Goal: Task Accomplishment & Management: Manage account settings

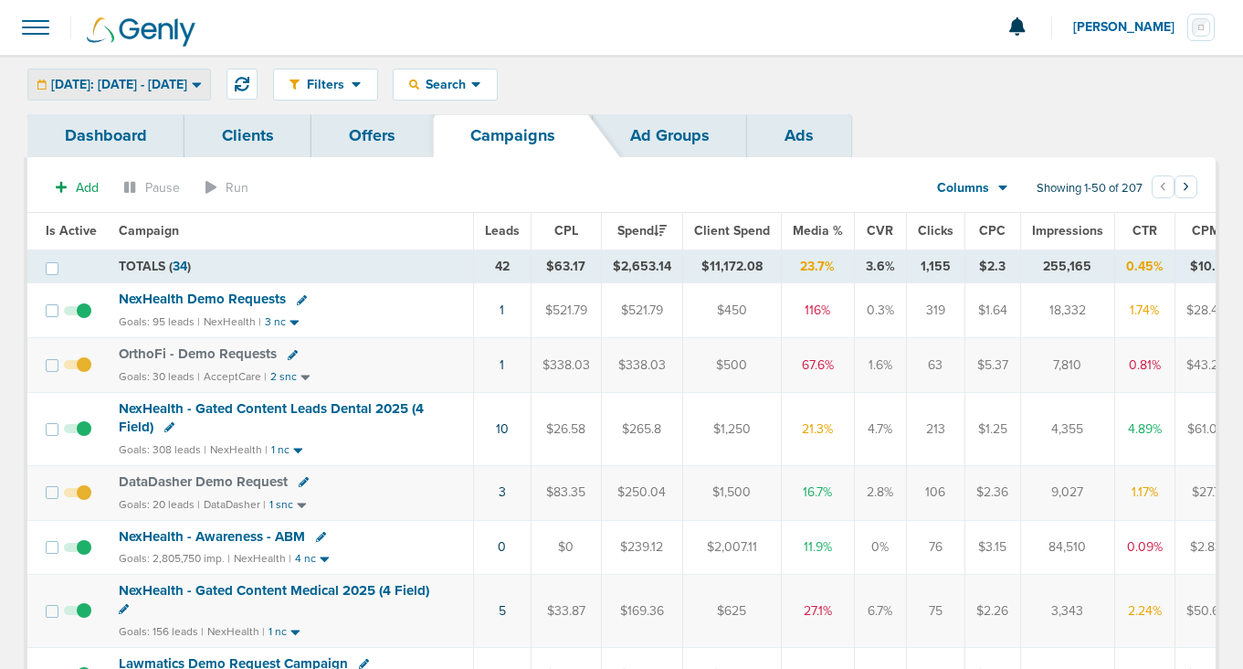
click at [111, 86] on span "Today: 10.03.2025 - 10.03.2025" at bounding box center [119, 85] width 136 height 13
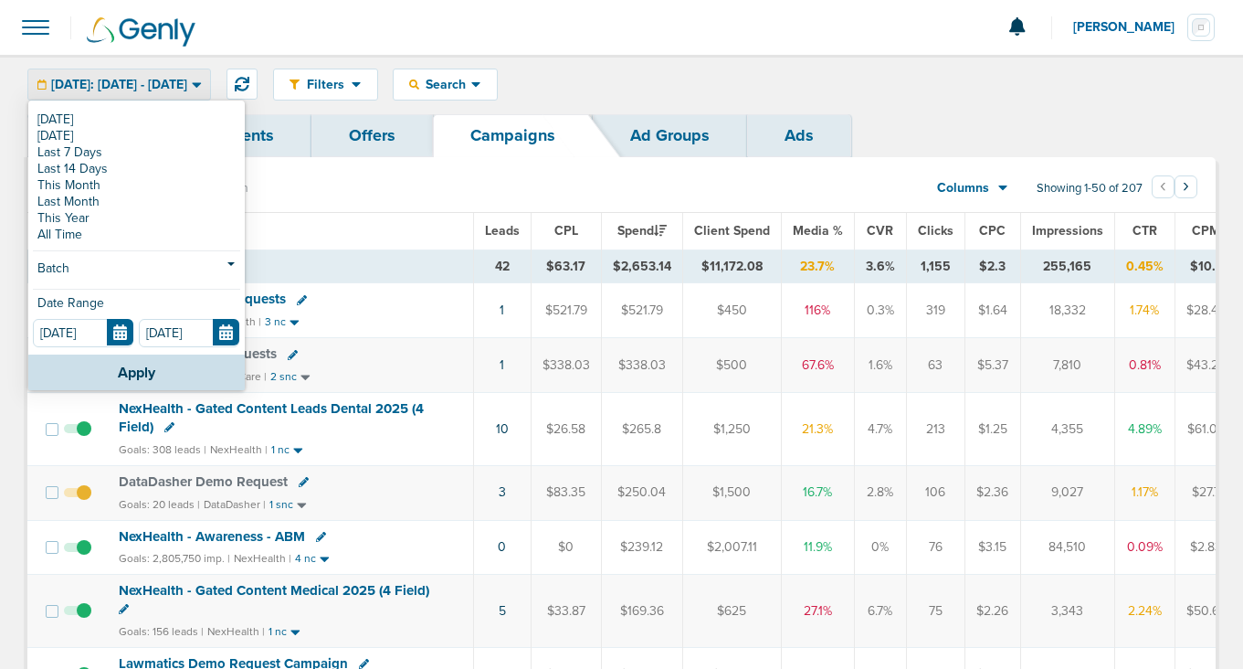
click at [111, 86] on span "Today: 10.03.2025 - 10.03.2025" at bounding box center [119, 85] width 136 height 13
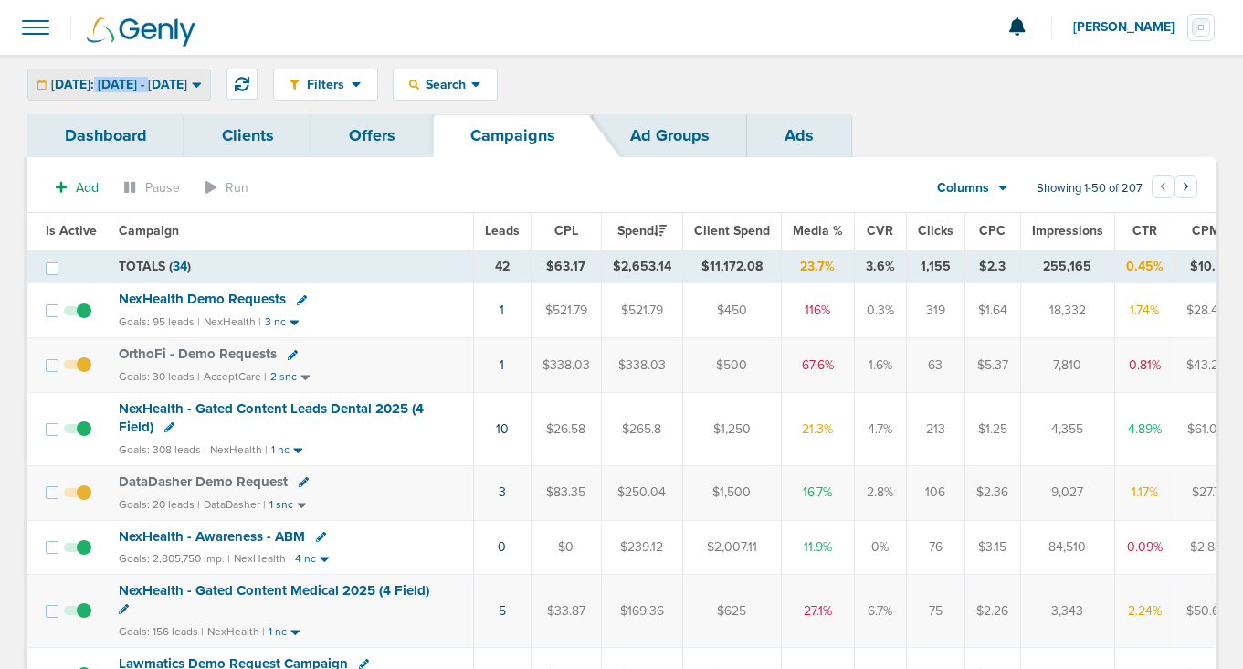
click at [111, 86] on span "Today: 10.03.2025 - 10.03.2025" at bounding box center [119, 85] width 136 height 13
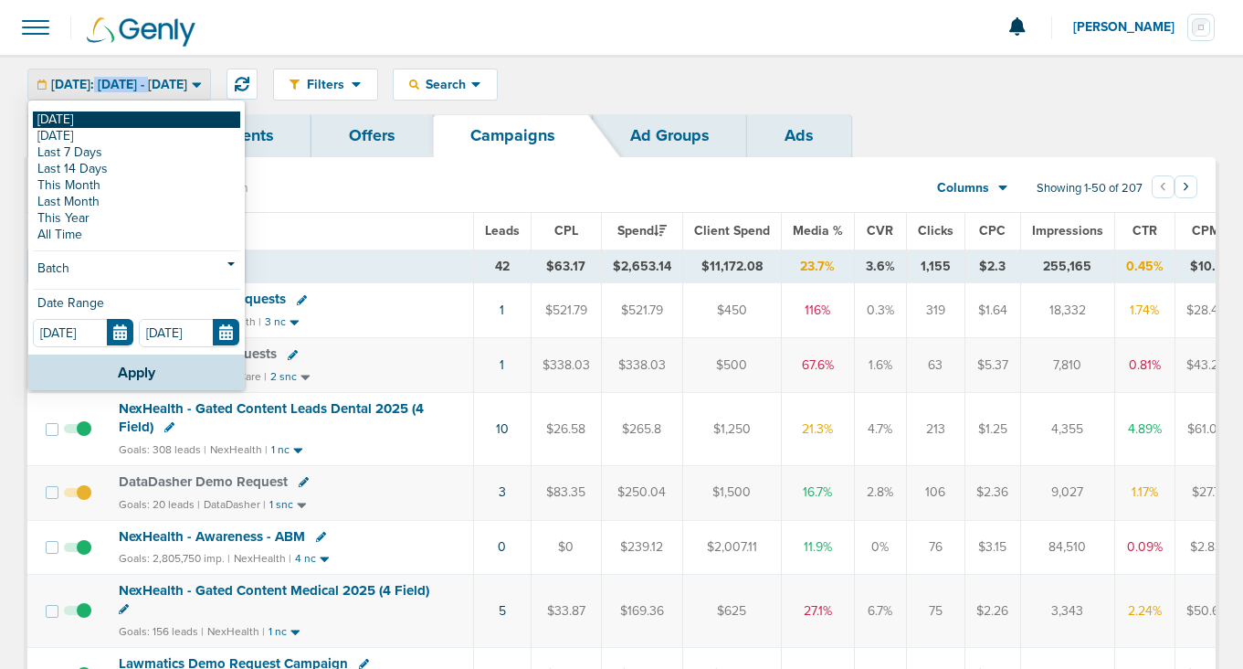
click at [107, 117] on link "[DATE]" at bounding box center [136, 119] width 207 height 16
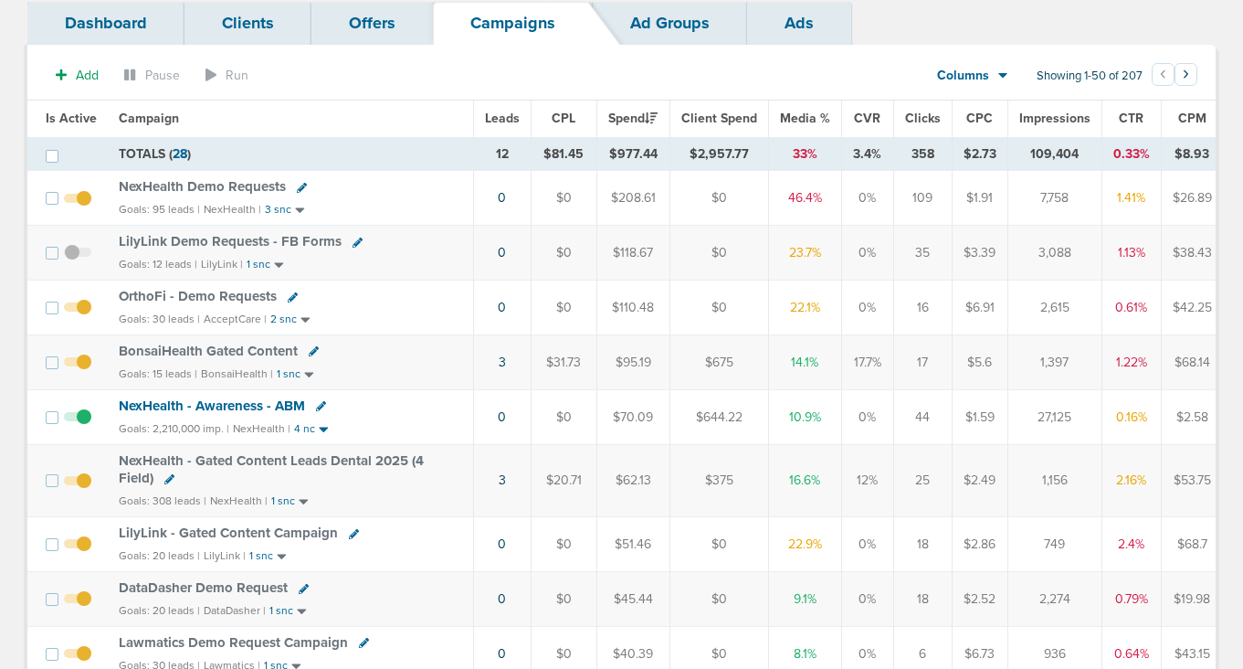
scroll to position [113, 0]
click at [230, 182] on span "NexHealth Demo Requests" at bounding box center [202, 185] width 167 height 16
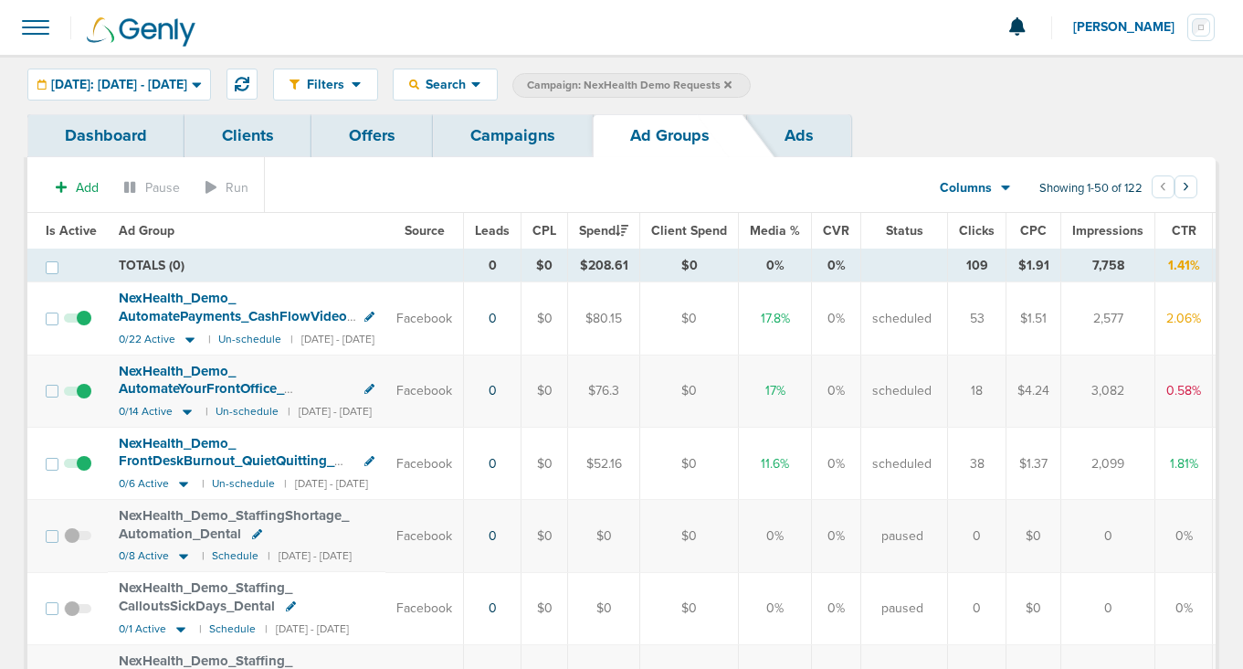
click at [86, 400] on span at bounding box center [77, 400] width 27 height 0
click at [78, 395] on input "checkbox" at bounding box center [78, 395] width 0 height 0
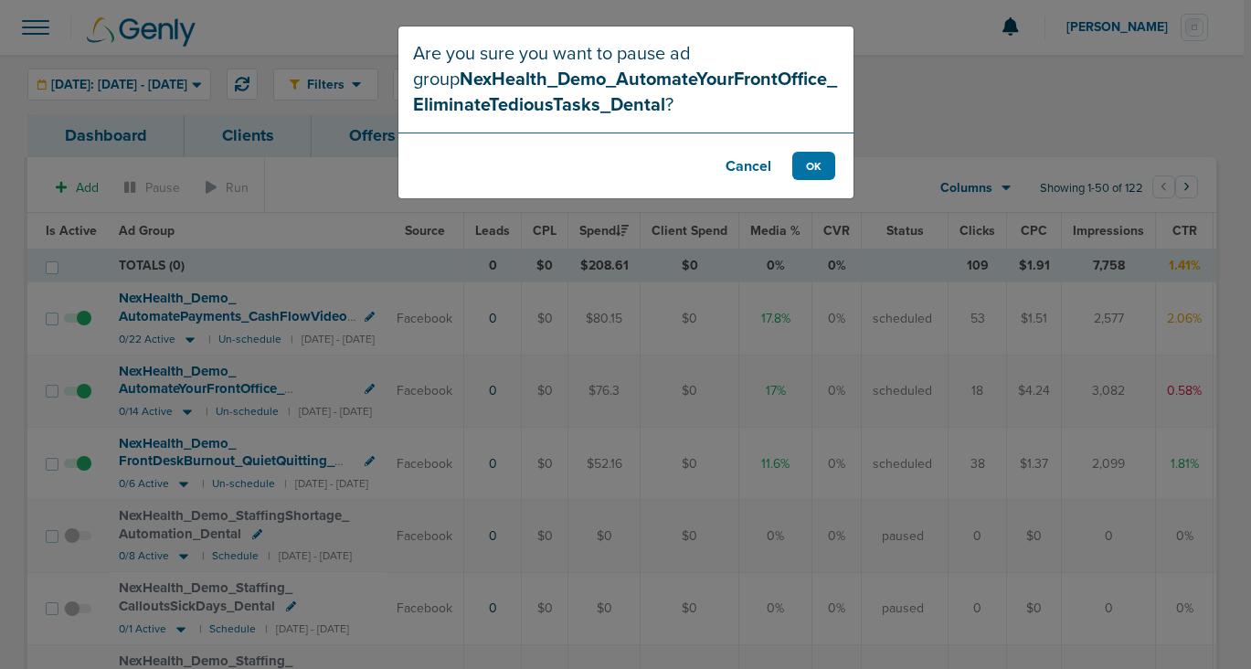
click at [748, 165] on button "Cancel" at bounding box center [748, 166] width 73 height 28
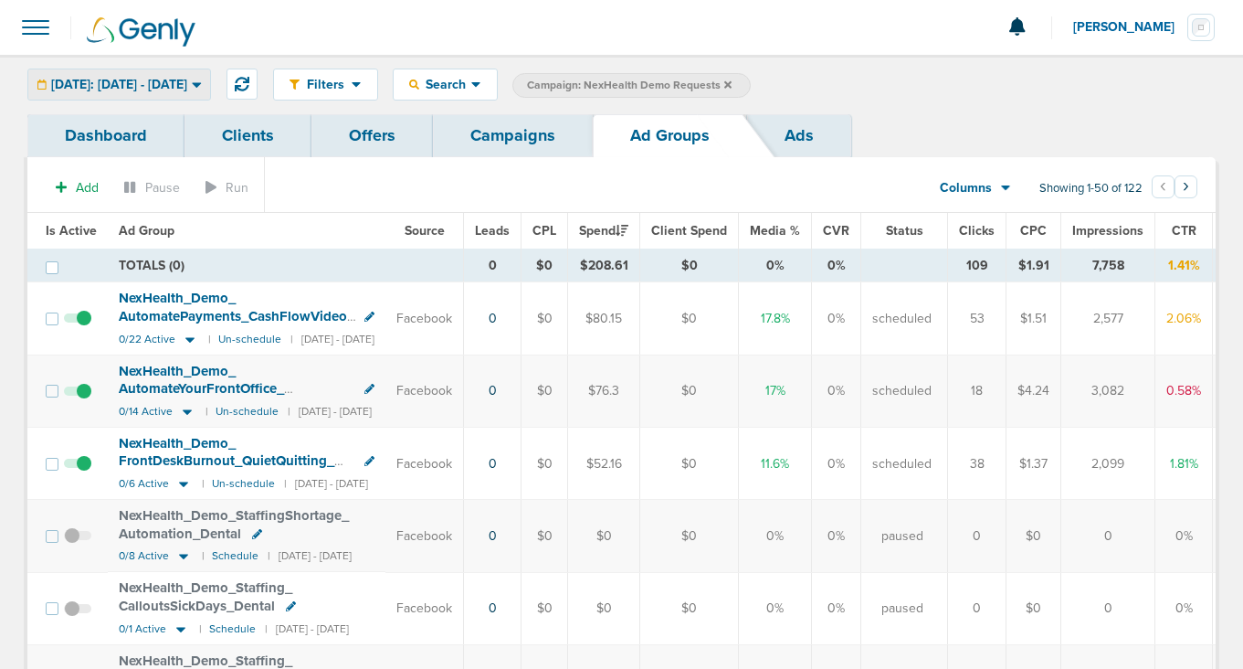
click at [187, 88] on span "[DATE]: [DATE] - [DATE]" at bounding box center [119, 85] width 136 height 13
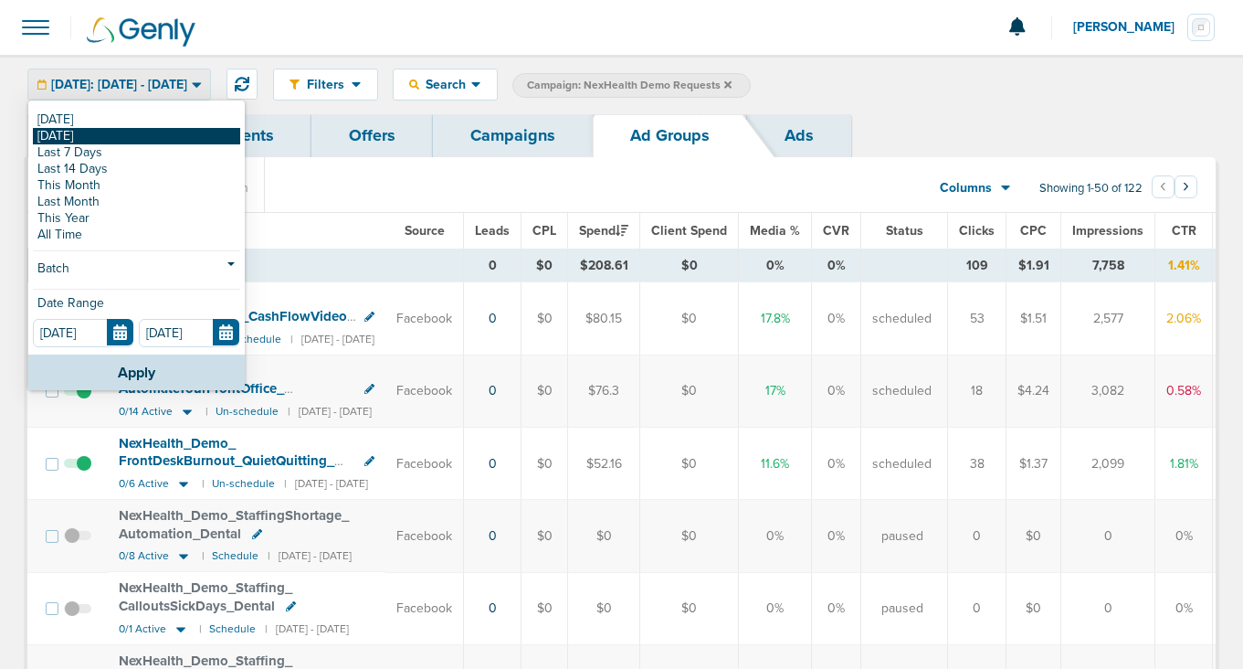
click at [188, 132] on link "[DATE]" at bounding box center [136, 136] width 207 height 16
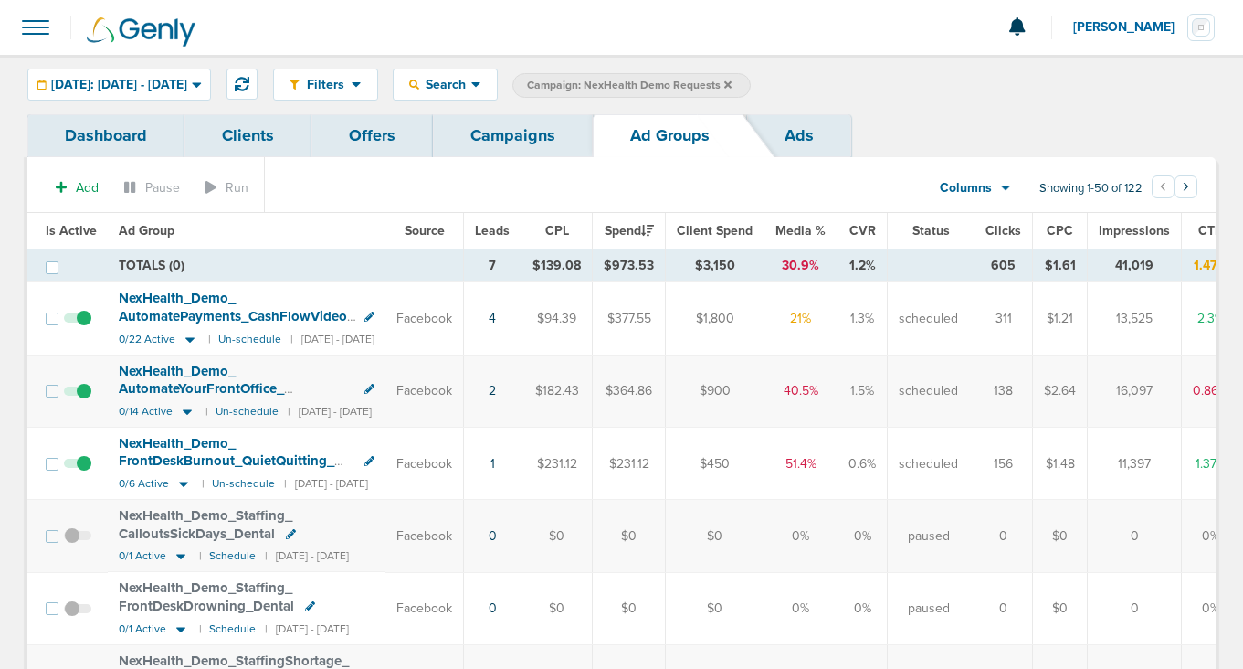
click at [496, 318] on link "4" at bounding box center [492, 319] width 7 height 16
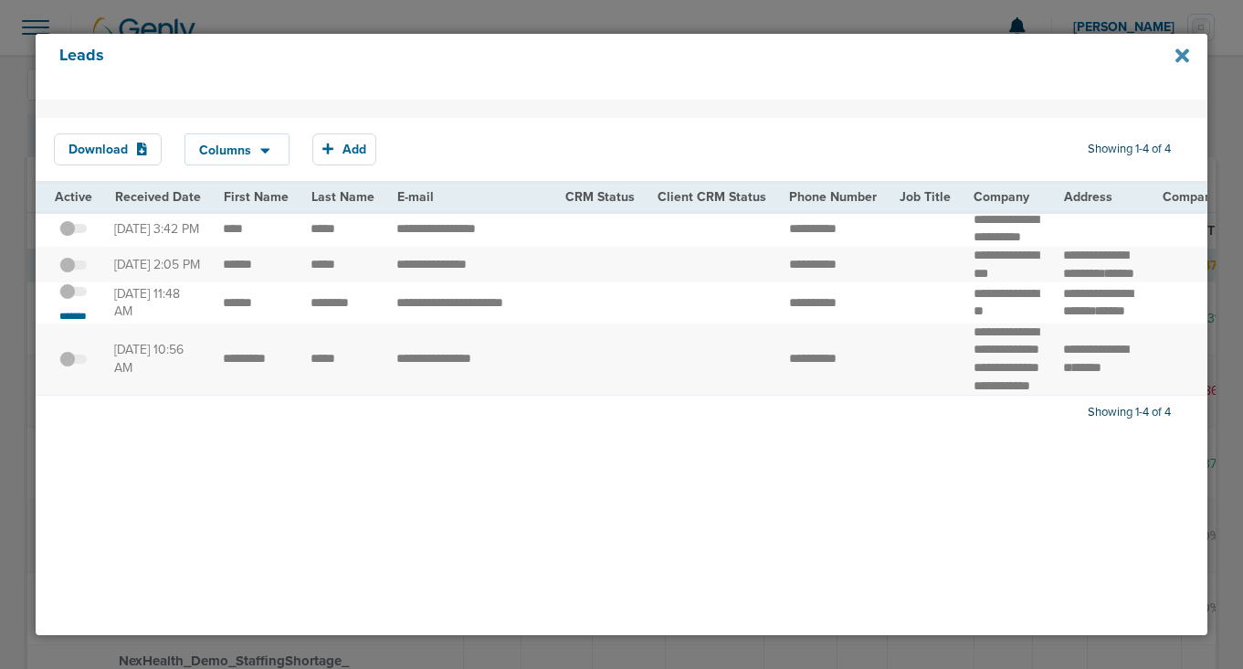
click at [1177, 55] on icon at bounding box center [1183, 56] width 14 height 20
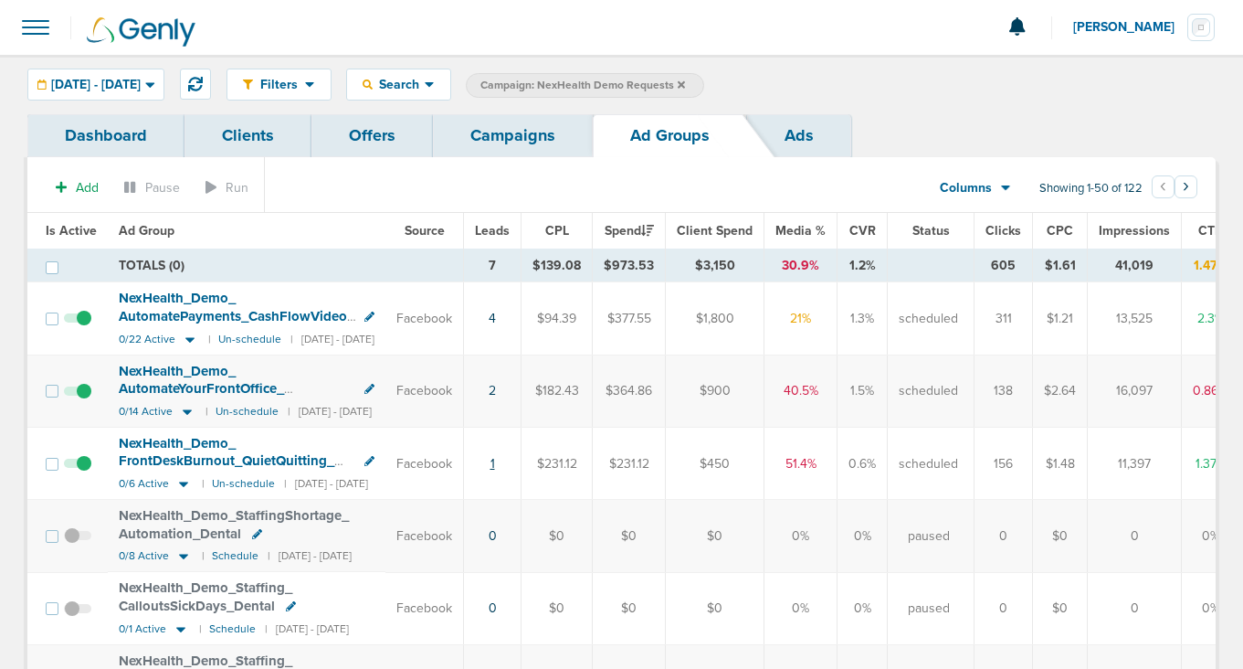
click at [495, 464] on link "1" at bounding box center [493, 464] width 5 height 16
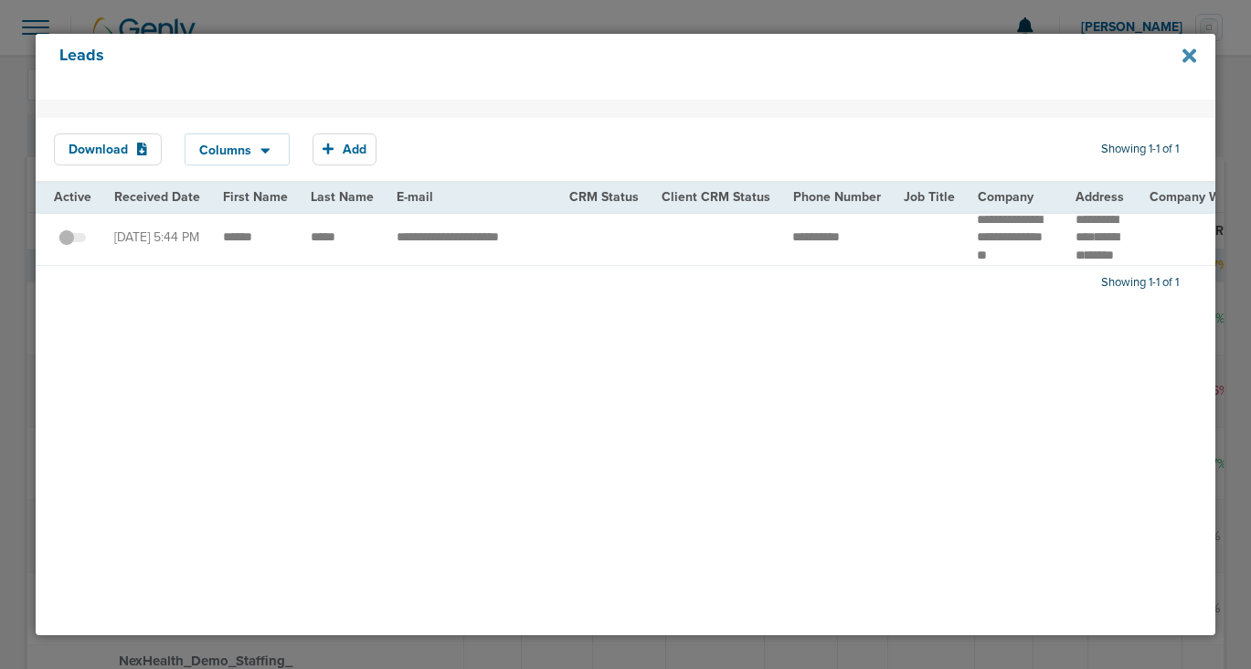
click at [1194, 56] on icon at bounding box center [1189, 56] width 14 height 20
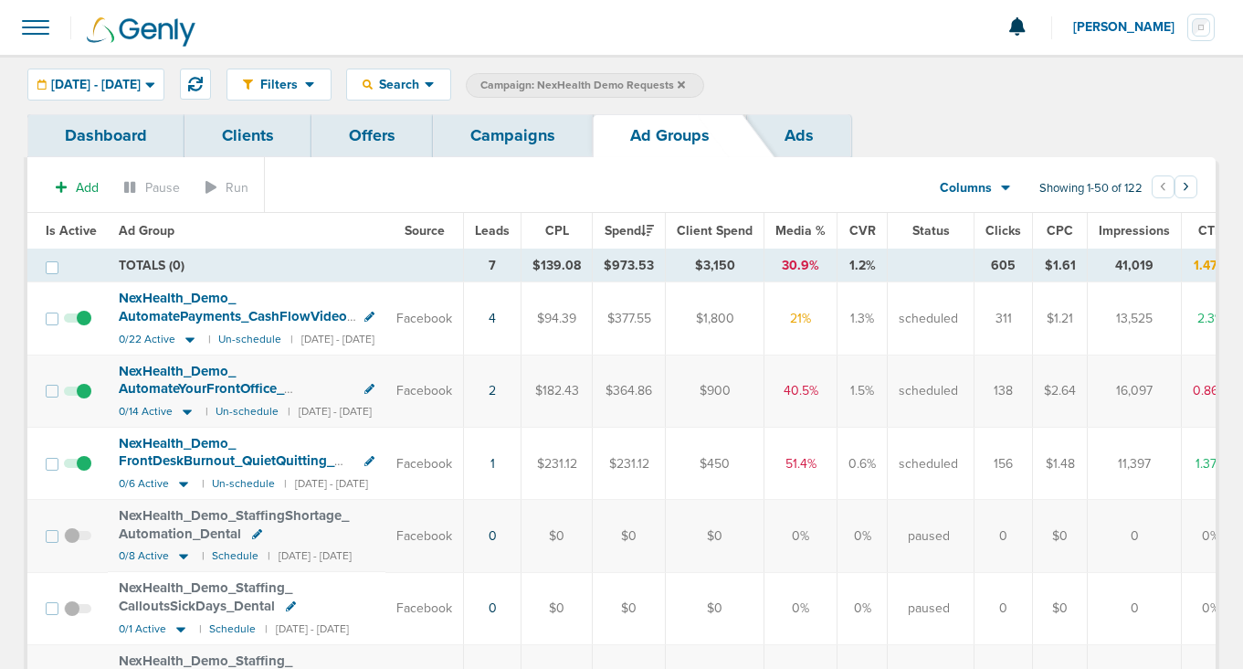
click at [522, 388] on td "2" at bounding box center [493, 391] width 58 height 72
click at [496, 389] on link "2" at bounding box center [492, 391] width 7 height 16
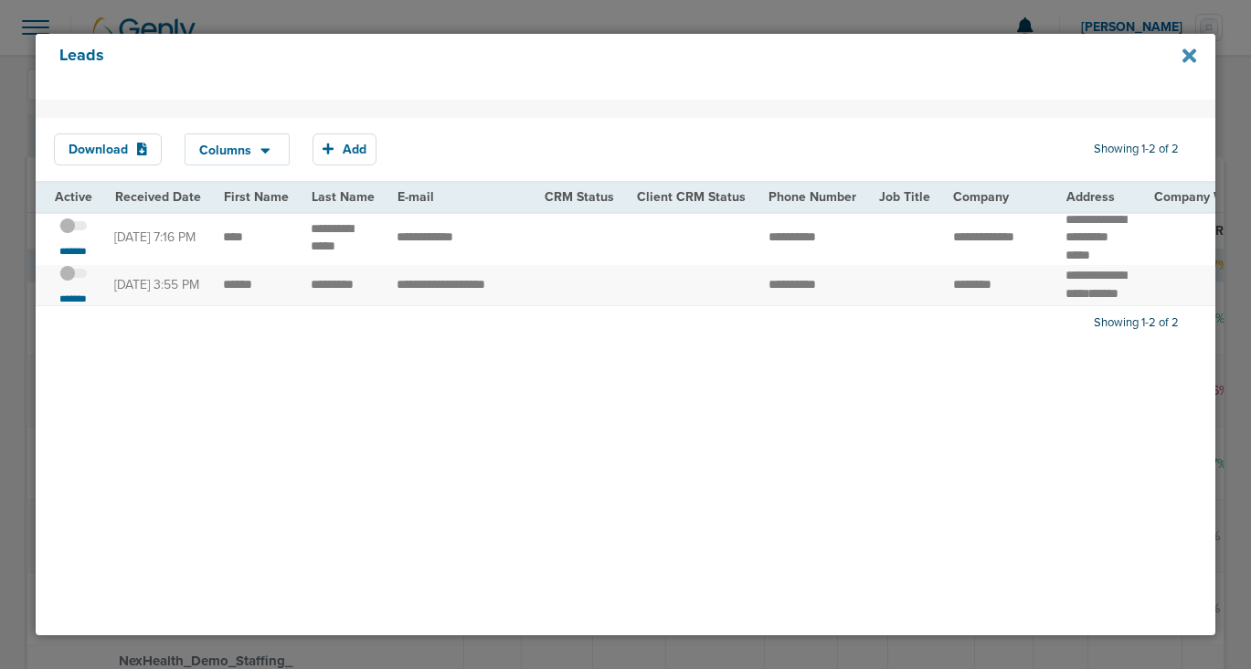
click at [1189, 55] on icon at bounding box center [1189, 56] width 14 height 14
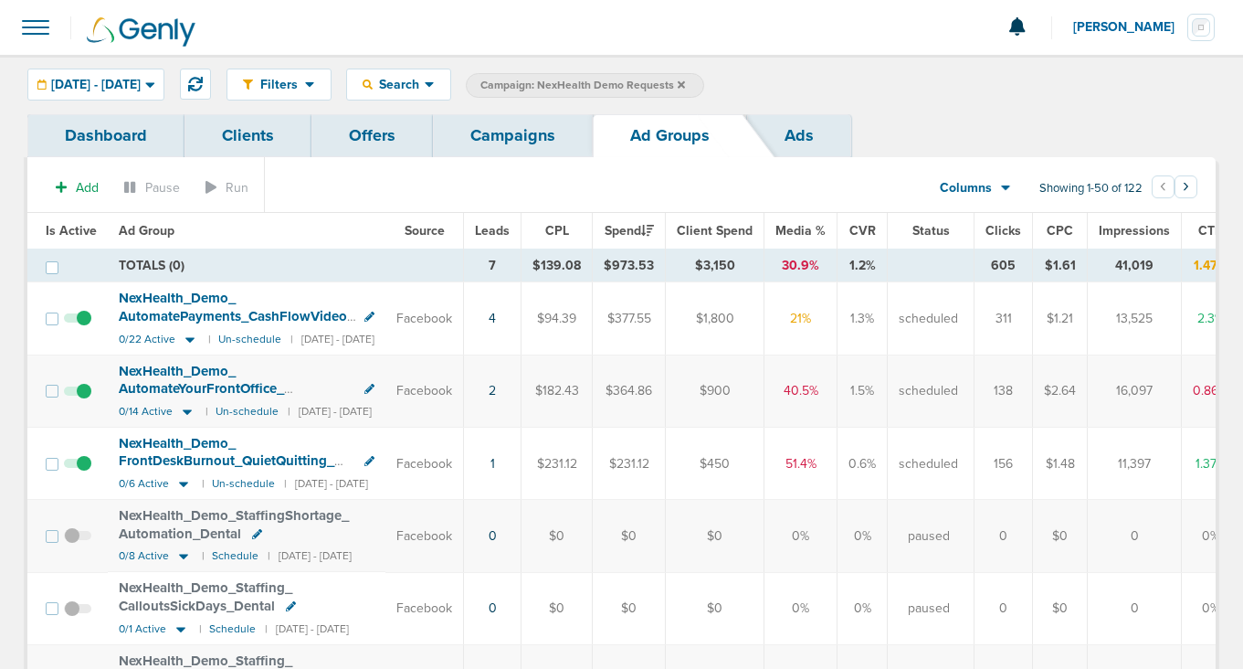
click at [79, 400] on span at bounding box center [77, 400] width 27 height 0
click at [78, 395] on input "checkbox" at bounding box center [78, 395] width 0 height 0
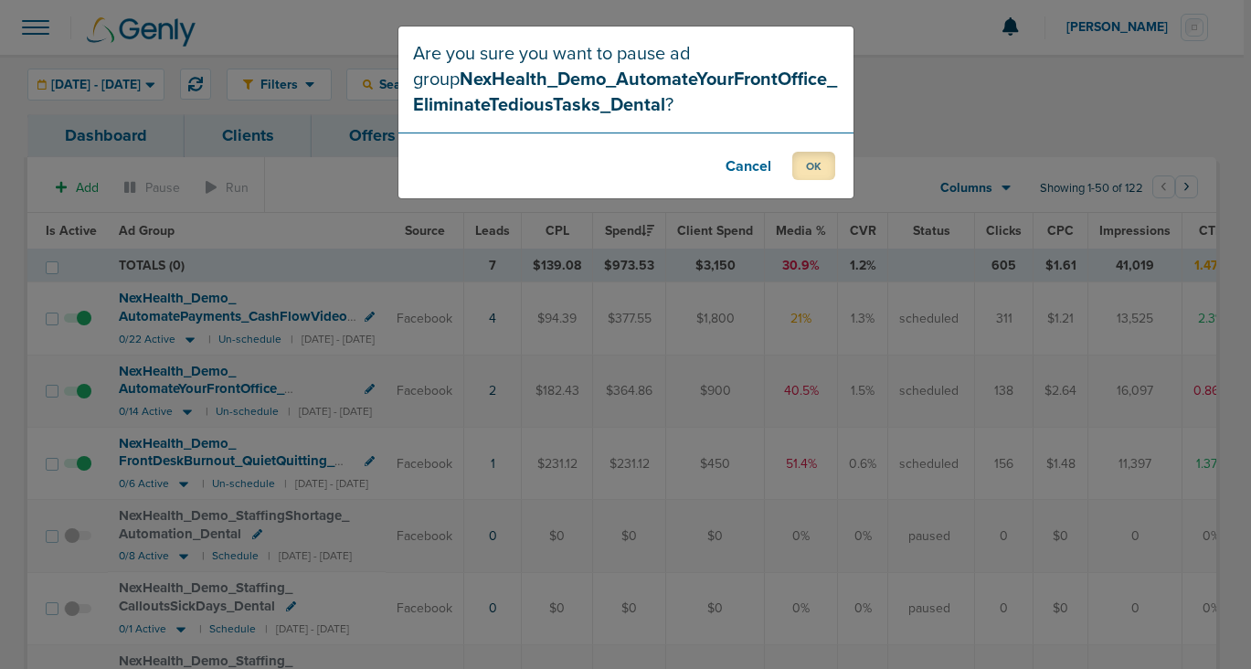
click at [801, 164] on button "OK" at bounding box center [813, 166] width 43 height 28
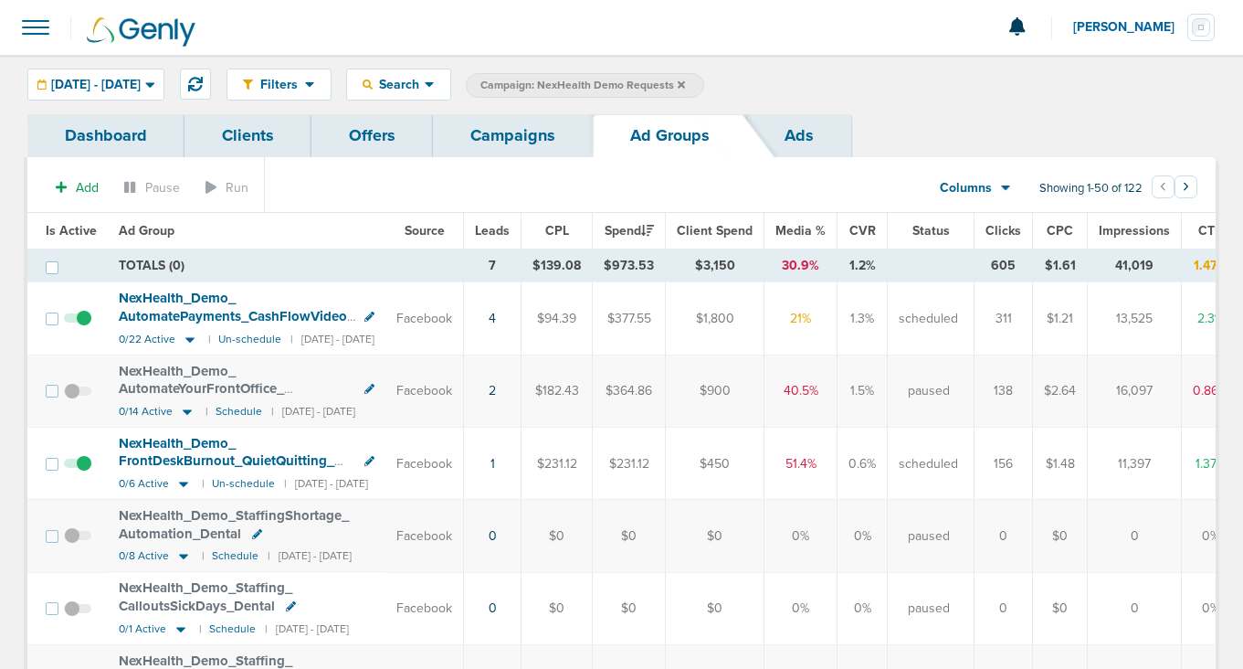
click at [491, 136] on link "Campaigns" at bounding box center [513, 135] width 160 height 43
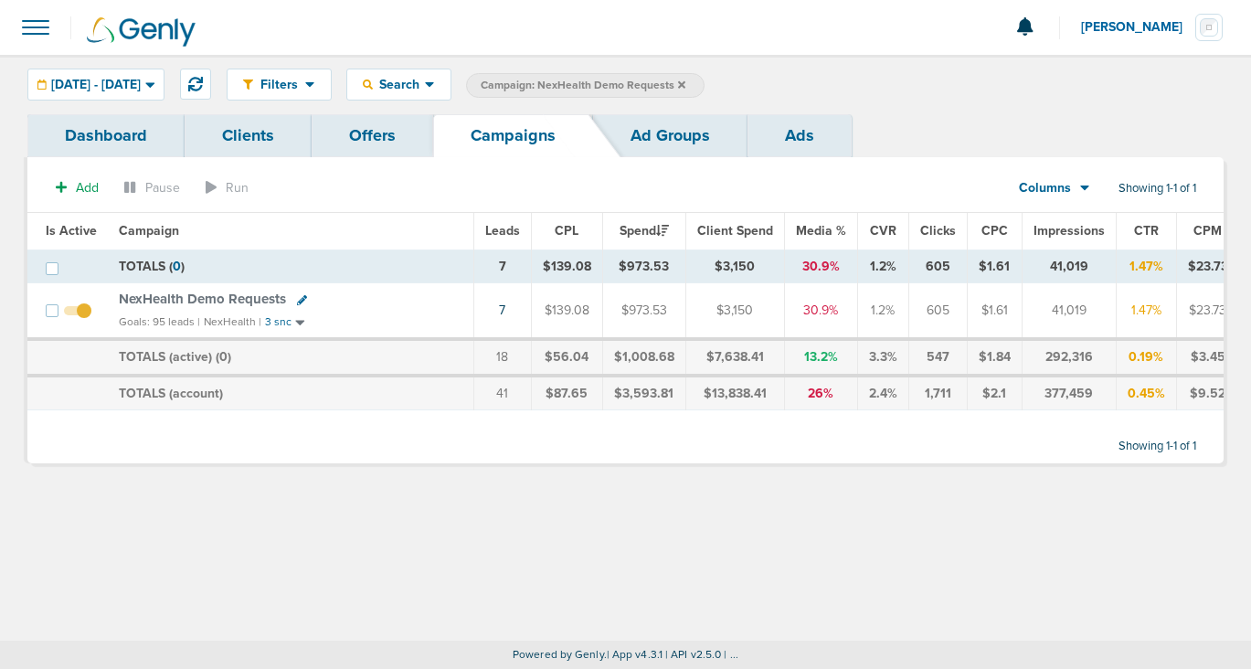
click at [685, 79] on icon at bounding box center [681, 84] width 7 height 11
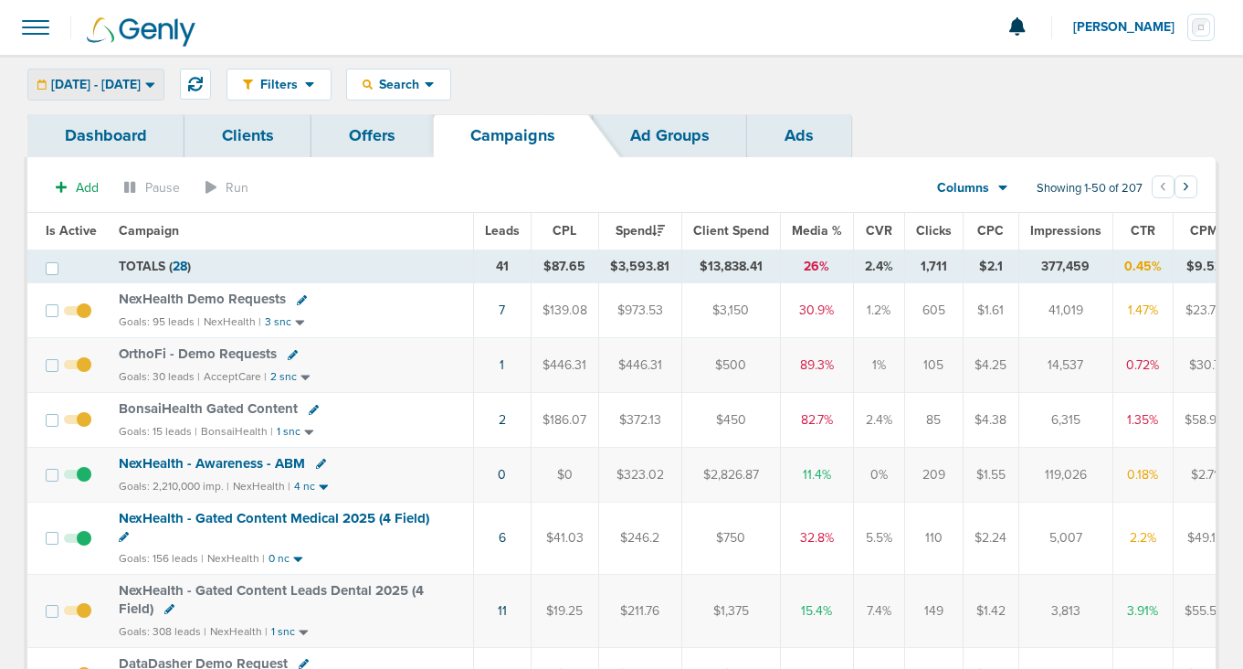
click at [95, 79] on span "[DATE] - [DATE]" at bounding box center [96, 85] width 90 height 13
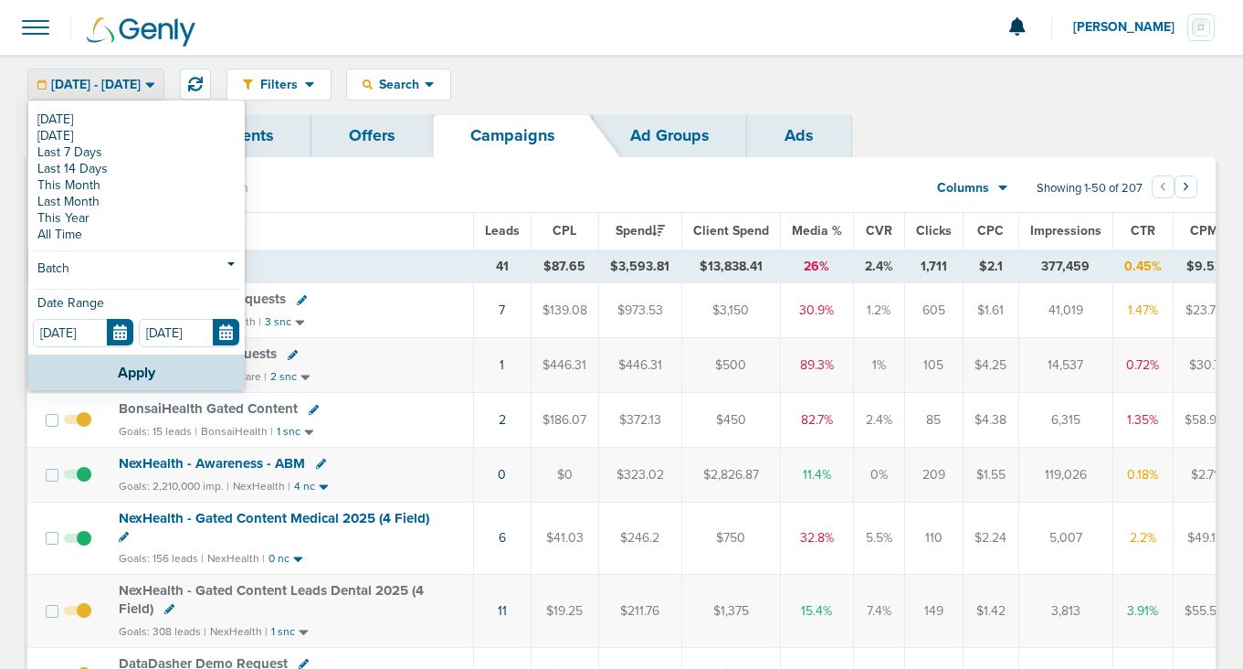
click at [385, 251] on td "TOTALS ( 28 )" at bounding box center [290, 266] width 365 height 34
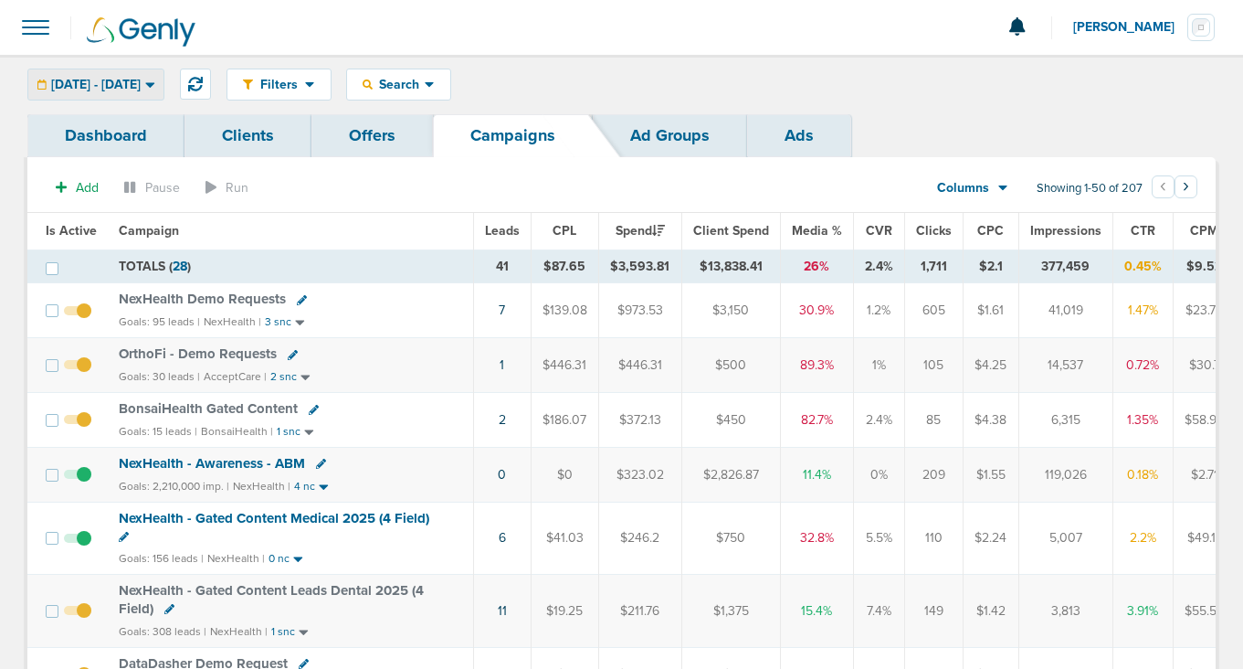
click at [141, 79] on span "[DATE] - [DATE]" at bounding box center [96, 85] width 90 height 13
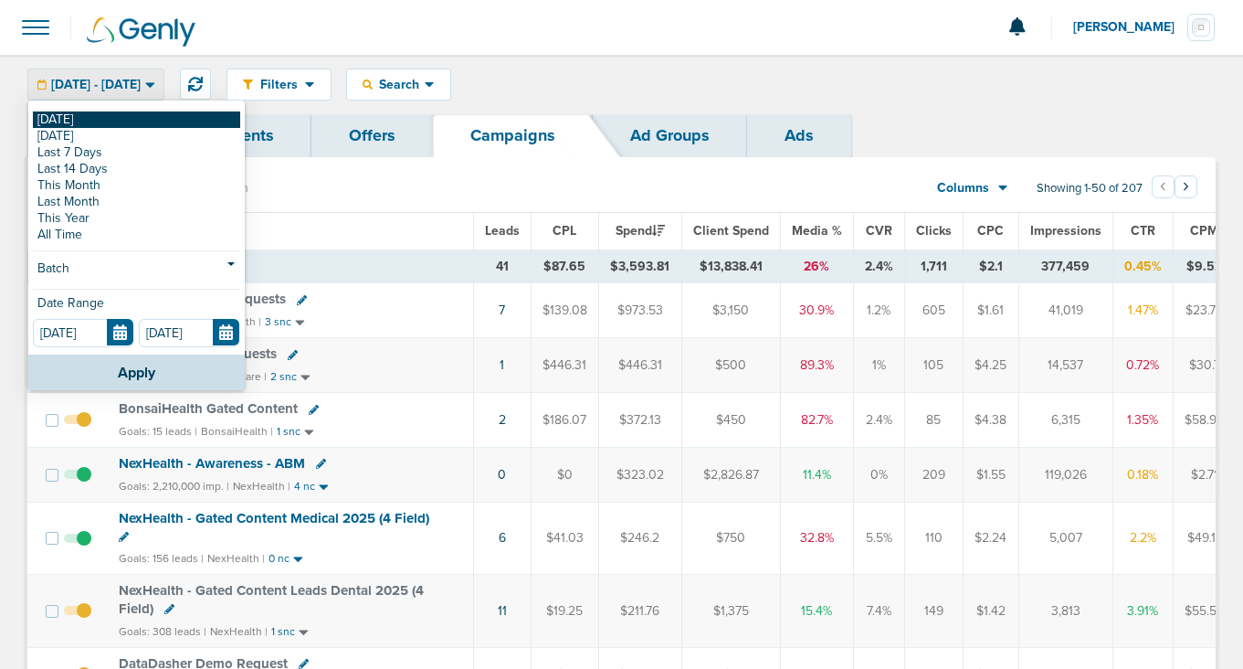
click at [136, 120] on link "[DATE]" at bounding box center [136, 119] width 207 height 16
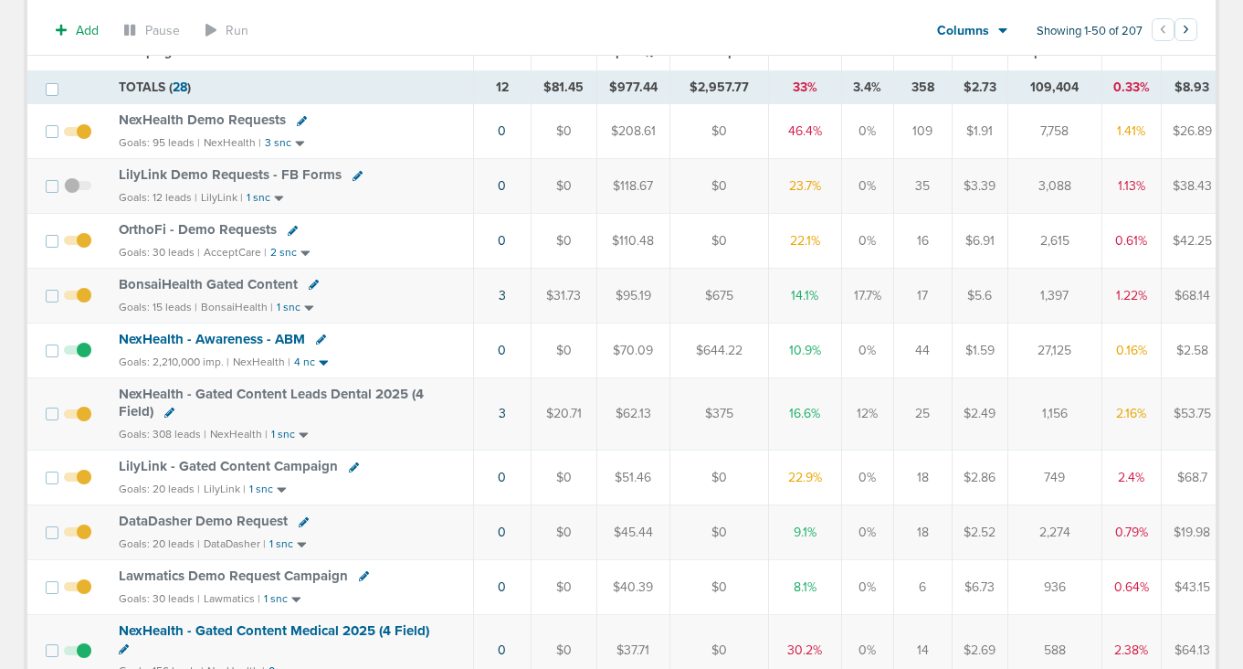
scroll to position [39, 0]
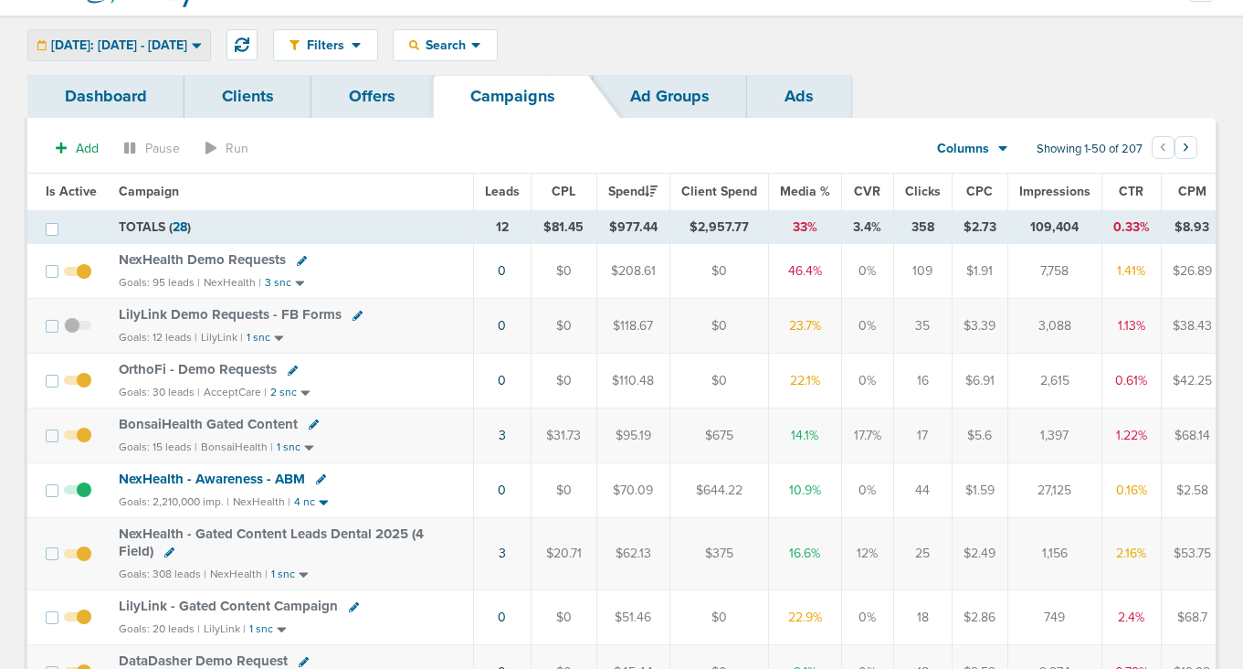
click at [153, 49] on span "[DATE]: [DATE] - [DATE]" at bounding box center [119, 45] width 136 height 13
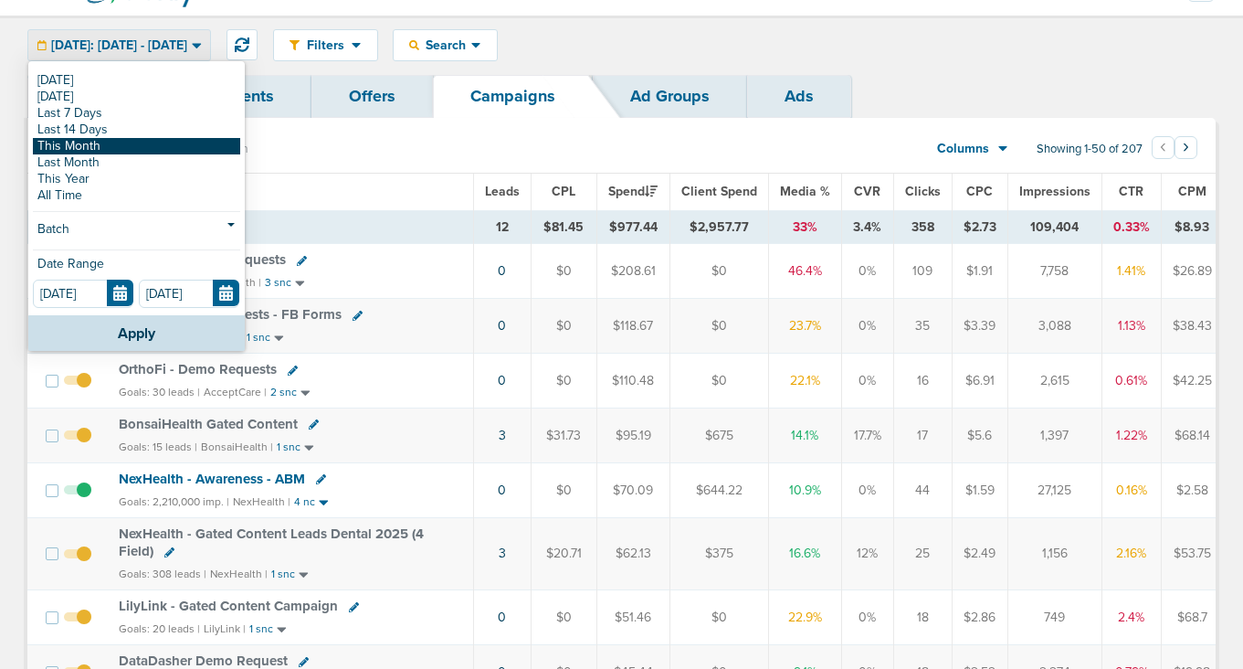
click at [115, 146] on link "This Month" at bounding box center [136, 146] width 207 height 16
type input "[DATE]"
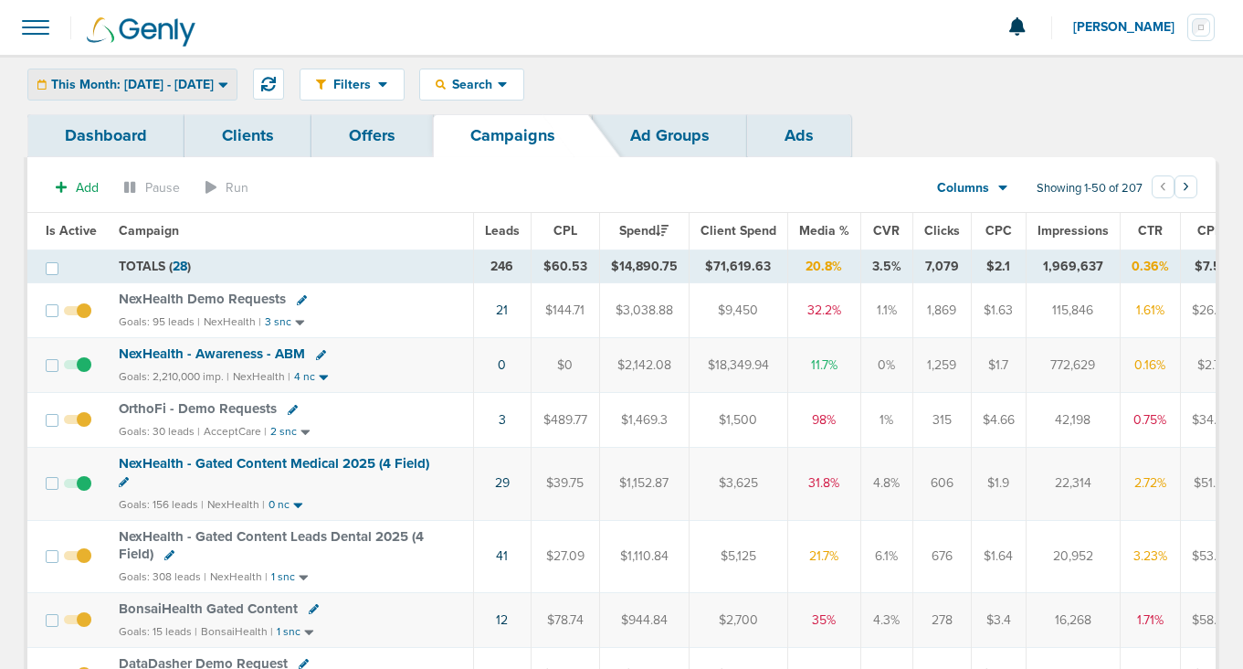
click at [122, 88] on span "This Month: [DATE] - [DATE]" at bounding box center [132, 85] width 163 height 13
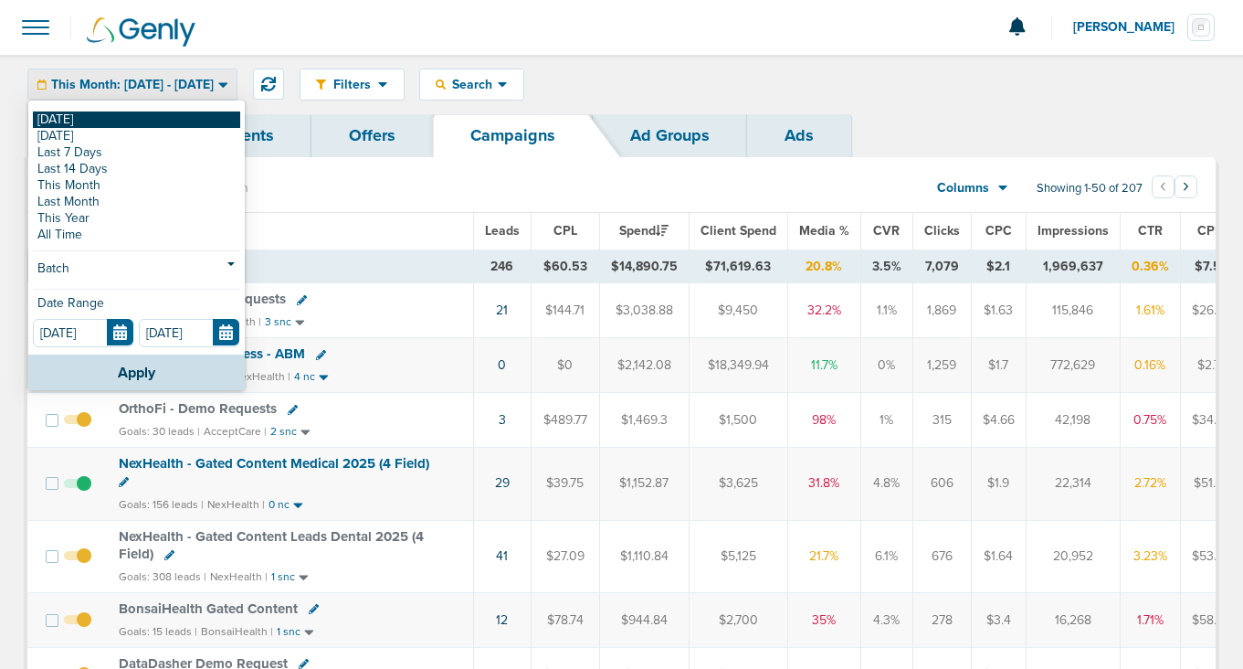
click at [122, 117] on link "[DATE]" at bounding box center [136, 119] width 207 height 16
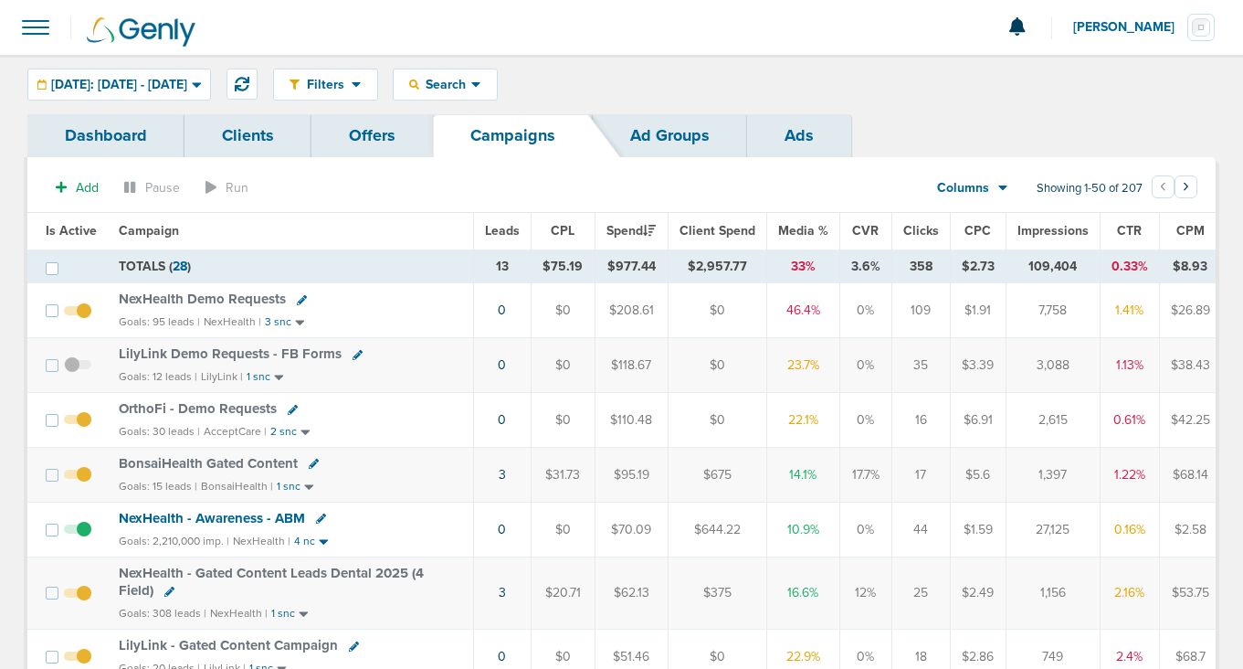
click at [241, 301] on span "NexHealth Demo Requests" at bounding box center [202, 299] width 167 height 16
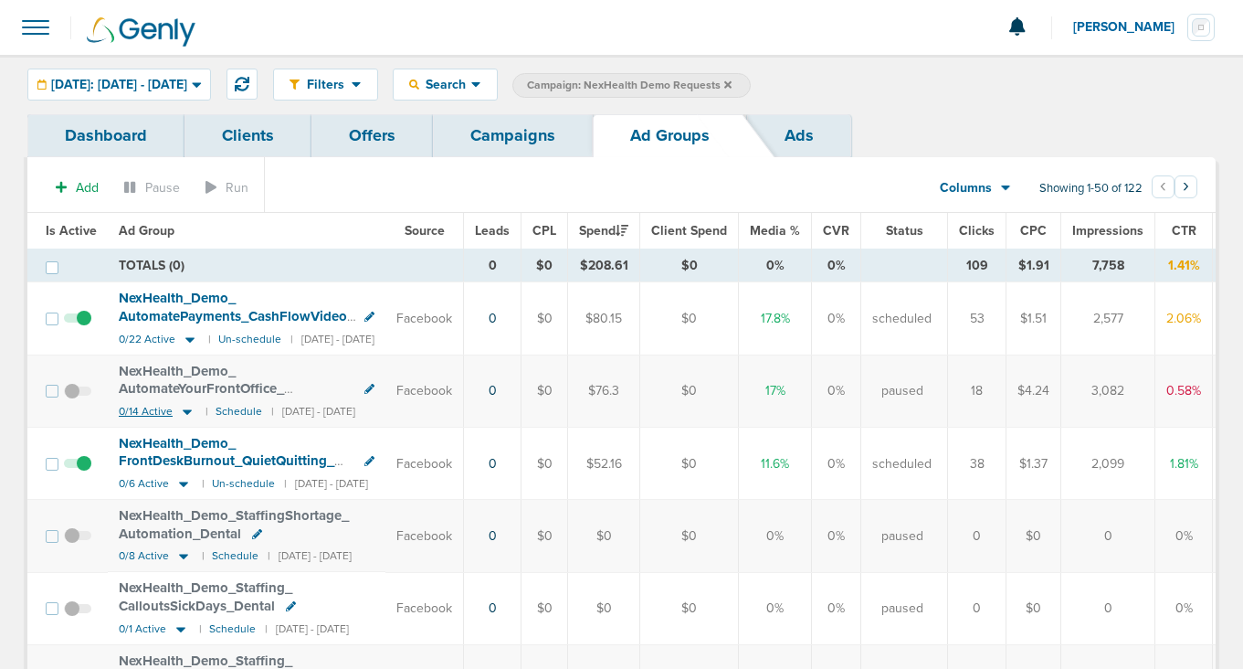
click at [185, 409] on icon at bounding box center [187, 411] width 9 height 5
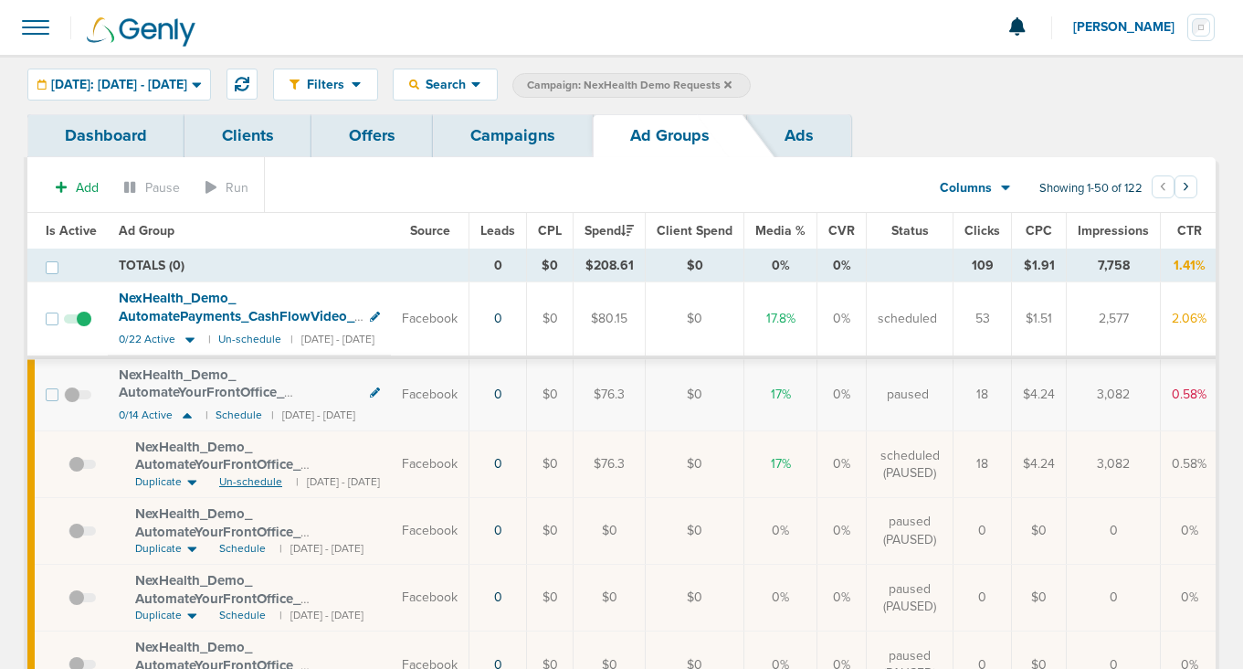
click at [249, 484] on span "Un-schedule" at bounding box center [250, 482] width 63 height 16
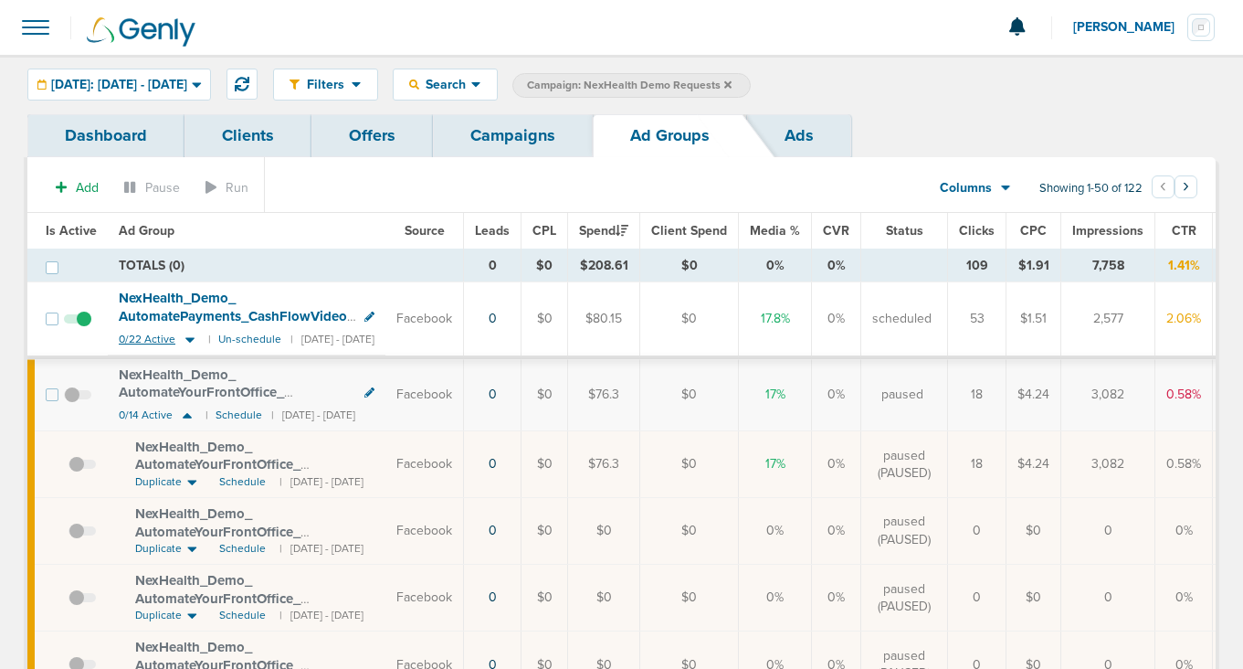
click at [188, 340] on icon at bounding box center [189, 339] width 9 height 5
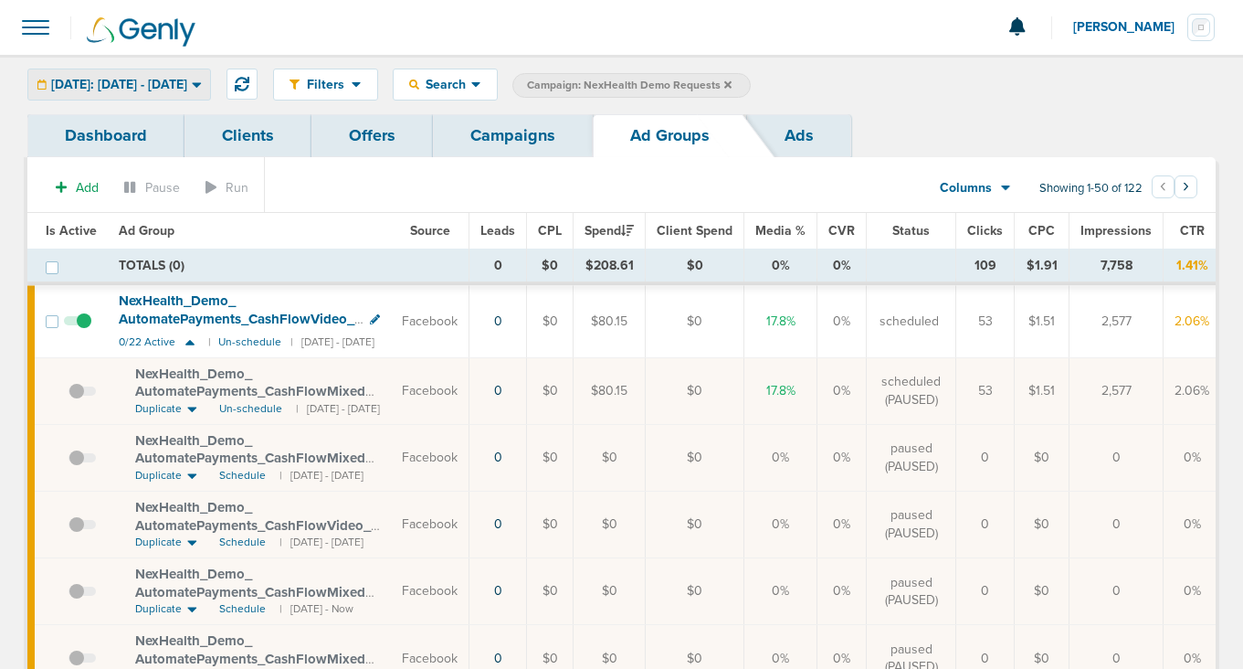
click at [90, 82] on span "[DATE]: [DATE] - [DATE]" at bounding box center [119, 85] width 136 height 13
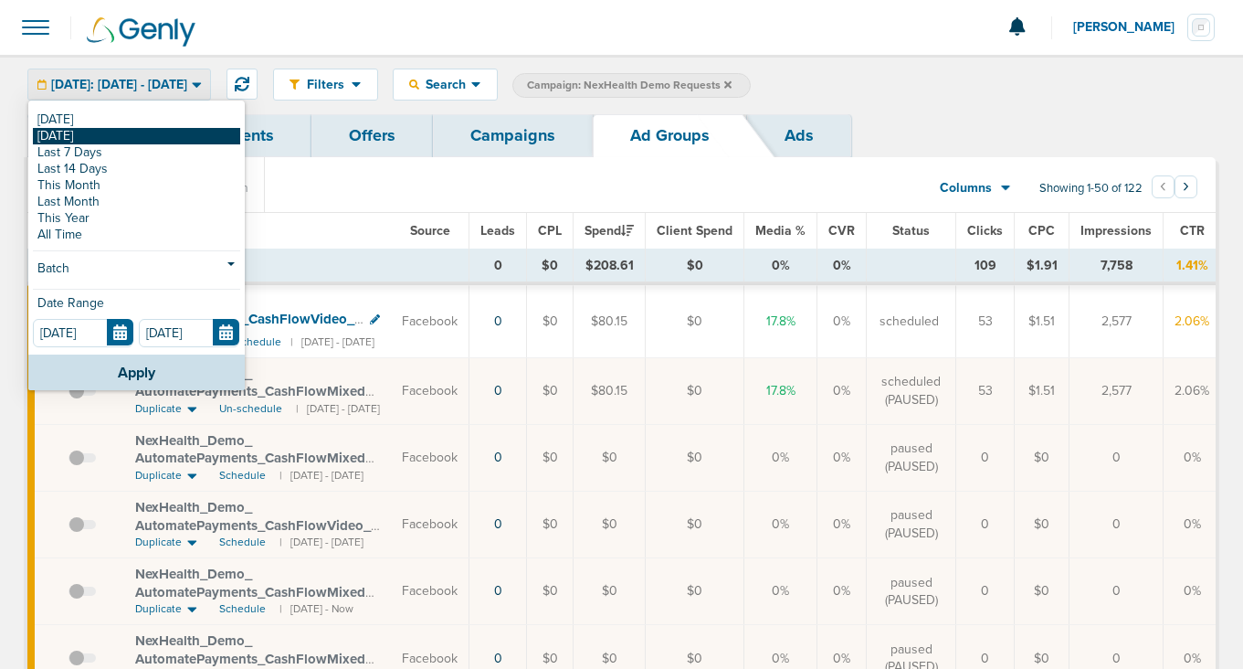
click at [84, 143] on link "[DATE]" at bounding box center [136, 136] width 207 height 16
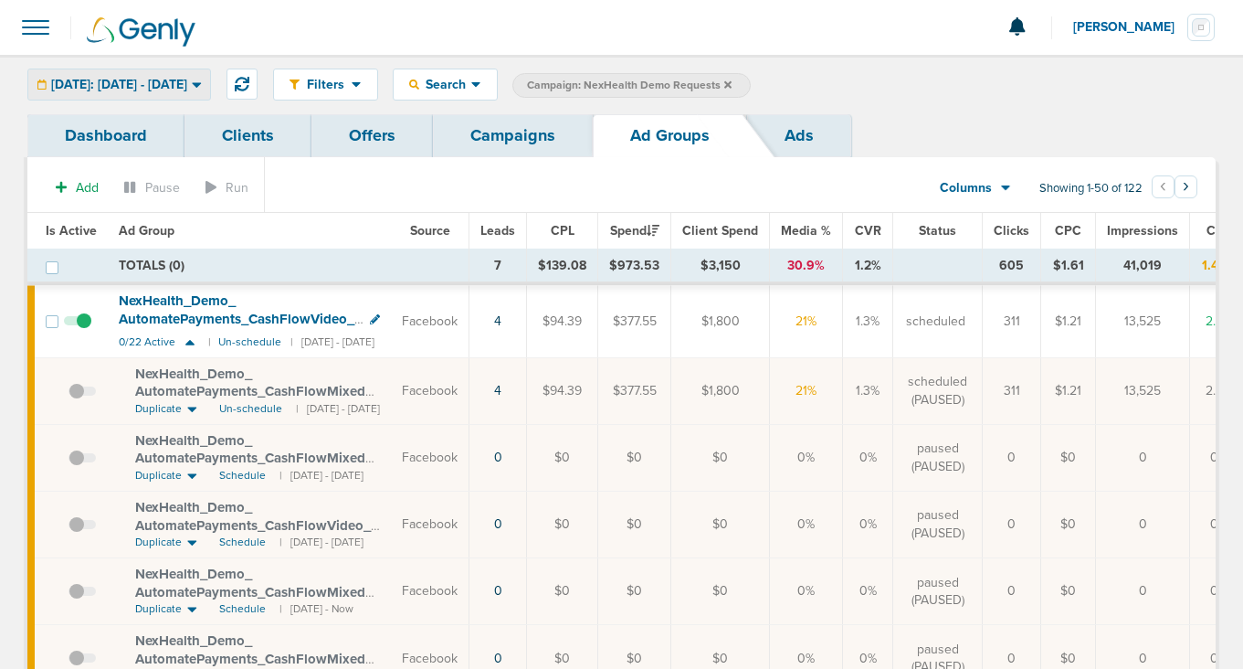
click at [105, 83] on span "[DATE]: [DATE] - [DATE]" at bounding box center [119, 85] width 136 height 13
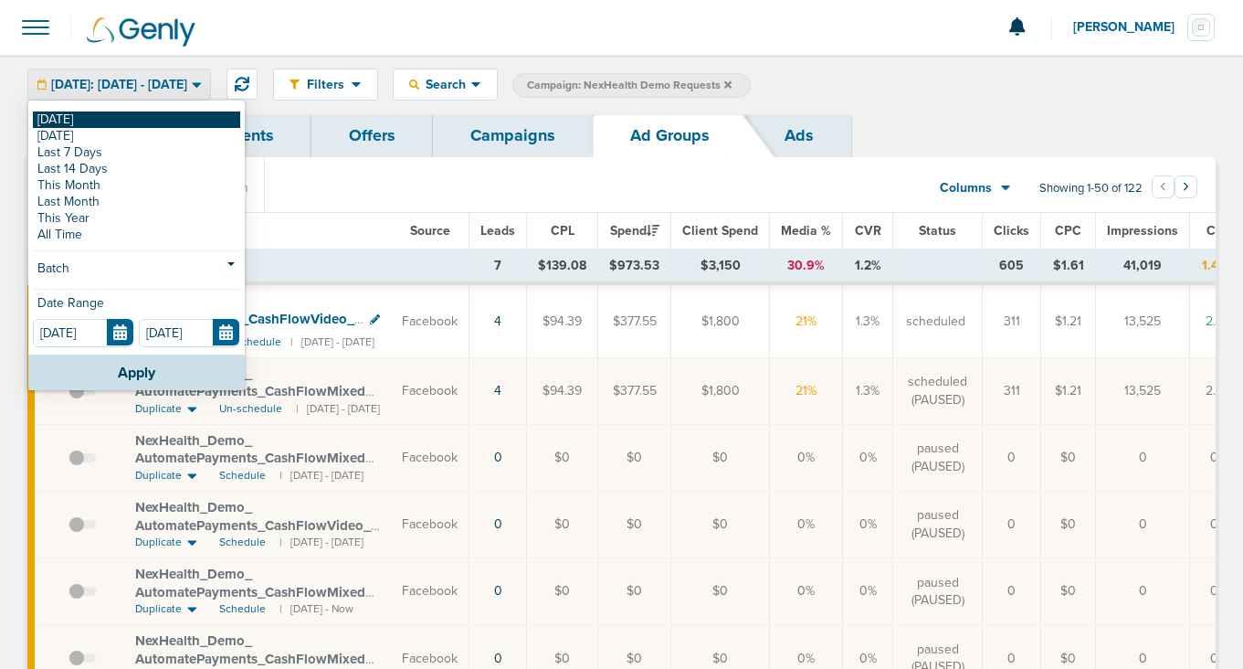
click at [102, 125] on link "[DATE]" at bounding box center [136, 119] width 207 height 16
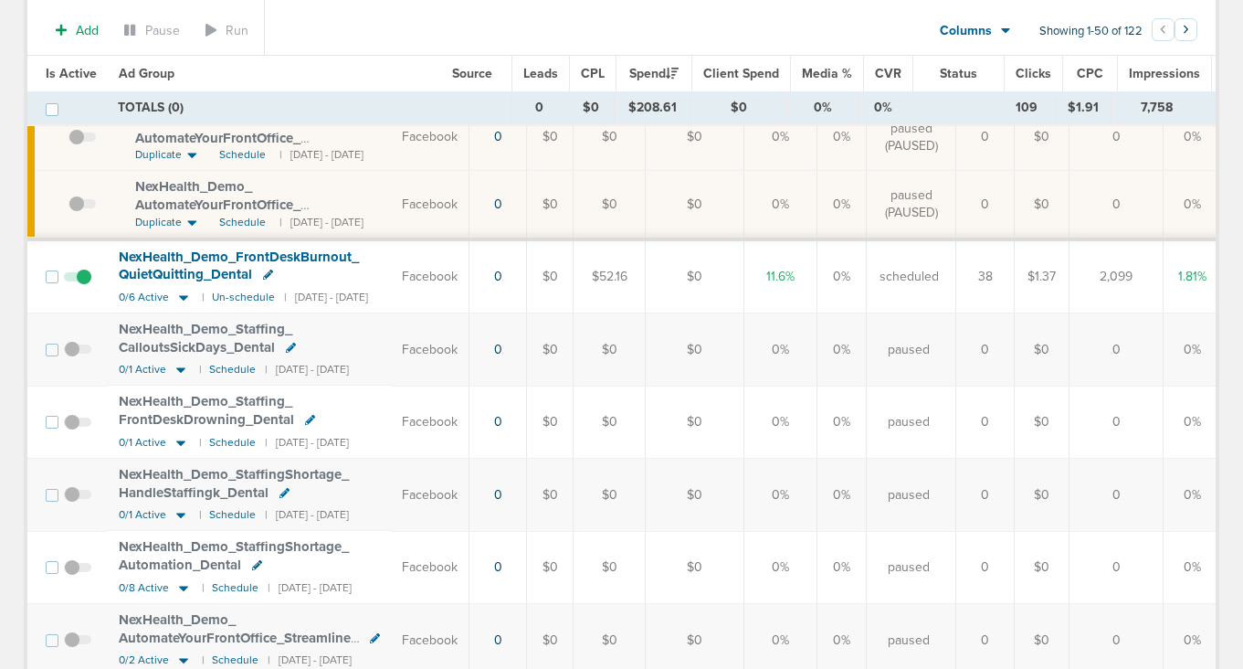
scroll to position [2632, 0]
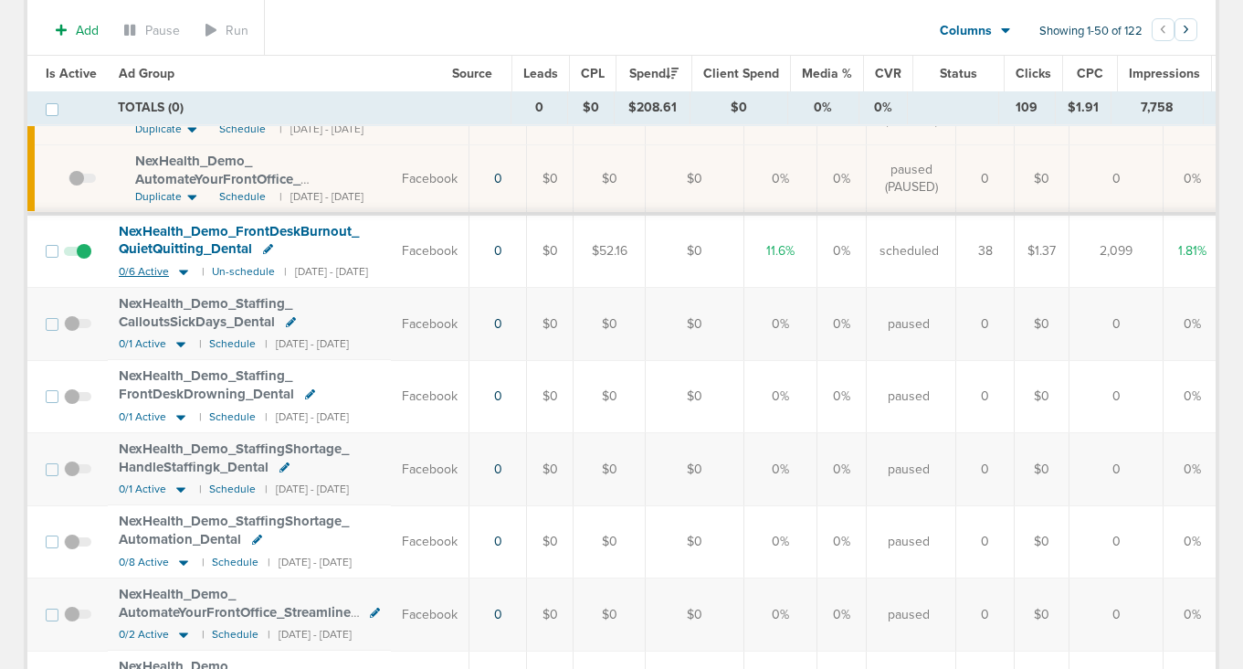
click at [180, 271] on icon at bounding box center [183, 271] width 9 height 5
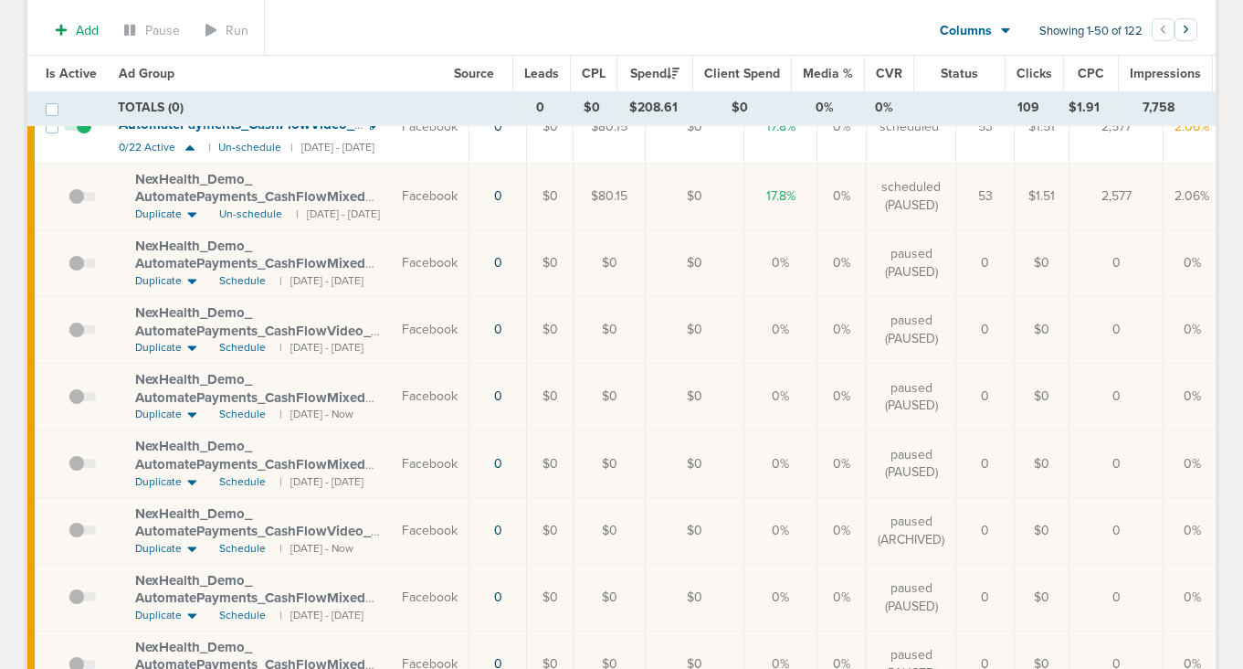
scroll to position [0, 0]
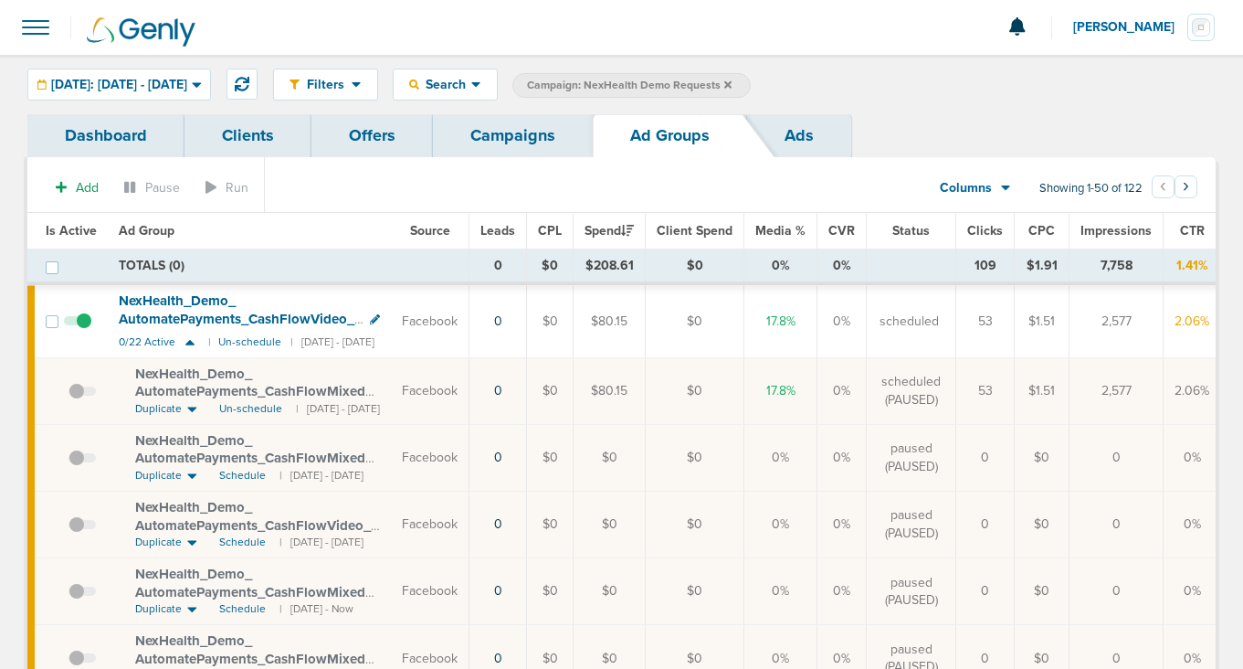
click at [555, 139] on link "Campaigns" at bounding box center [513, 135] width 160 height 43
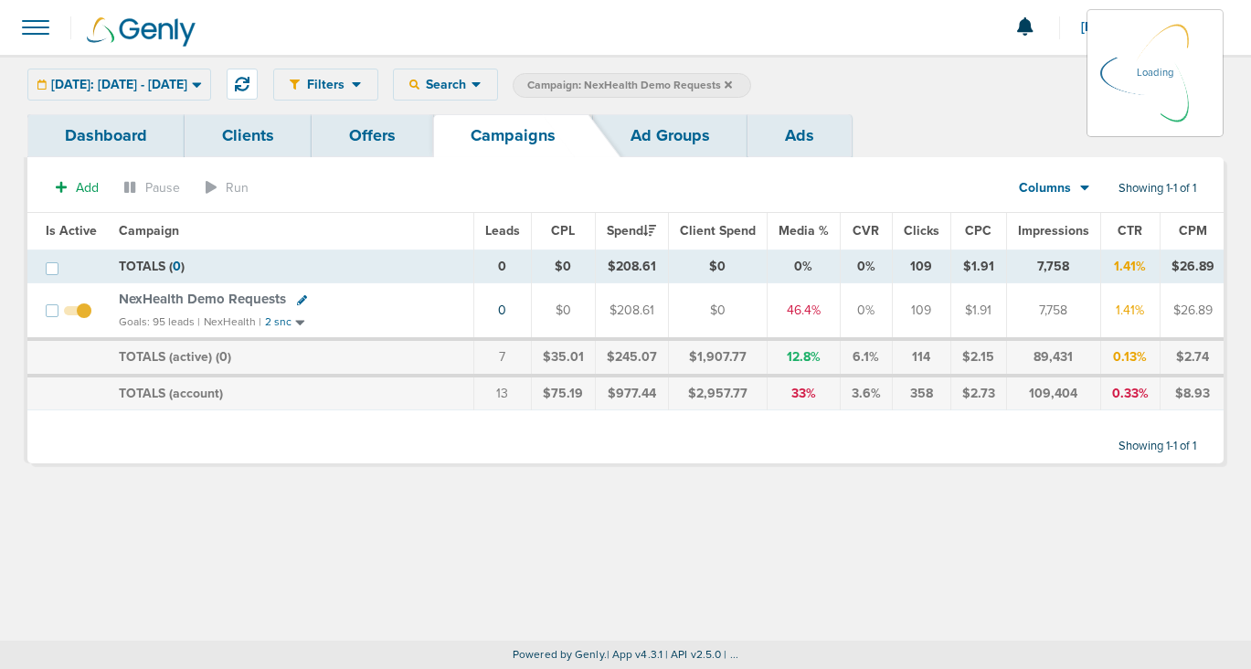
click at [732, 81] on icon at bounding box center [727, 84] width 7 height 11
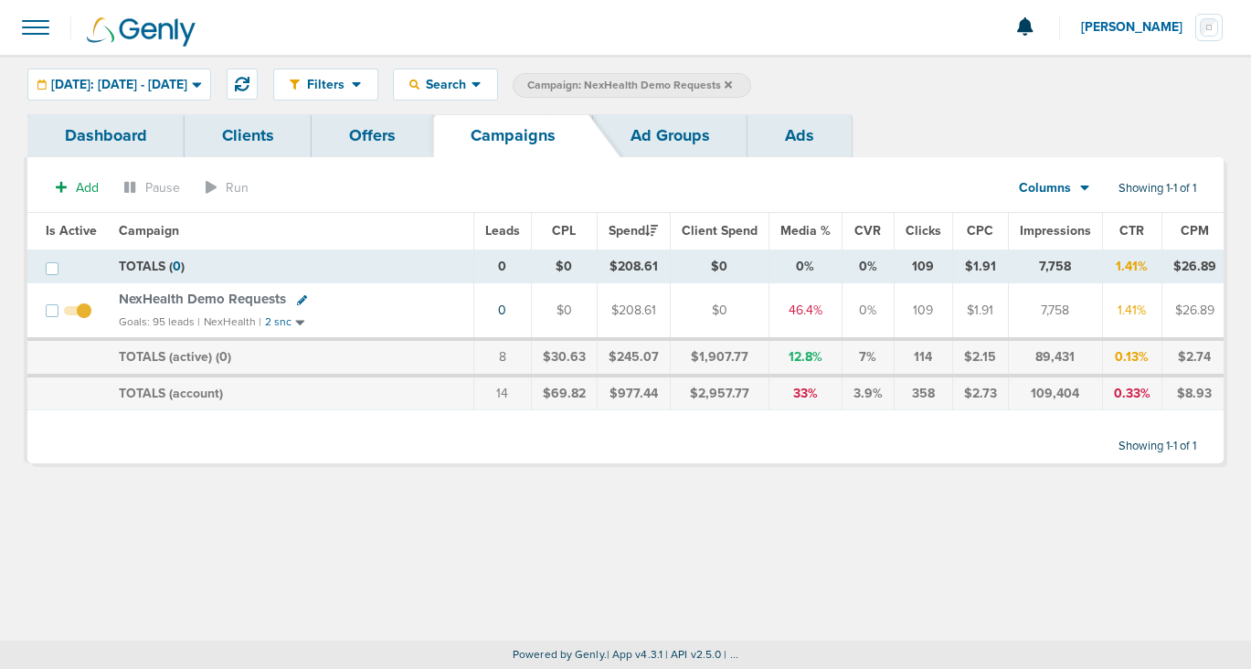
click at [732, 89] on icon at bounding box center [727, 84] width 7 height 11
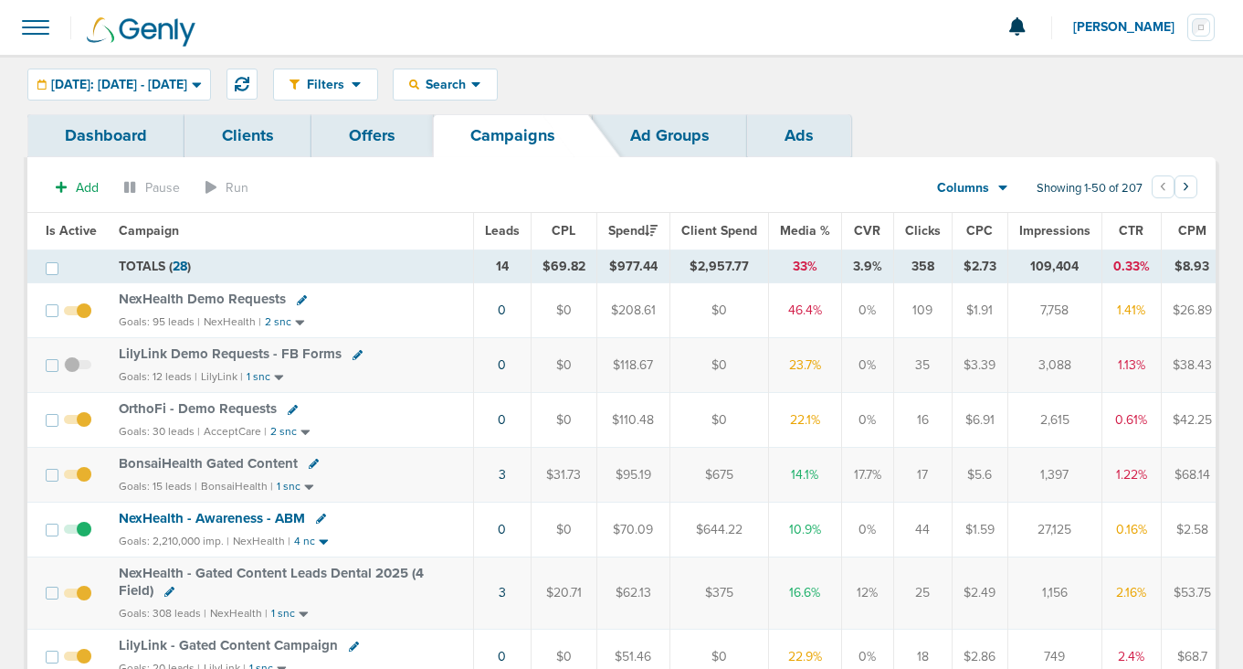
click at [170, 407] on span "OrthoFi - Demo Requests" at bounding box center [198, 408] width 158 height 16
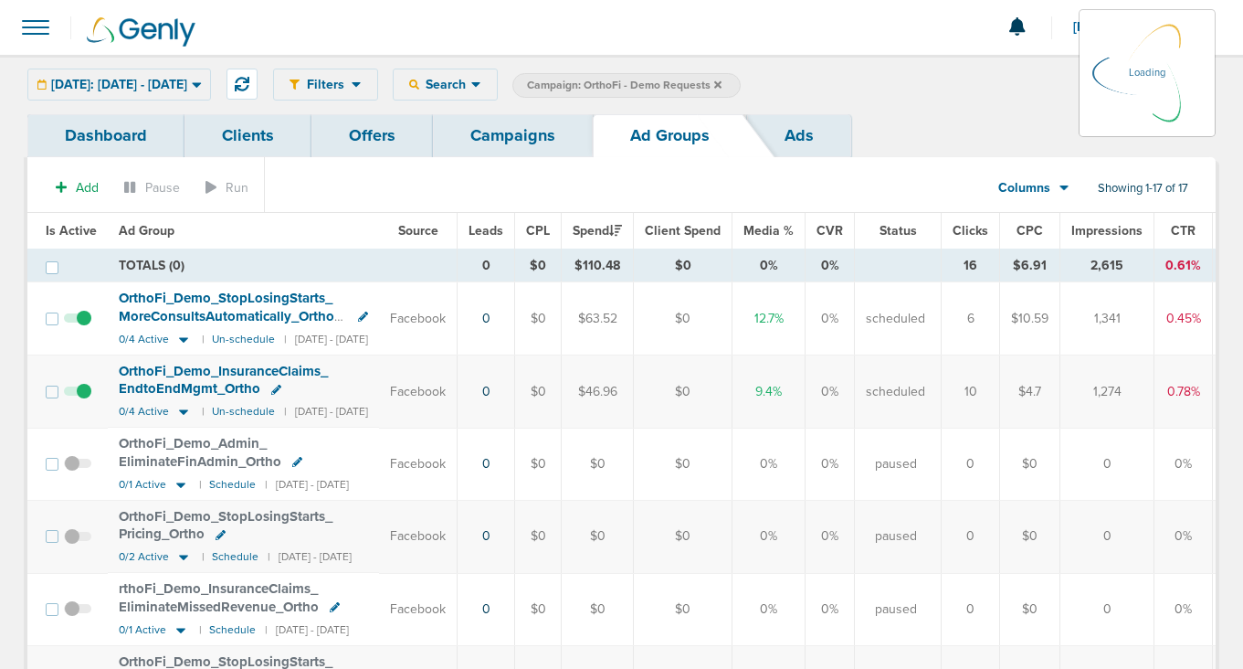
click at [187, 79] on span "[DATE]: [DATE] - [DATE]" at bounding box center [119, 85] width 136 height 13
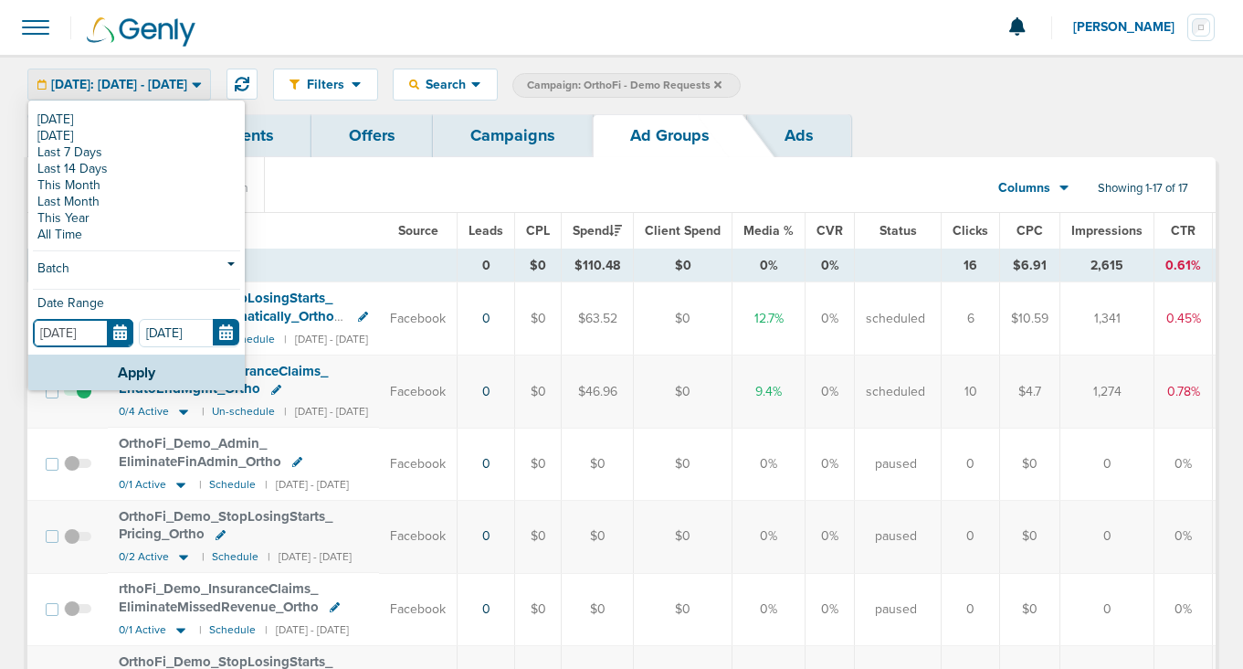
click at [114, 334] on input "[DATE]" at bounding box center [83, 333] width 100 height 28
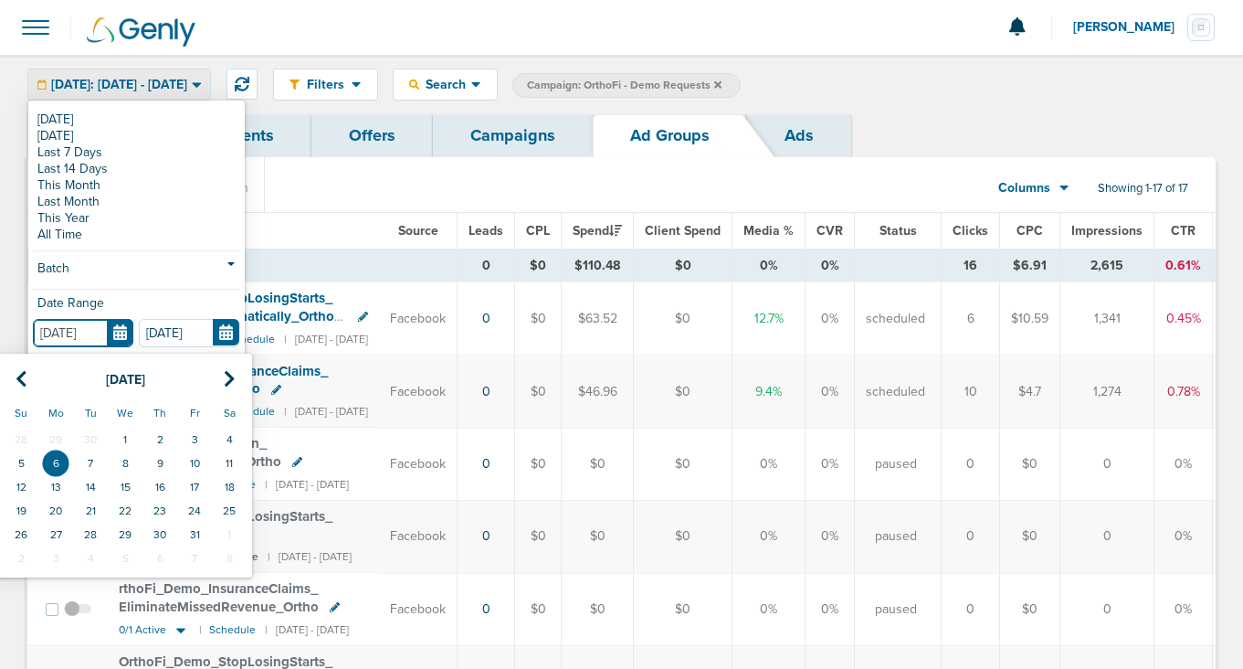
click at [114, 334] on input "[DATE]" at bounding box center [83, 333] width 100 height 28
click at [24, 381] on icon at bounding box center [22, 379] width 12 height 18
click at [200, 502] on td "22" at bounding box center [194, 511] width 35 height 24
type input "[DATE]"
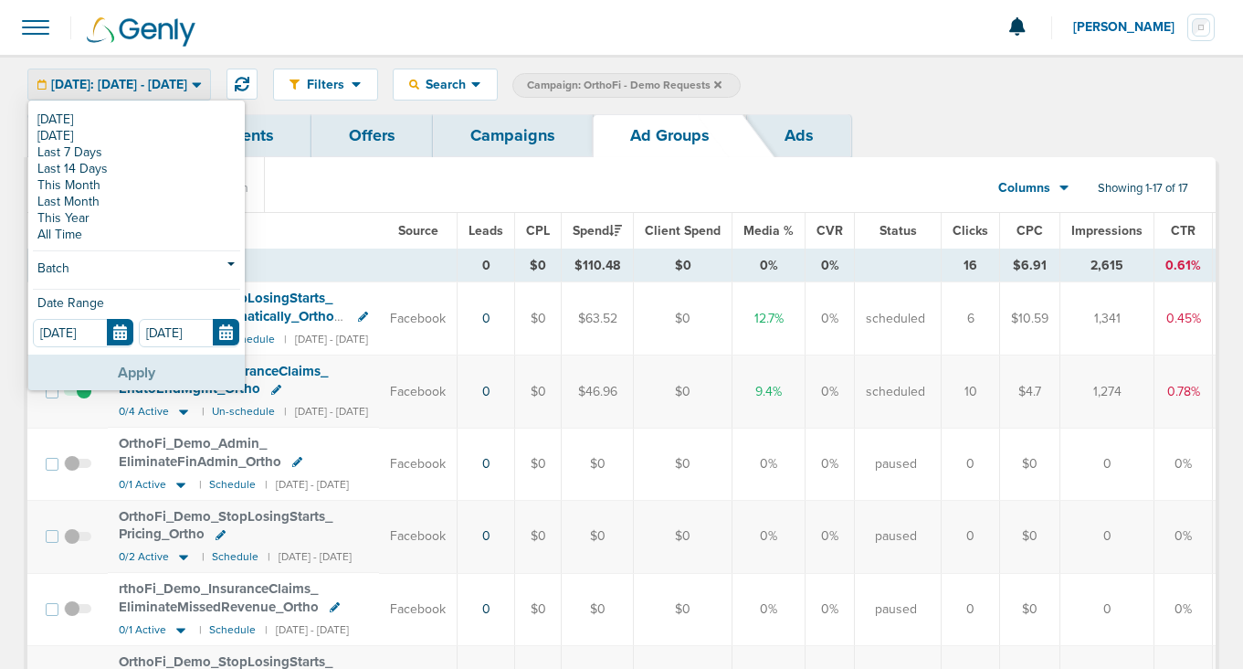
click at [219, 368] on button "Apply" at bounding box center [136, 372] width 217 height 36
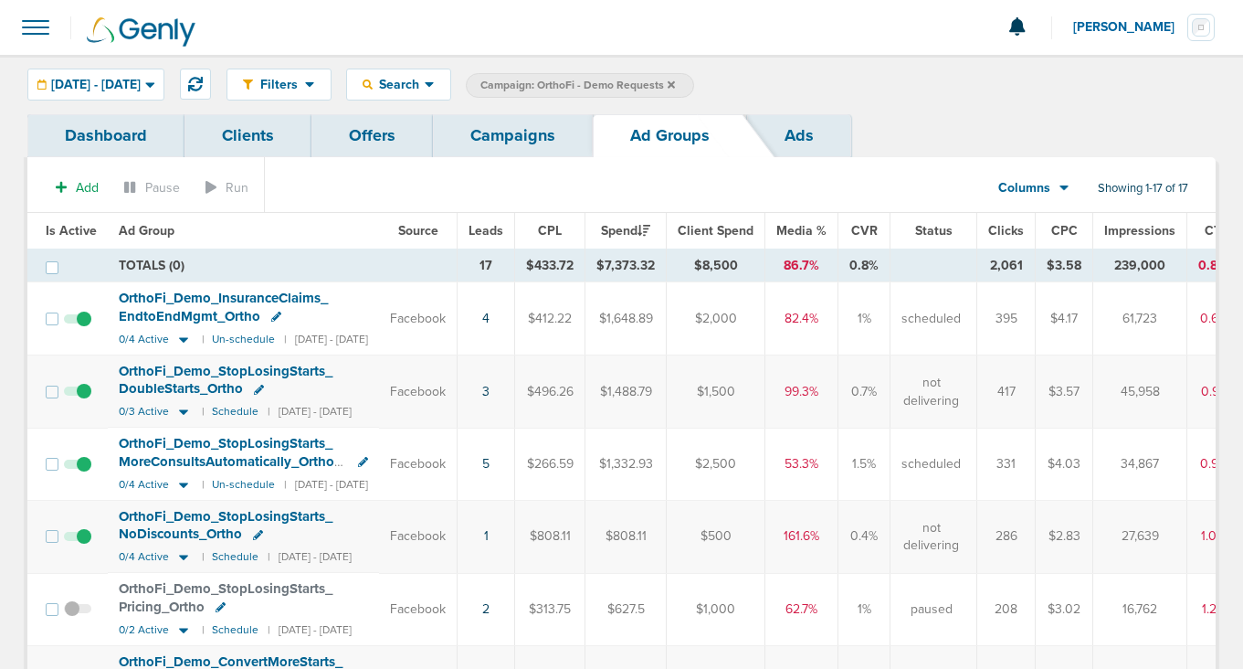
click at [523, 134] on link "Campaigns" at bounding box center [513, 135] width 160 height 43
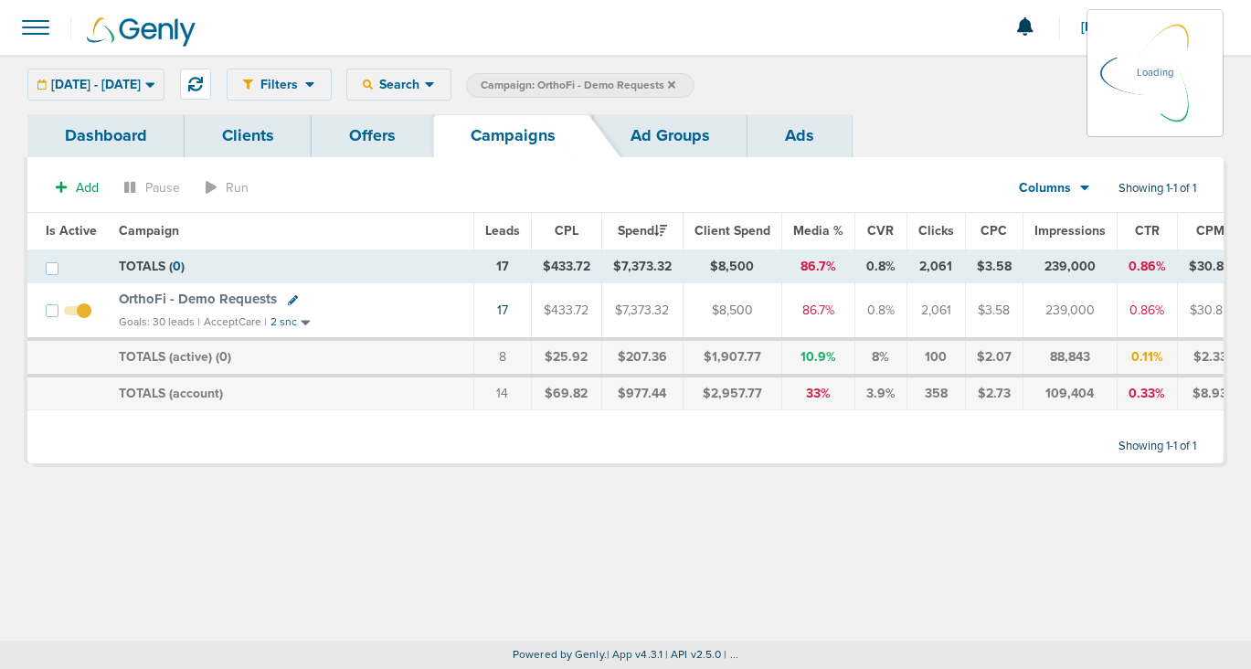
click at [675, 85] on icon at bounding box center [671, 83] width 7 height 7
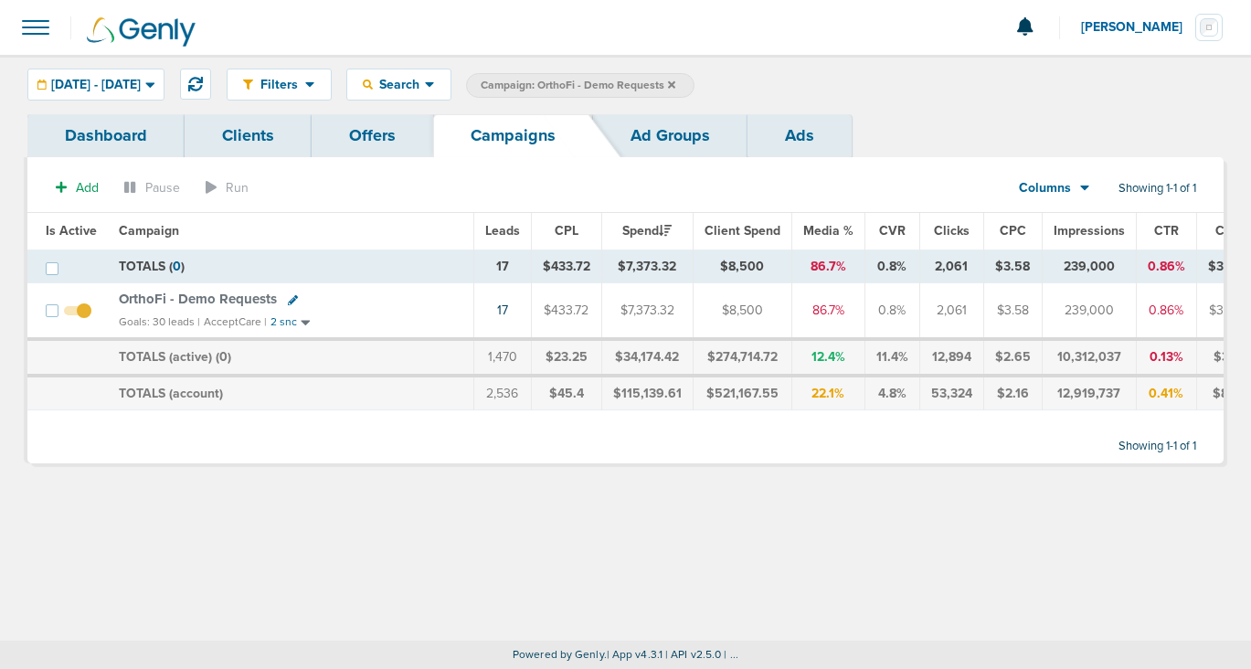
click at [675, 85] on icon at bounding box center [671, 84] width 7 height 11
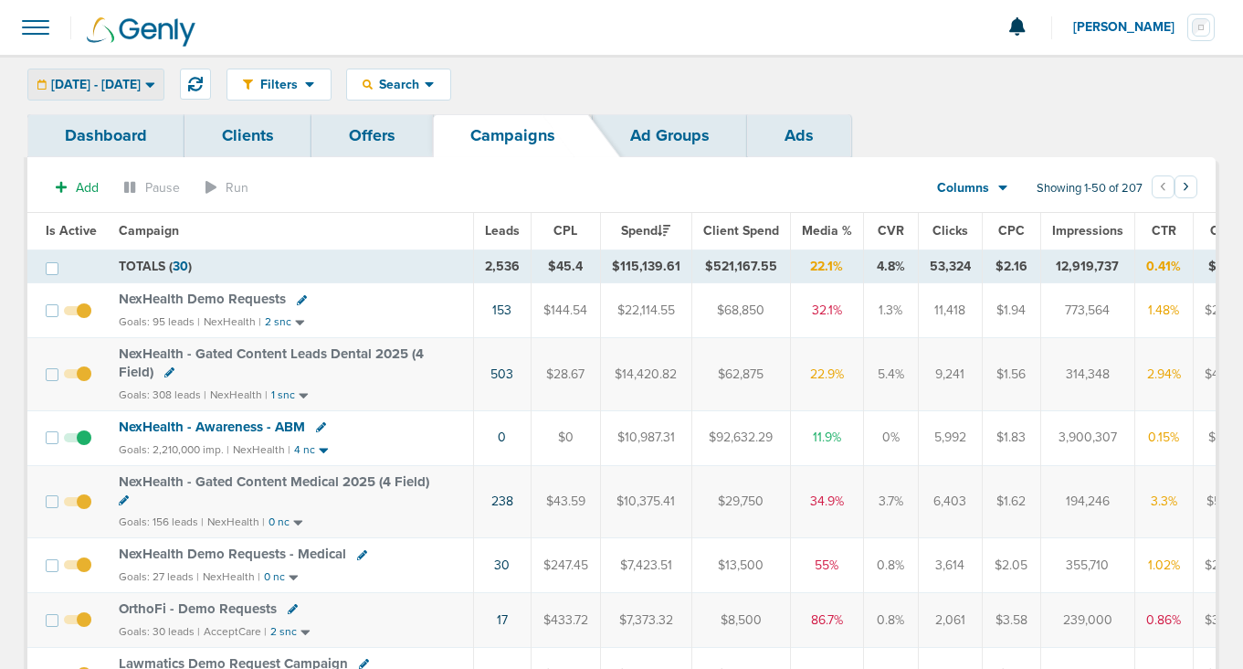
click at [141, 86] on span "[DATE] - [DATE]" at bounding box center [96, 85] width 90 height 13
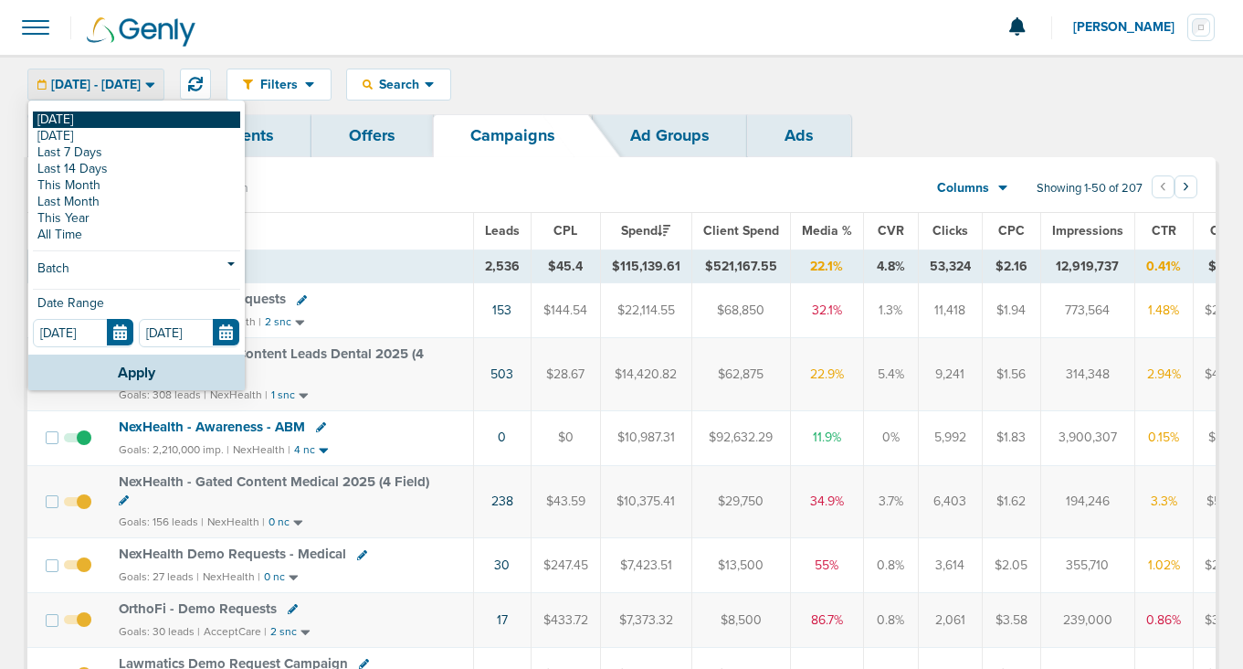
click at [134, 125] on link "[DATE]" at bounding box center [136, 119] width 207 height 16
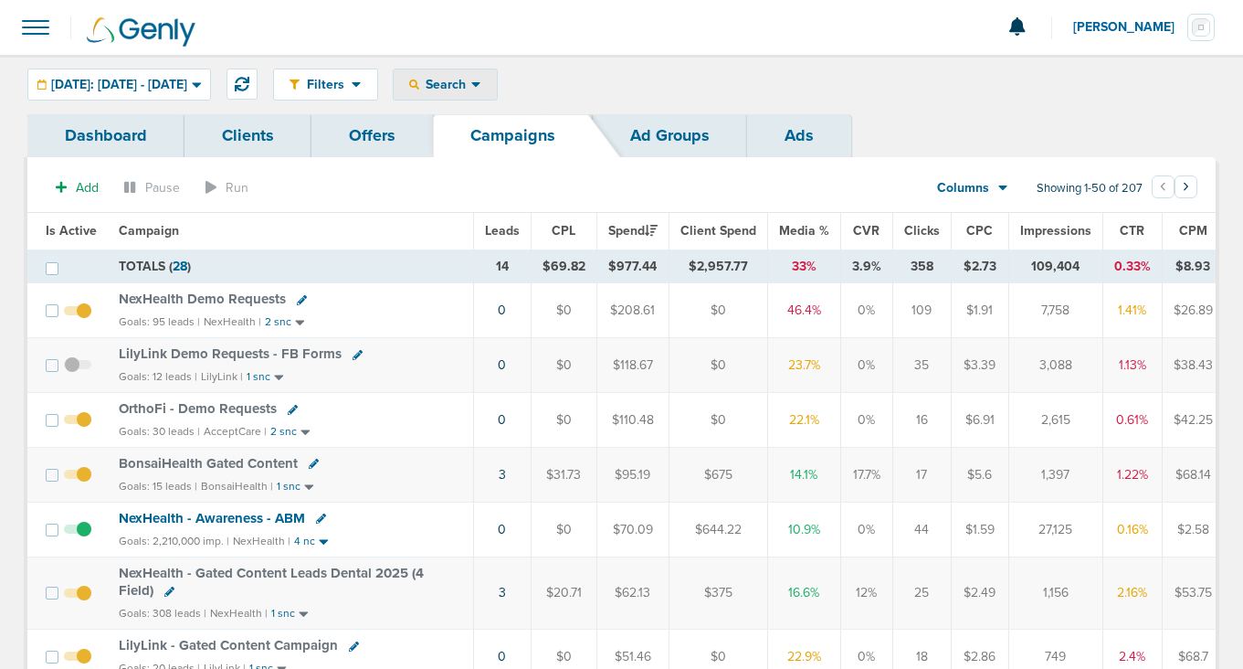
click at [471, 84] on span "Search" at bounding box center [445, 85] width 52 height 16
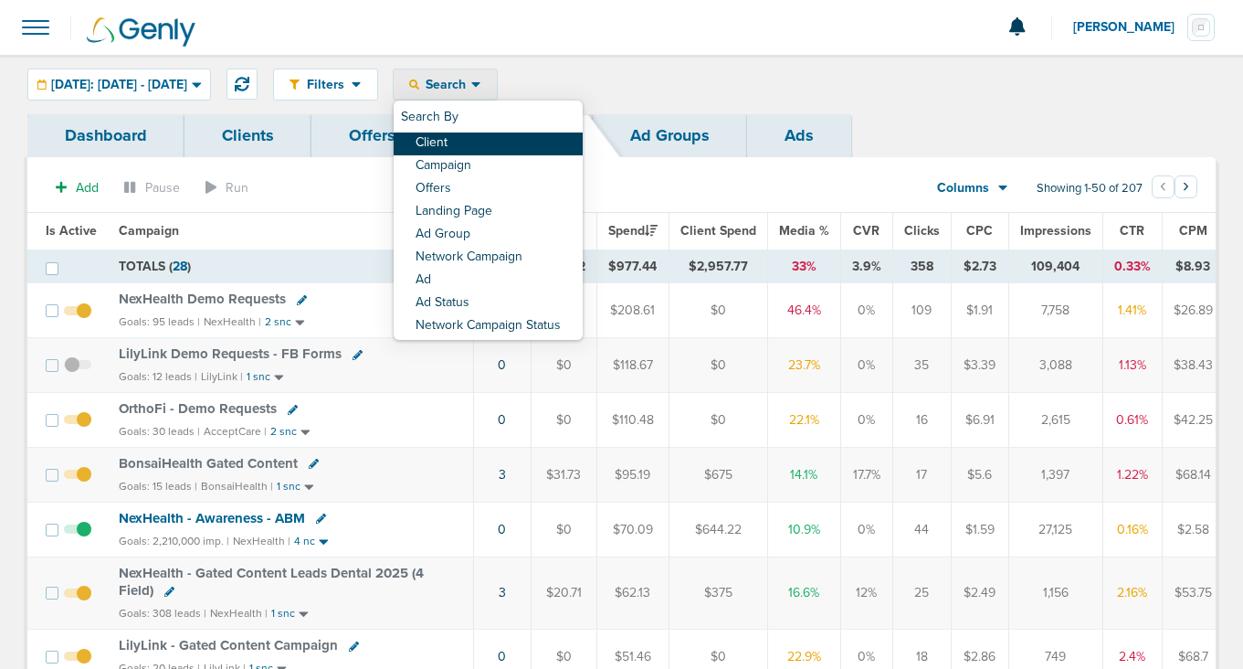
click at [492, 143] on link "Client" at bounding box center [488, 143] width 189 height 23
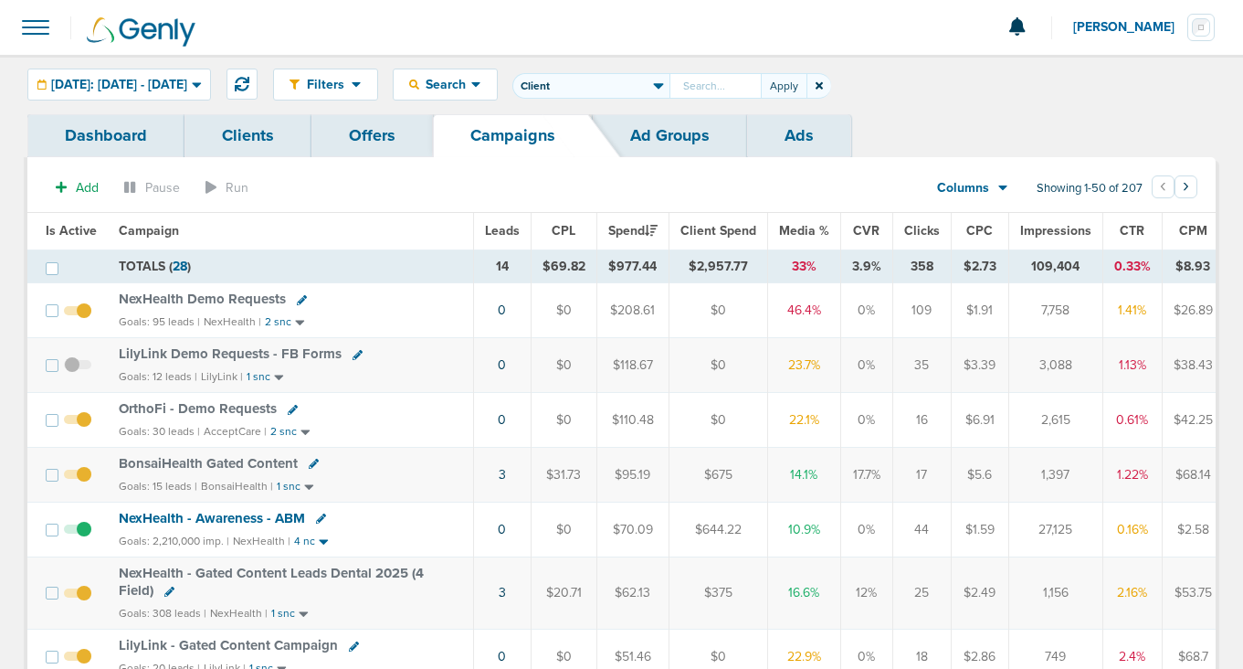
type input "A"
type input "NexHealth"
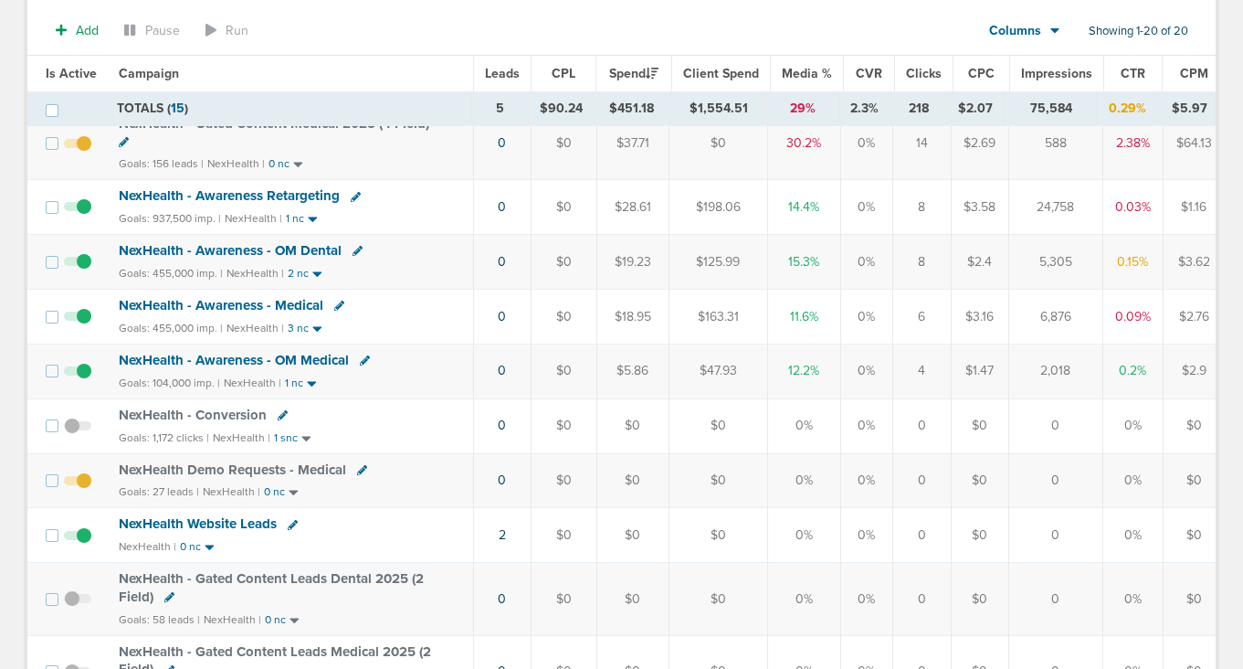
scroll to position [364, 0]
click at [241, 465] on span "NexHealth Demo Requests - Medical" at bounding box center [232, 468] width 227 height 16
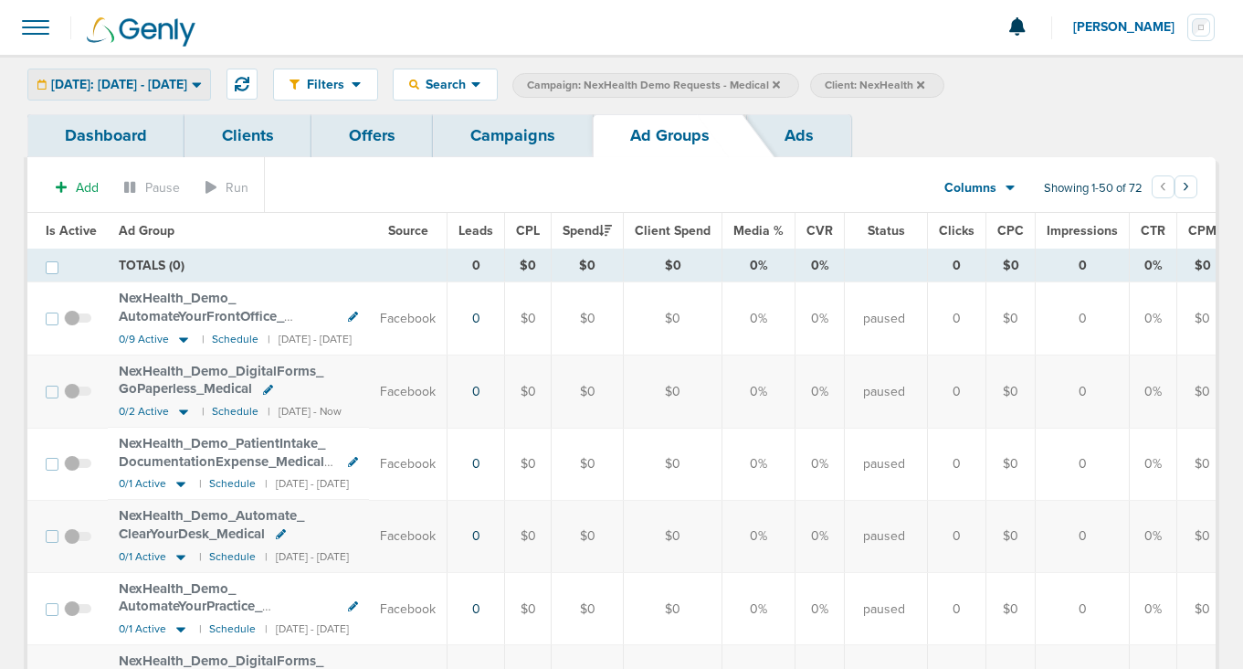
click at [195, 75] on div "[DATE]: [DATE] - [DATE]" at bounding box center [119, 84] width 182 height 30
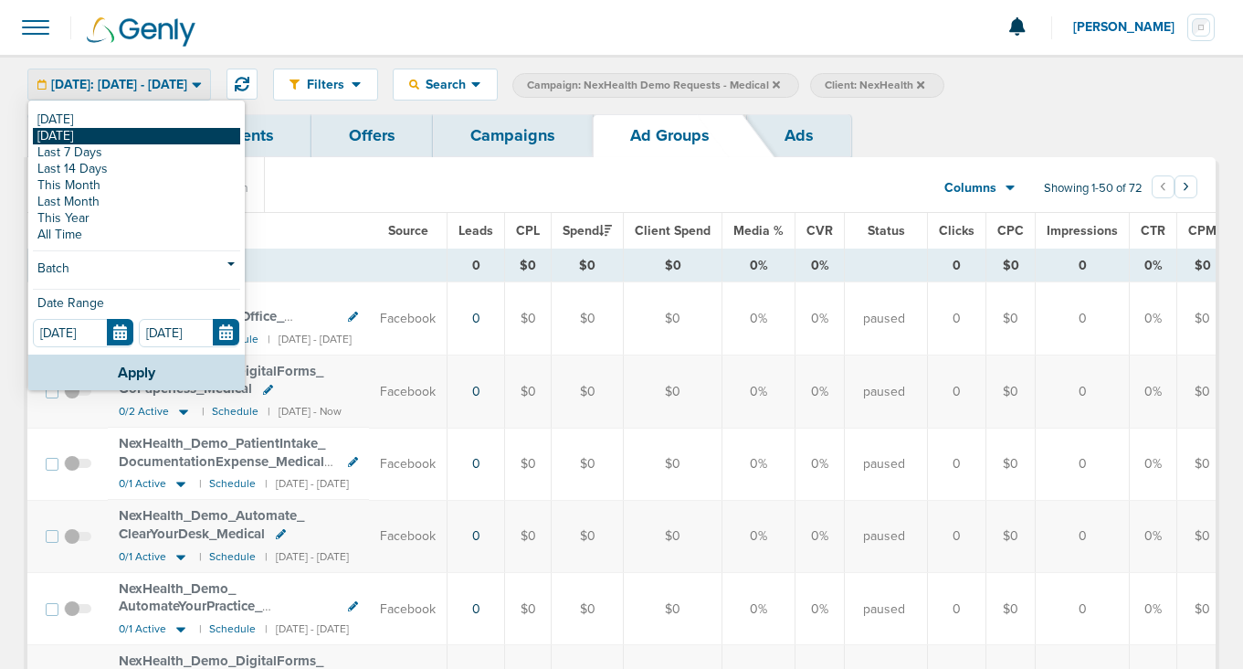
click at [178, 138] on link "[DATE]" at bounding box center [136, 136] width 207 height 16
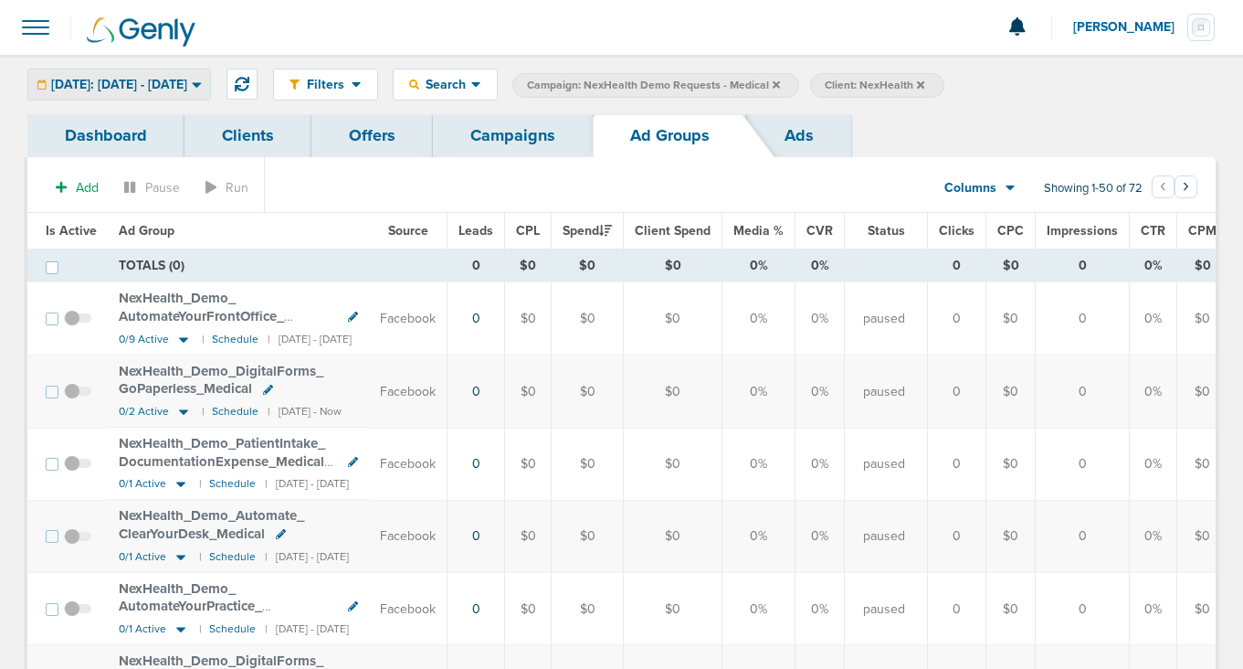
click at [182, 79] on span "[DATE]: [DATE] - [DATE]" at bounding box center [119, 85] width 136 height 13
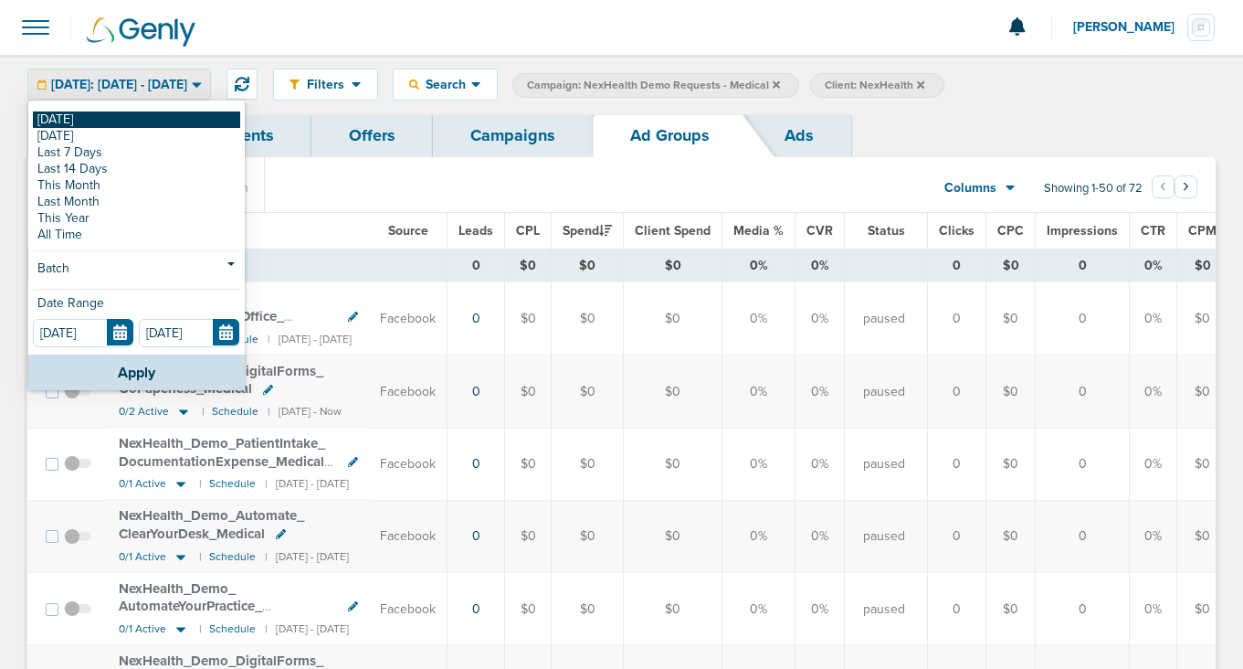
click at [167, 112] on link "[DATE]" at bounding box center [136, 119] width 207 height 16
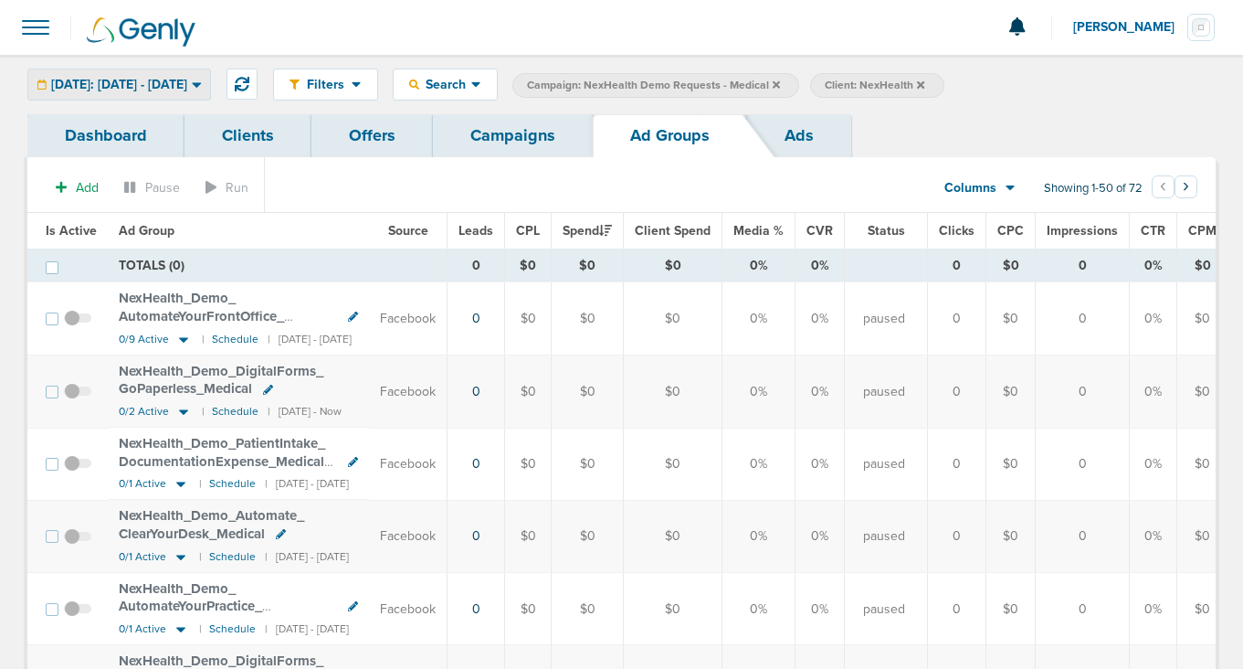
click at [167, 71] on div "[DATE]: [DATE] - [DATE]" at bounding box center [119, 84] width 182 height 30
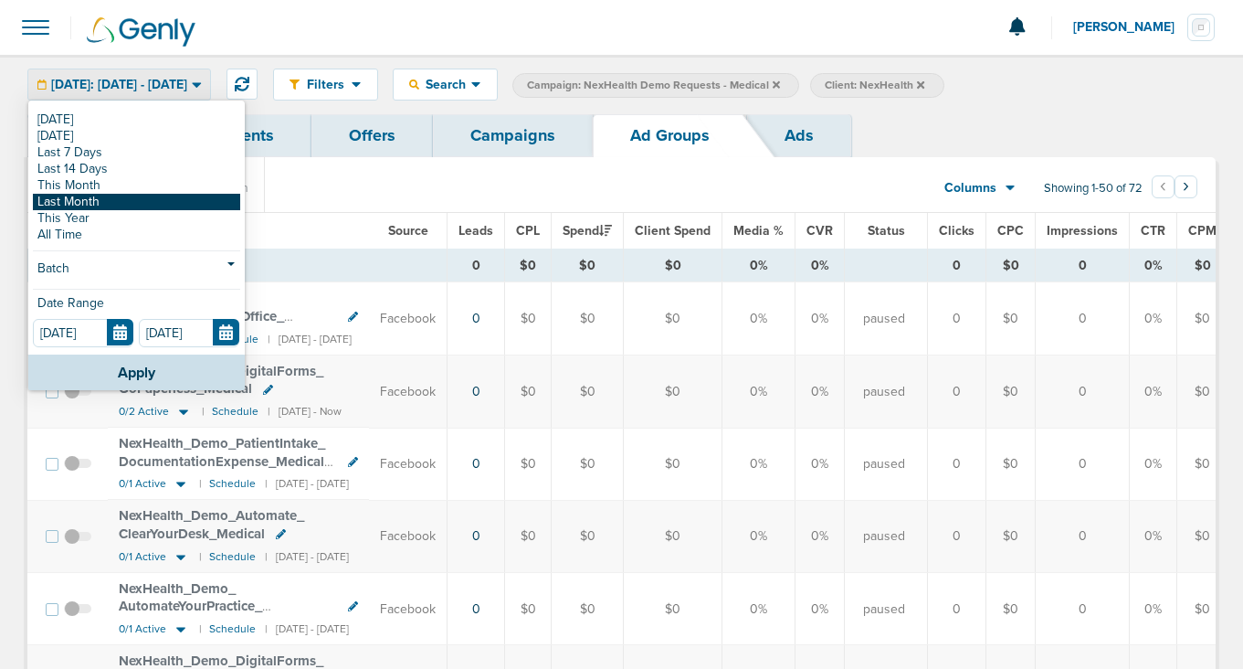
click at [109, 202] on link "Last Month" at bounding box center [136, 202] width 207 height 16
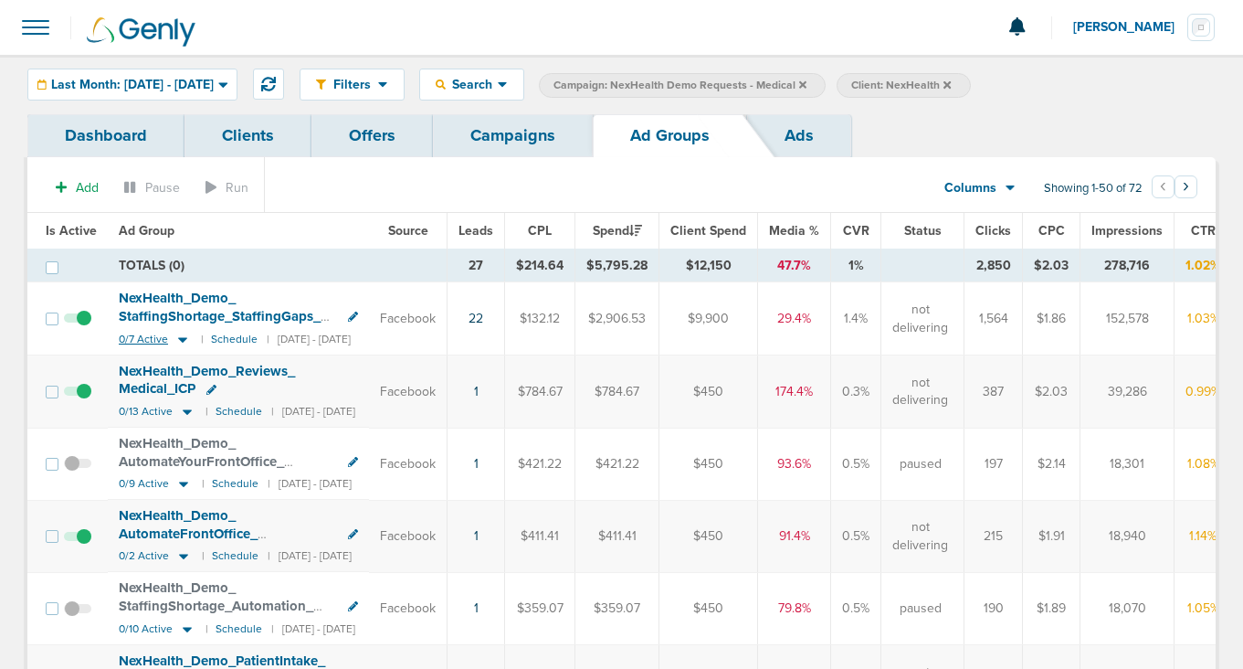
click at [180, 341] on icon at bounding box center [182, 339] width 9 height 5
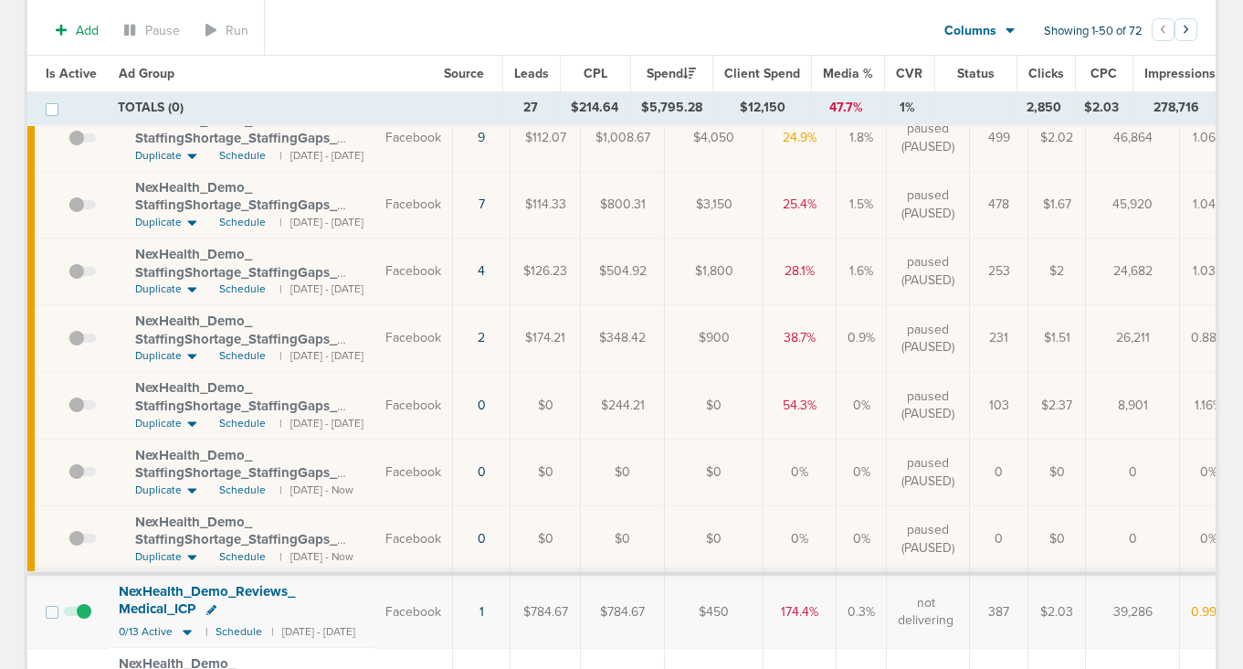
scroll to position [375, 0]
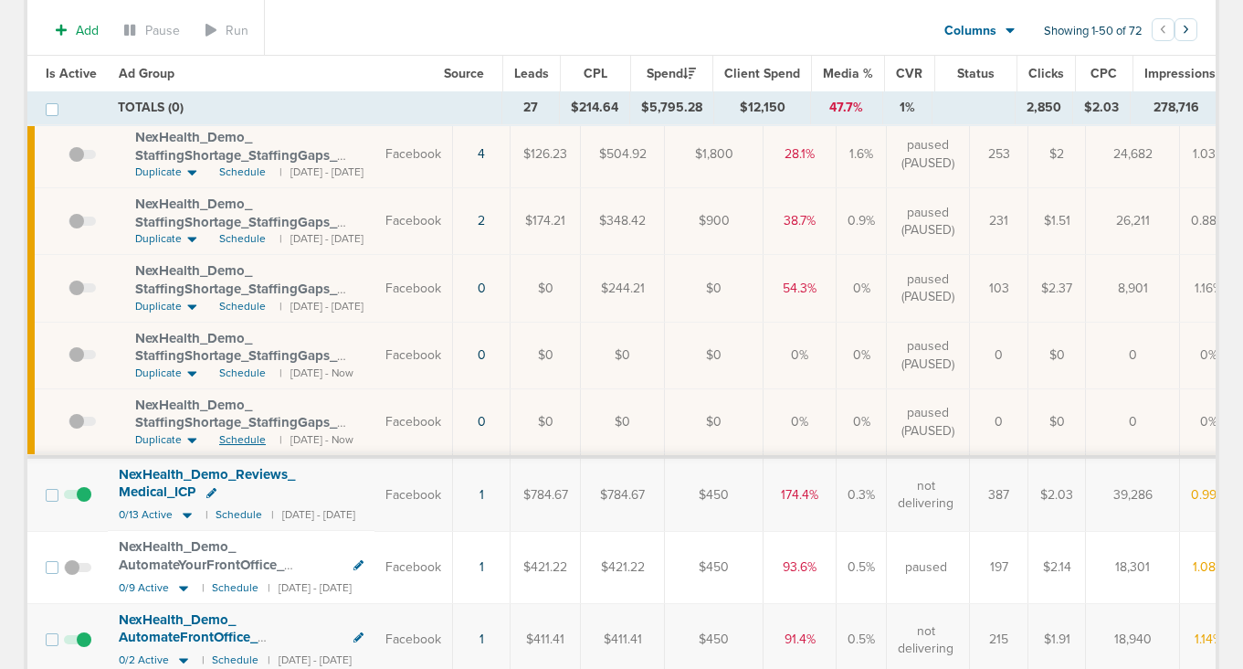
click at [248, 444] on span "Schedule" at bounding box center [242, 440] width 47 height 16
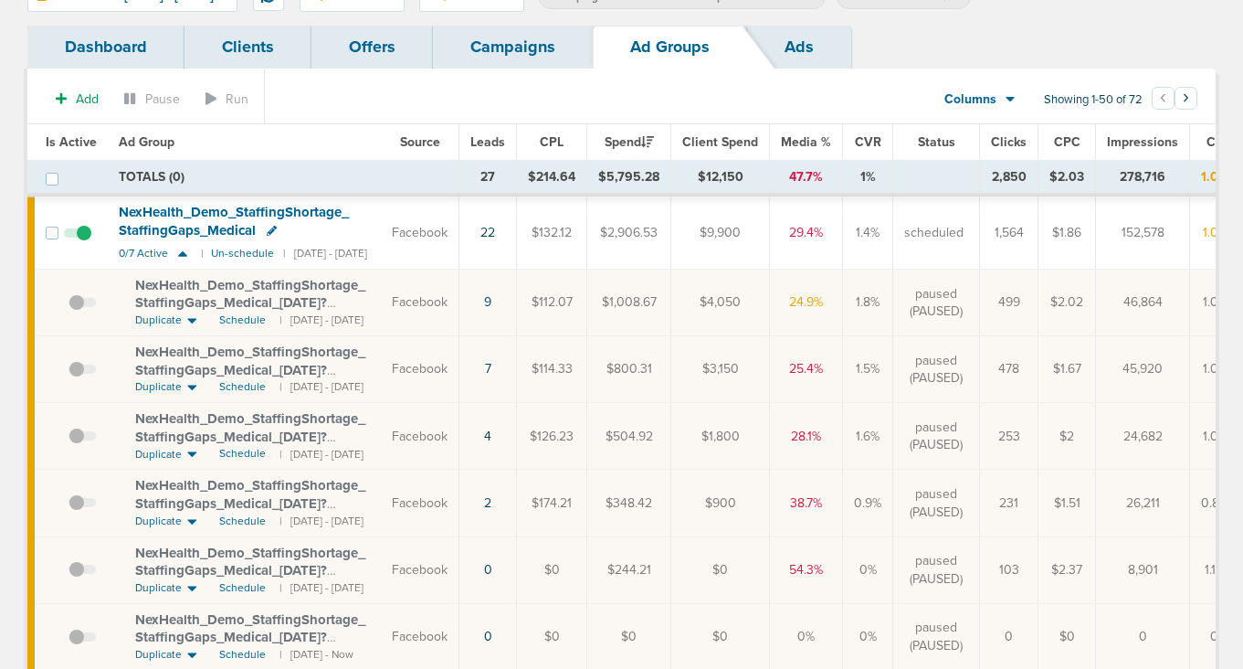
scroll to position [0, 0]
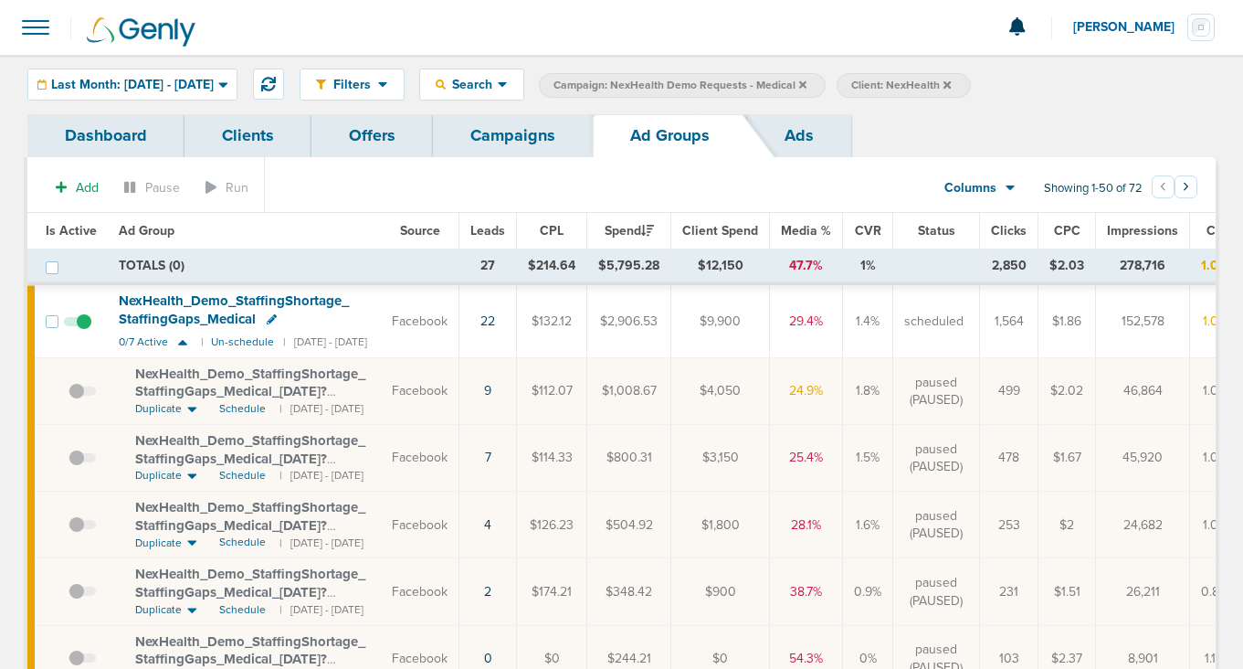
click at [522, 135] on link "Campaigns" at bounding box center [513, 135] width 160 height 43
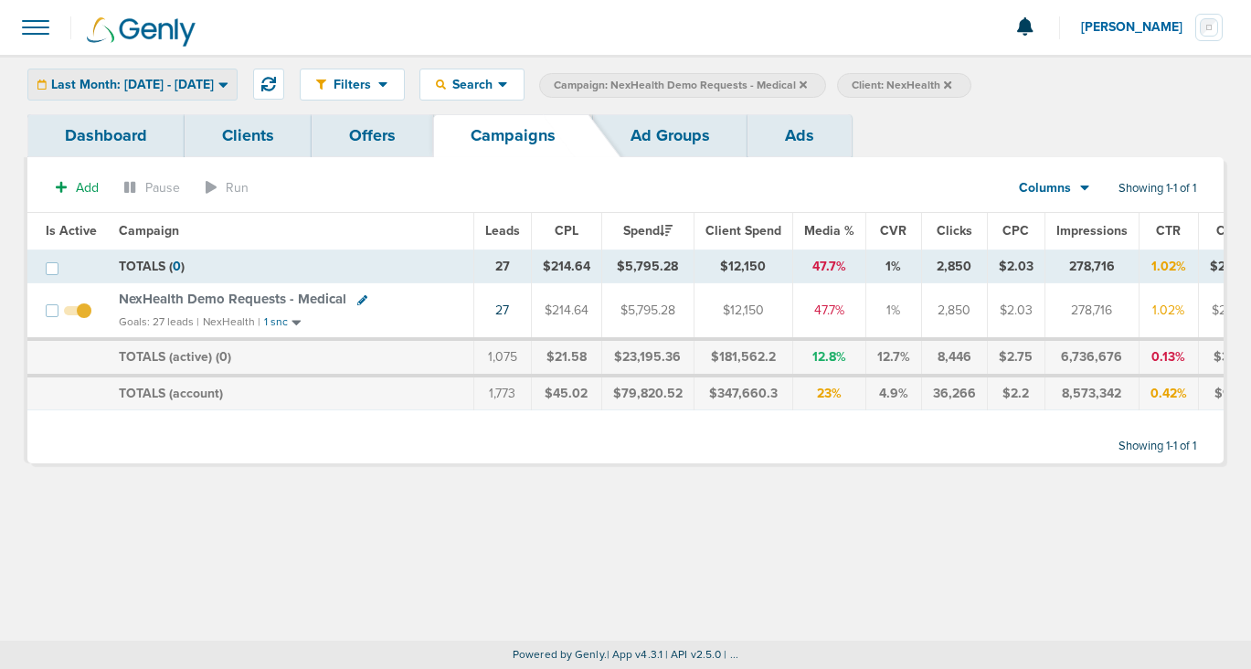
click at [153, 92] on div "Last Month: [DATE] - [DATE]" at bounding box center [132, 84] width 208 height 30
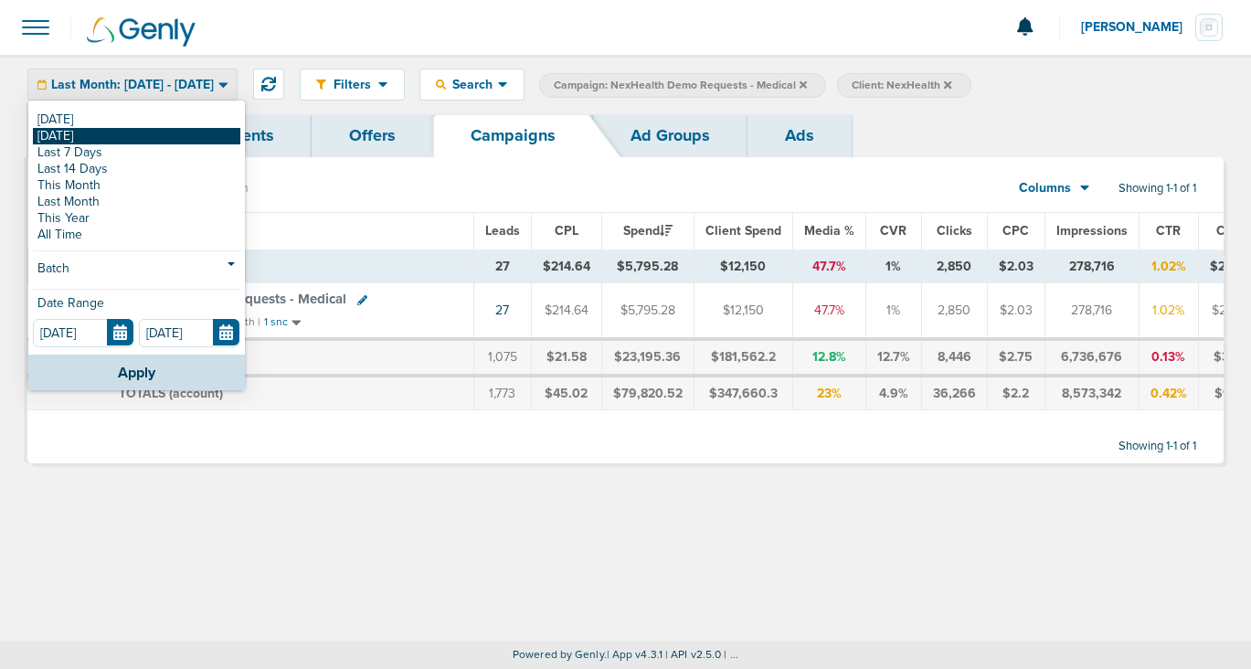
click at [153, 128] on link "[DATE]" at bounding box center [136, 136] width 207 height 16
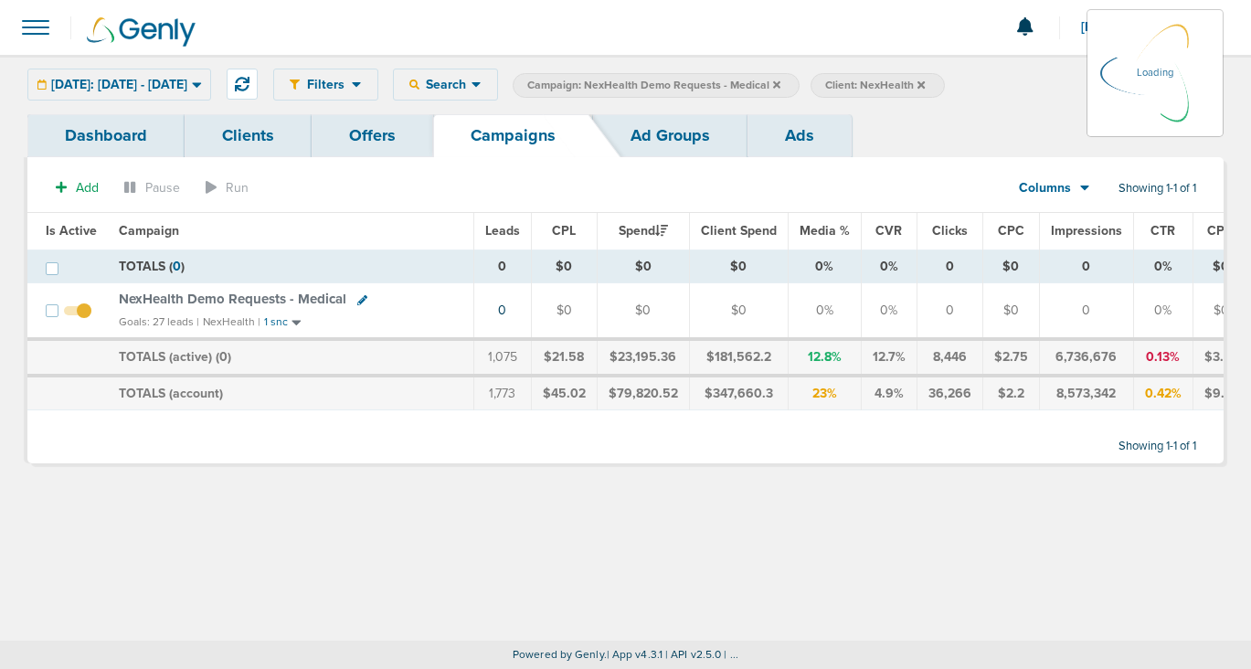
click at [161, 85] on div "[DATE]: [DATE] - [DATE] [DATE] [DATE] Last 7 Days Last 14 Days This Month Last …" at bounding box center [119, 85] width 184 height 32
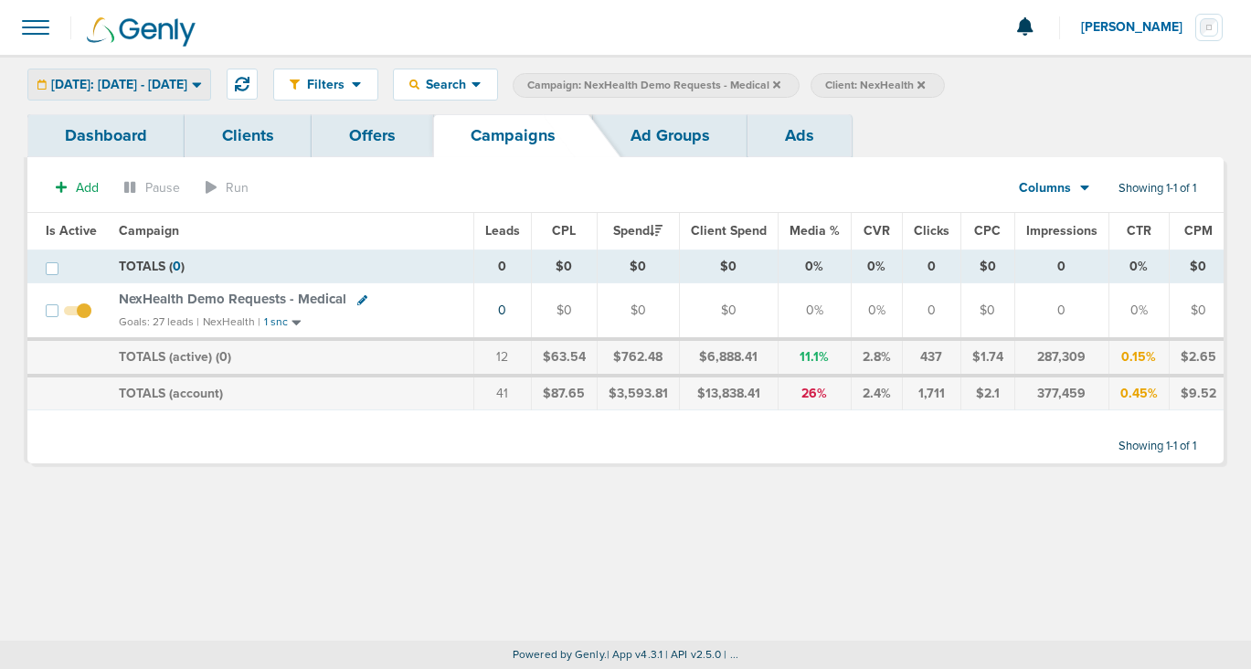
click at [184, 83] on span "[DATE]: [DATE] - [DATE]" at bounding box center [119, 85] width 136 height 13
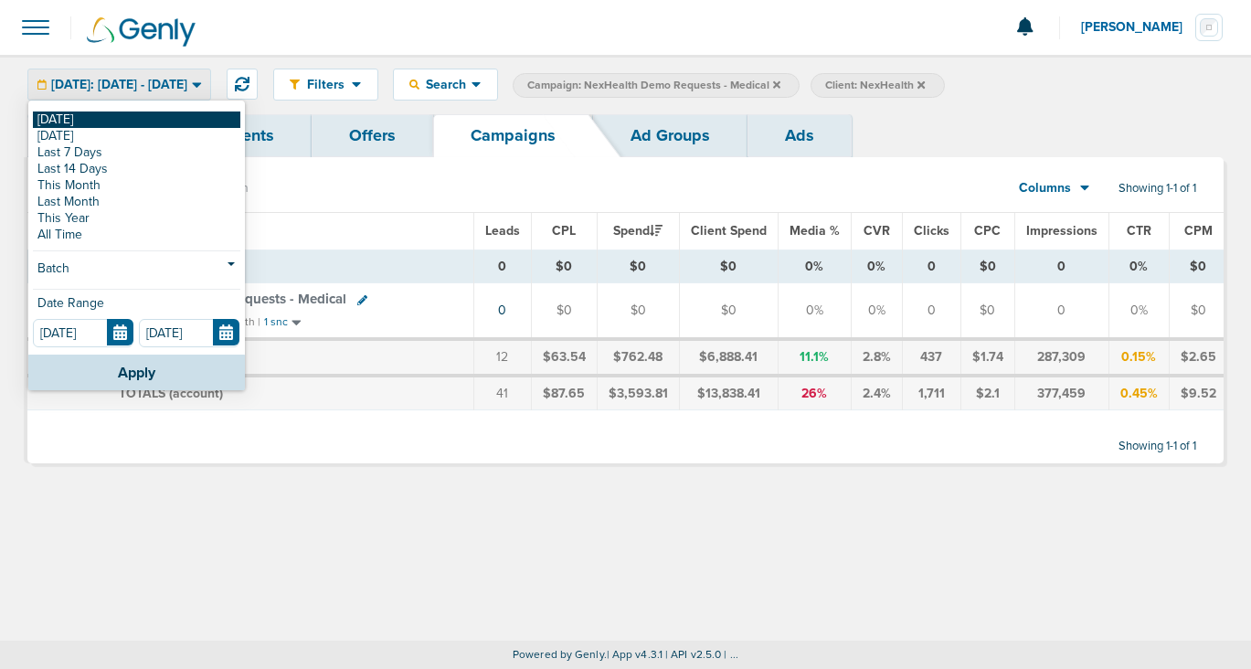
click at [175, 126] on link "[DATE]" at bounding box center [136, 119] width 207 height 16
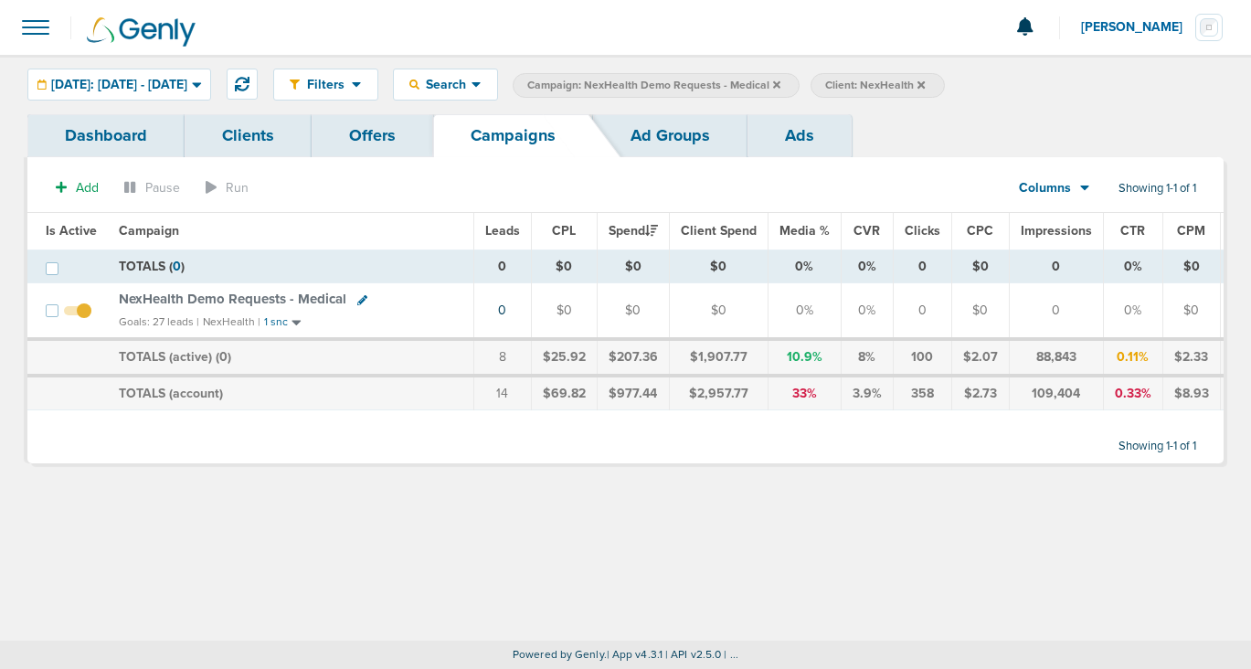
click at [360, 301] on icon at bounding box center [362, 300] width 10 height 10
select select
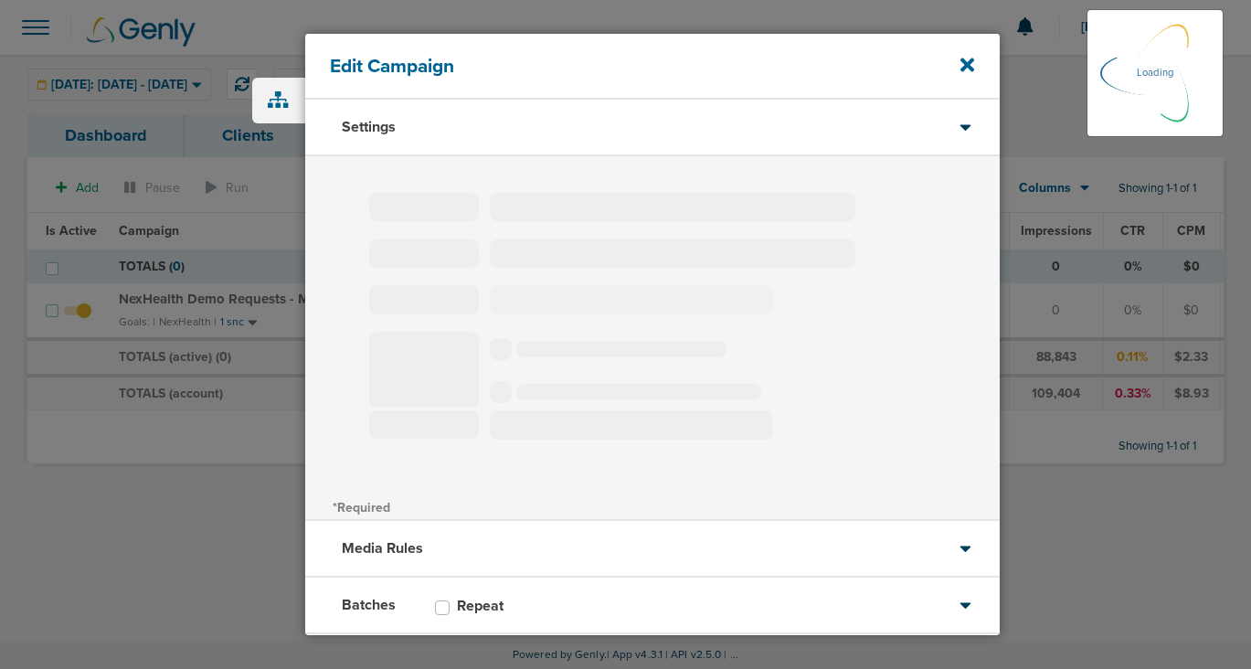
type input "NexHealth Demo Requests - Medical"
select select "Leads"
radio input "true"
select select "readOnly"
checkbox input "true"
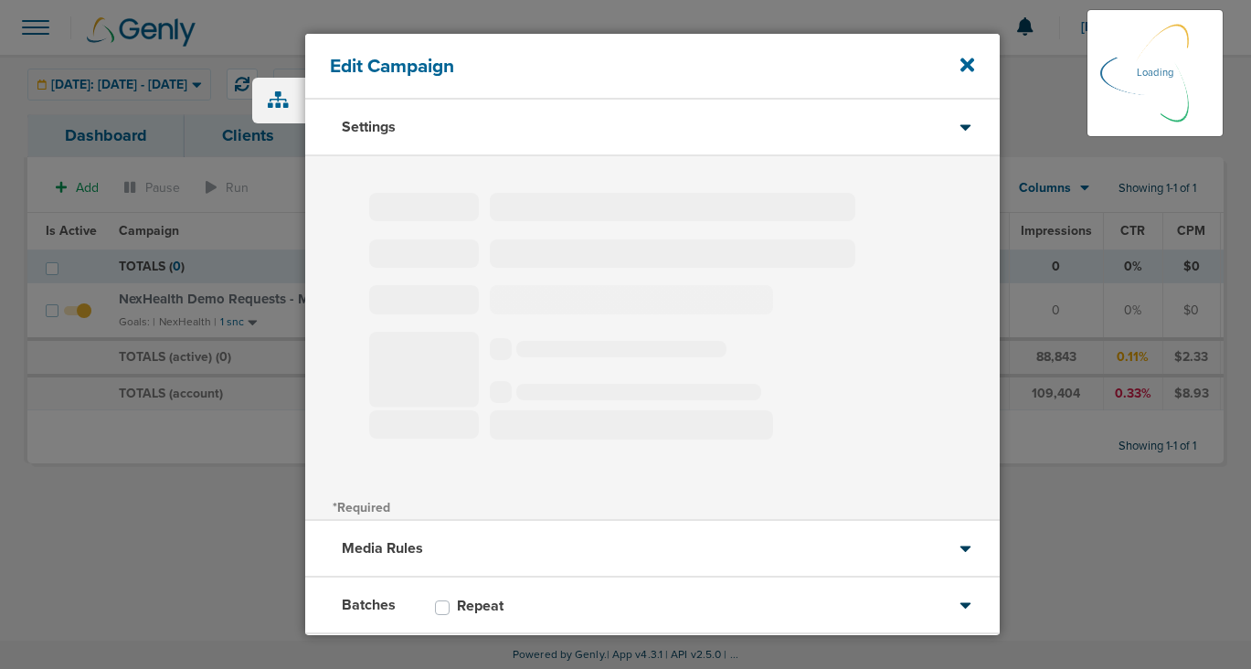
select select "1"
select select "2"
select select "3"
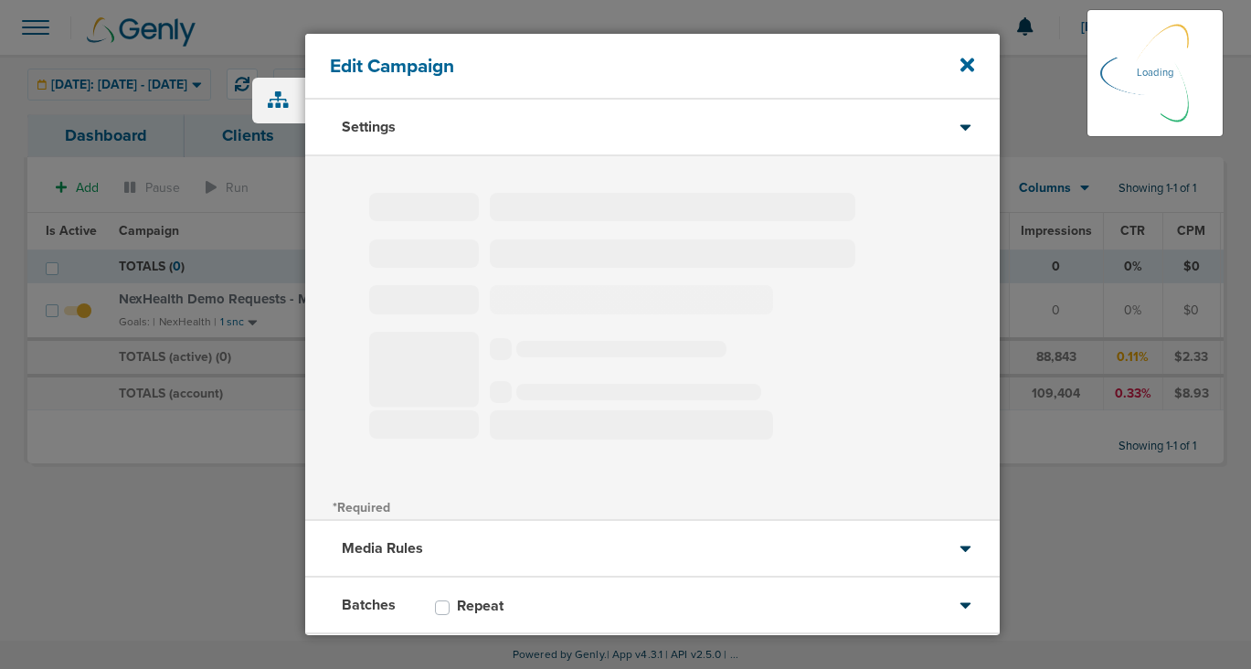
select select "3"
select select "4"
select select "6"
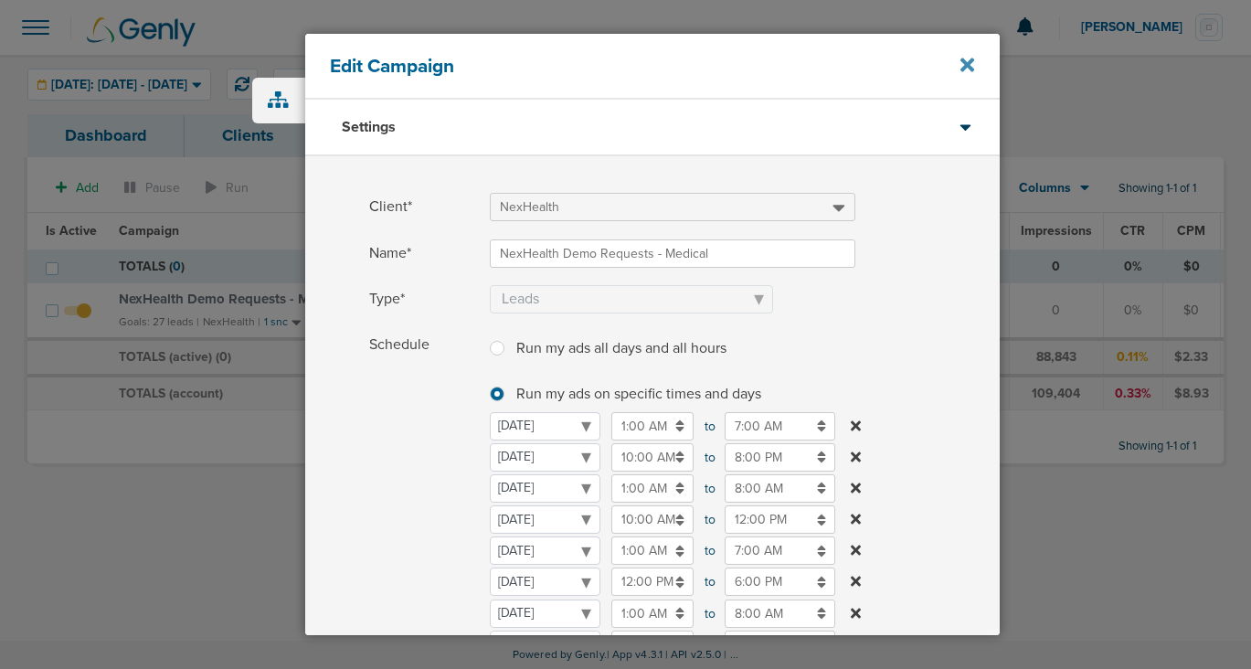
click at [968, 64] on icon at bounding box center [967, 65] width 14 height 14
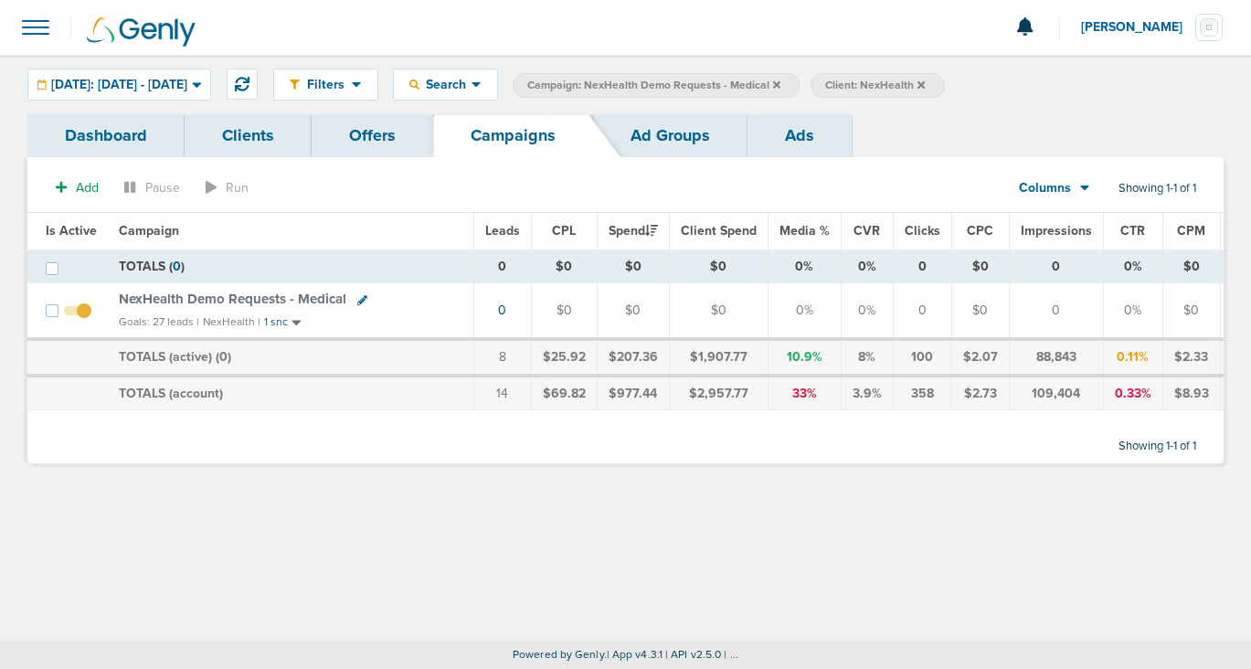
click at [780, 79] on icon at bounding box center [776, 84] width 7 height 11
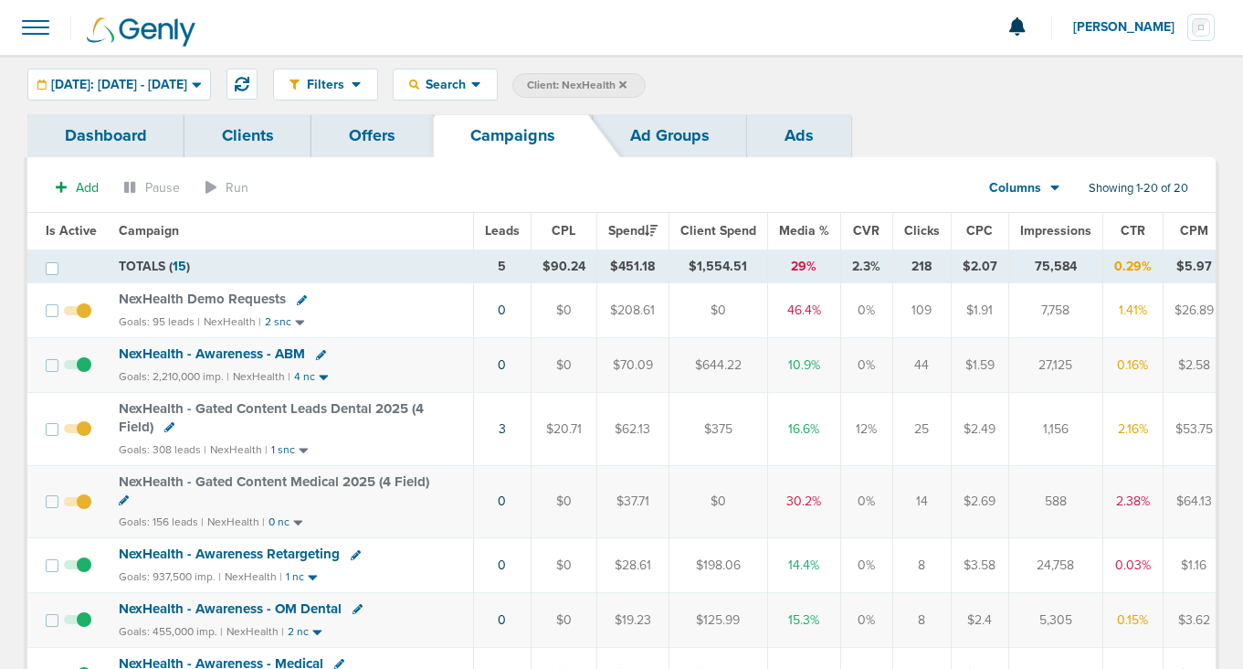
click at [627, 80] on icon at bounding box center [622, 84] width 7 height 11
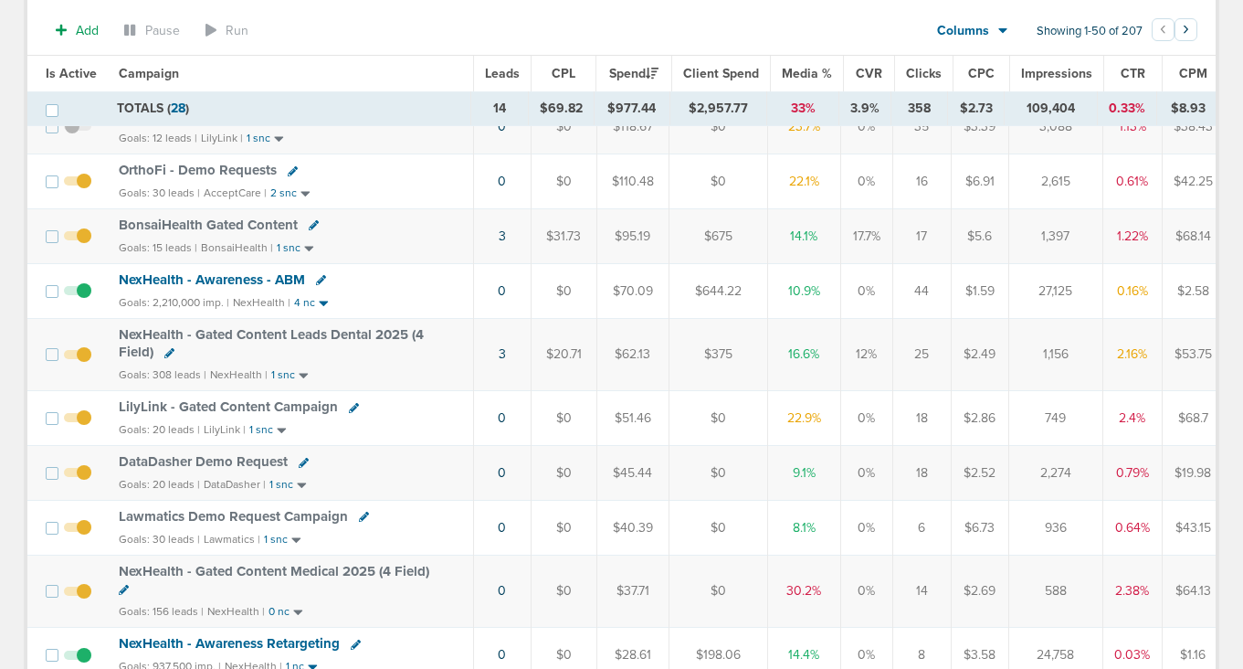
scroll to position [248, 0]
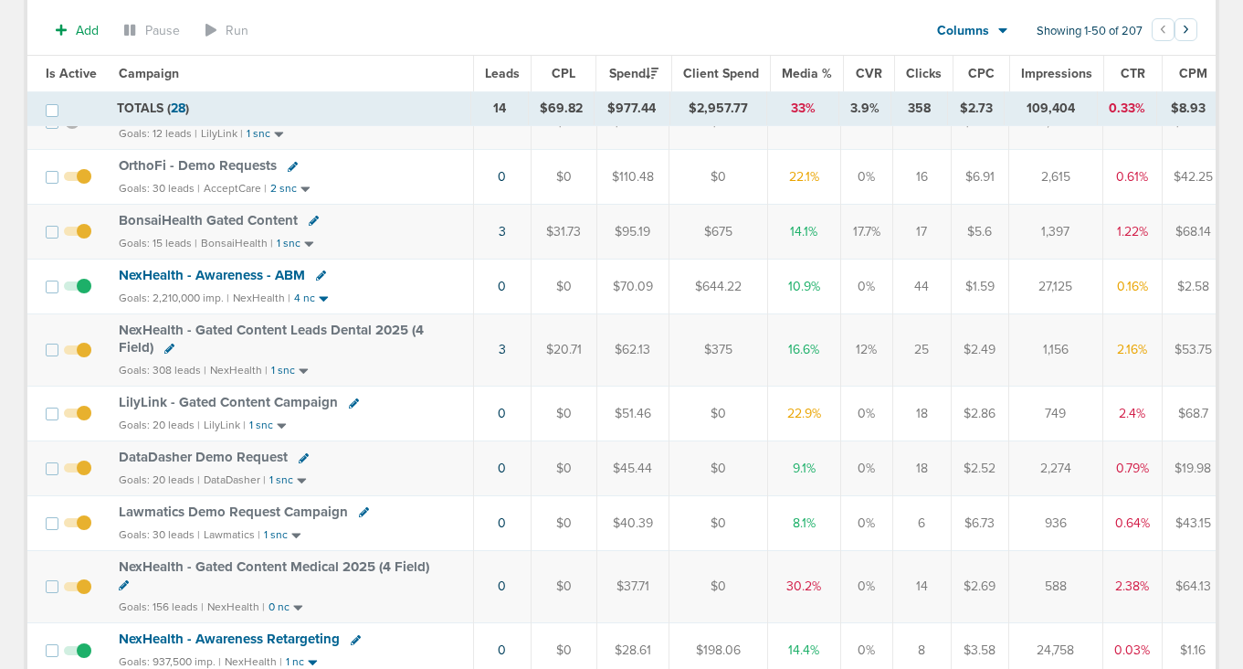
click at [208, 459] on span "DataDasher Demo Request" at bounding box center [203, 457] width 169 height 16
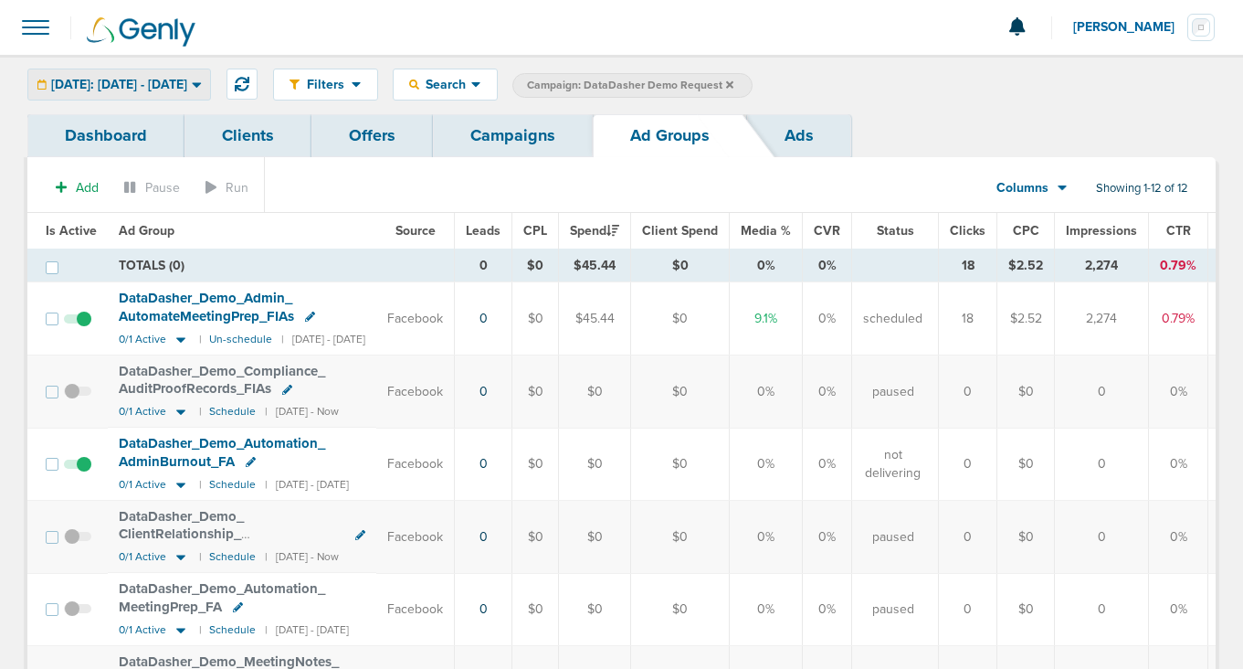
click at [130, 74] on div "[DATE]: [DATE] - [DATE]" at bounding box center [119, 84] width 182 height 30
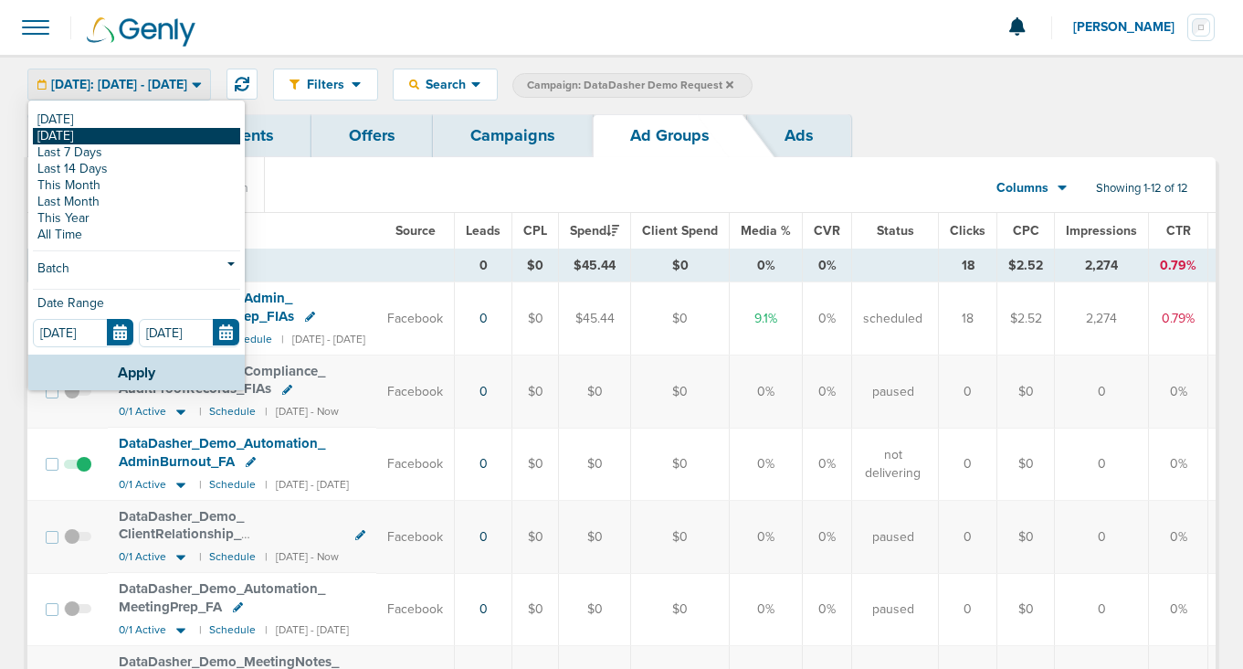
click at [118, 132] on link "[DATE]" at bounding box center [136, 136] width 207 height 16
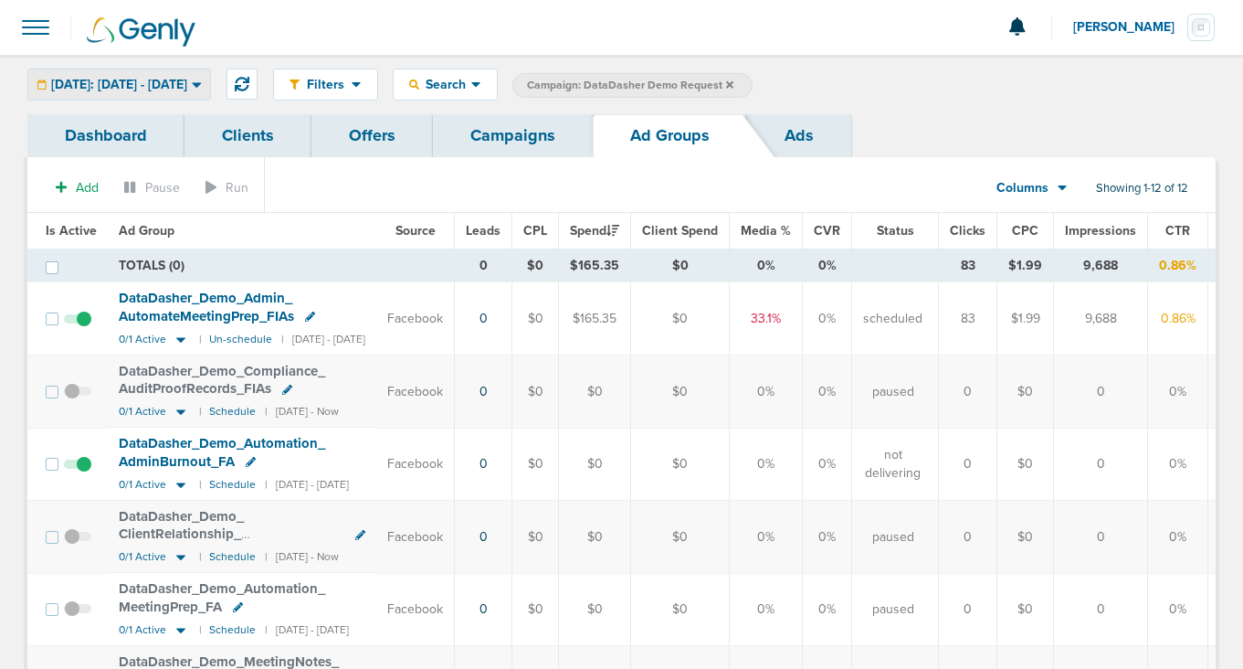
click at [177, 79] on span "[DATE]: [DATE] - [DATE]" at bounding box center [119, 85] width 136 height 13
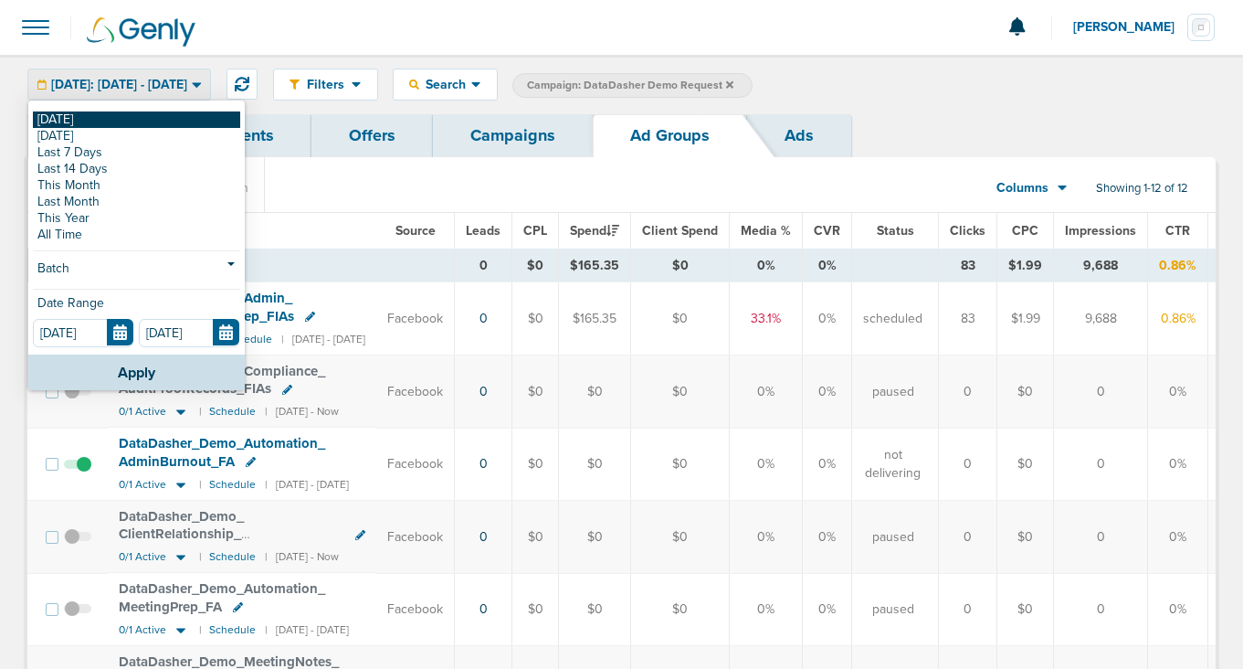
click at [156, 114] on link "[DATE]" at bounding box center [136, 119] width 207 height 16
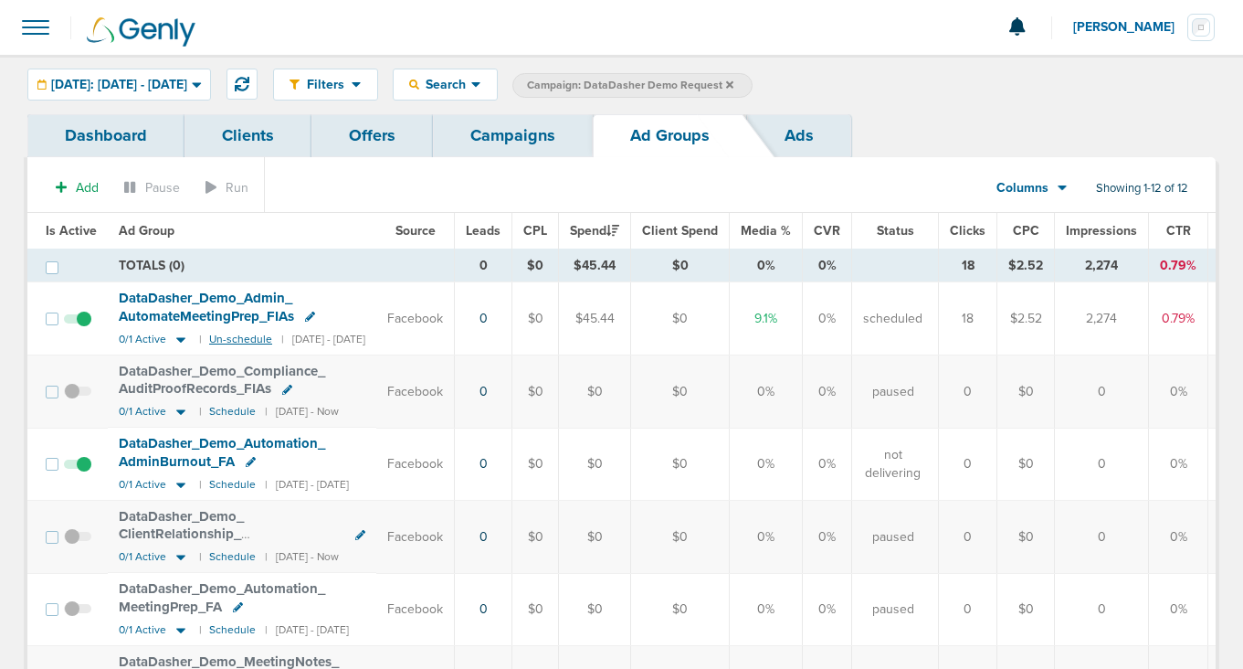
click at [221, 340] on small "Un-schedule" at bounding box center [240, 340] width 63 height 14
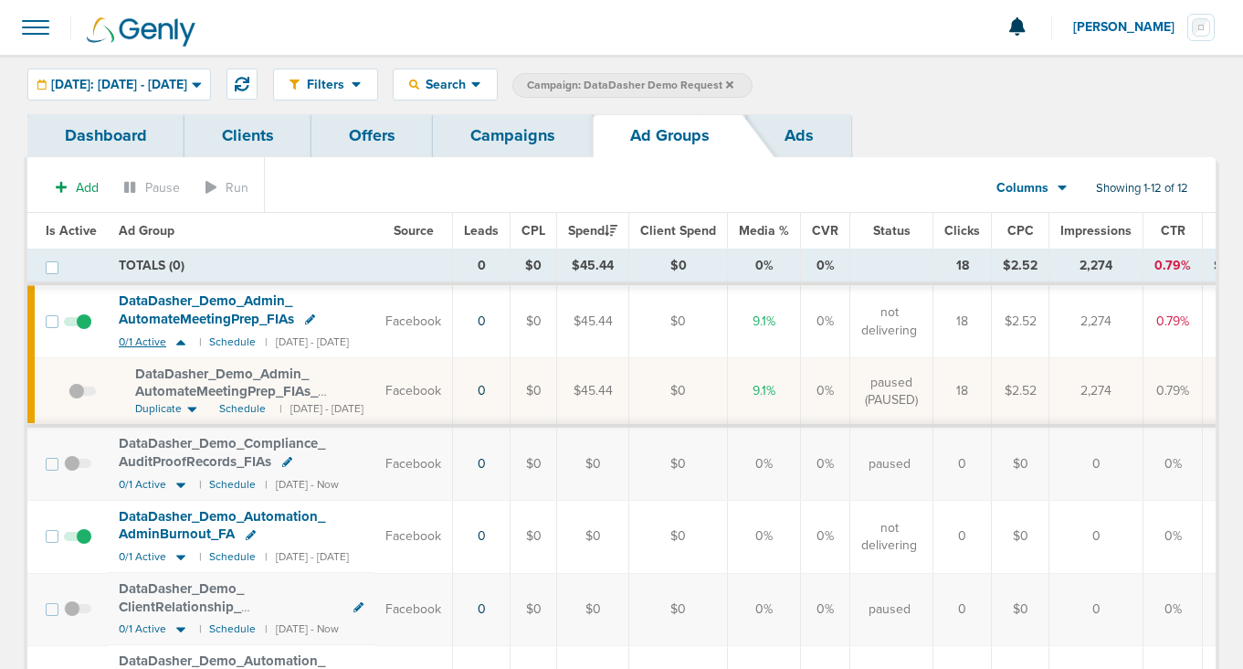
click at [179, 340] on icon at bounding box center [180, 342] width 9 height 5
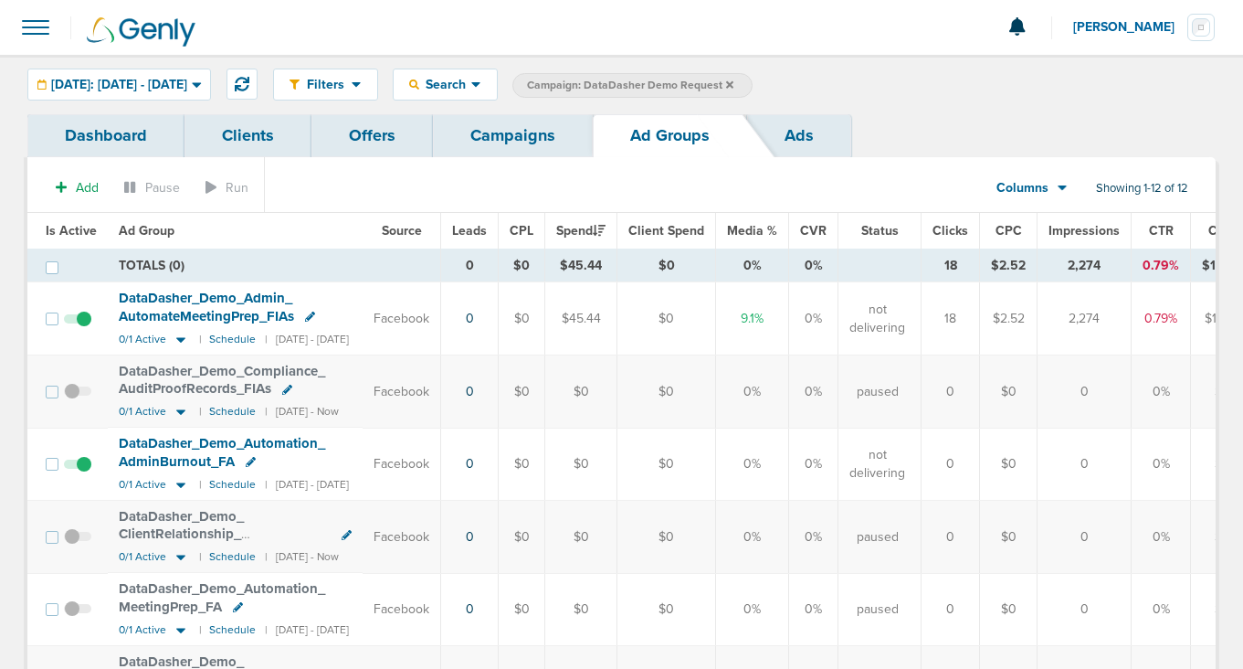
click at [506, 139] on link "Campaigns" at bounding box center [513, 135] width 160 height 43
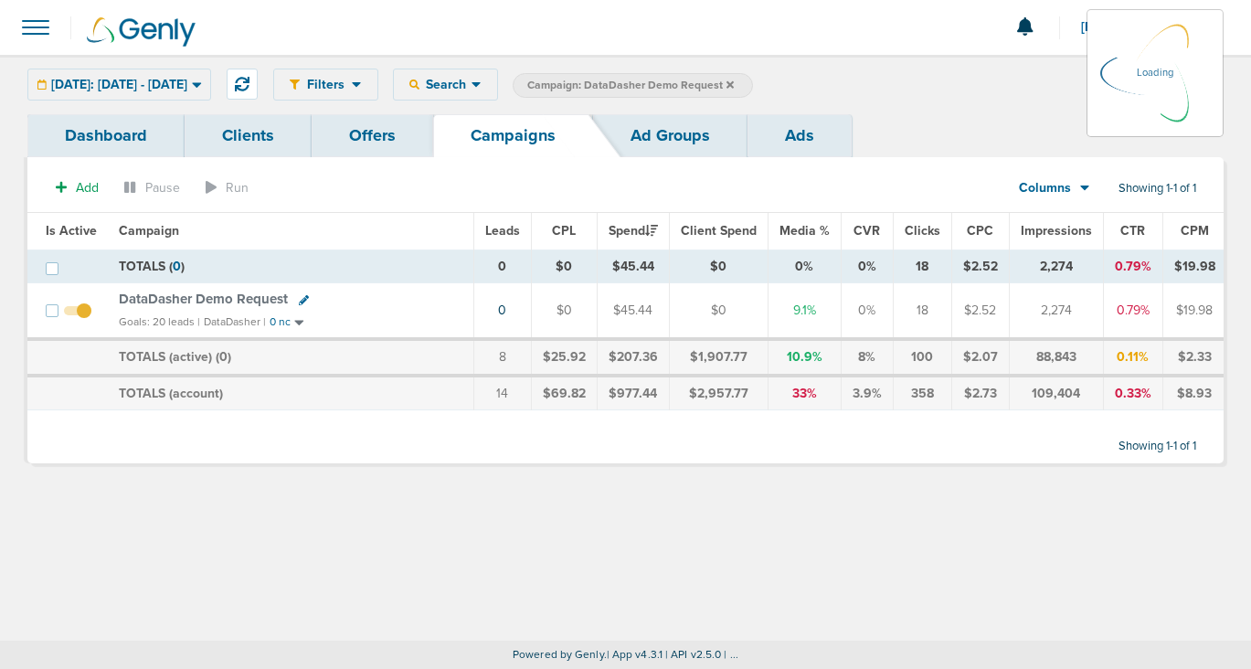
click at [734, 84] on icon at bounding box center [729, 84] width 7 height 11
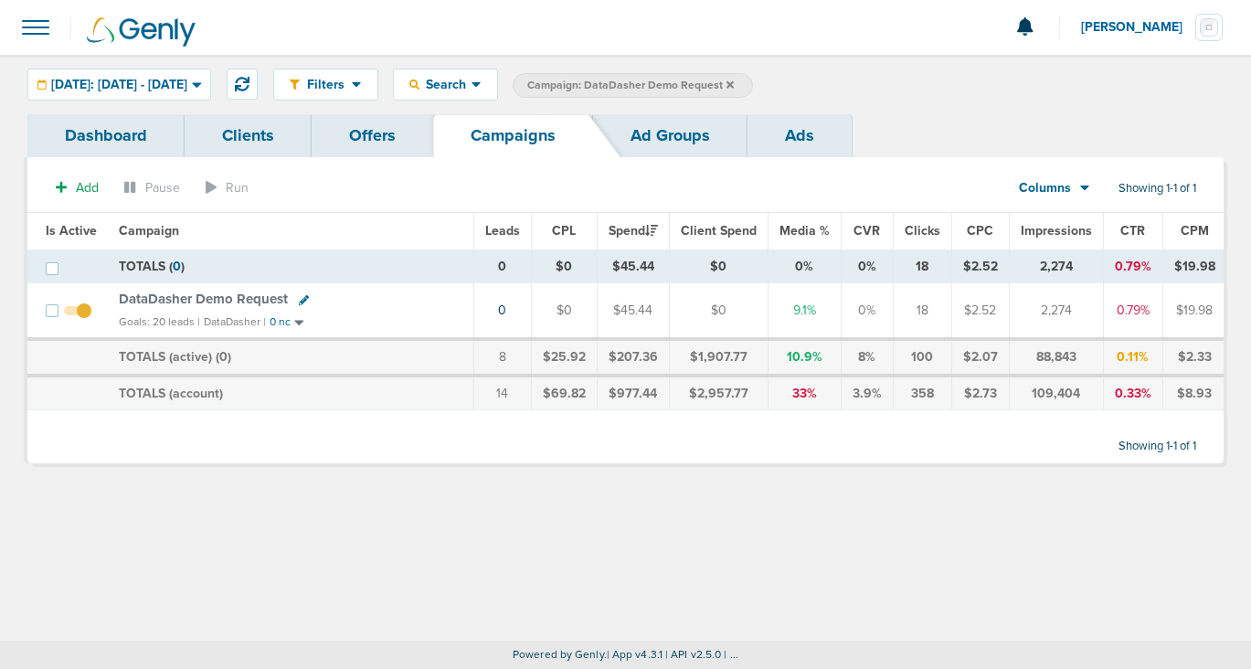
click at [734, 85] on icon at bounding box center [729, 83] width 7 height 7
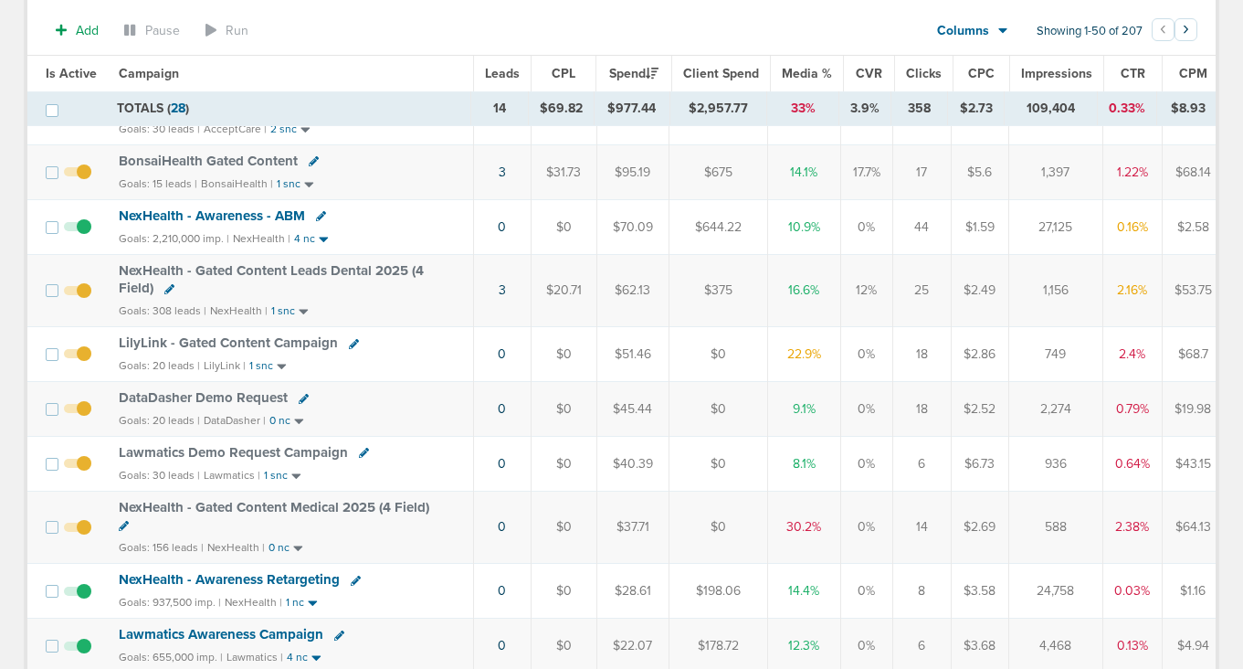
scroll to position [354, 0]
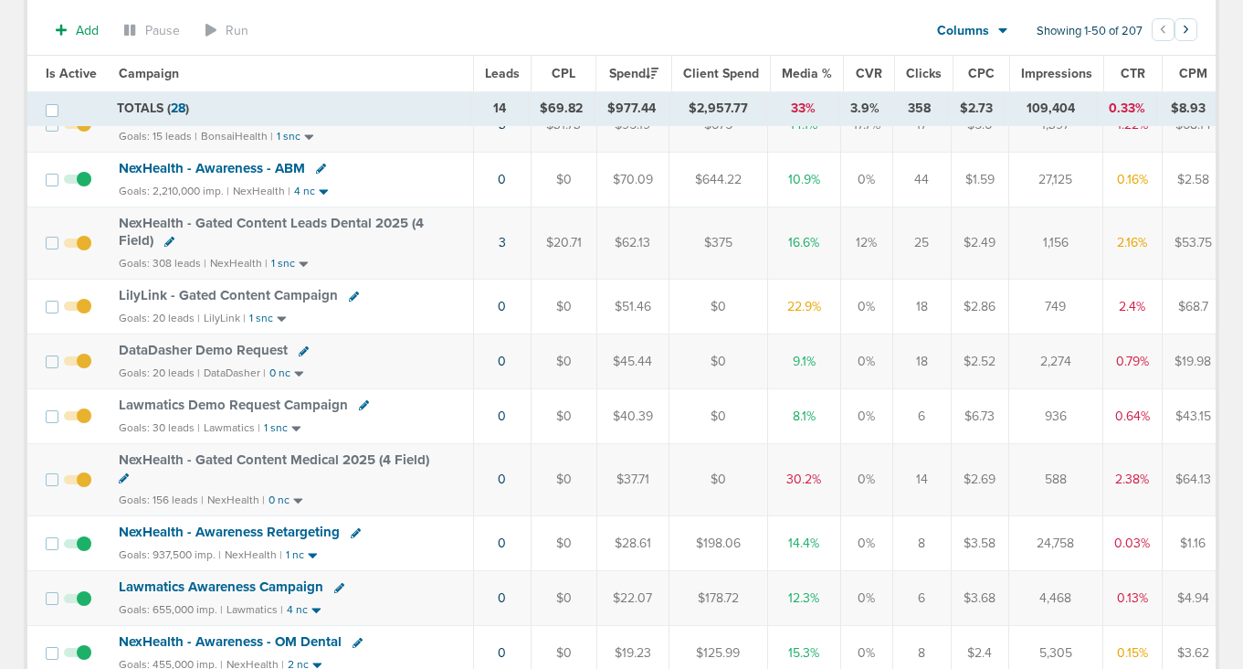
click at [234, 406] on span "Lawmatics Demo Request Campaign" at bounding box center [233, 404] width 229 height 16
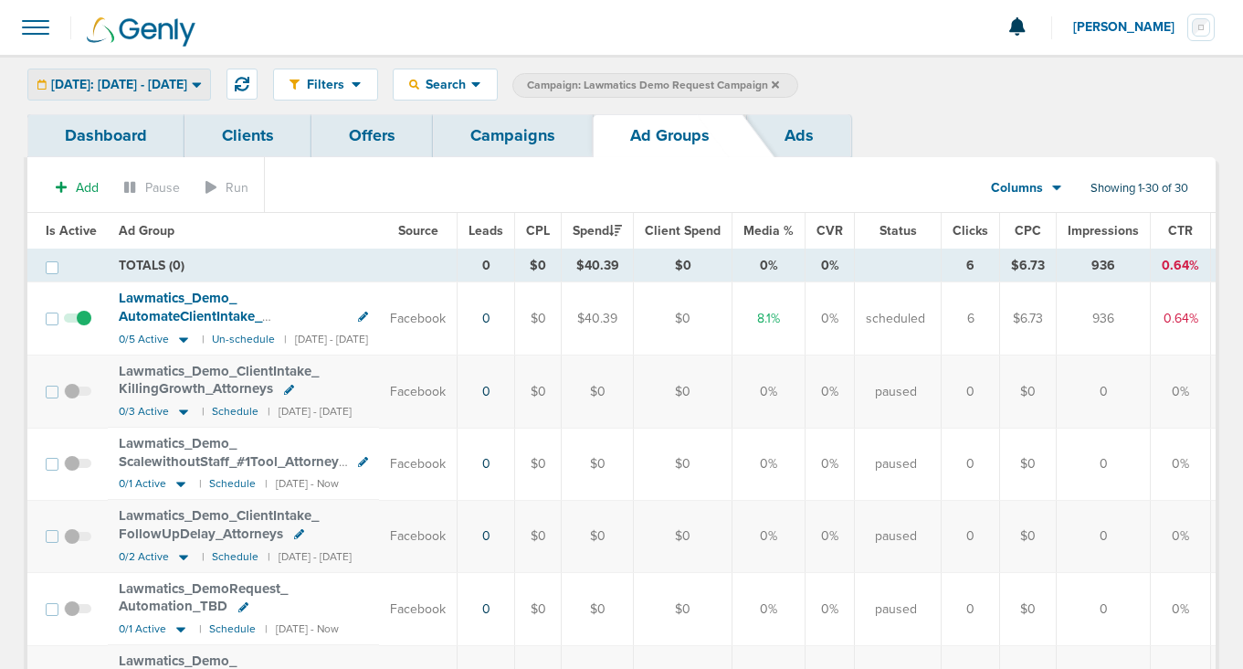
click at [187, 90] on span "[DATE]: [DATE] - [DATE]" at bounding box center [119, 85] width 136 height 13
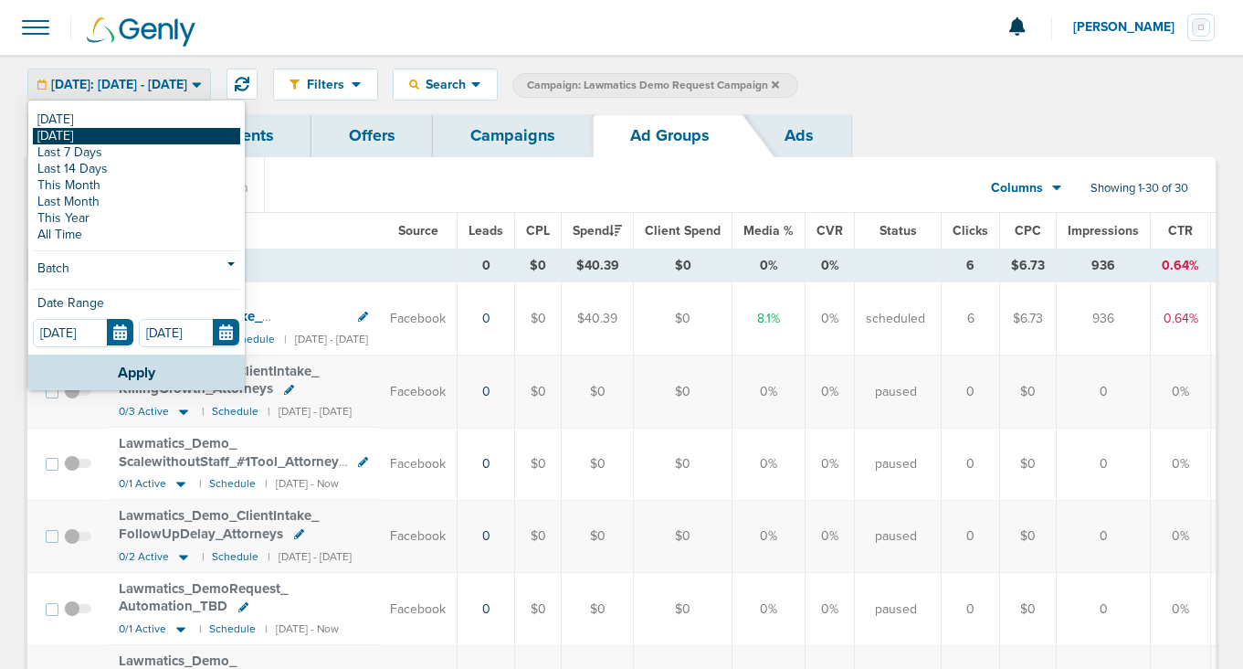
click at [193, 131] on link "[DATE]" at bounding box center [136, 136] width 207 height 16
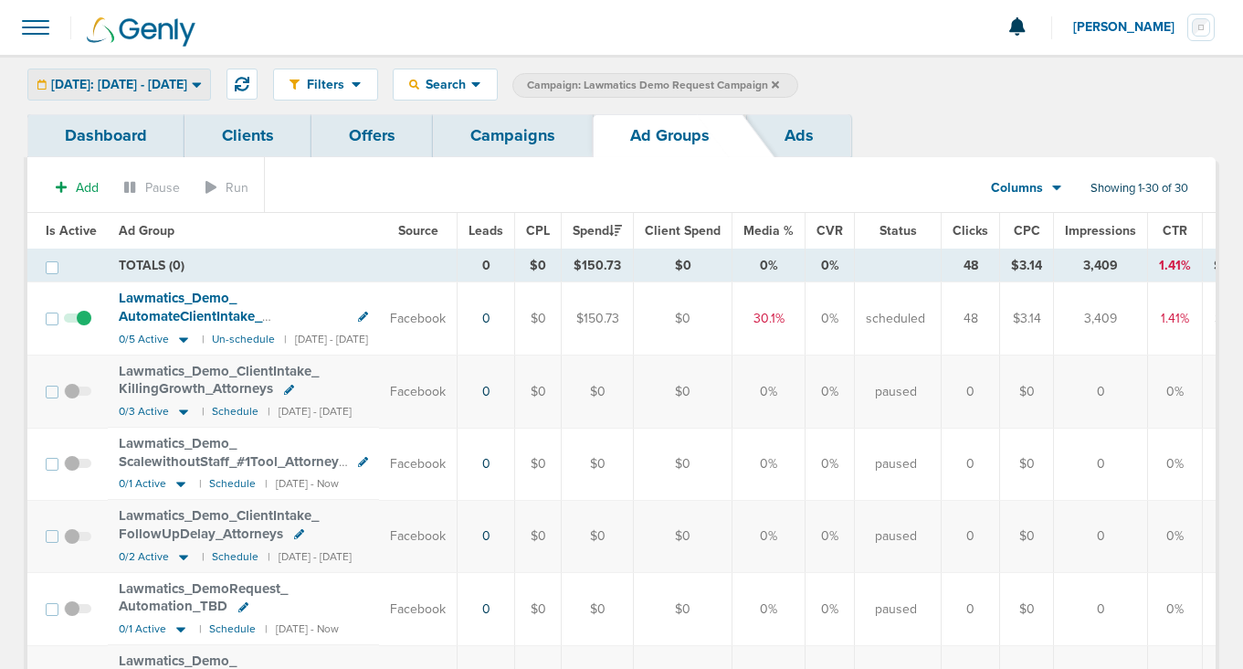
click at [178, 79] on span "[DATE]: [DATE] - [DATE]" at bounding box center [119, 85] width 136 height 13
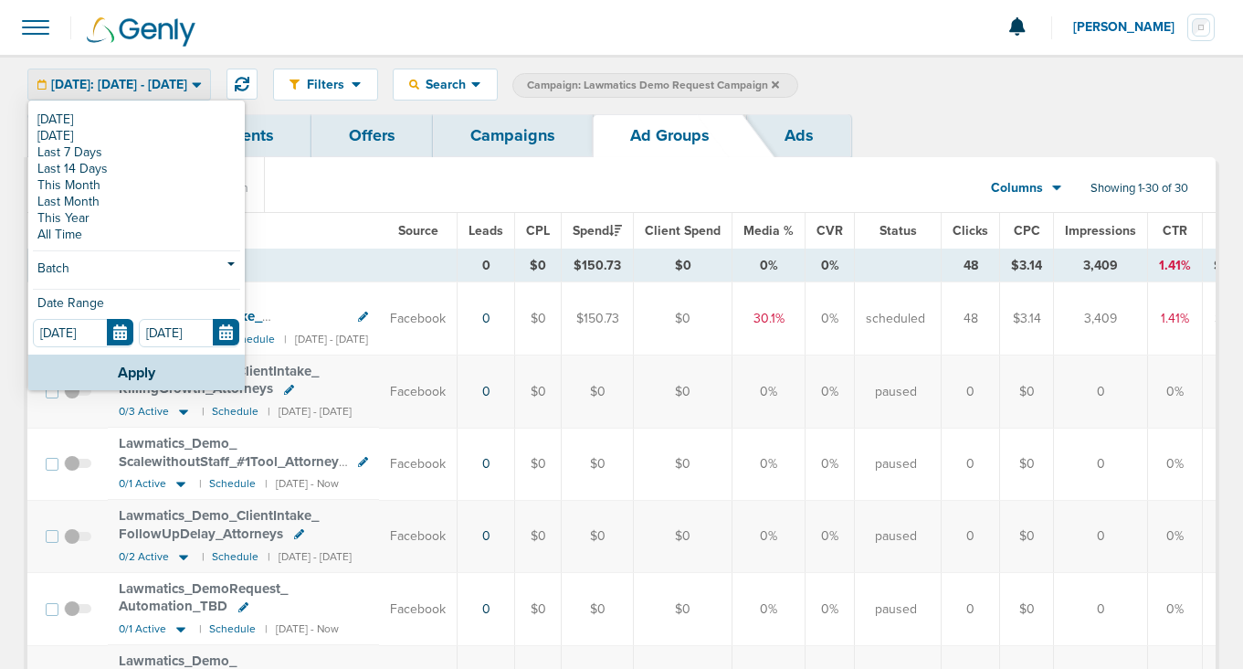
click at [187, 80] on span "[DATE]: [DATE] - [DATE]" at bounding box center [119, 85] width 136 height 13
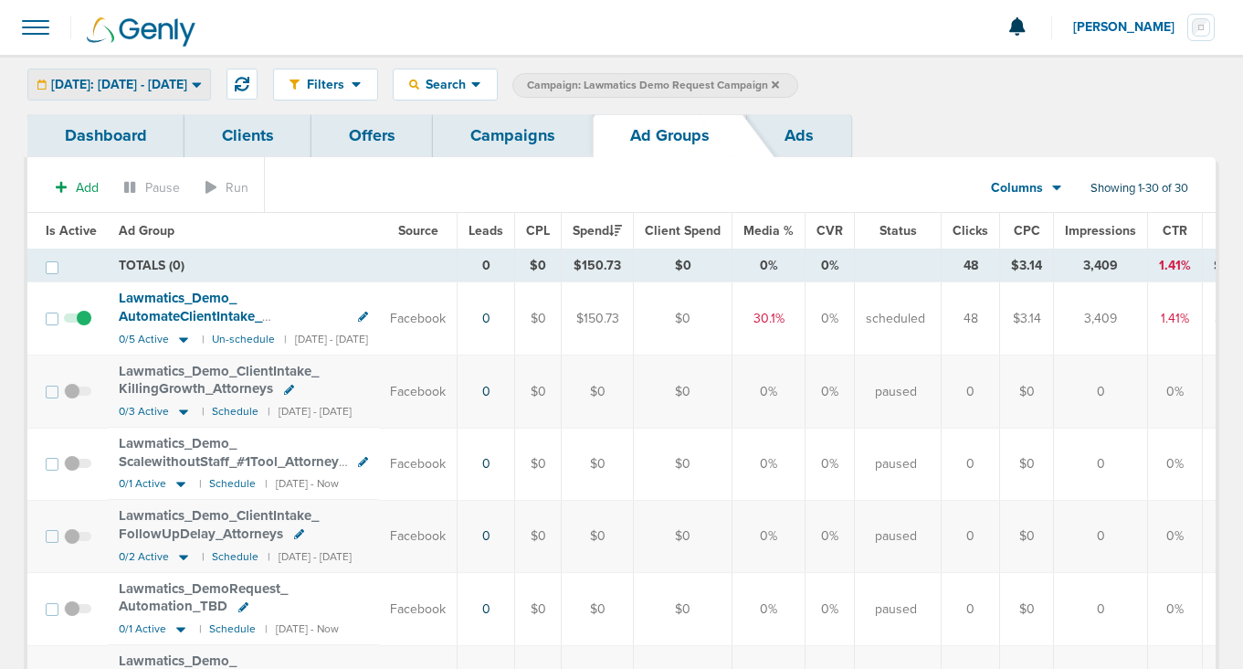
click at [187, 79] on span "[DATE]: [DATE] - [DATE]" at bounding box center [119, 85] width 136 height 13
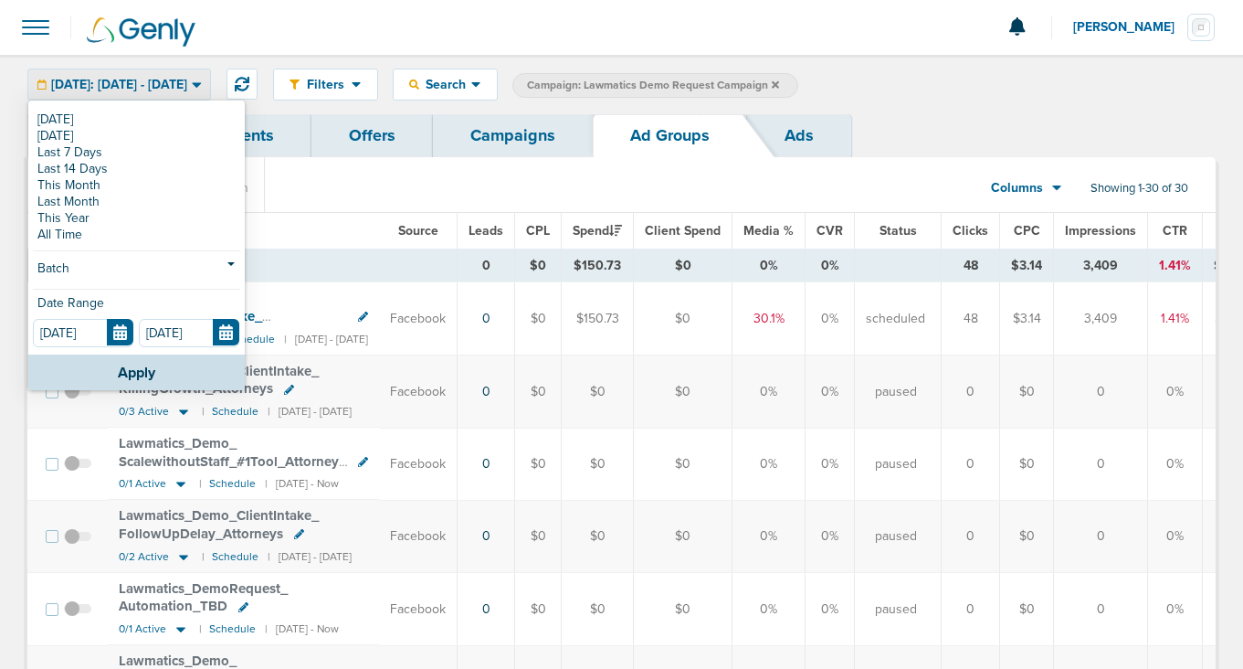
click at [187, 79] on span "[DATE]: [DATE] - [DATE]" at bounding box center [119, 85] width 136 height 13
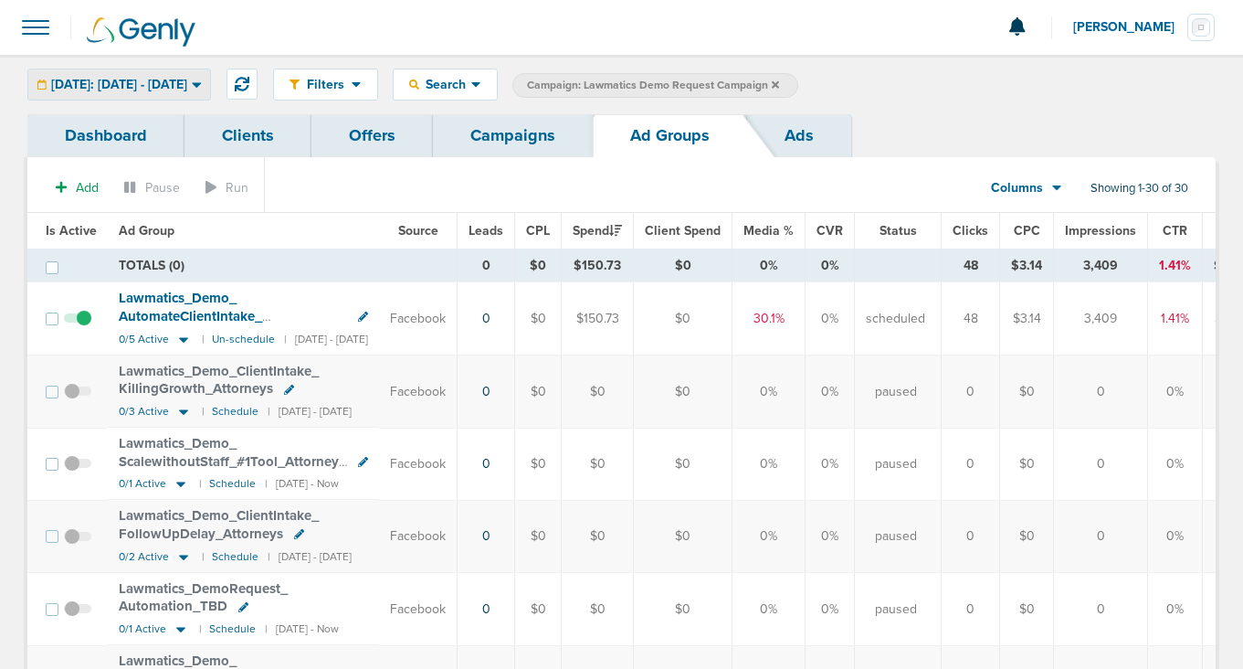
click at [187, 79] on span "[DATE]: [DATE] - [DATE]" at bounding box center [119, 85] width 136 height 13
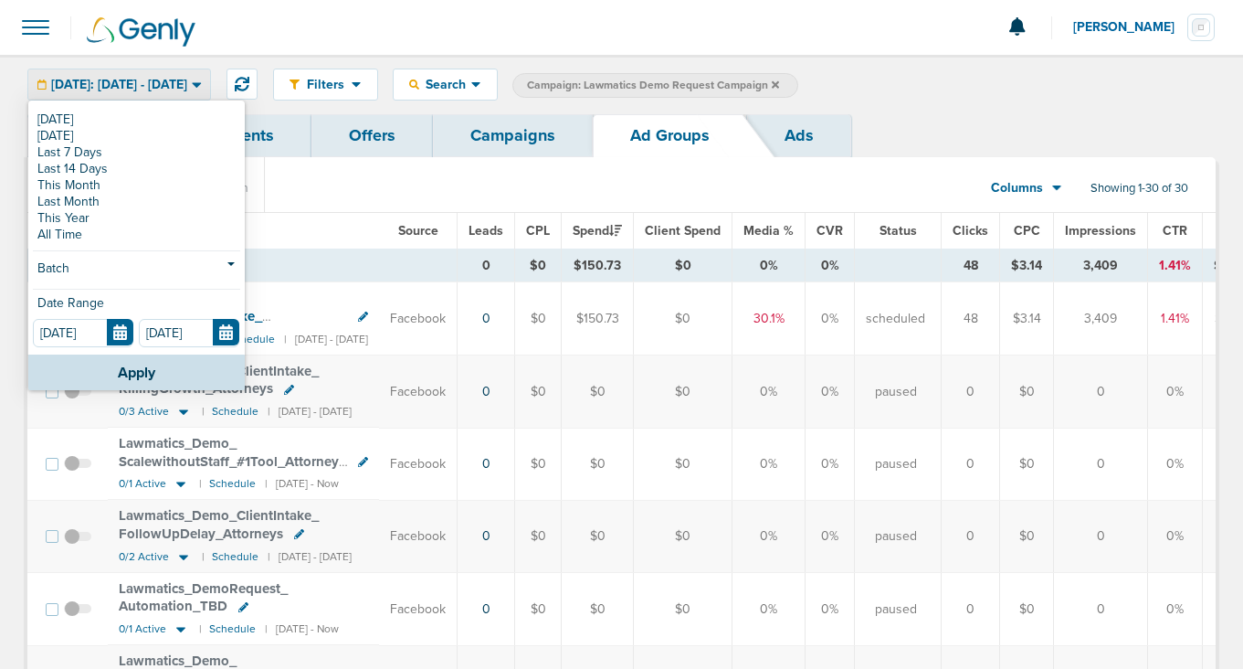
click at [187, 79] on span "[DATE]: [DATE] - [DATE]" at bounding box center [119, 85] width 136 height 13
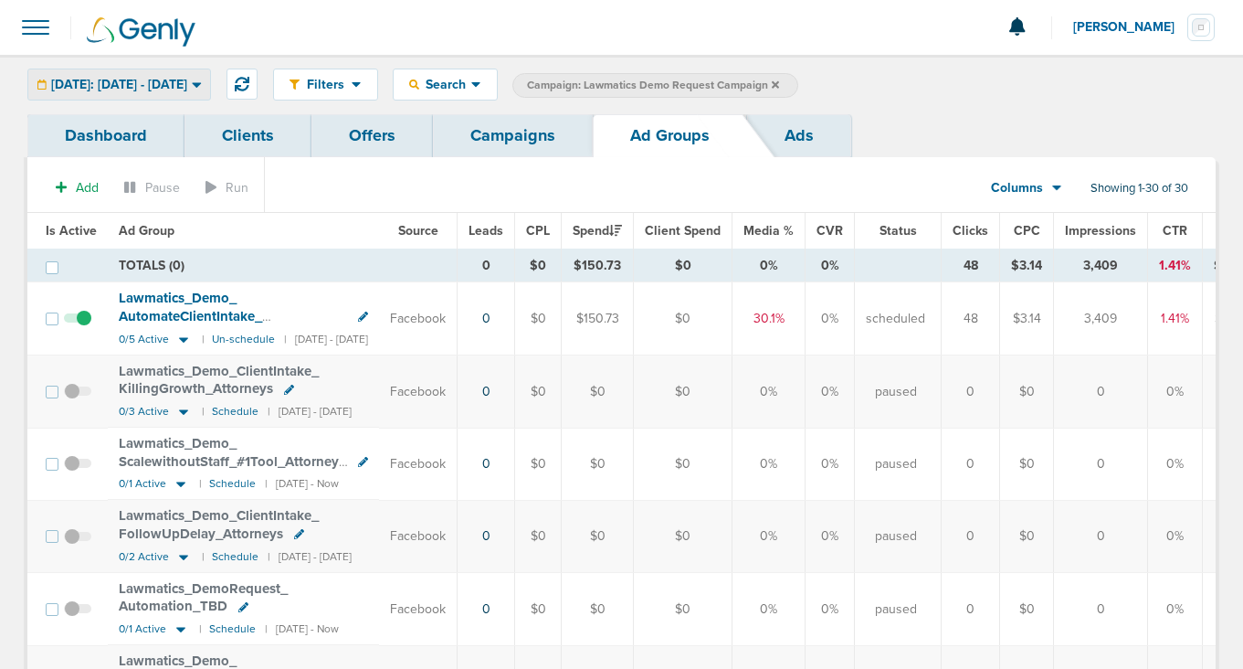
click at [187, 79] on span "[DATE]: [DATE] - [DATE]" at bounding box center [119, 85] width 136 height 13
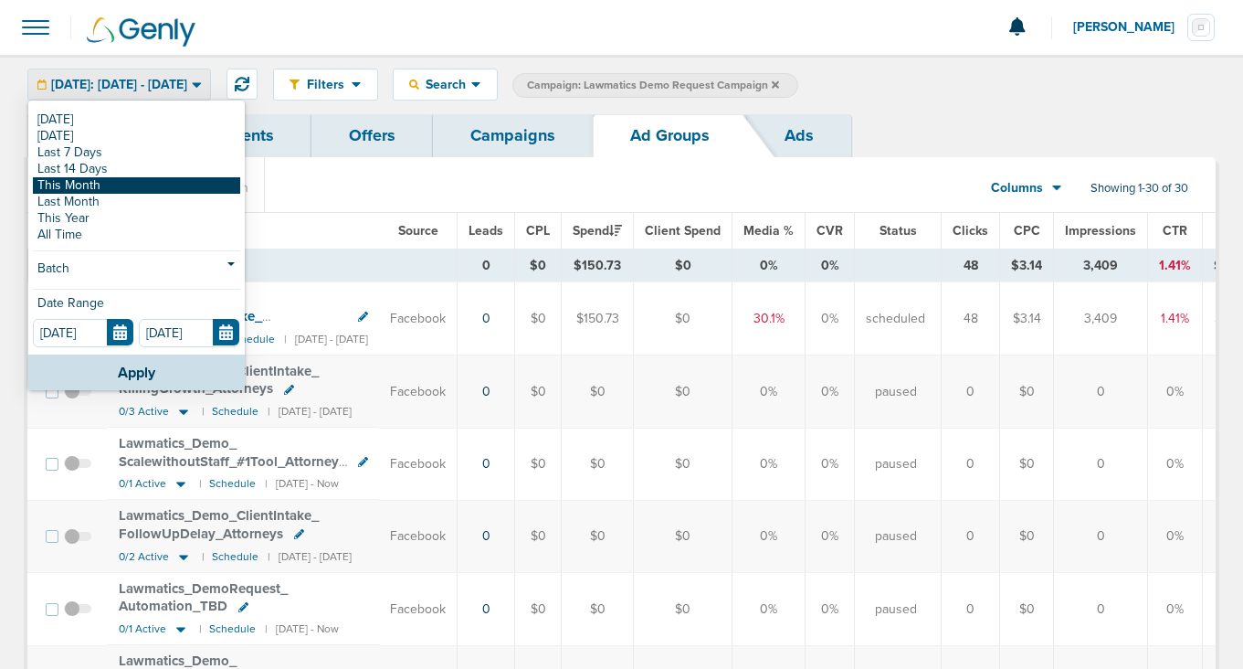
click at [150, 185] on link "This Month" at bounding box center [136, 185] width 207 height 16
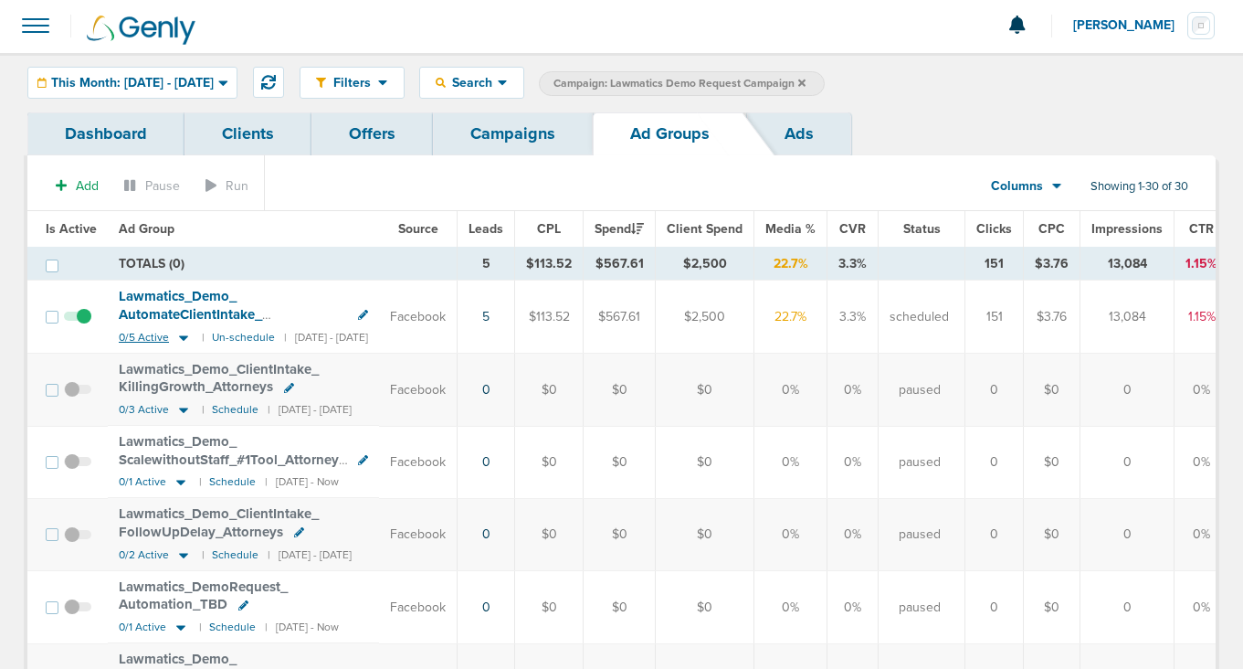
click at [174, 338] on icon at bounding box center [183, 338] width 18 height 16
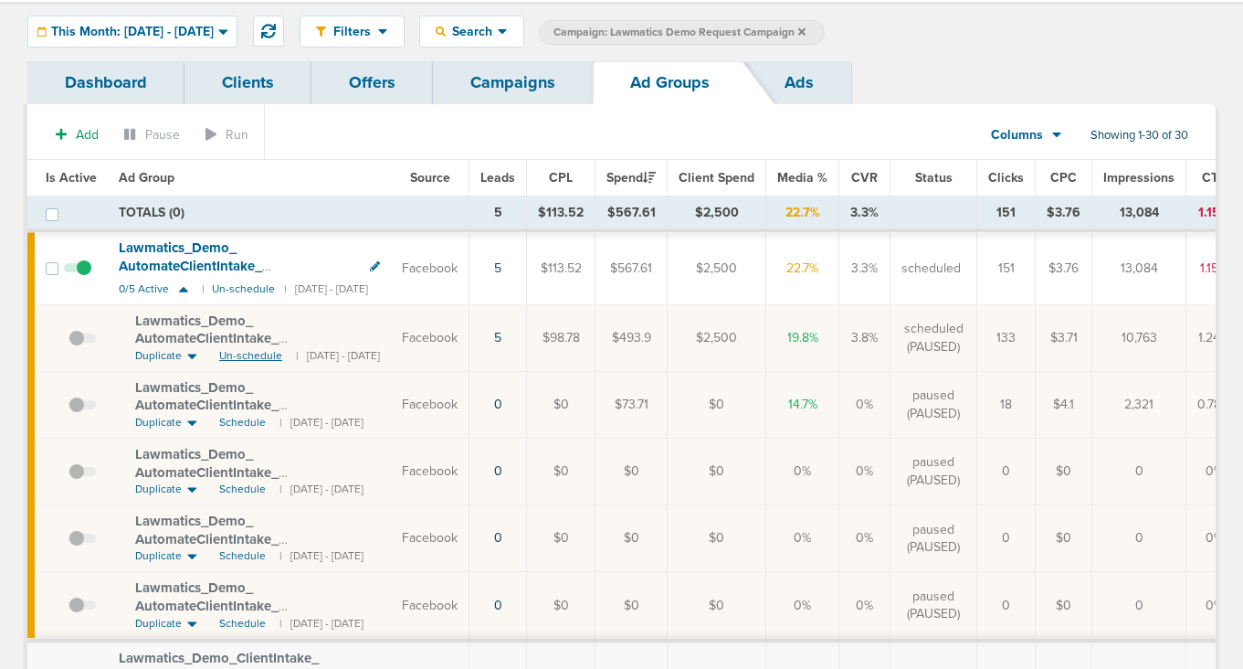
click at [237, 356] on span "Un-schedule" at bounding box center [250, 356] width 63 height 16
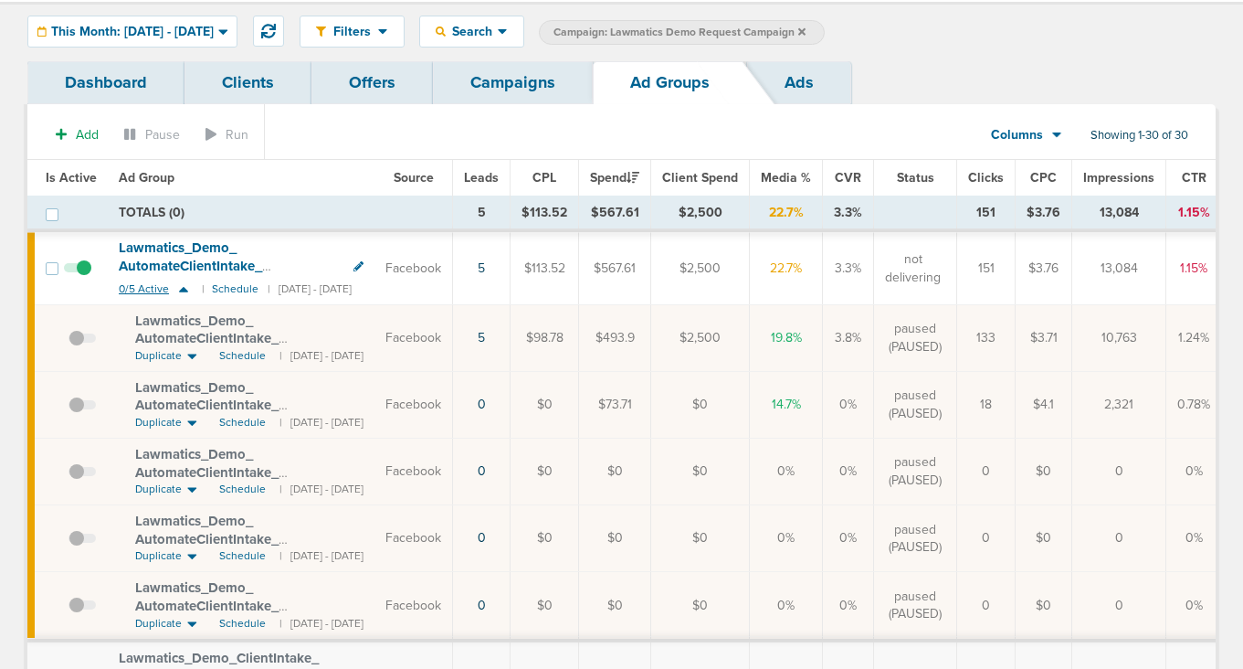
click at [185, 291] on icon at bounding box center [183, 289] width 9 height 5
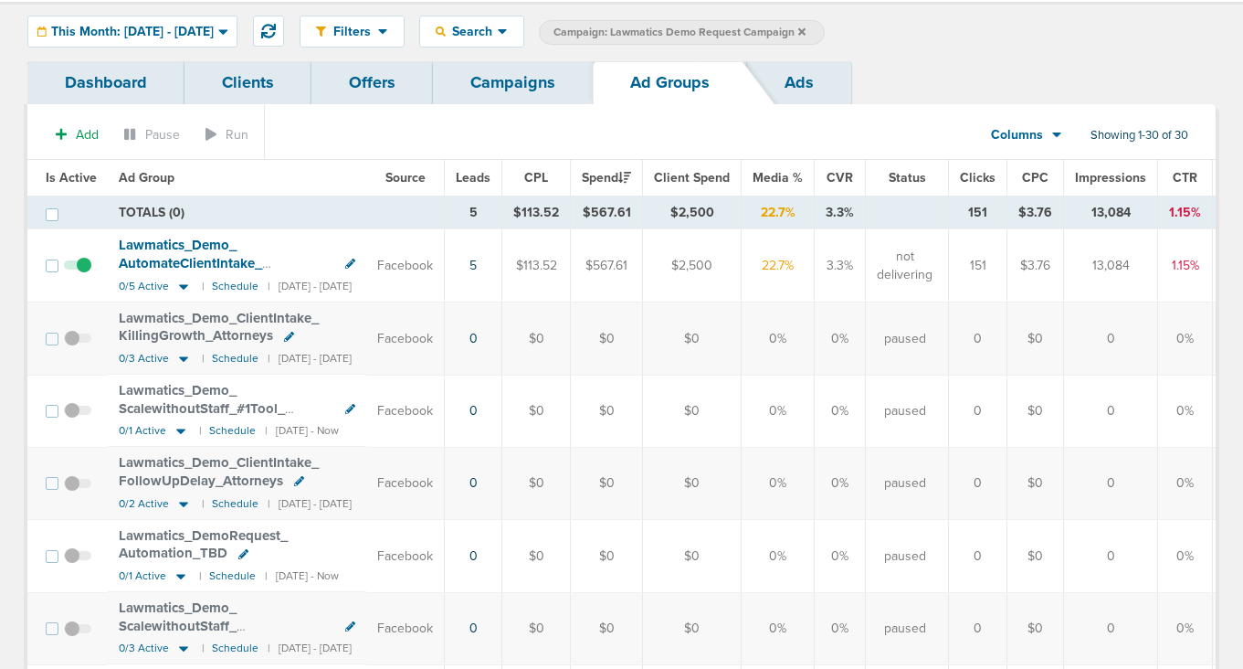
click at [526, 84] on link "Campaigns" at bounding box center [513, 82] width 160 height 43
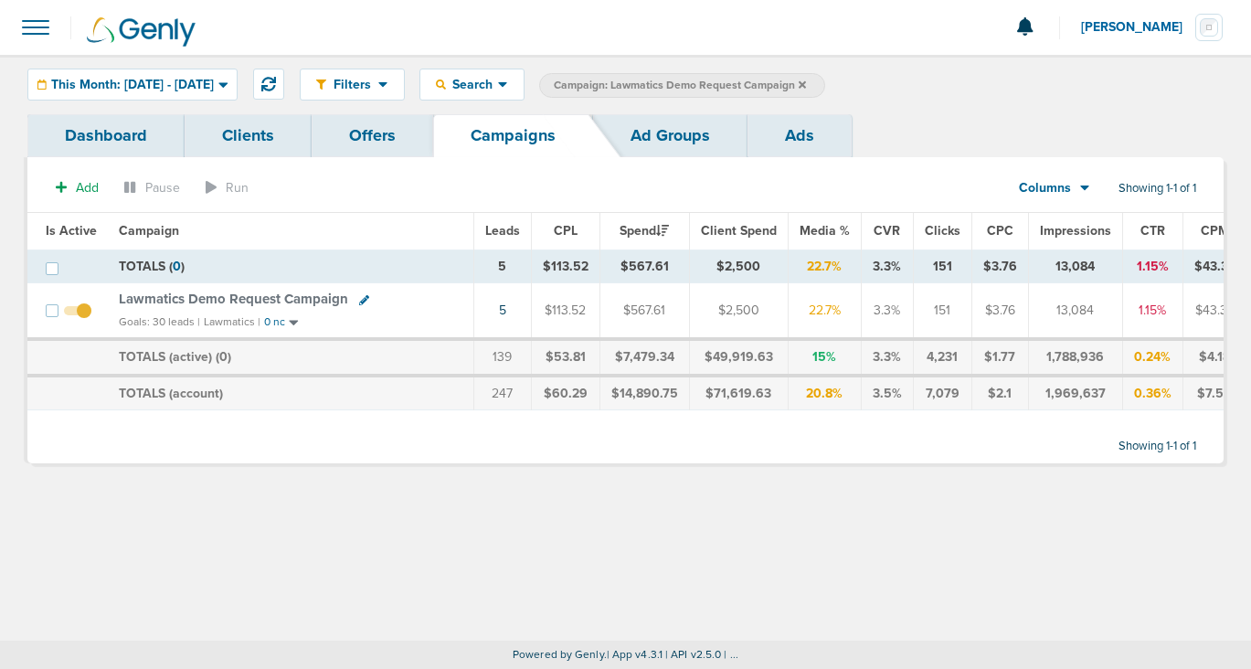
click at [806, 83] on icon at bounding box center [801, 83] width 7 height 7
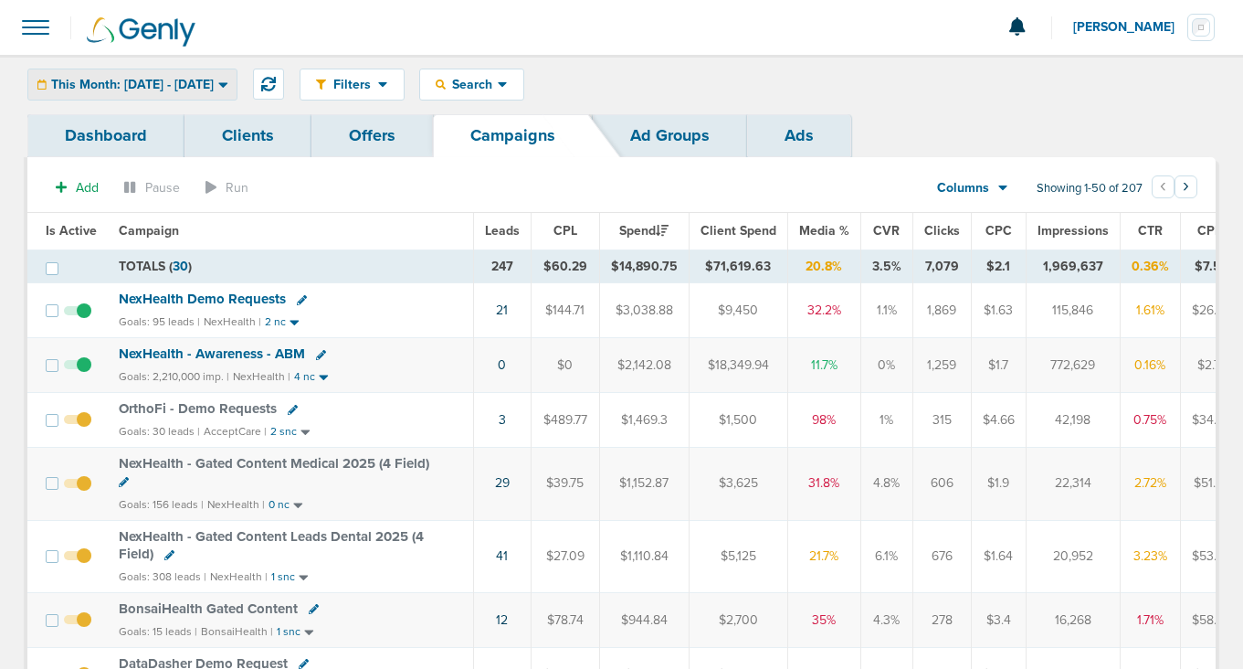
click at [165, 87] on span "This Month: [DATE] - [DATE]" at bounding box center [132, 85] width 163 height 13
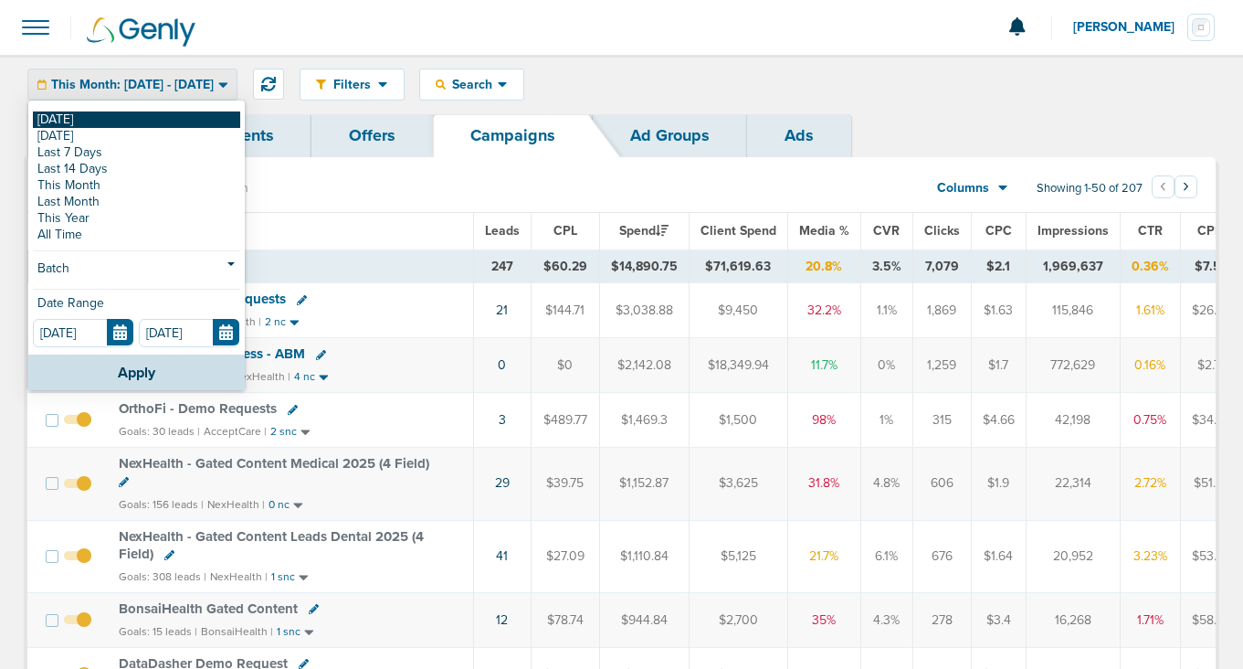
click at [152, 123] on link "[DATE]" at bounding box center [136, 119] width 207 height 16
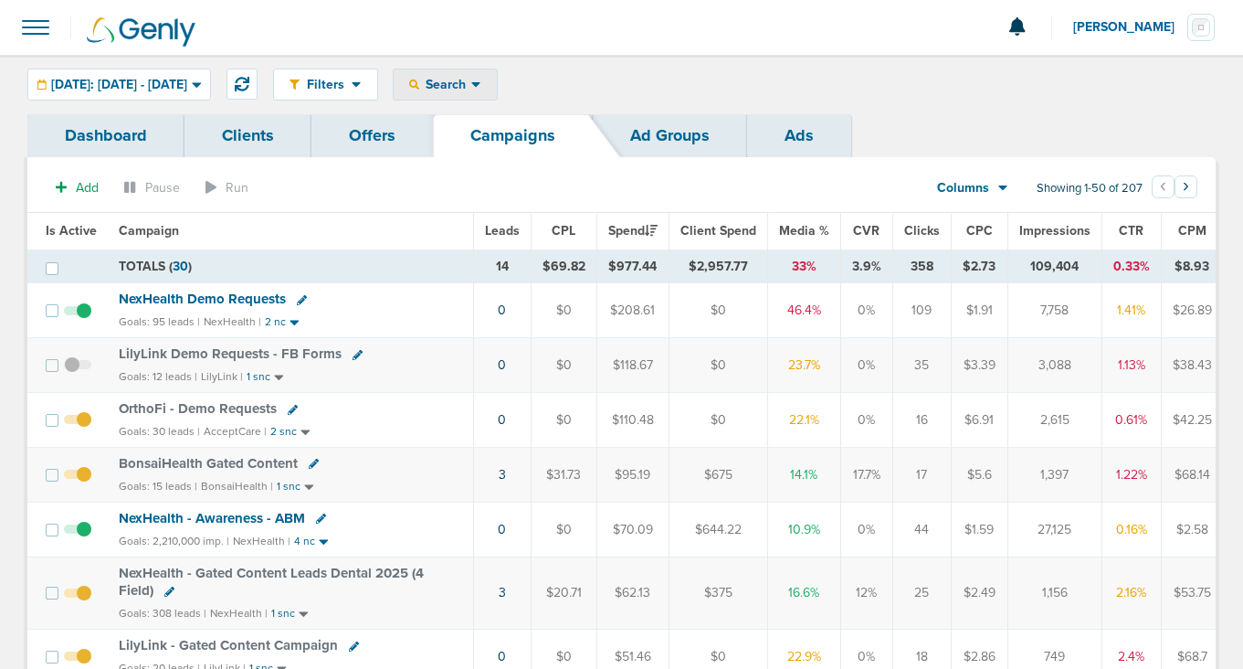
click at [497, 92] on div "Search" at bounding box center [445, 84] width 103 height 30
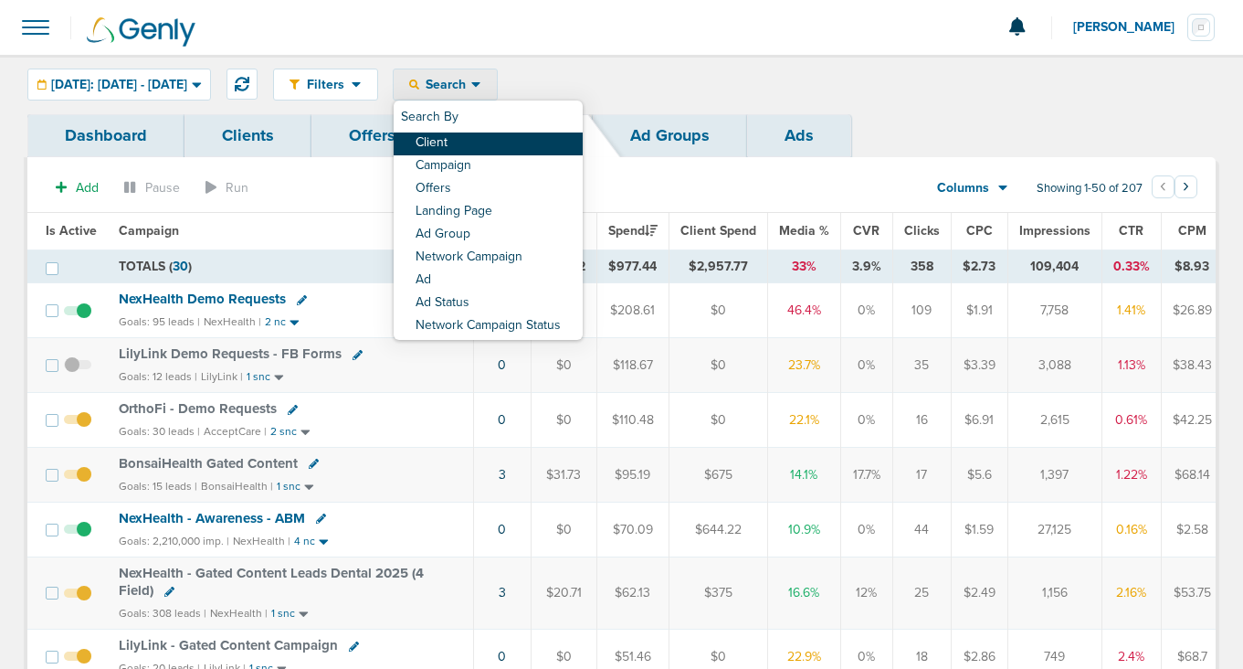
click at [493, 147] on link "Client" at bounding box center [488, 143] width 189 height 23
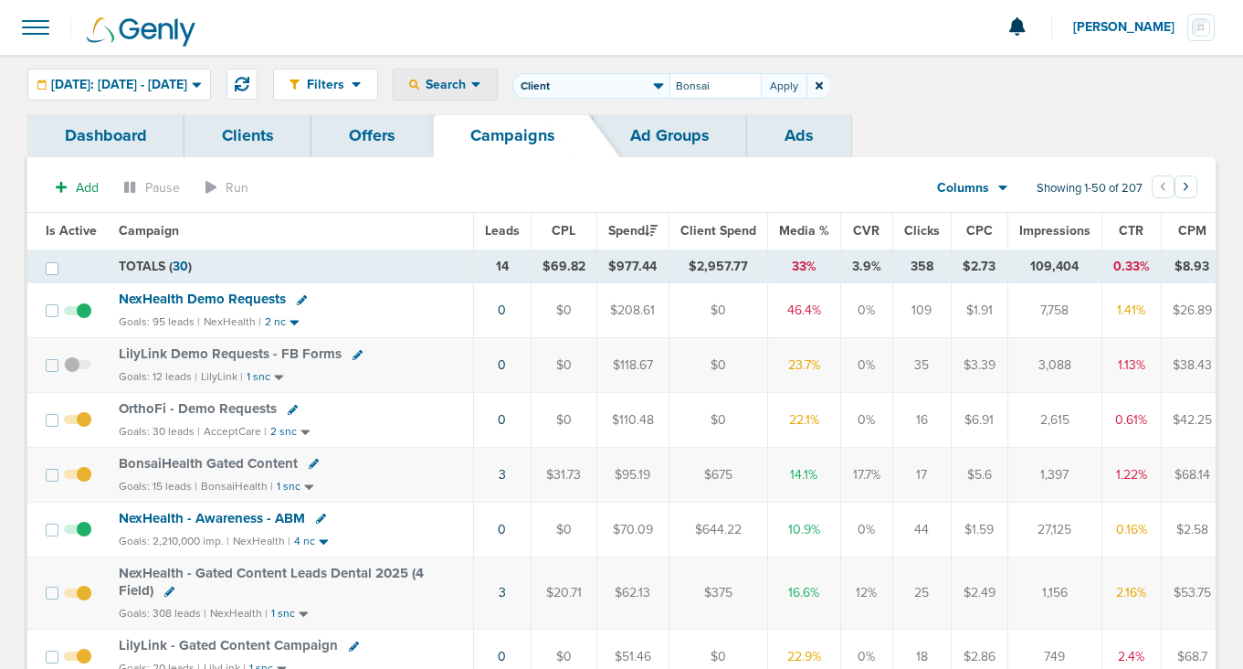
type input "Bonsai"
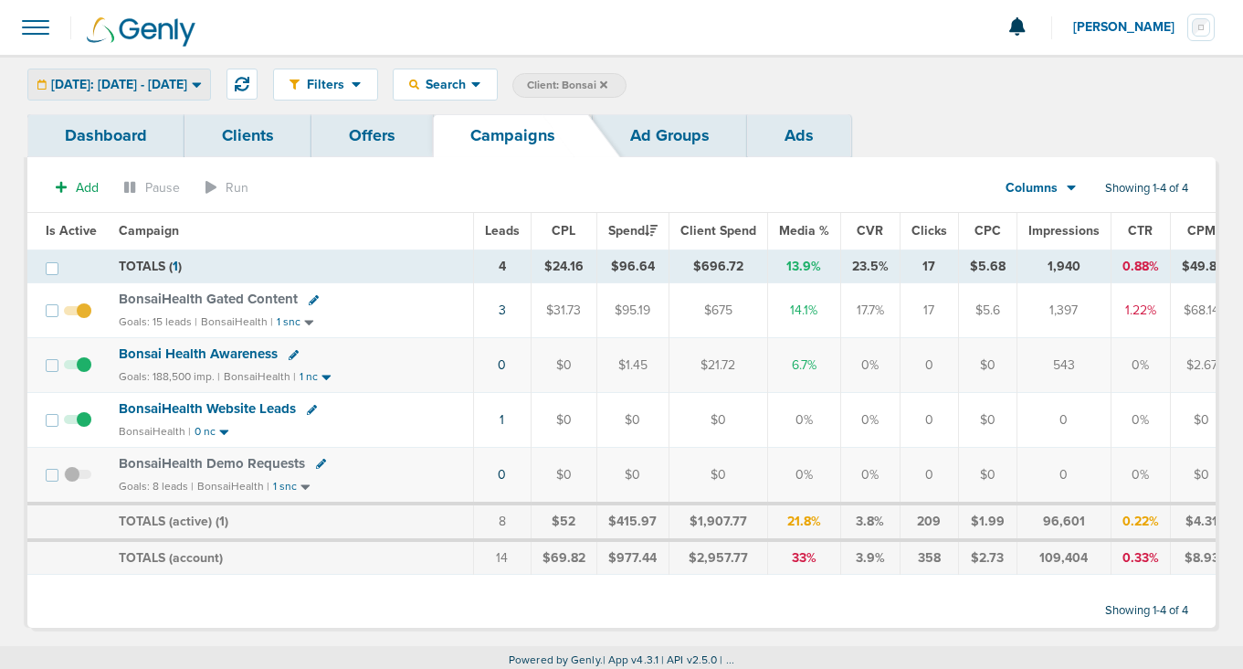
click at [178, 87] on span "[DATE]: [DATE] - [DATE]" at bounding box center [119, 85] width 136 height 13
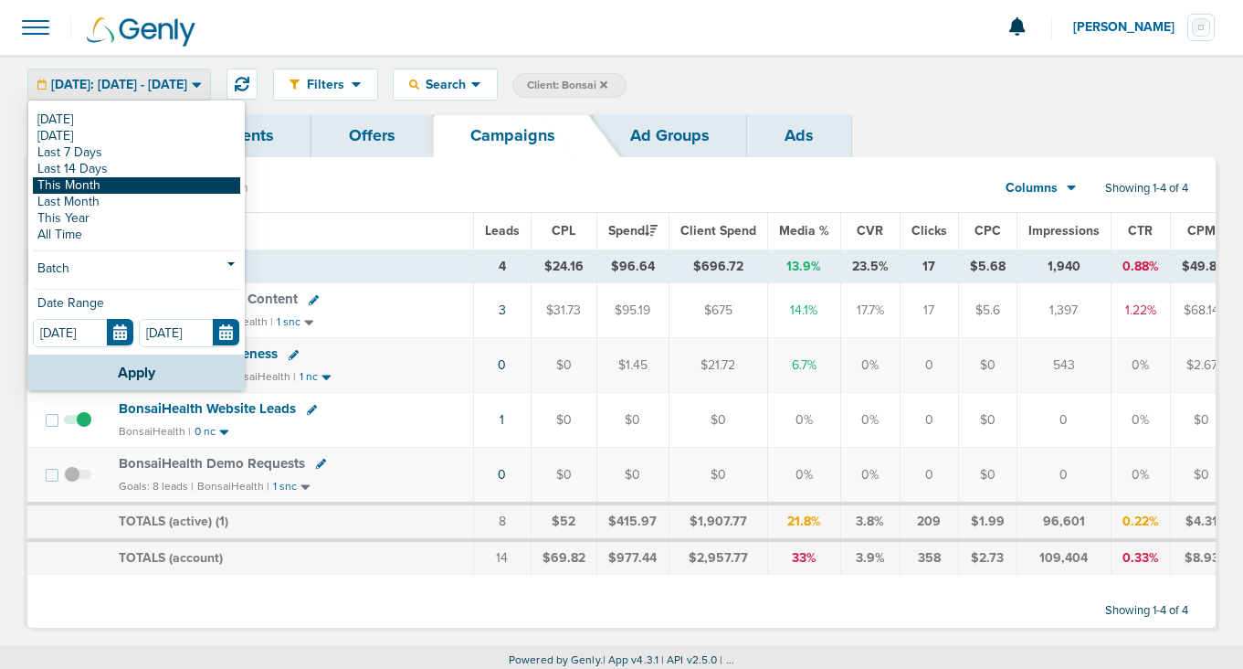
click at [137, 187] on link "This Month" at bounding box center [136, 185] width 207 height 16
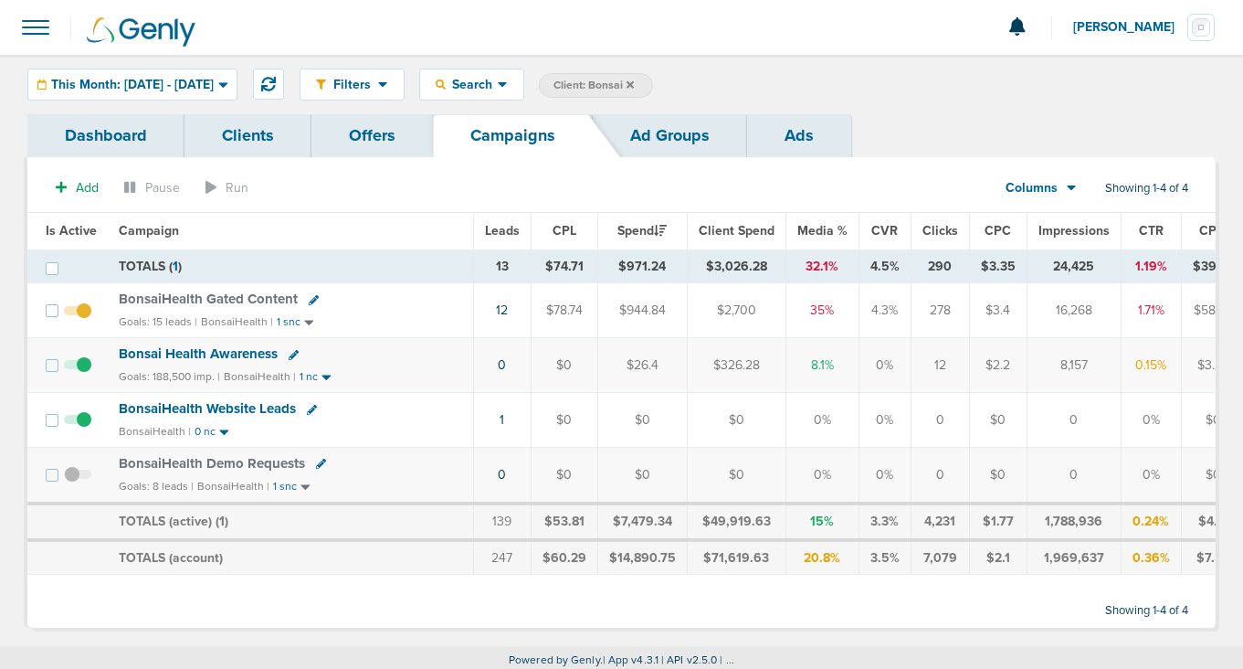
click at [312, 301] on icon at bounding box center [314, 300] width 10 height 10
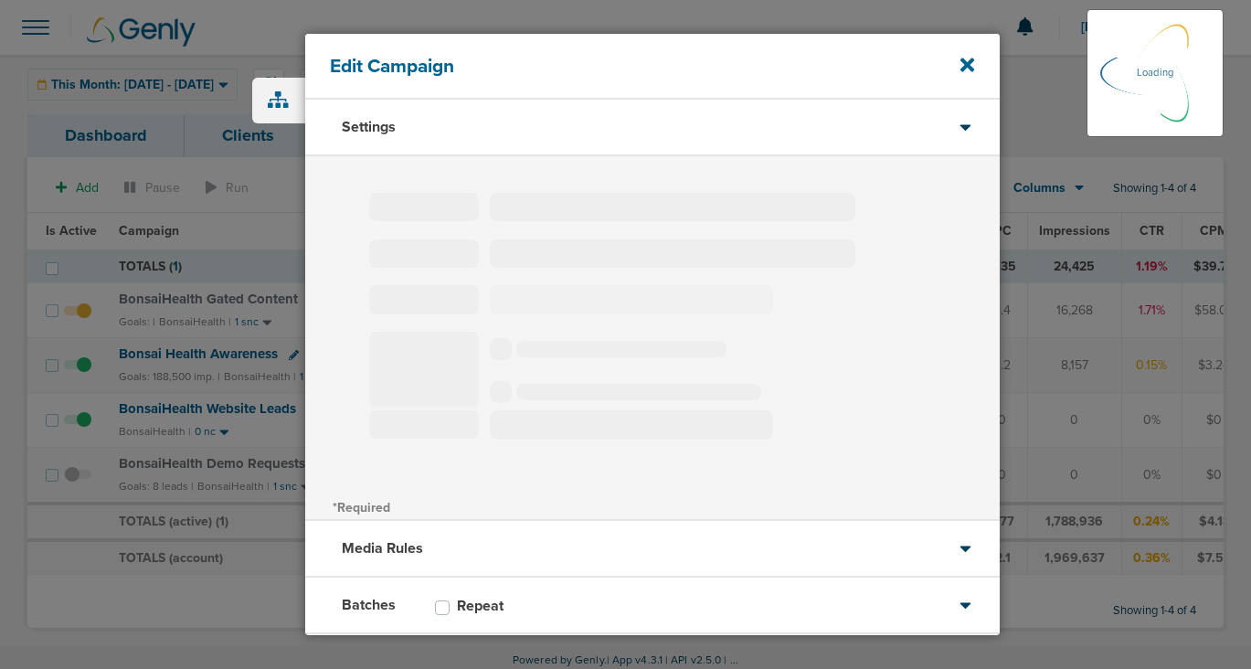
type input "BonsaiHealth Gated Content"
select select "Leads"
radio input "true"
select select "readOnly"
select select "1"
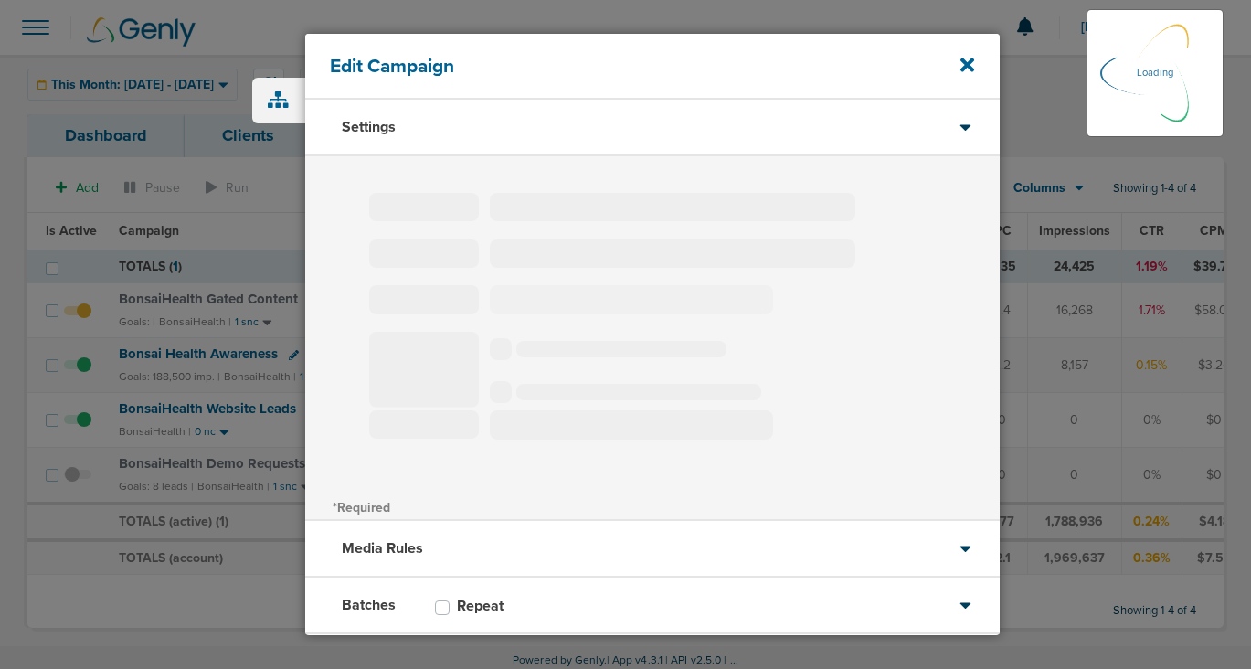
select select "2"
select select "3"
select select "4"
select select "6"
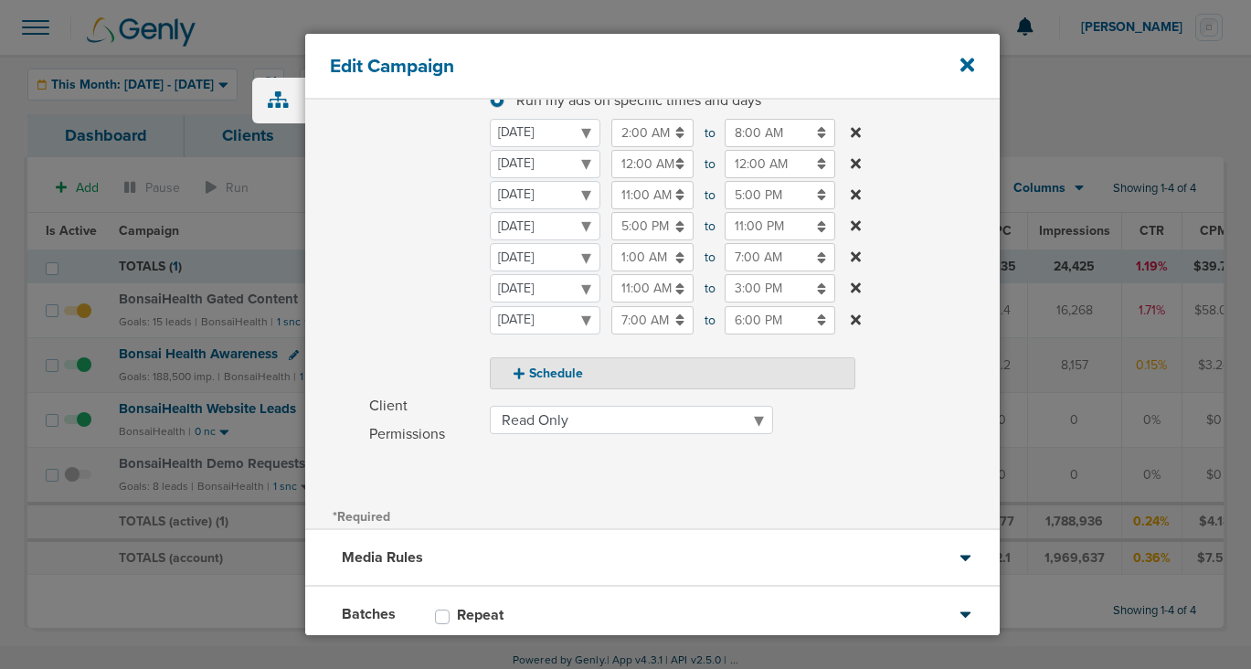
scroll to position [407, 0]
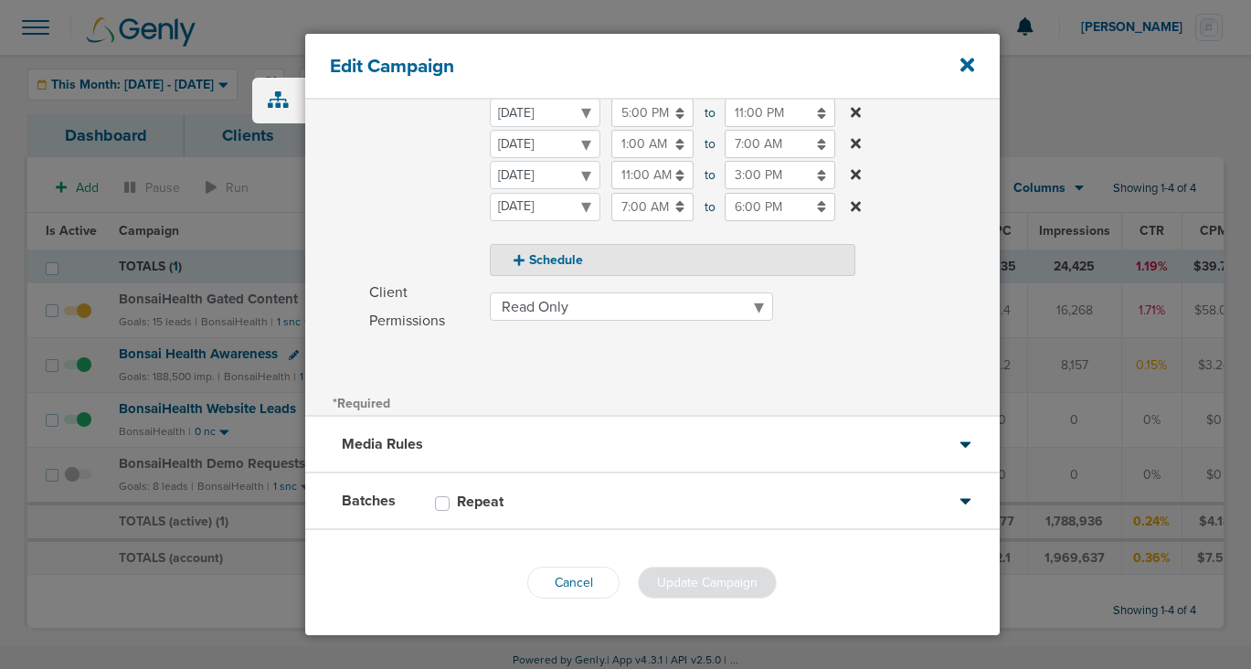
click at [523, 518] on div "Batches Repeat" at bounding box center [652, 501] width 694 height 57
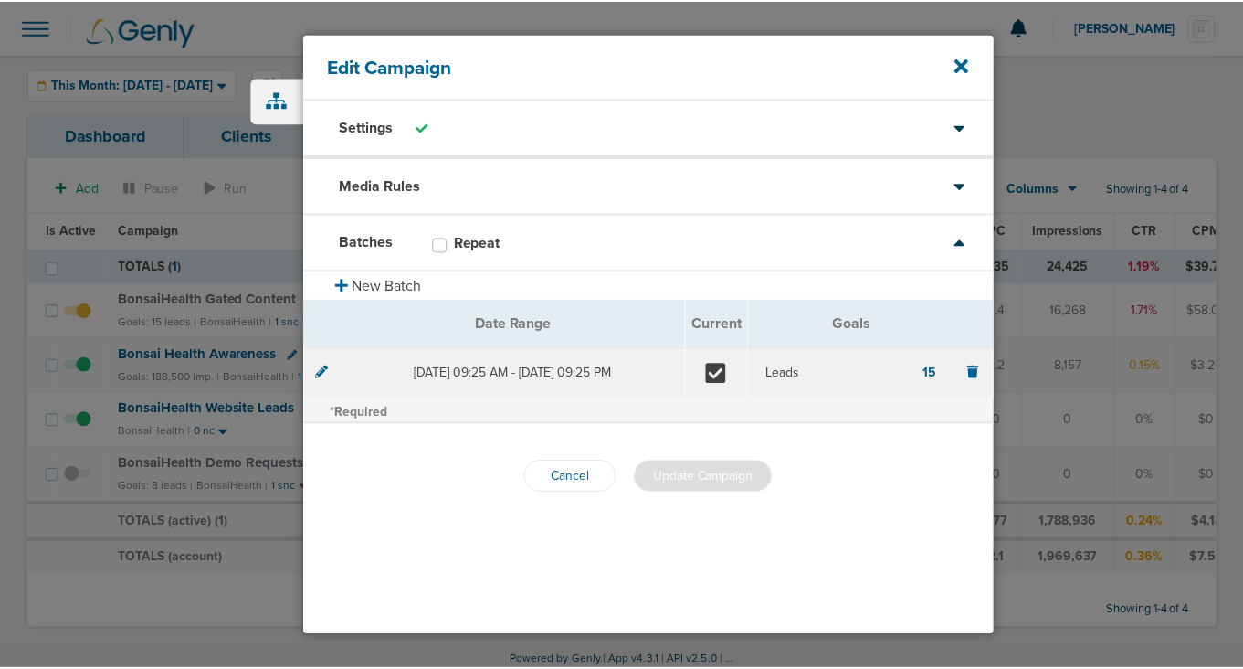
scroll to position [0, 0]
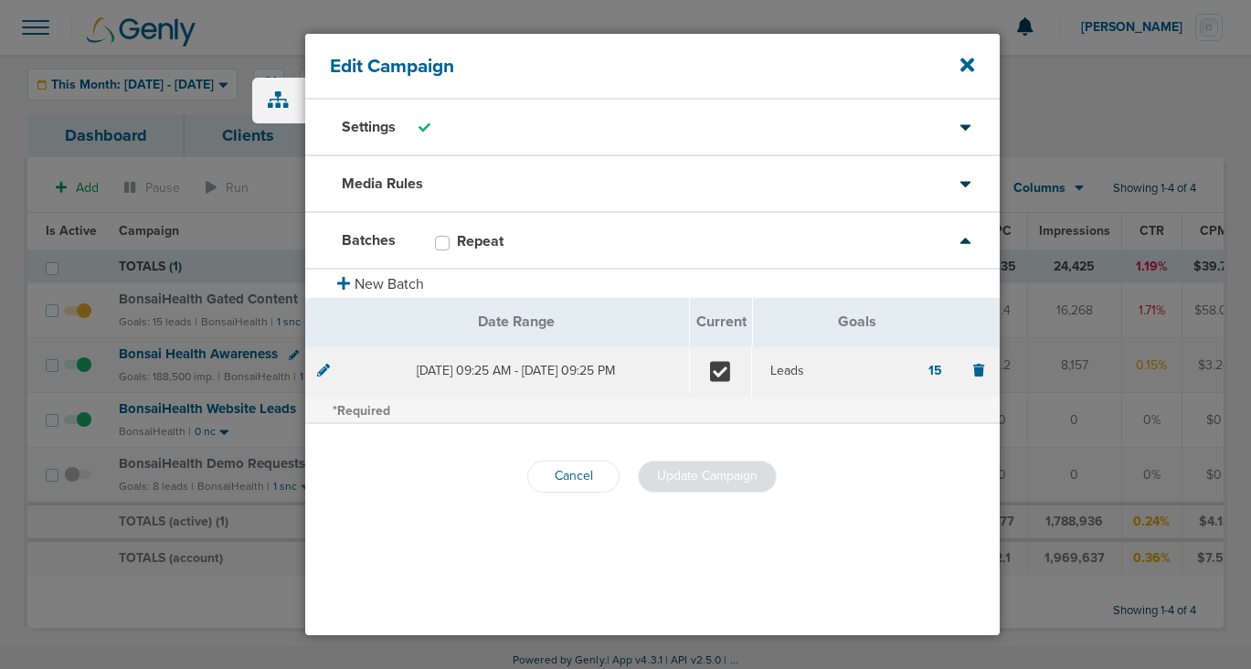
click at [322, 370] on icon at bounding box center [323, 370] width 13 height 13
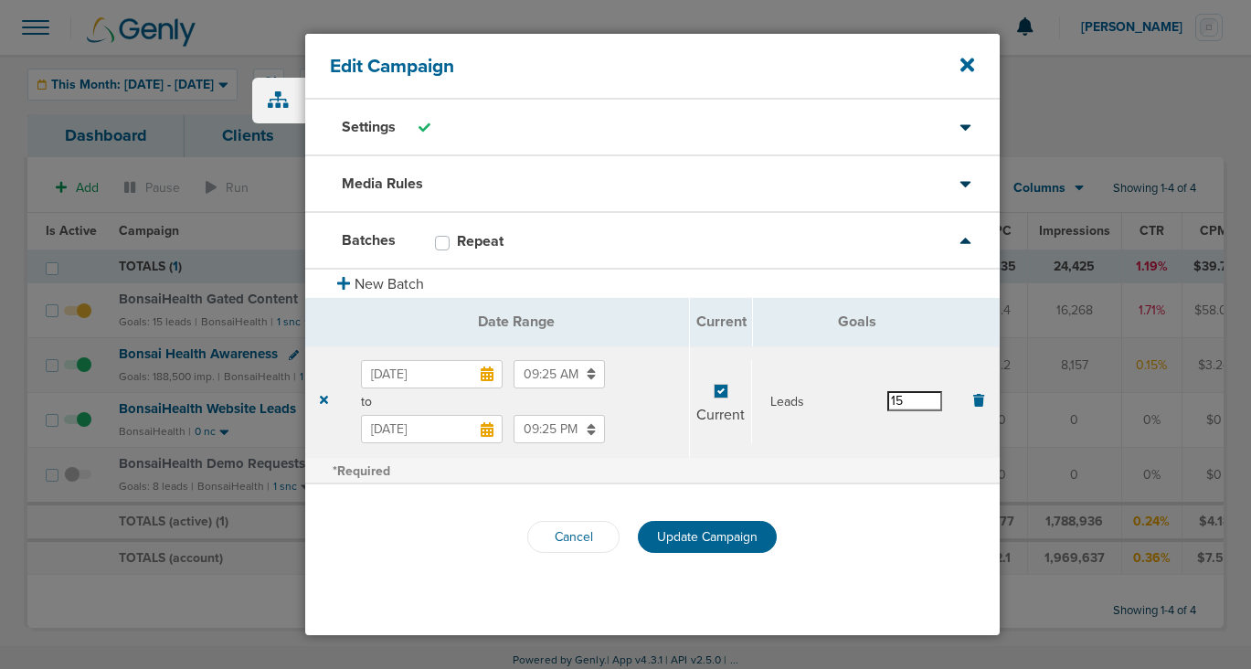
drag, startPoint x: 925, startPoint y: 400, endPoint x: 849, endPoint y: 386, distance: 78.1
click at [849, 386] on div "Leads 15" at bounding box center [856, 401] width 208 height 48
type input "29"
click at [682, 544] on span "Update Campaign" at bounding box center [707, 537] width 100 height 16
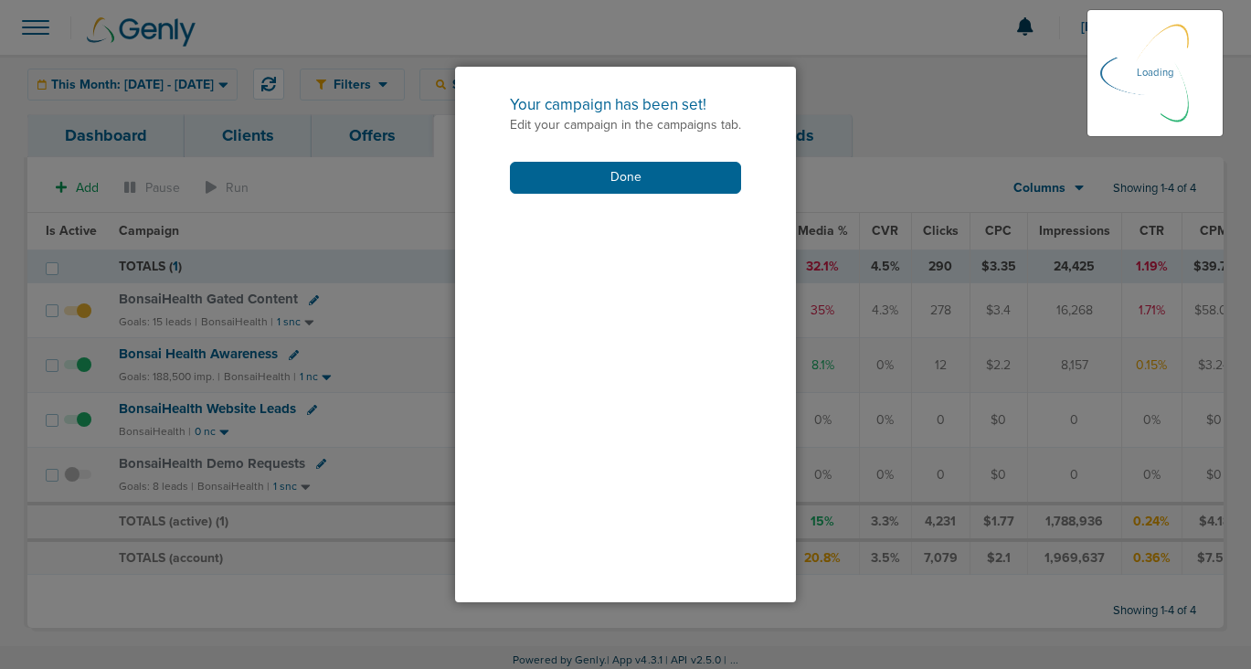
click at [626, 194] on div "Your campaign has been set! Edit your campaign in the campaigns tab. Done" at bounding box center [625, 143] width 341 height 153
click at [618, 160] on div "Your campaign has been set! Edit your campaign in the campaigns tab. Done" at bounding box center [625, 143] width 341 height 153
click at [627, 188] on button "Done" at bounding box center [625, 178] width 231 height 32
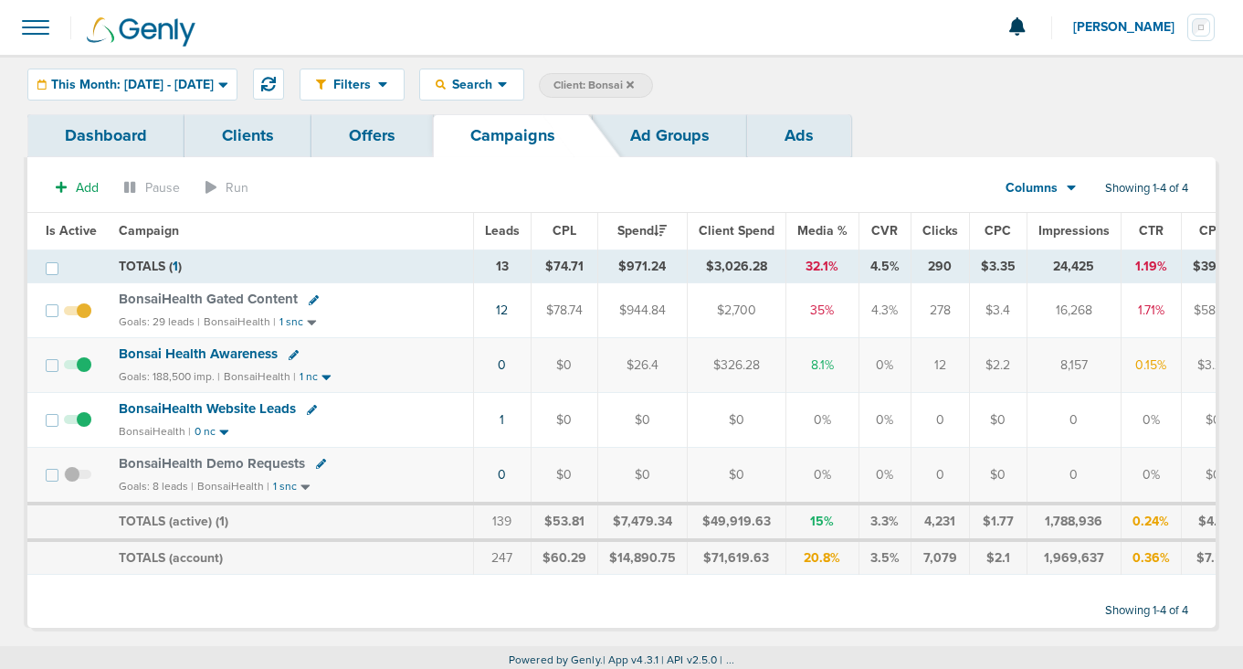
click at [634, 84] on icon at bounding box center [630, 84] width 7 height 11
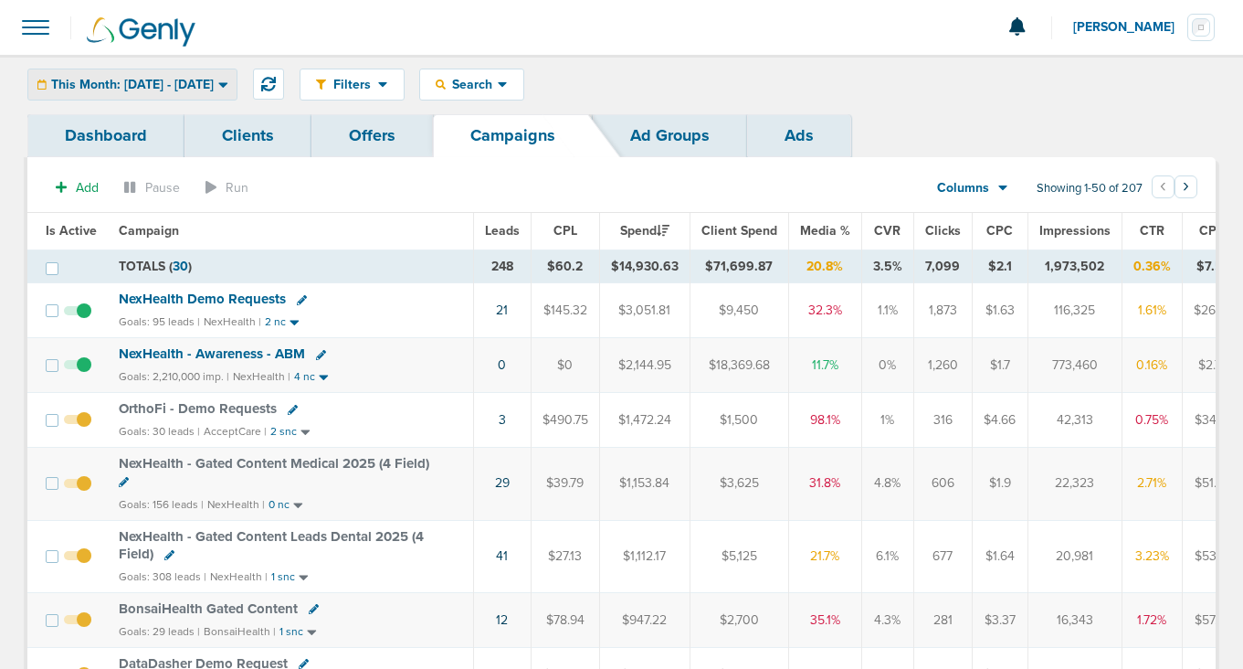
click at [163, 94] on div "This Month: [DATE] - [DATE]" at bounding box center [132, 84] width 208 height 30
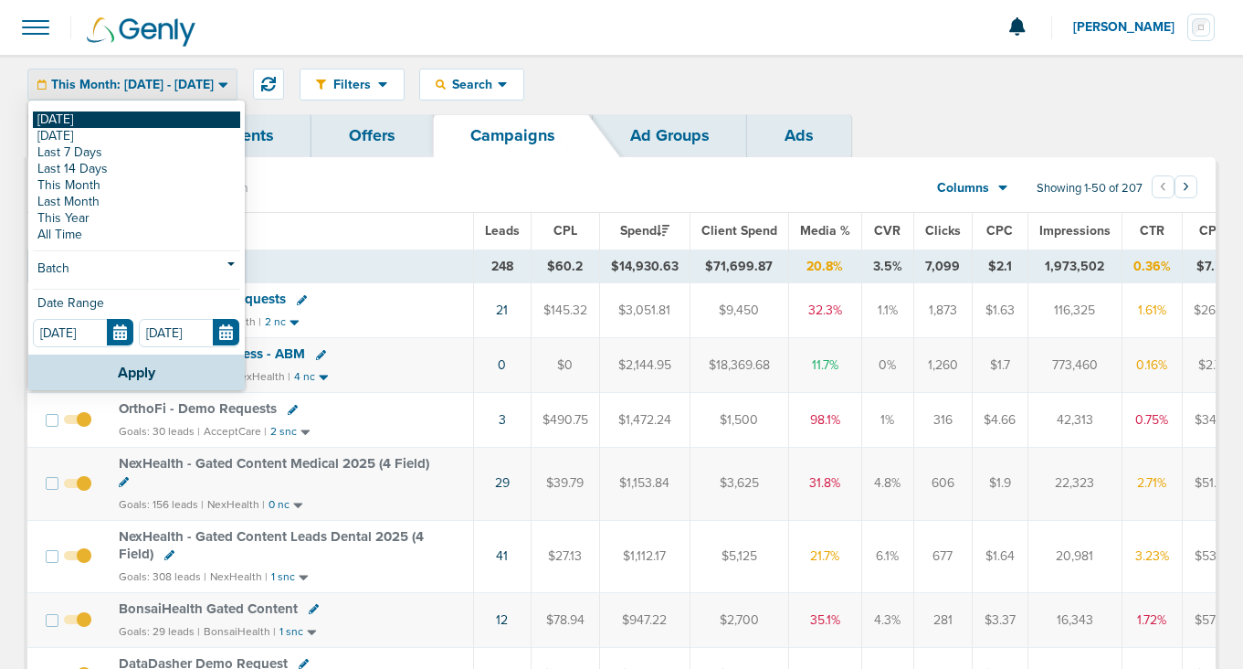
click at [155, 118] on link "[DATE]" at bounding box center [136, 119] width 207 height 16
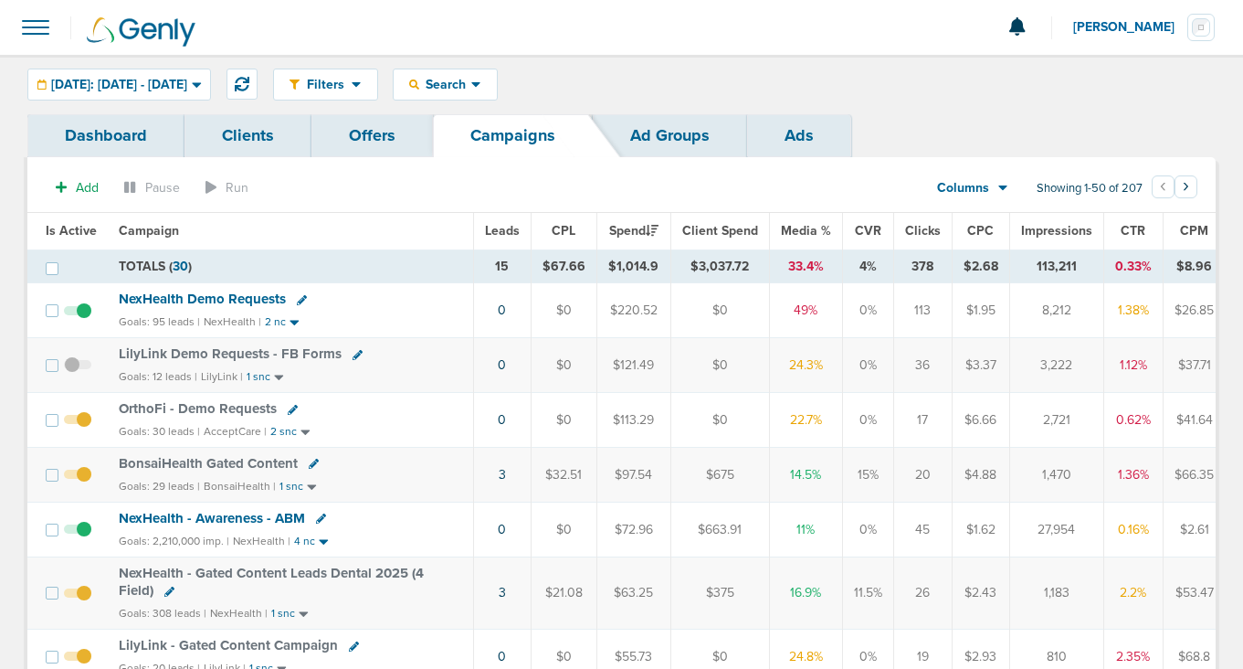
click at [226, 409] on span "OrthoFi - Demo Requests" at bounding box center [198, 408] width 158 height 16
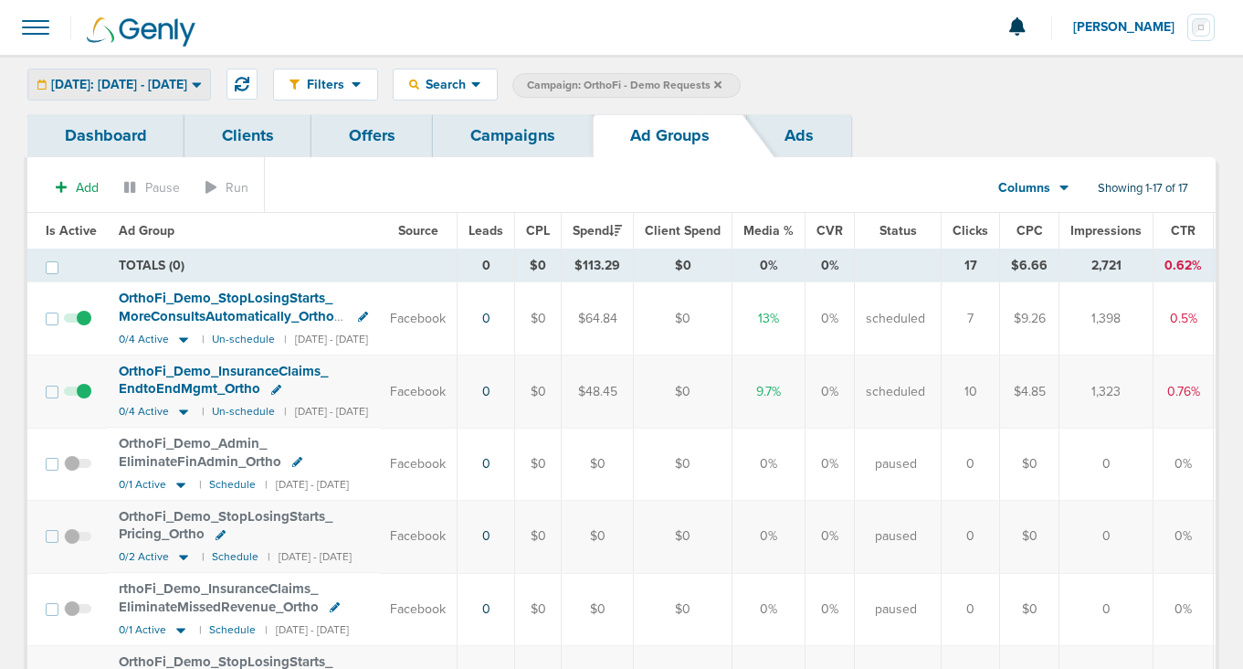
click at [187, 82] on span "[DATE]: [DATE] - [DATE]" at bounding box center [119, 85] width 136 height 13
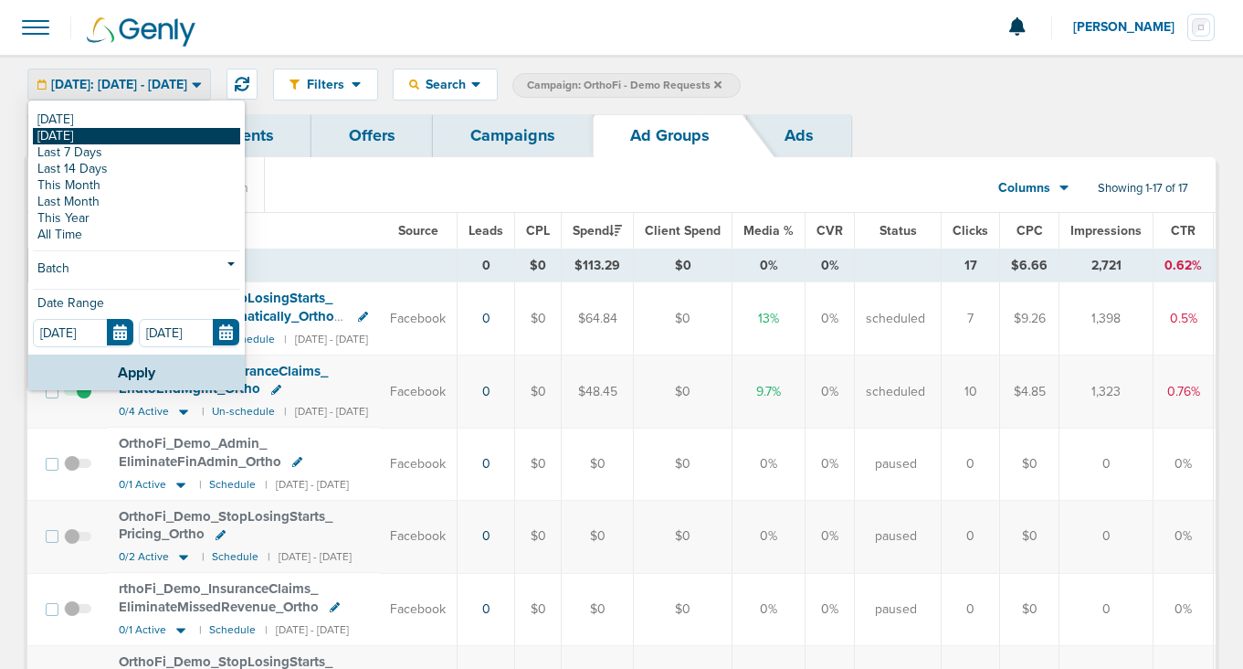
click at [152, 133] on link "[DATE]" at bounding box center [136, 136] width 207 height 16
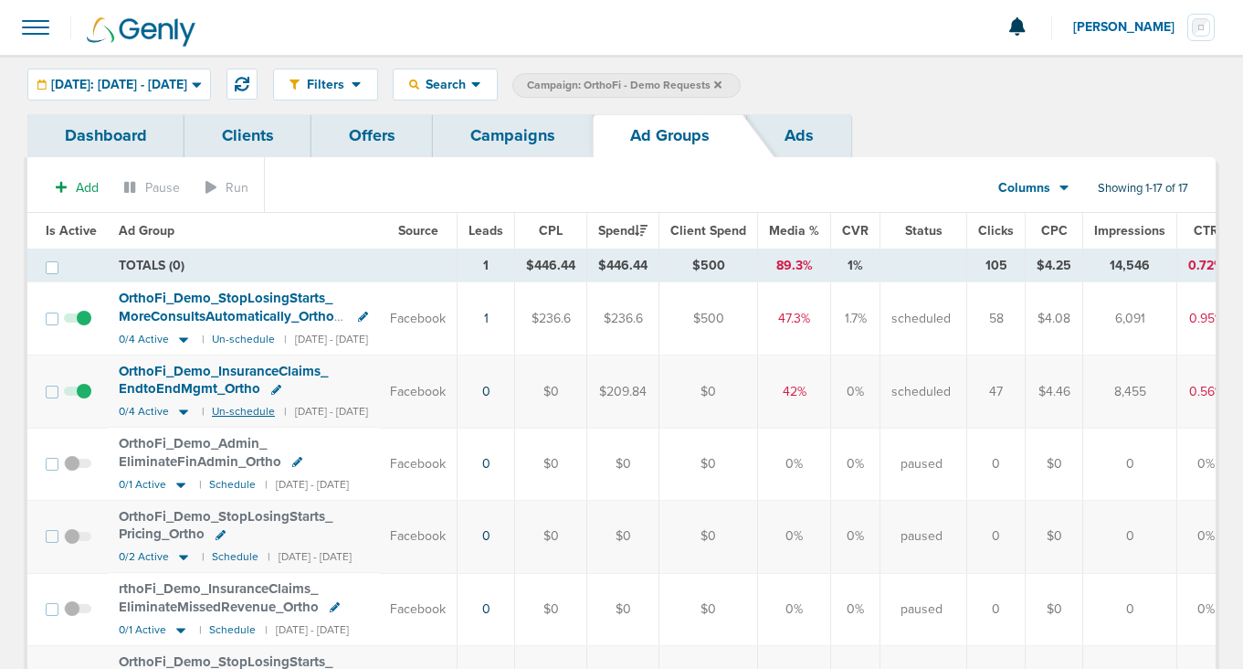
click at [236, 414] on small "Un-schedule" at bounding box center [243, 412] width 63 height 14
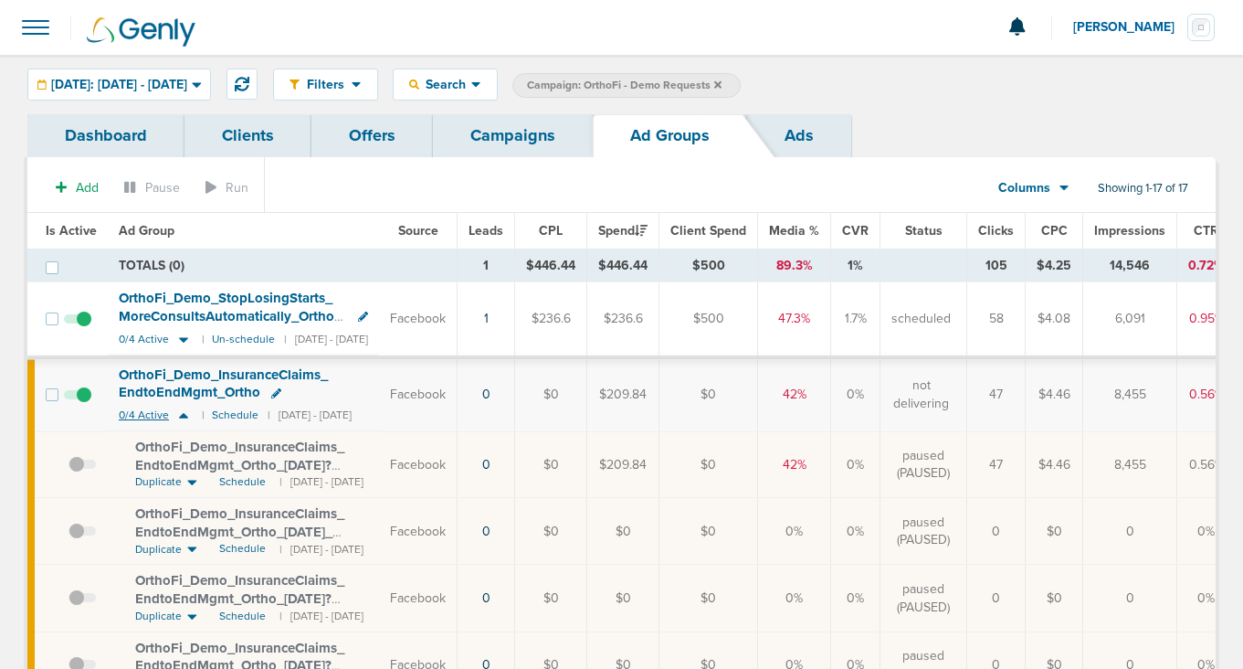
click at [180, 414] on icon at bounding box center [183, 415] width 9 height 5
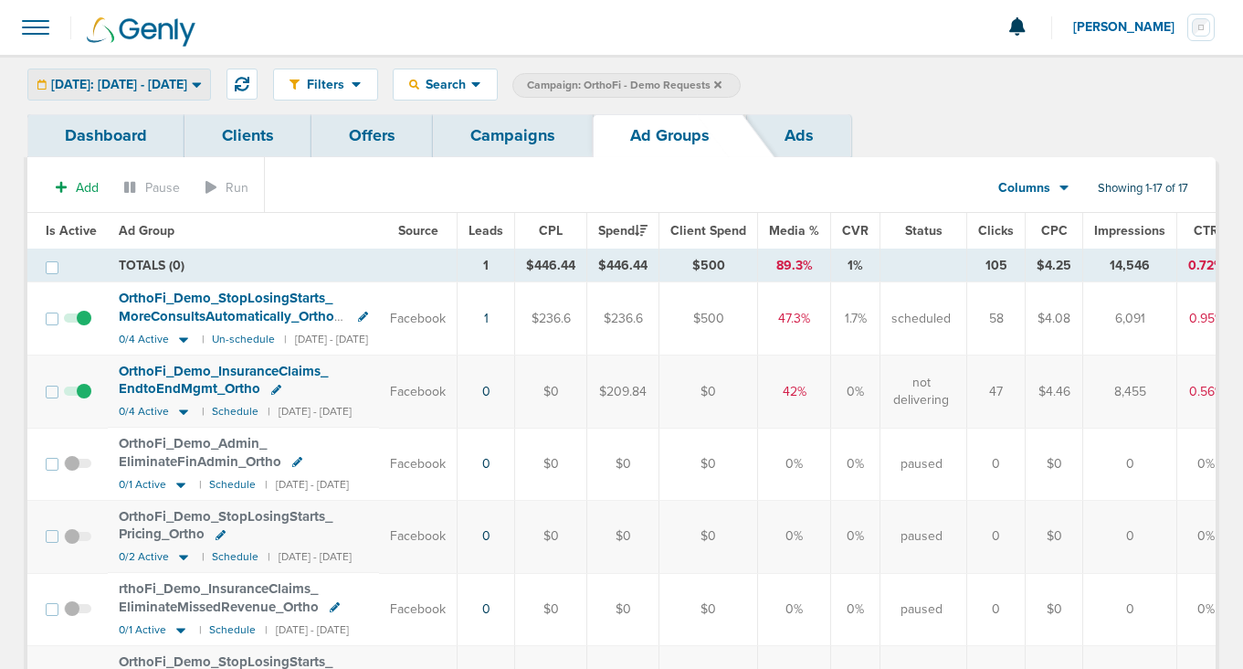
click at [187, 84] on span "[DATE]: [DATE] - [DATE]" at bounding box center [119, 85] width 136 height 13
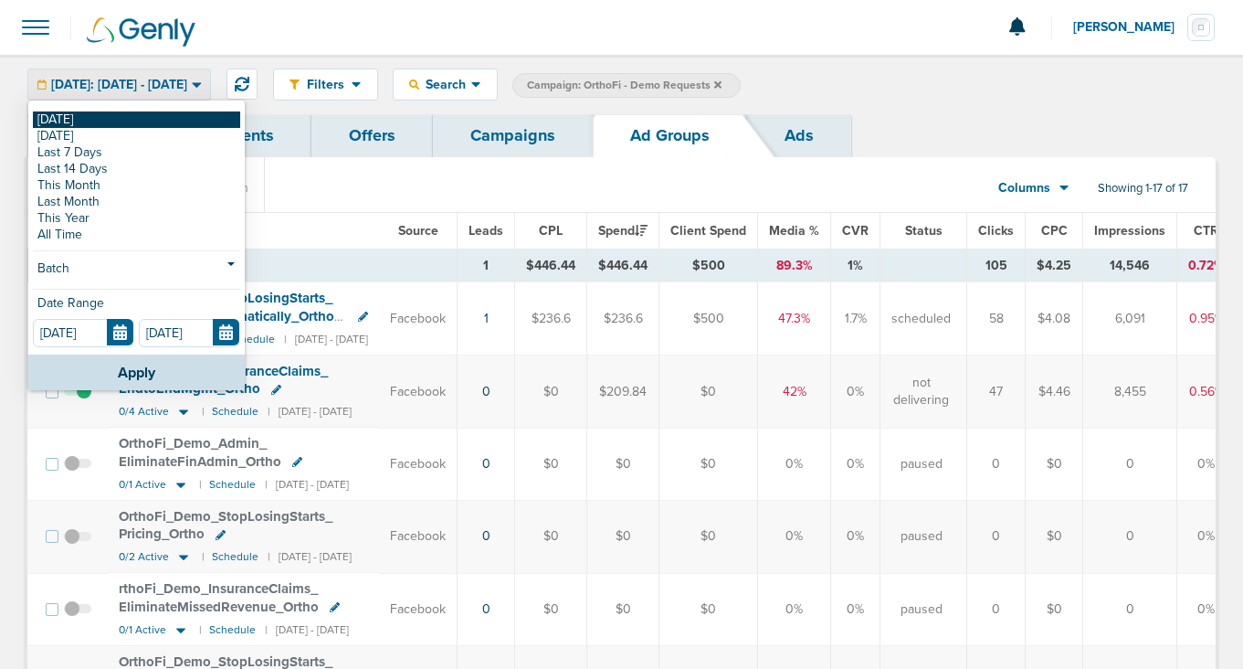
click at [204, 117] on link "[DATE]" at bounding box center [136, 119] width 207 height 16
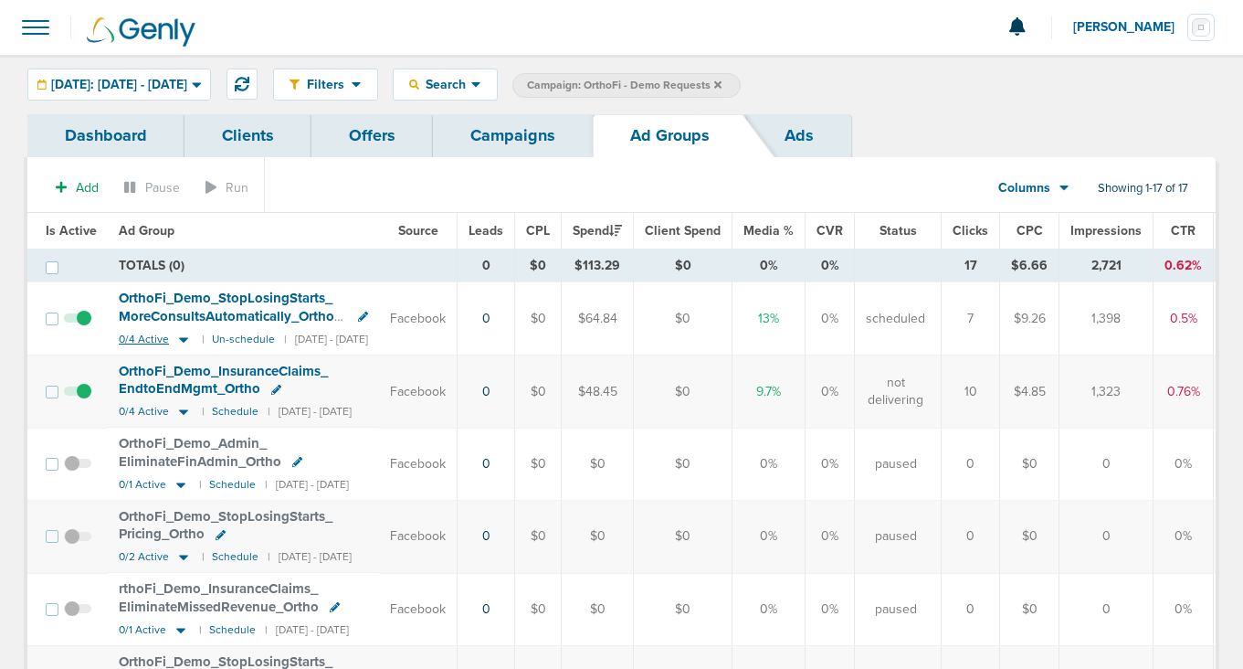
click at [177, 335] on icon at bounding box center [183, 340] width 18 height 16
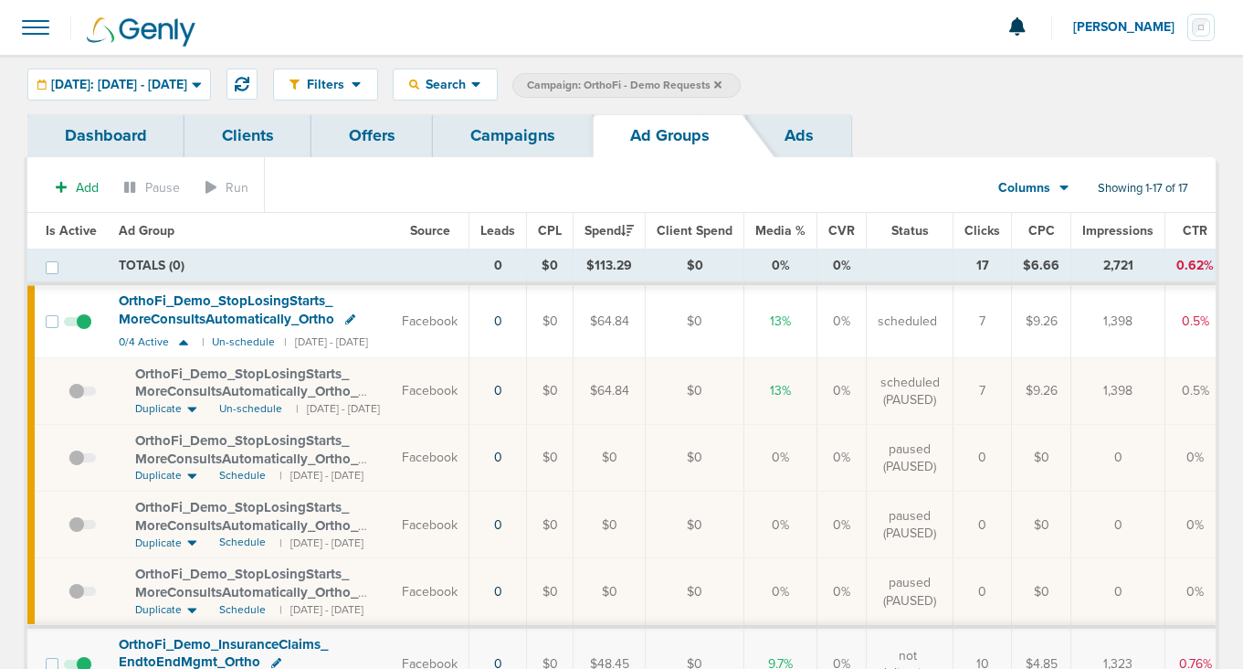
click at [240, 399] on span "OrthoFi_ Demo_ StopLosingStarts_ MoreConsultsAutomatically_ Ortho_ [DATE]?id=17…" at bounding box center [246, 391] width 223 height 52
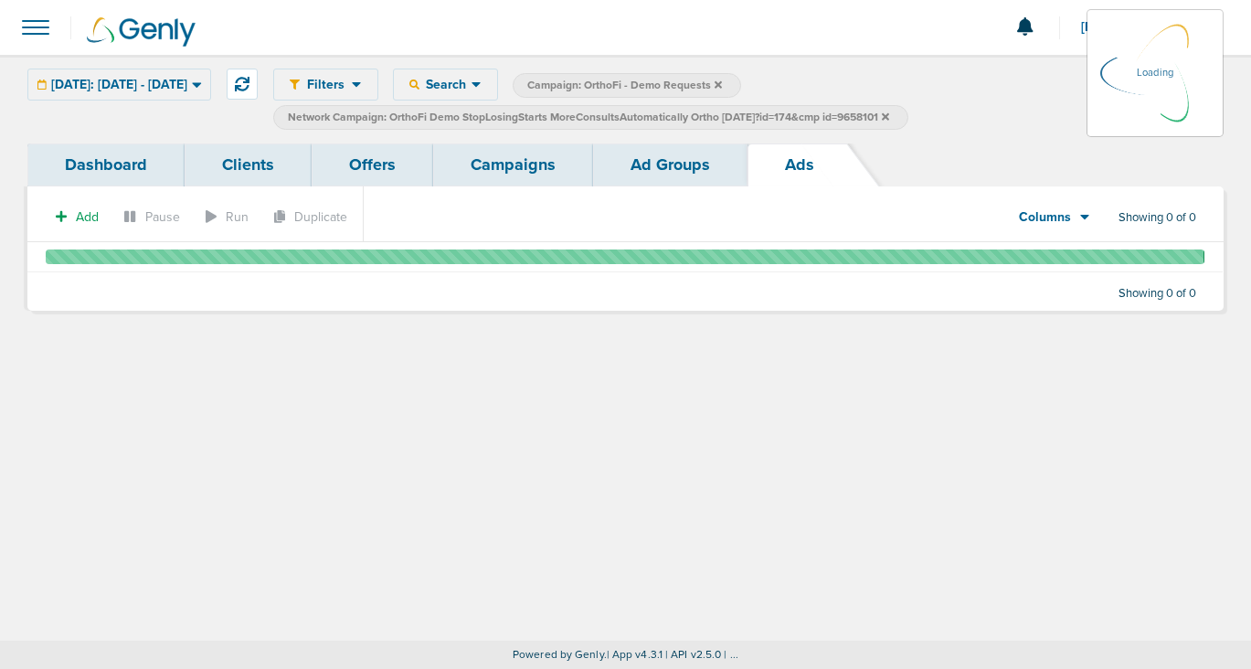
click at [634, 174] on link "Ad Groups" at bounding box center [670, 164] width 154 height 43
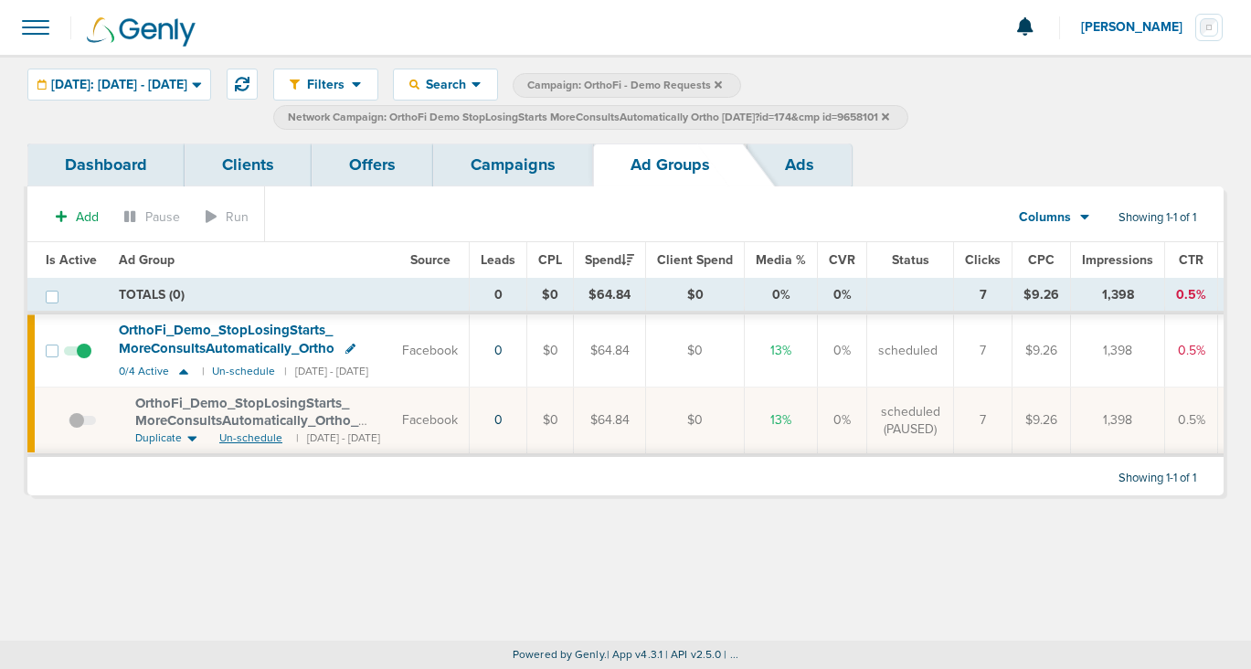
click at [248, 440] on span "Un-schedule" at bounding box center [250, 438] width 63 height 16
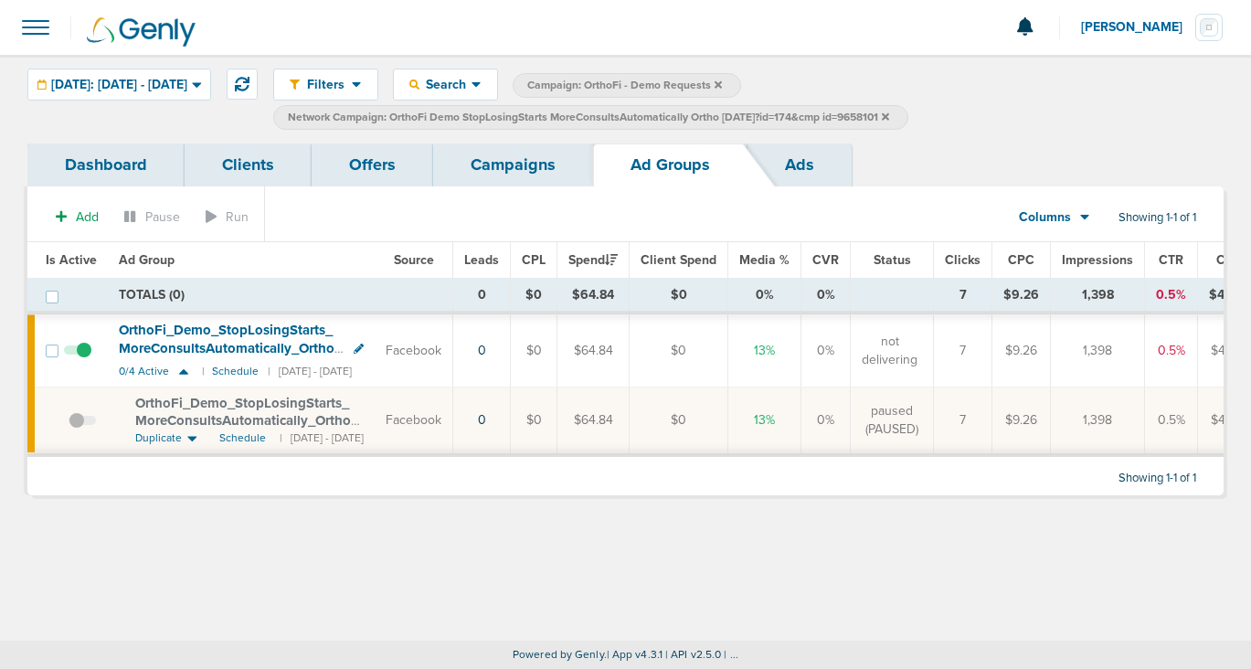
click at [889, 119] on icon at bounding box center [885, 115] width 7 height 7
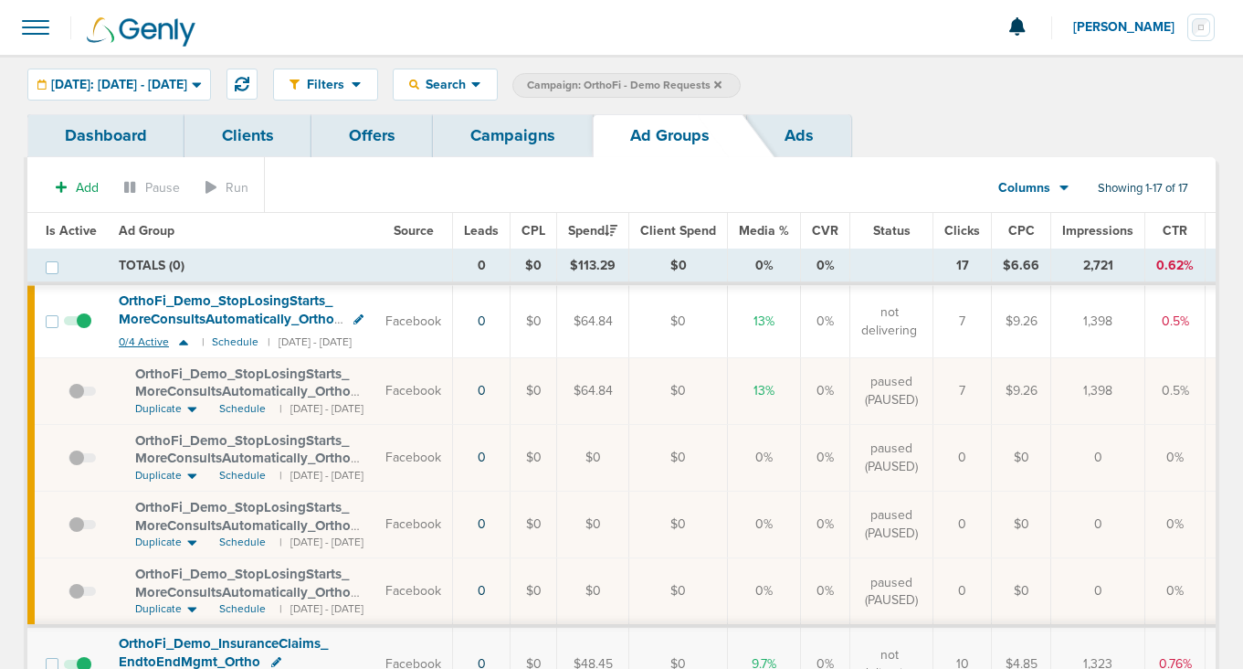
click at [184, 343] on icon at bounding box center [183, 342] width 9 height 5
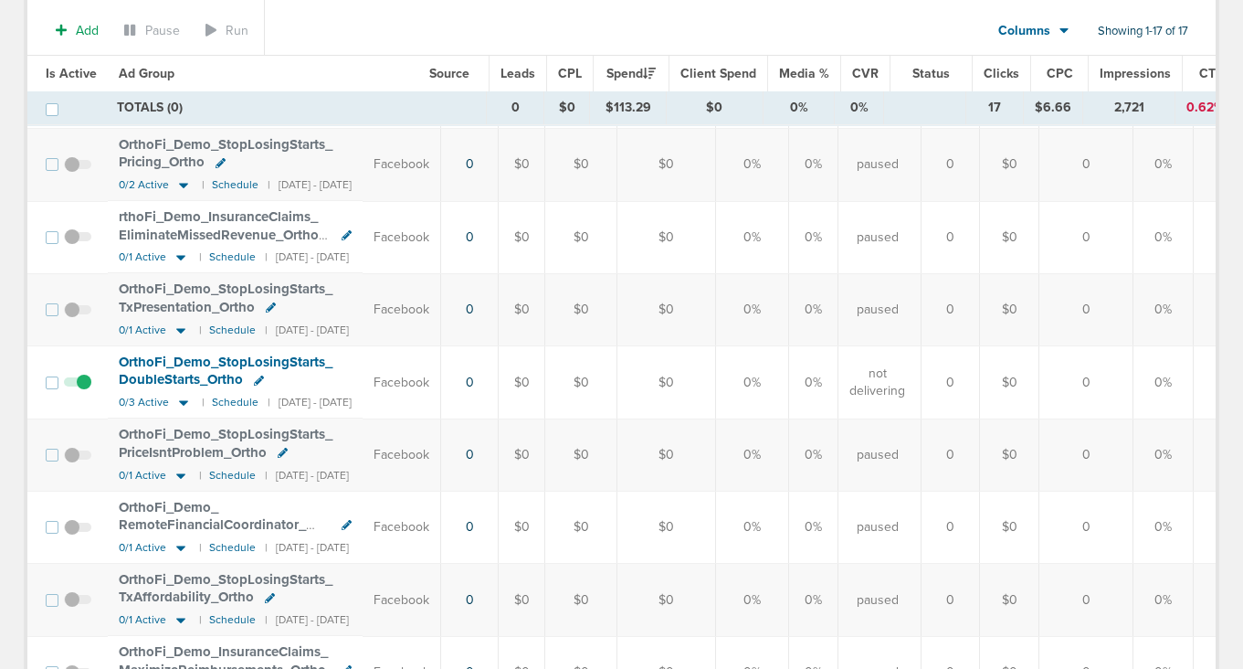
scroll to position [383, 0]
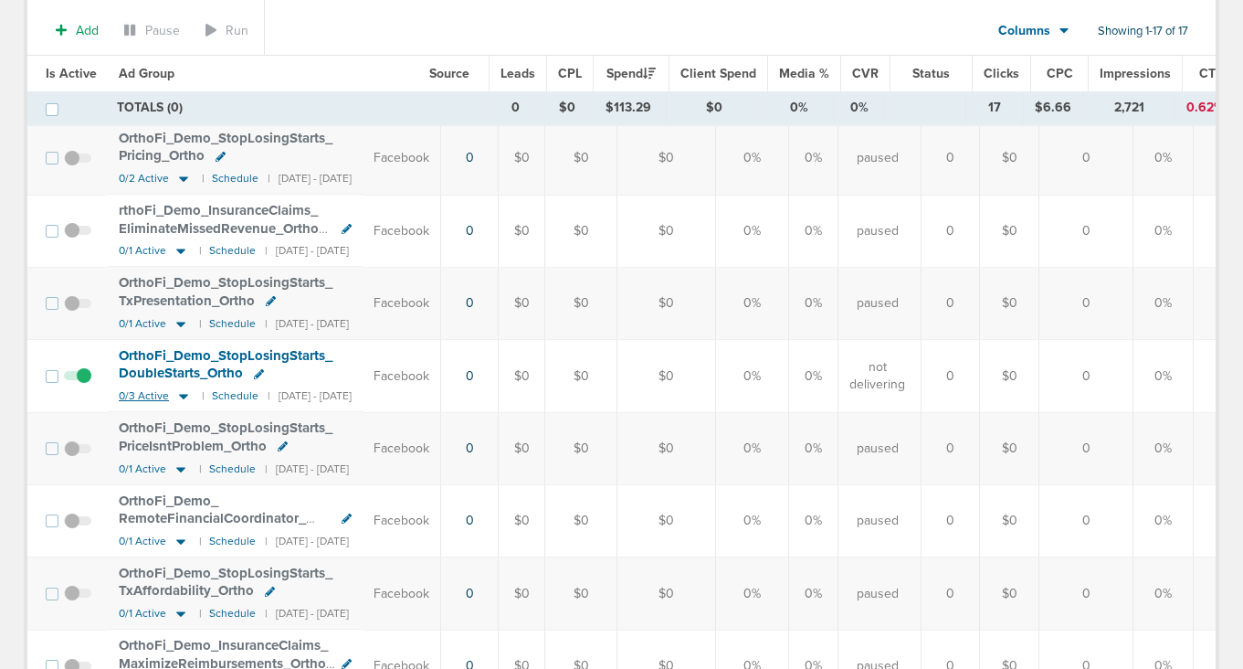
click at [179, 395] on icon at bounding box center [183, 397] width 9 height 5
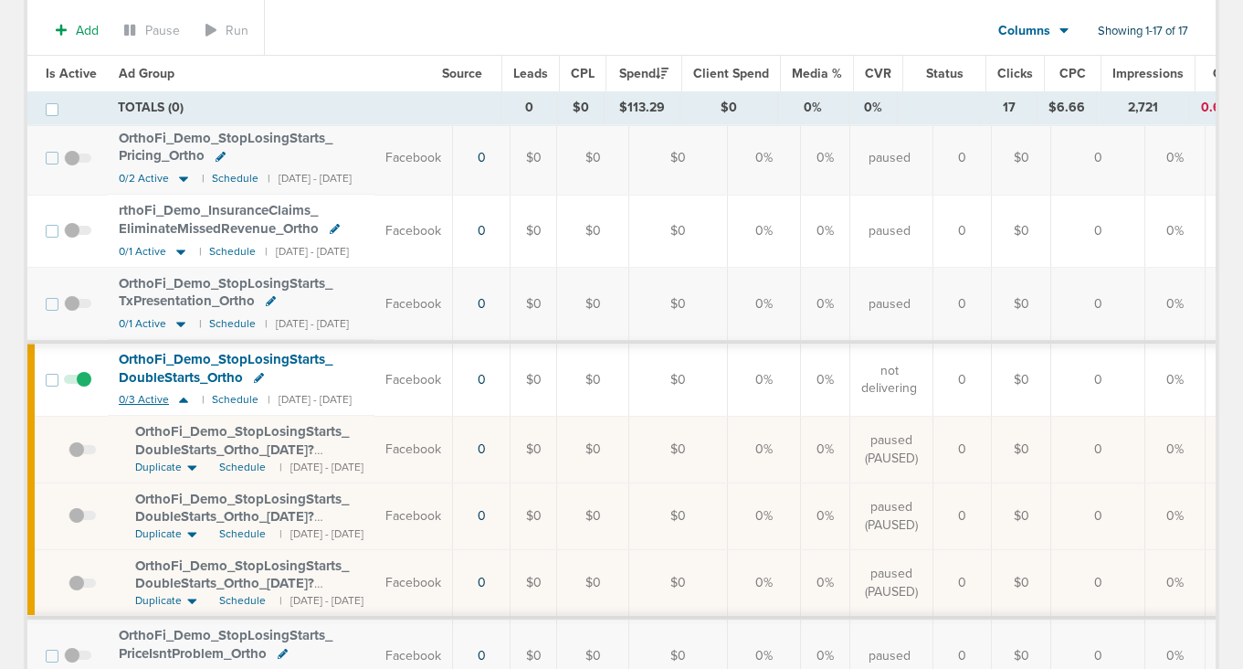
click at [178, 395] on icon at bounding box center [183, 400] width 18 height 16
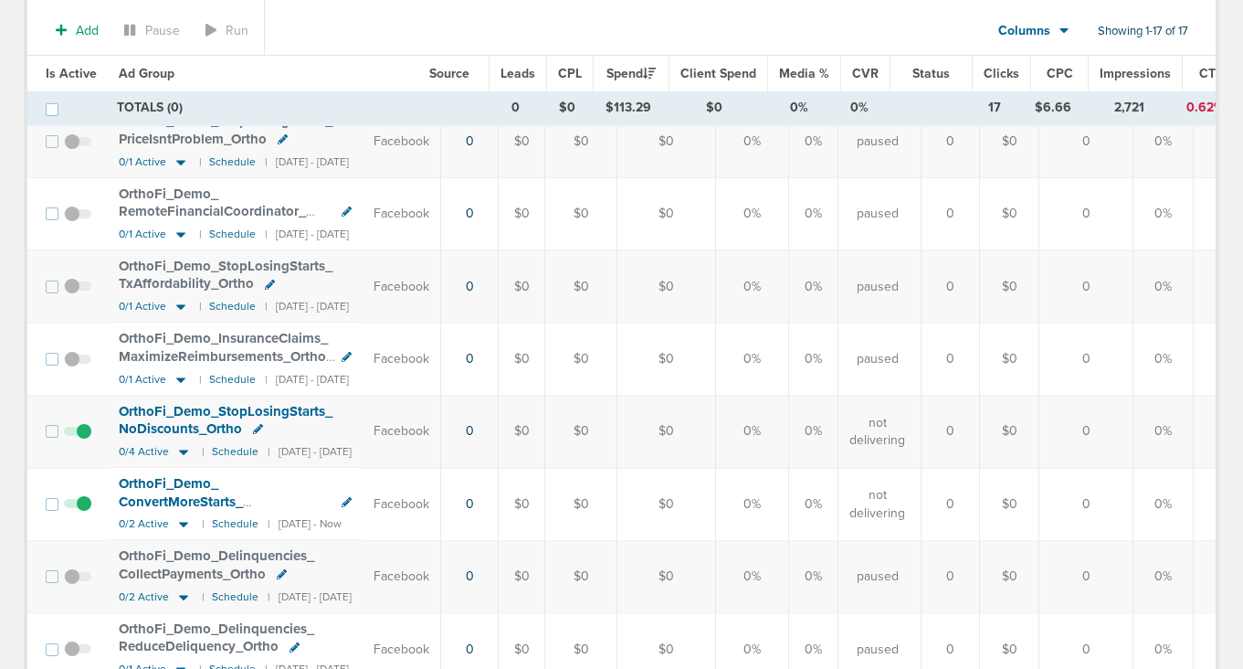
scroll to position [946, 0]
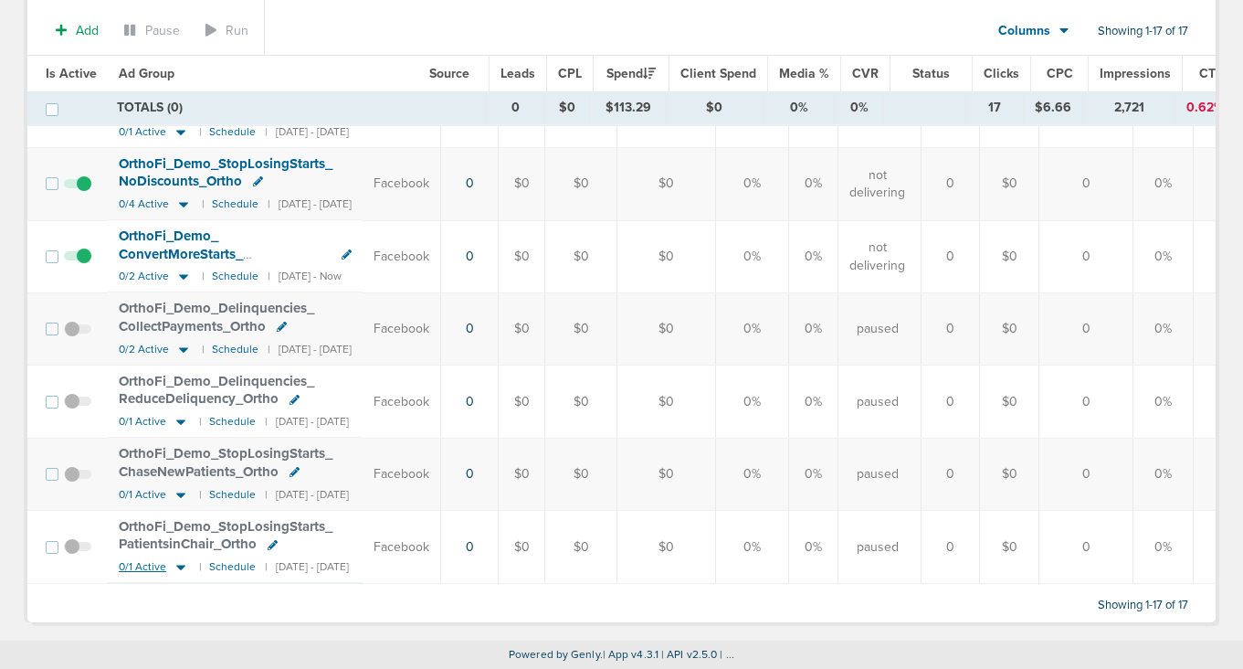
click at [178, 565] on icon at bounding box center [180, 567] width 9 height 5
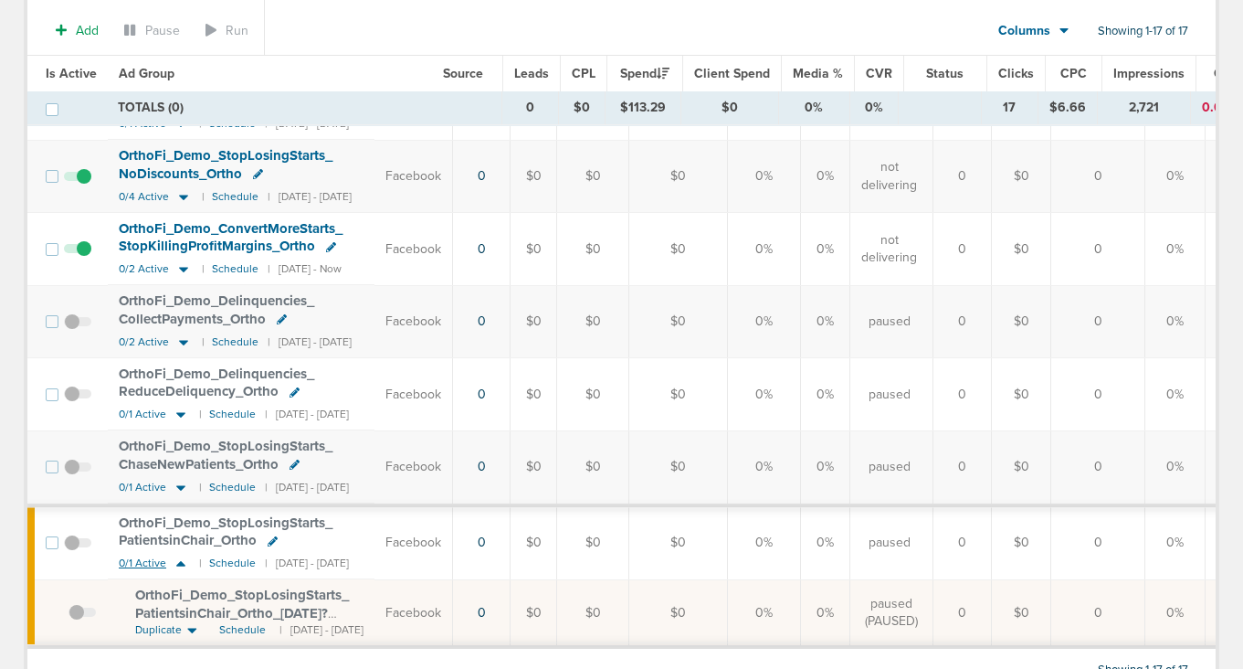
click at [178, 561] on icon at bounding box center [180, 563] width 9 height 5
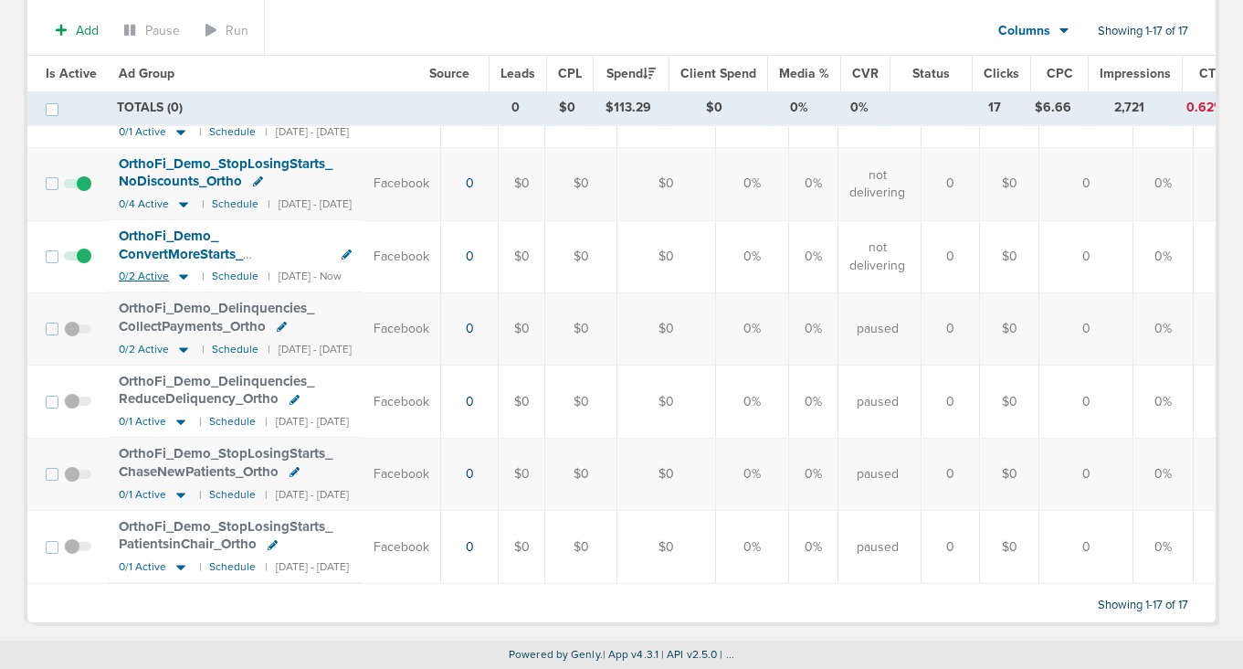
click at [181, 275] on icon at bounding box center [183, 277] width 9 height 5
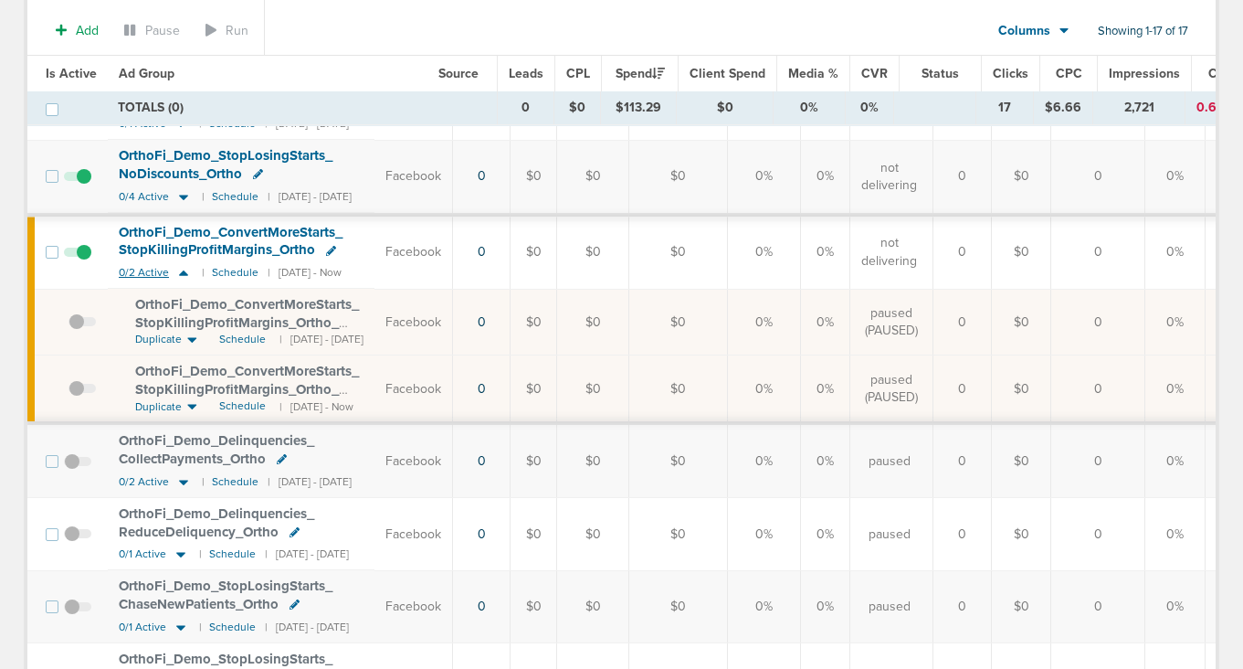
click at [181, 269] on icon at bounding box center [183, 273] width 18 height 16
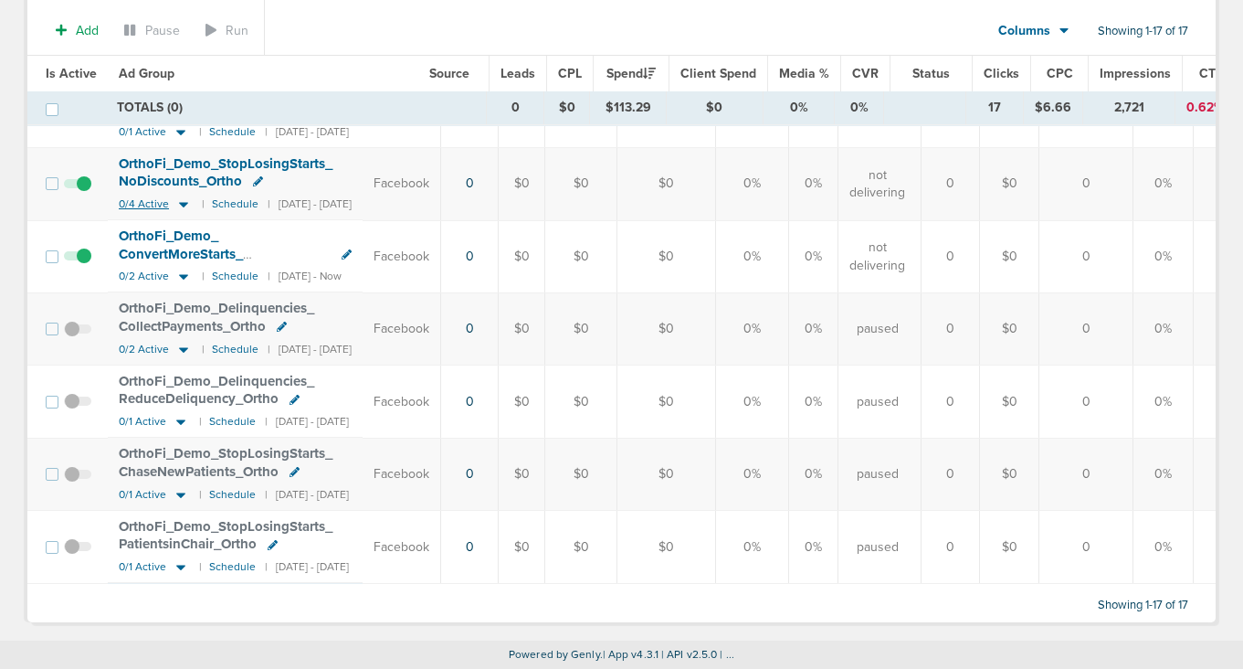
click at [179, 202] on icon at bounding box center [183, 204] width 9 height 5
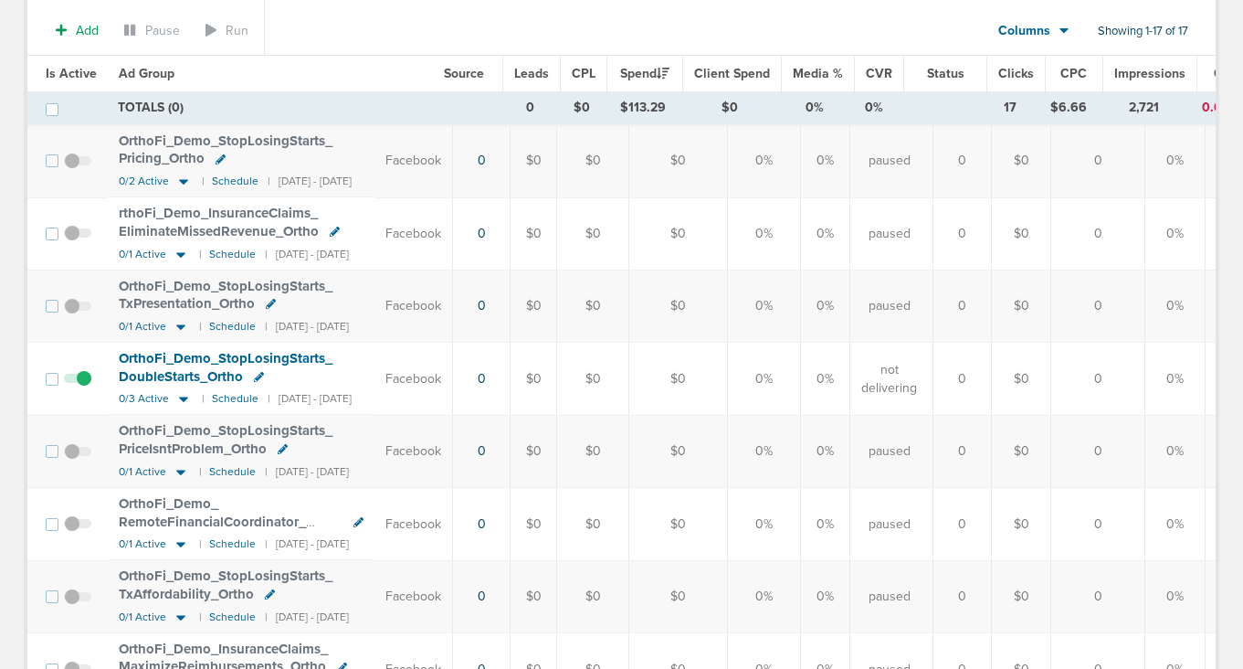
scroll to position [278, 0]
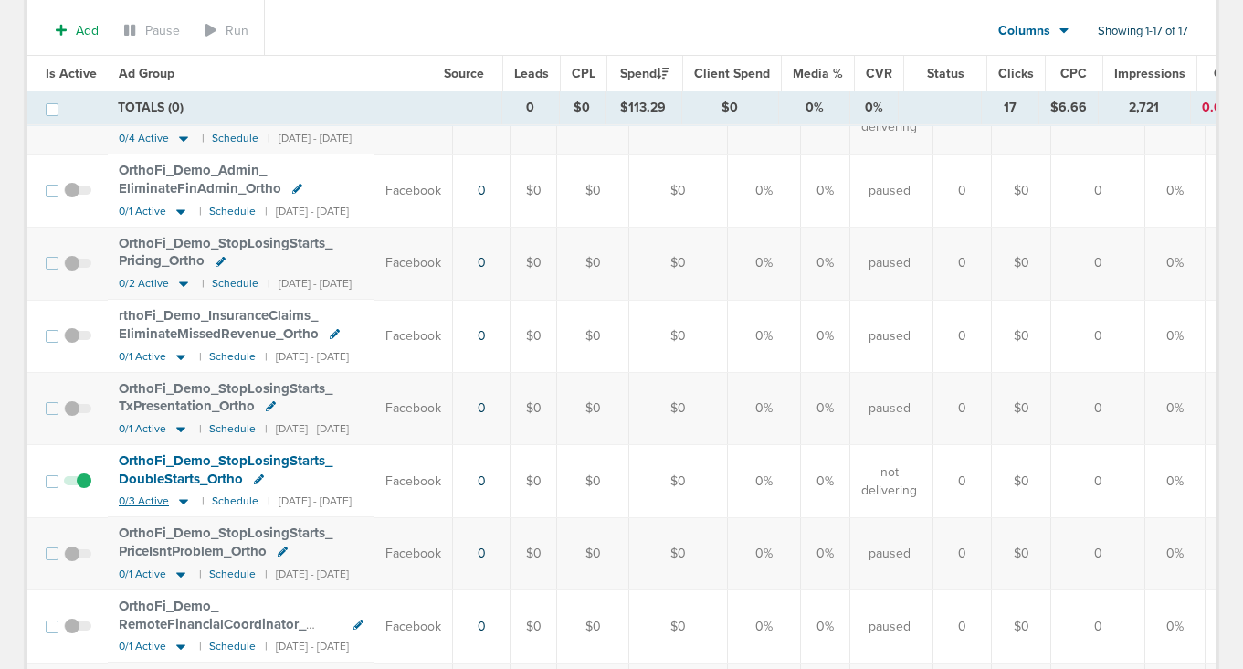
click at [181, 500] on icon at bounding box center [183, 502] width 9 height 5
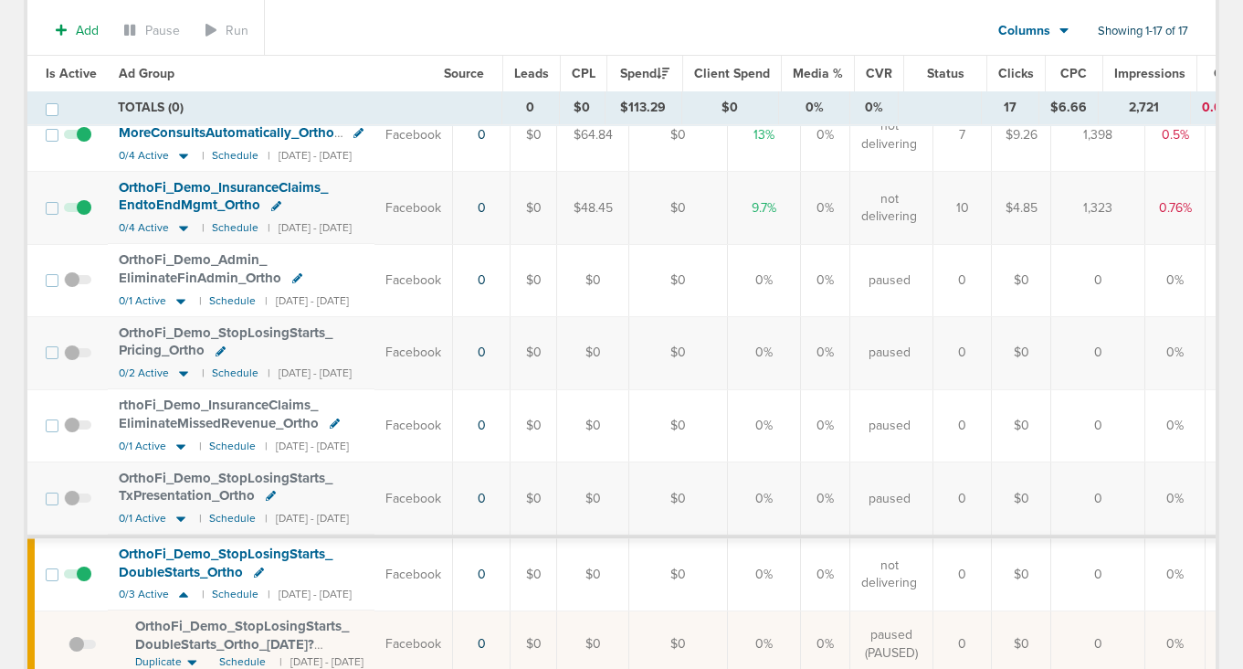
scroll to position [0, 0]
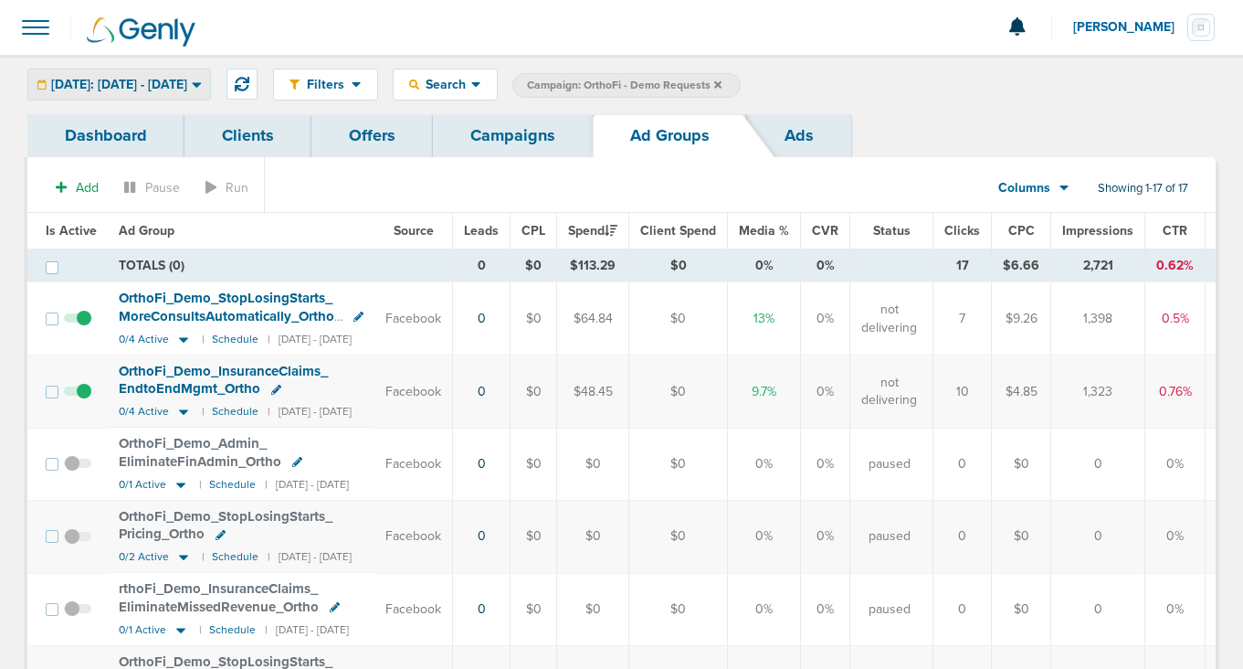
click at [158, 73] on div "[DATE]: [DATE] - [DATE]" at bounding box center [119, 84] width 182 height 30
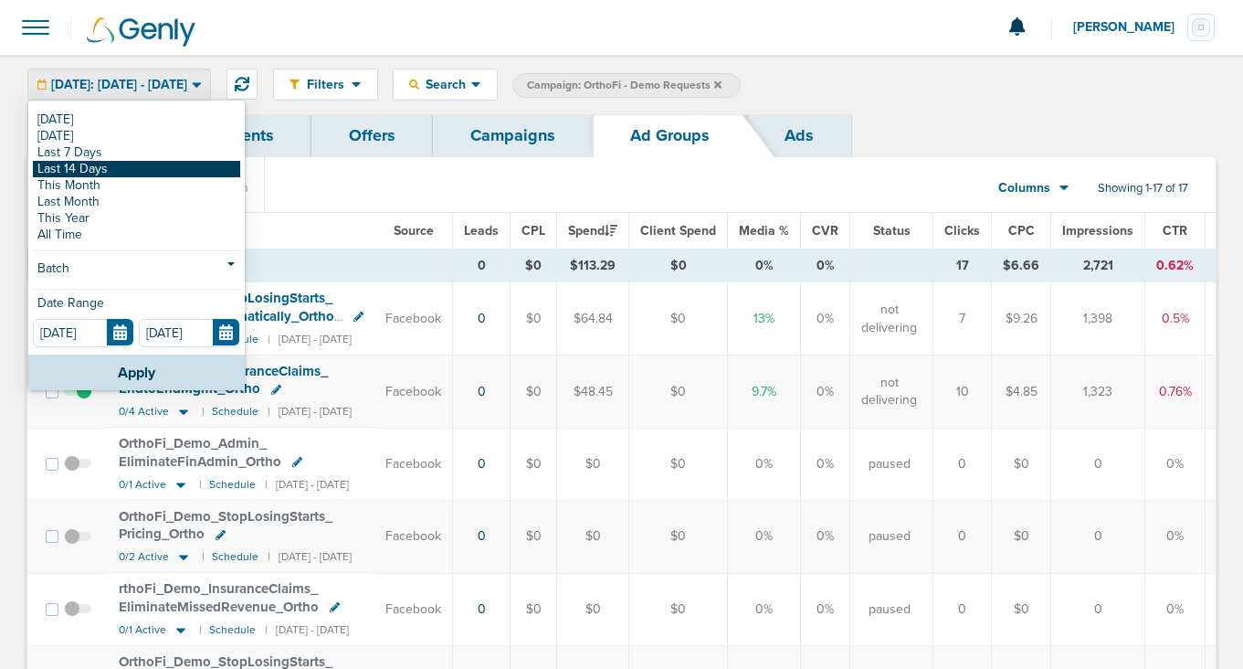
click at [118, 171] on link "Last 14 Days" at bounding box center [136, 169] width 207 height 16
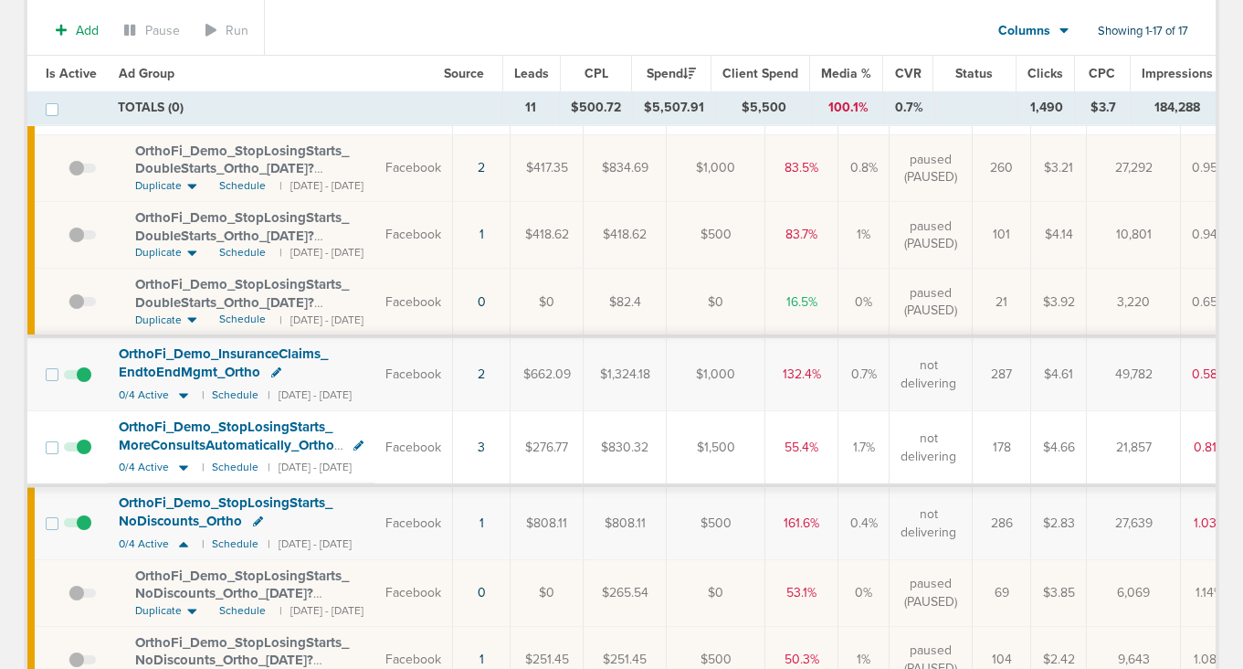
scroll to position [287, 0]
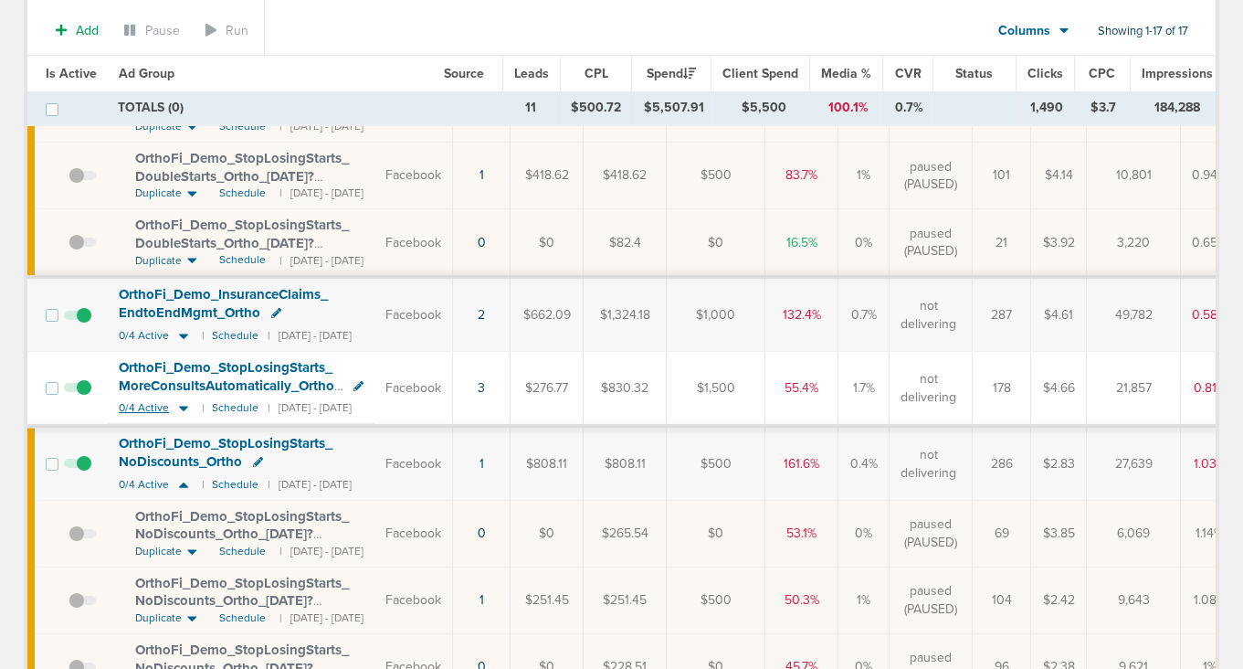
click at [183, 406] on icon at bounding box center [183, 408] width 9 height 5
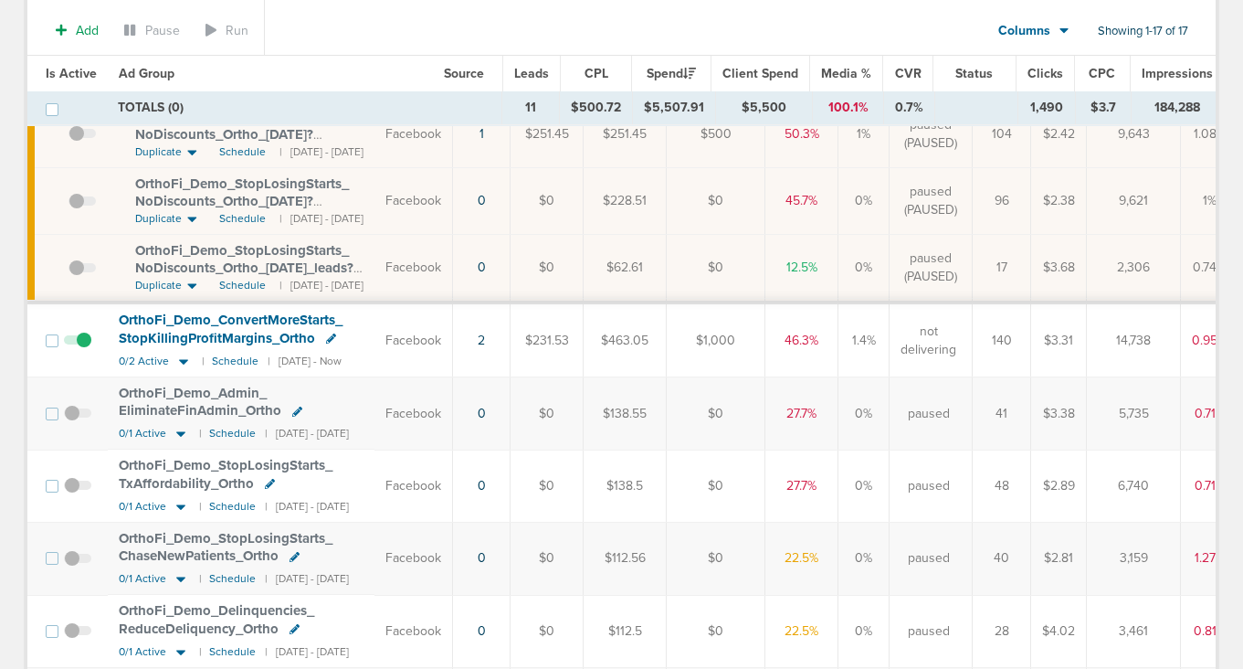
scroll to position [1022, 0]
click at [186, 365] on icon at bounding box center [183, 362] width 18 height 16
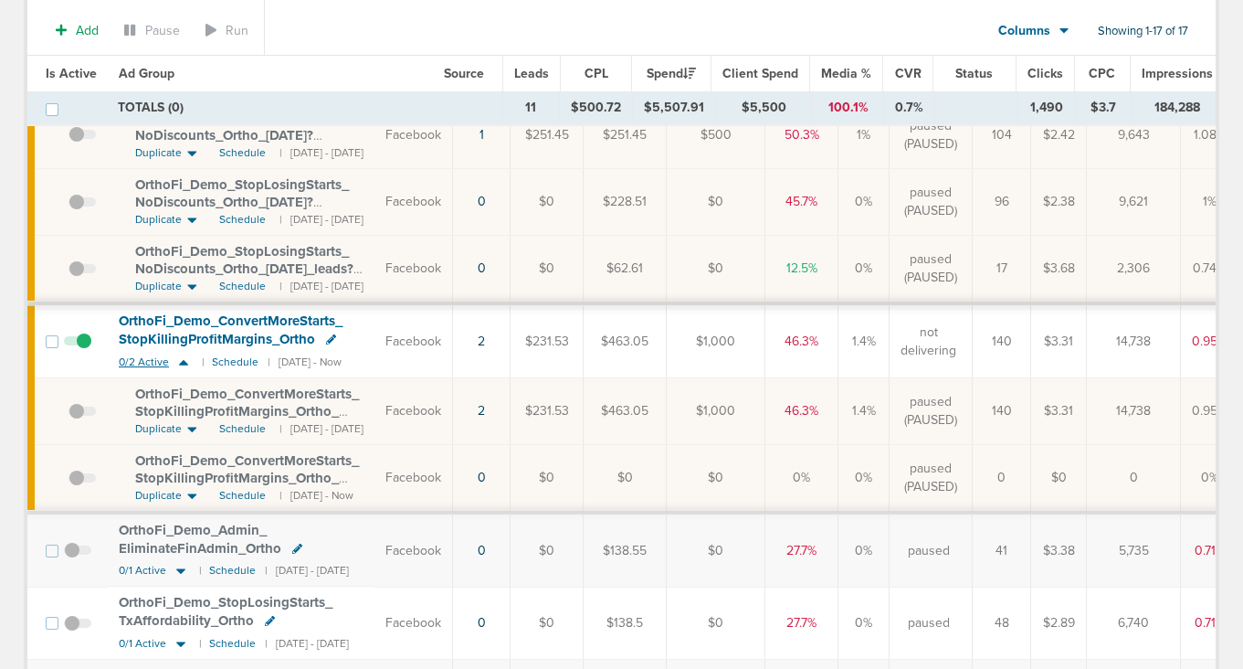
click at [186, 365] on icon at bounding box center [183, 362] width 18 height 16
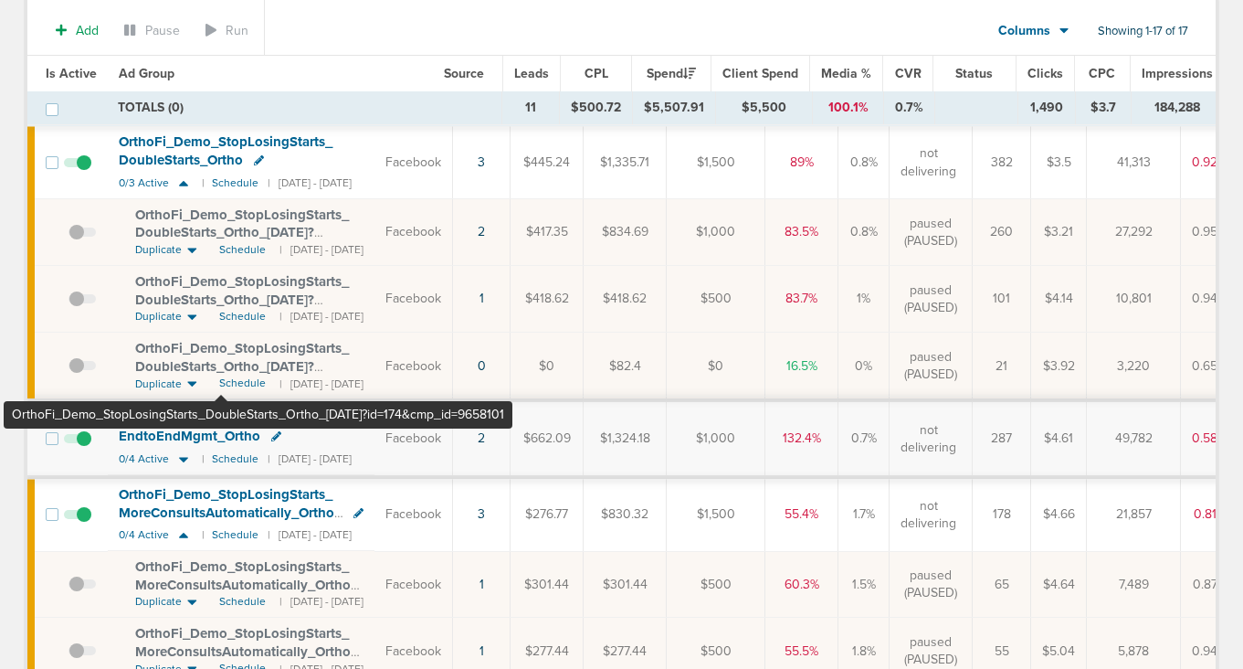
scroll to position [0, 0]
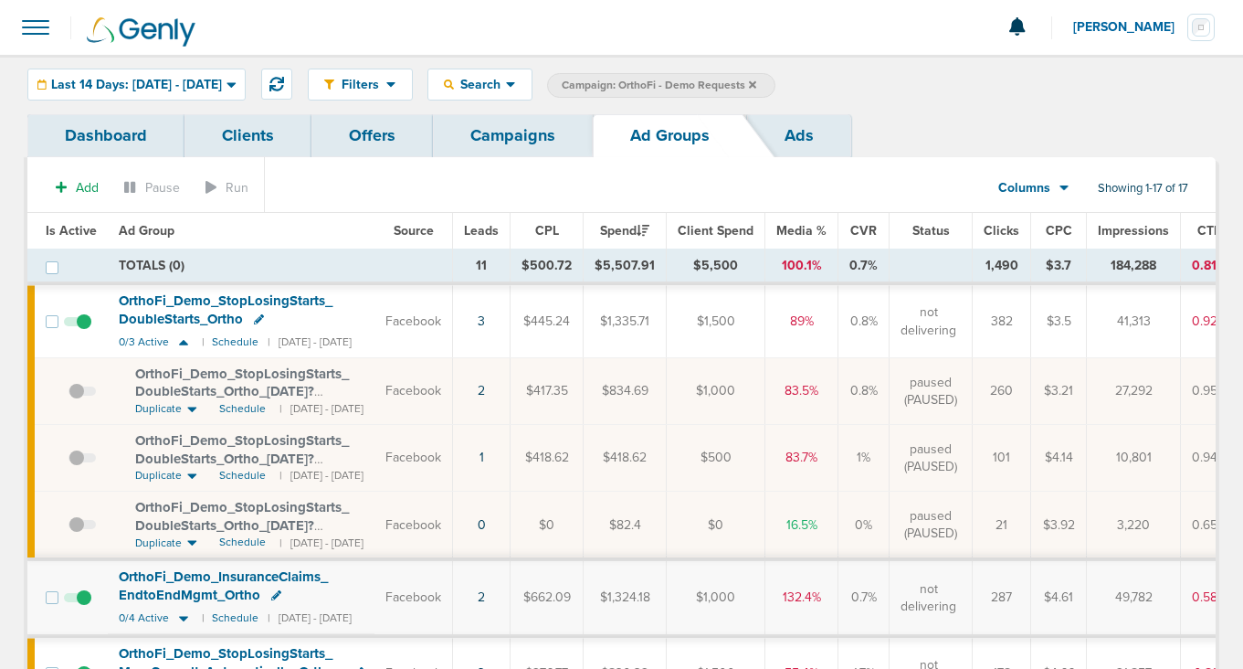
click at [516, 134] on link "Campaigns" at bounding box center [513, 135] width 160 height 43
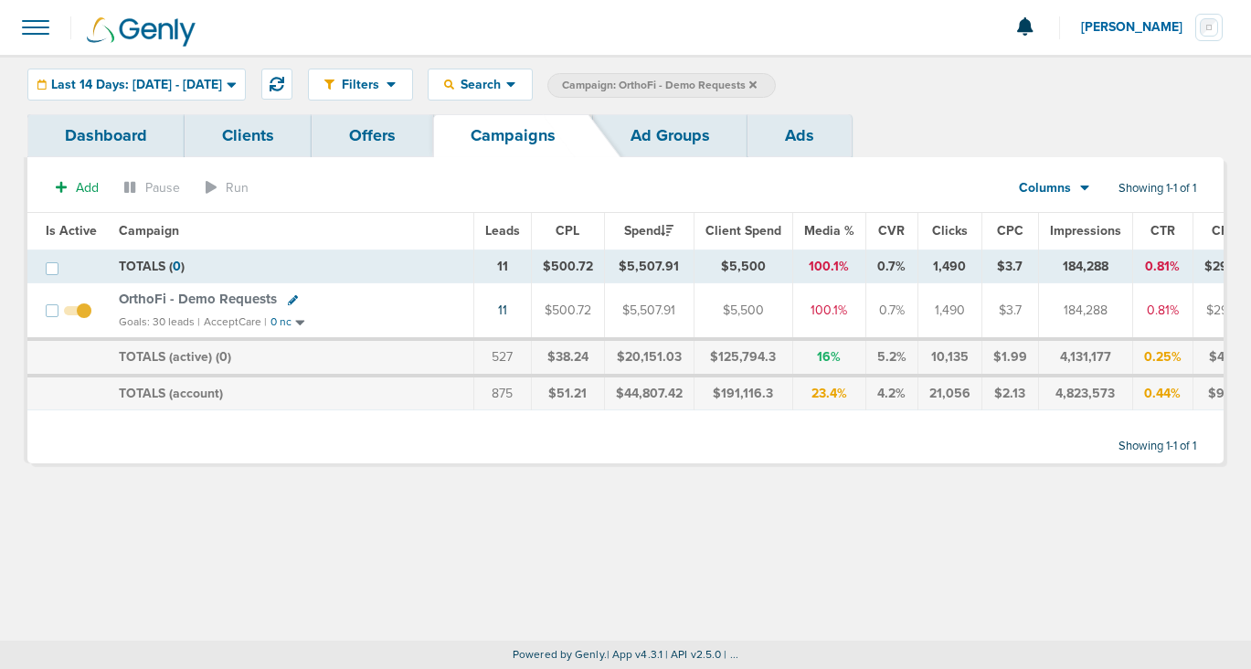
click at [756, 81] on icon at bounding box center [752, 84] width 7 height 11
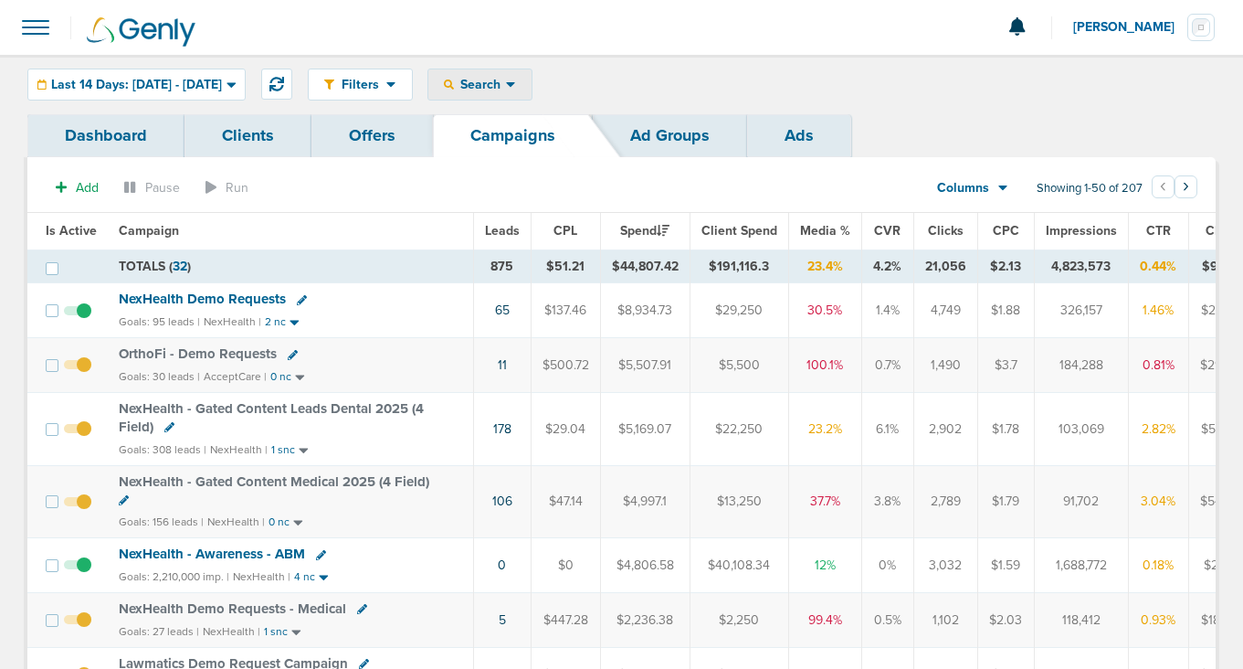
click at [491, 90] on div "Search" at bounding box center [479, 84] width 103 height 30
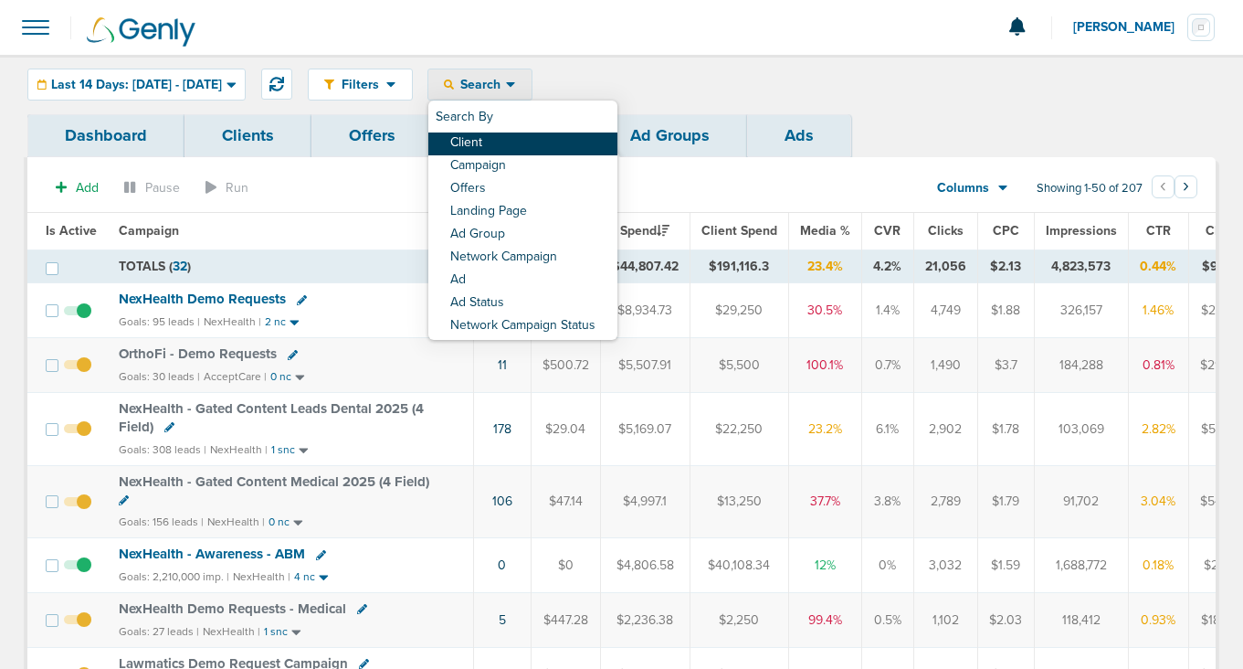
click at [520, 142] on link "Client" at bounding box center [522, 143] width 189 height 23
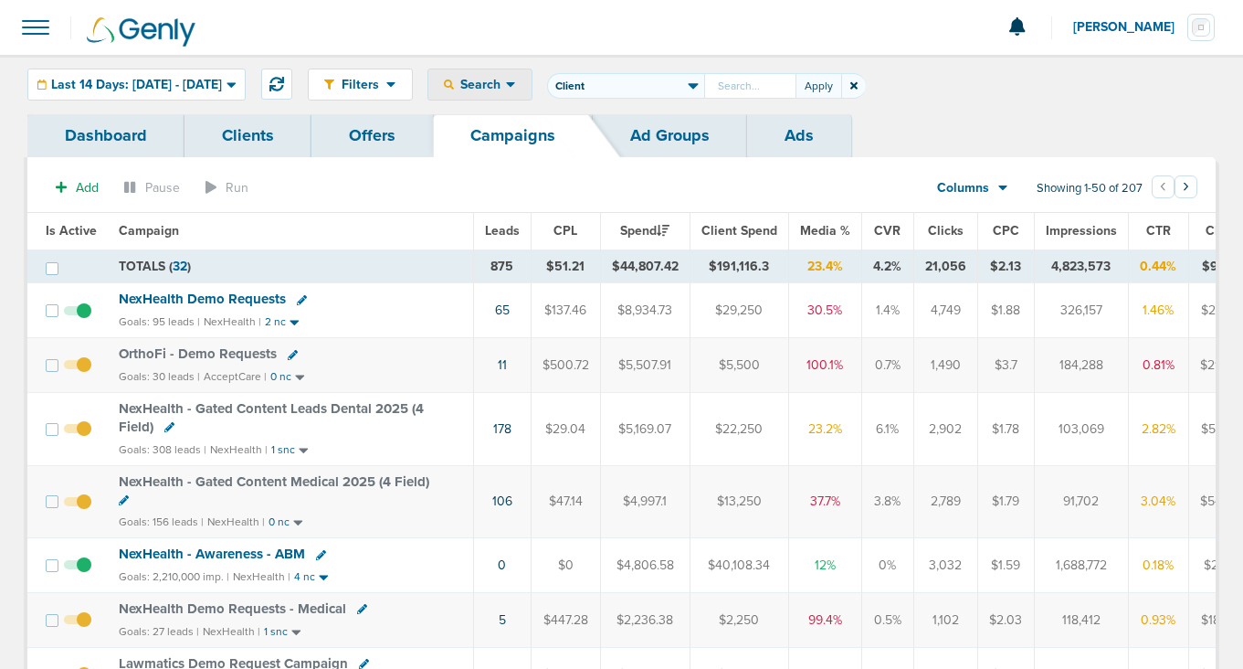
type input "O"
type input "Accept"
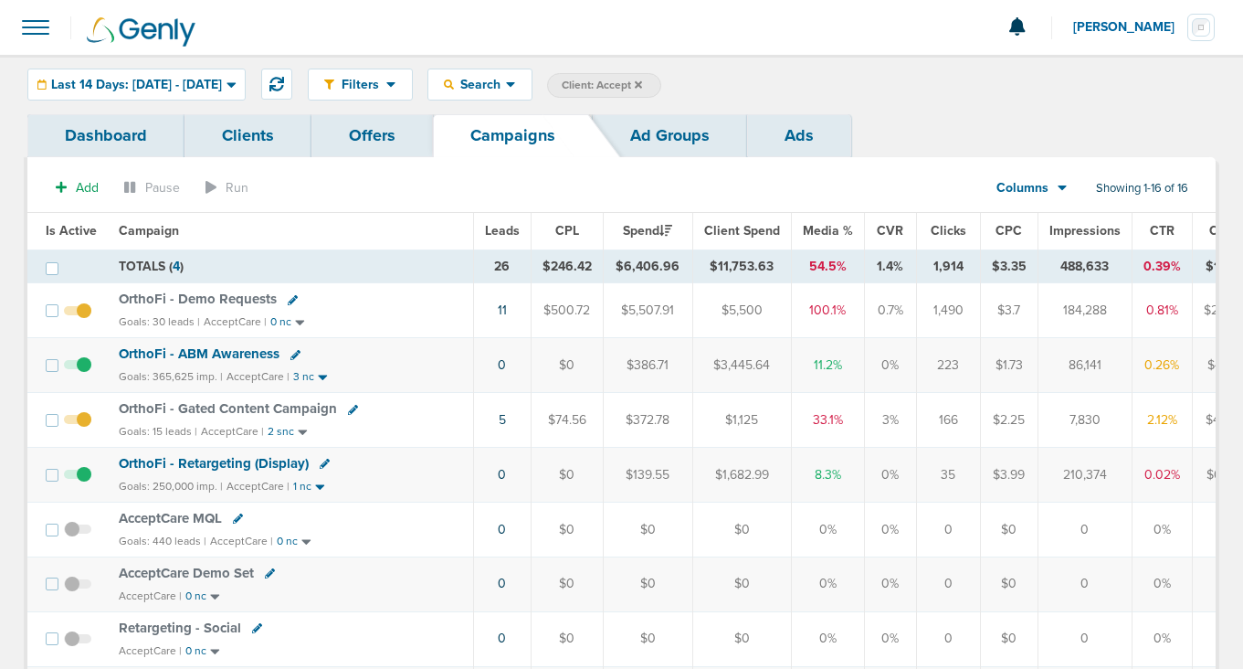
click at [348, 408] on icon at bounding box center [353, 410] width 10 height 10
select select
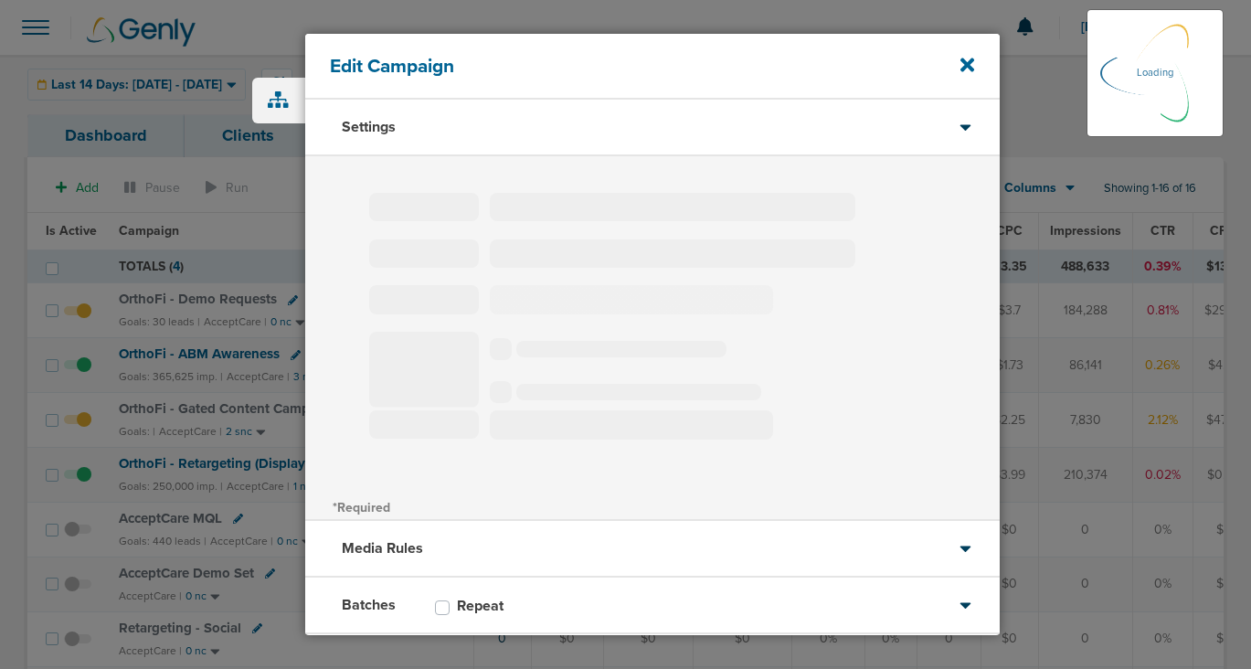
type input "OrthoFi - Gated Content Campaign"
select select "Leads"
radio input "true"
select select "readWrite"
select select "1"
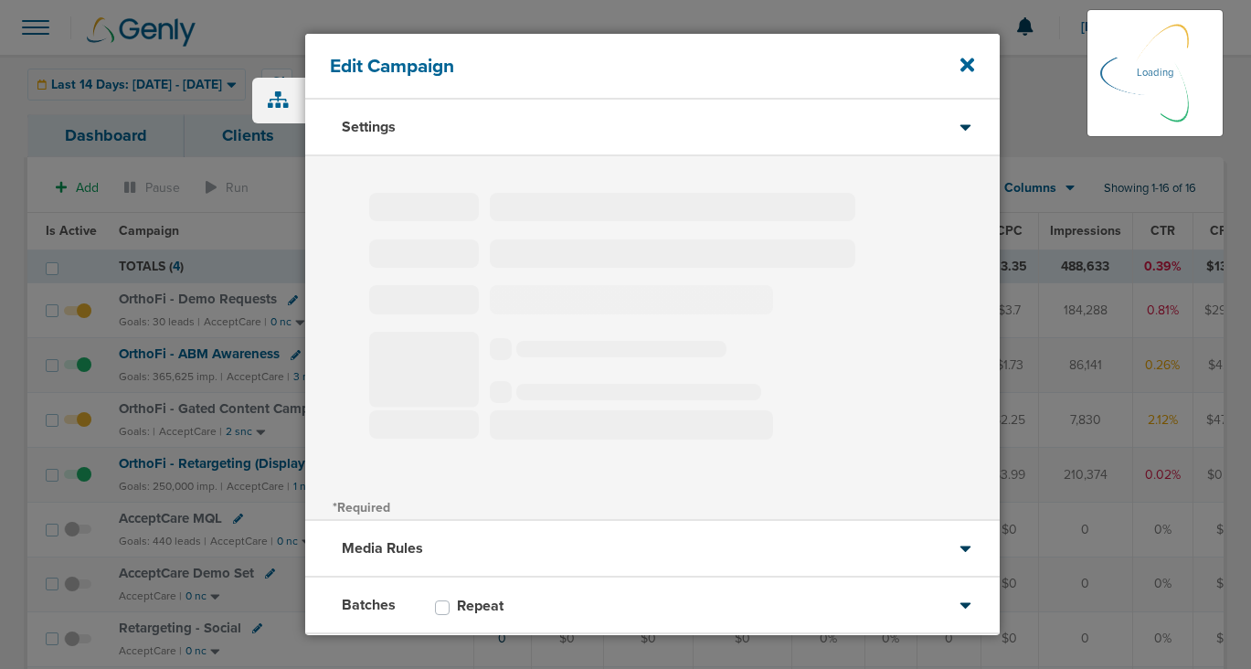
select select "2"
select select "3"
select select "4"
select select "6"
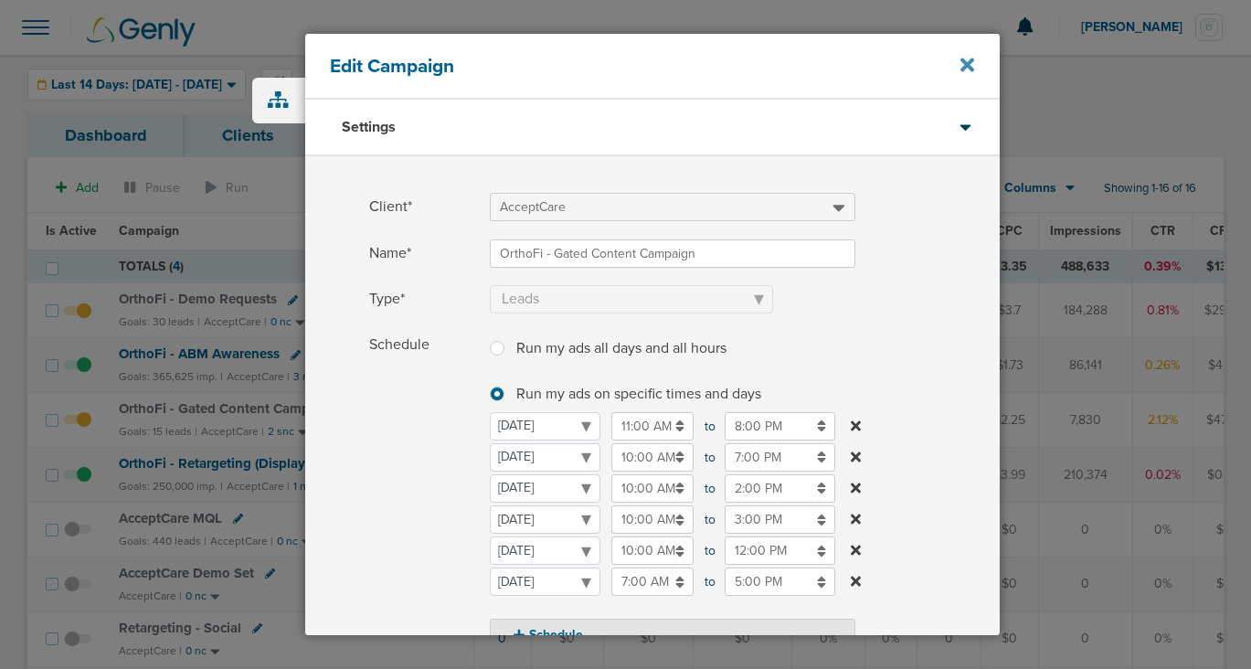
click at [964, 67] on icon at bounding box center [967, 65] width 14 height 14
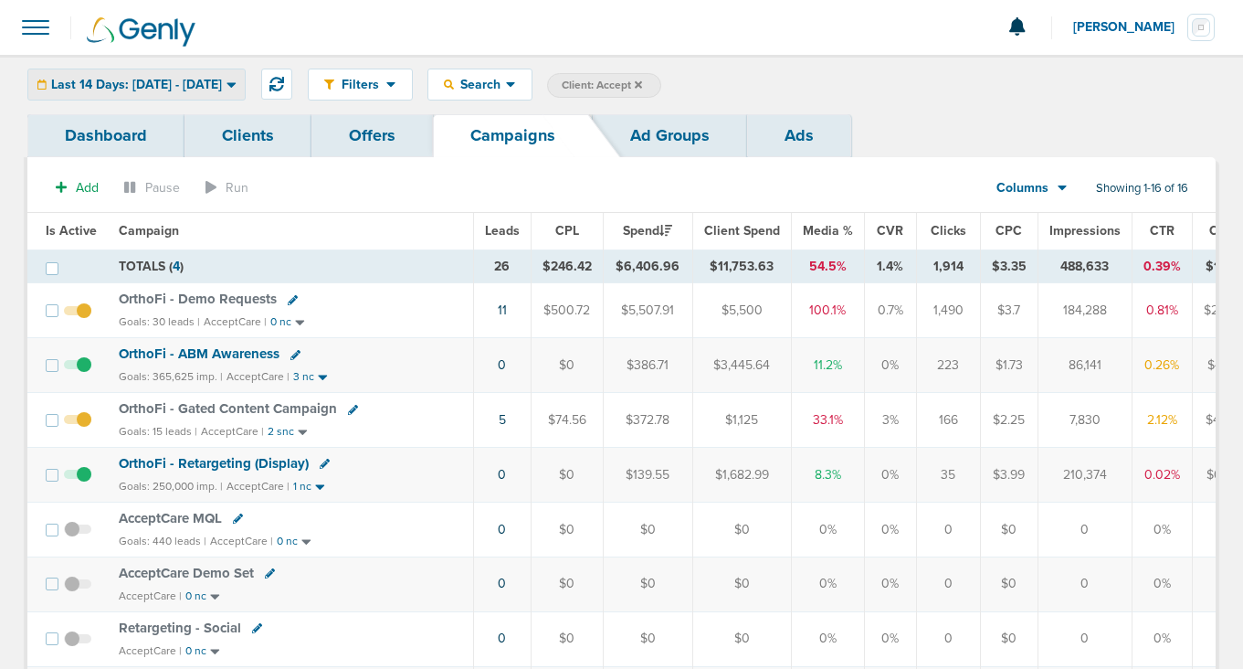
click at [222, 81] on span "Last 14 Days: [DATE] - [DATE]" at bounding box center [136, 85] width 171 height 13
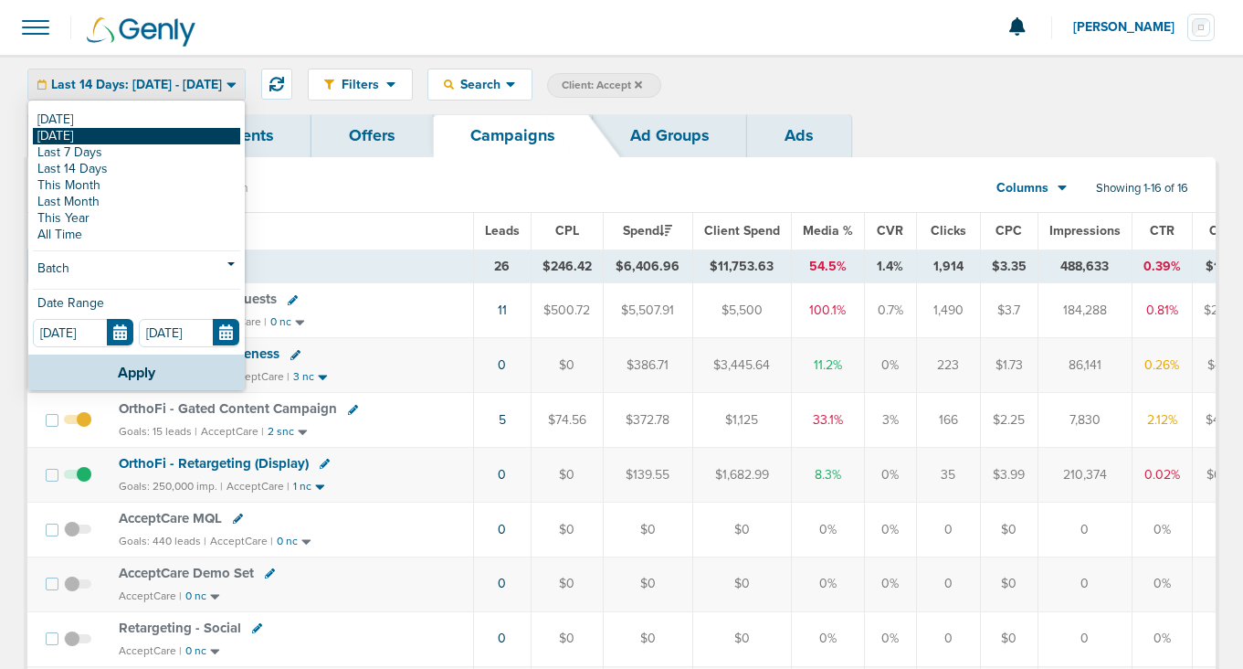
click at [206, 131] on link "[DATE]" at bounding box center [136, 136] width 207 height 16
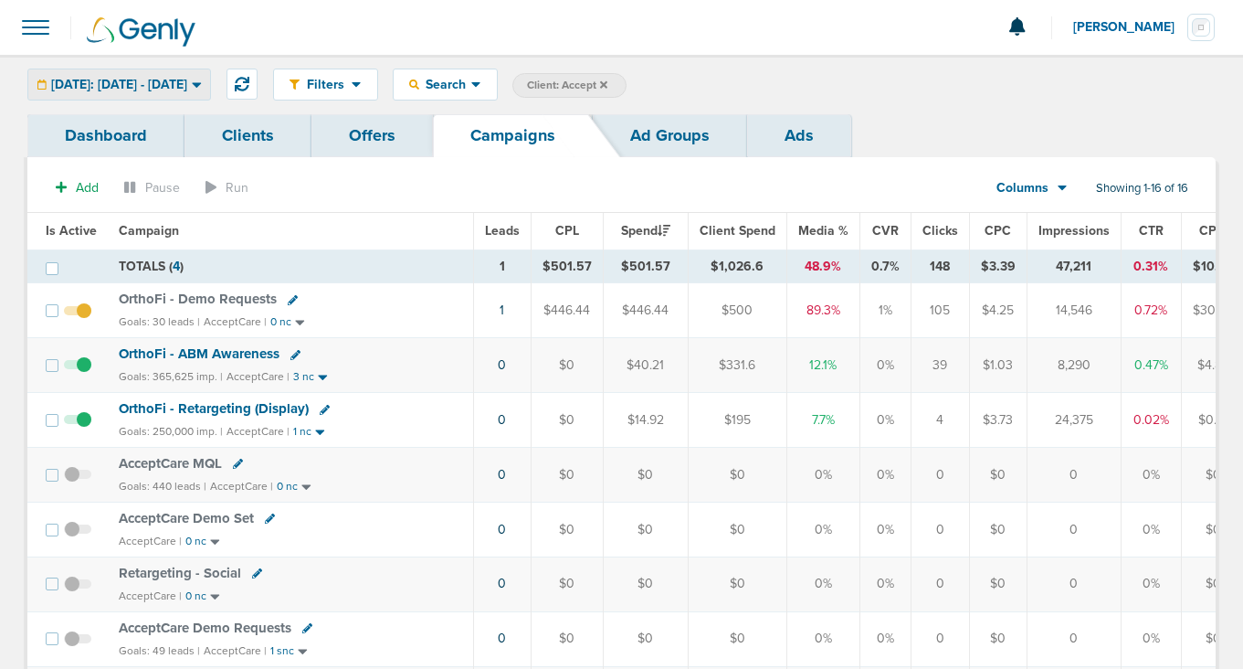
click at [164, 82] on span "[DATE]: [DATE] - [DATE]" at bounding box center [119, 85] width 136 height 13
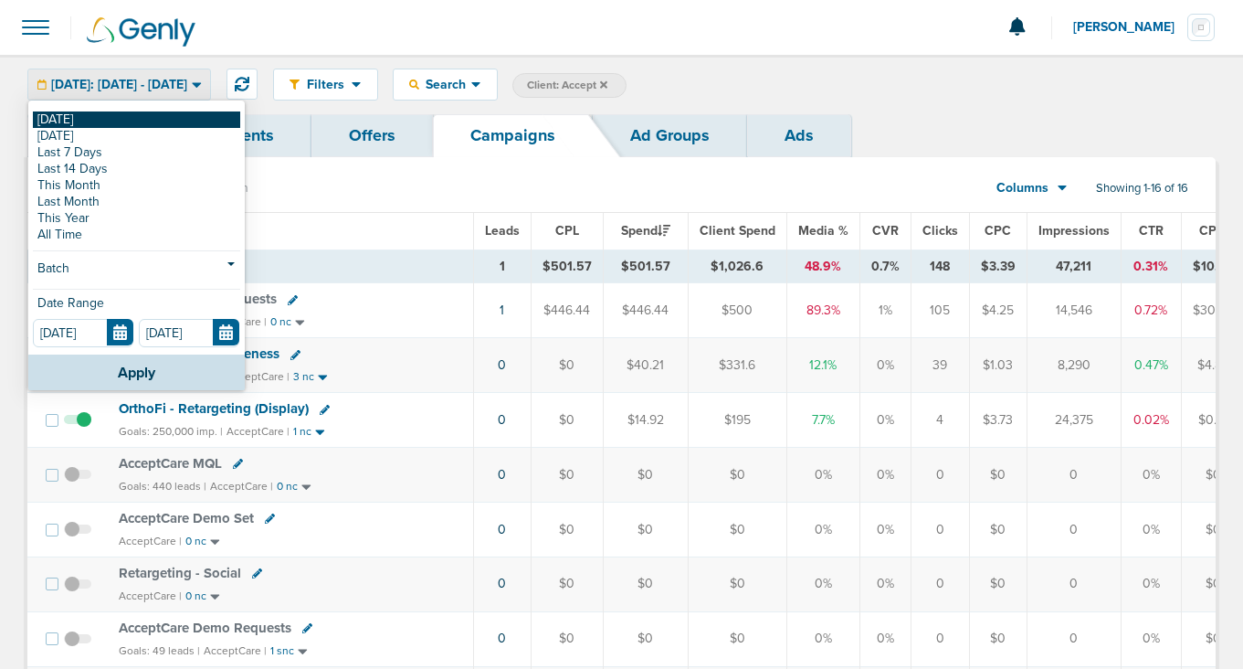
click at [156, 122] on link "[DATE]" at bounding box center [136, 119] width 207 height 16
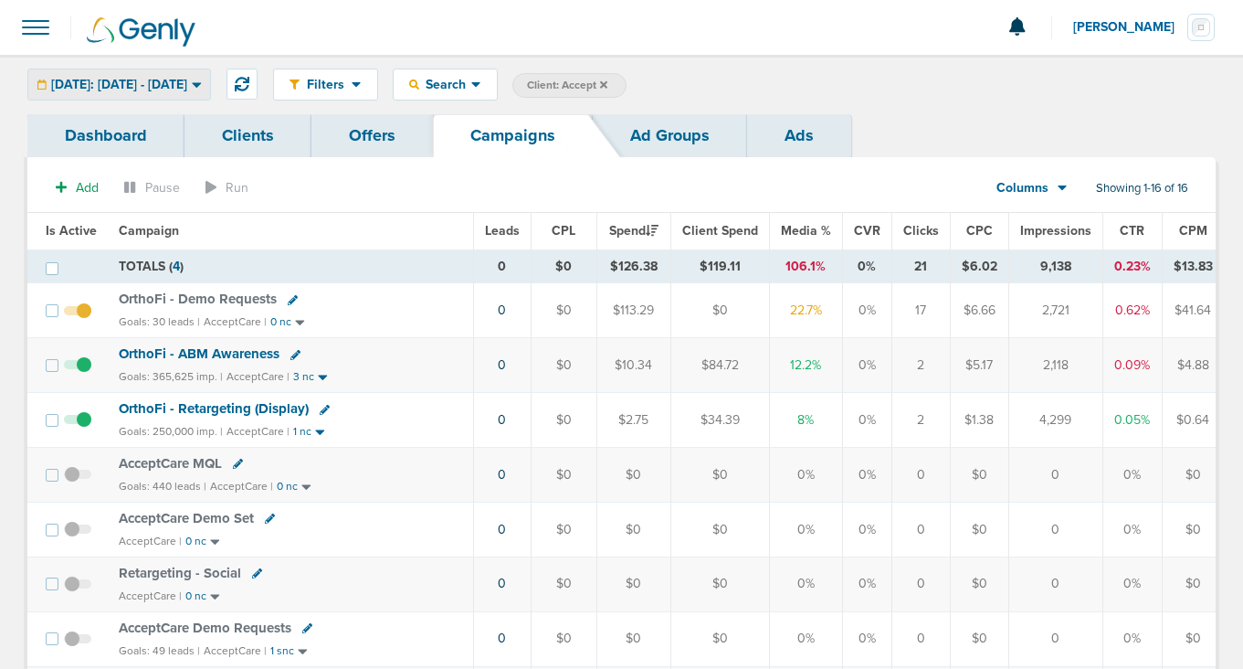
click at [159, 86] on span "[DATE]: [DATE] - [DATE]" at bounding box center [119, 85] width 136 height 13
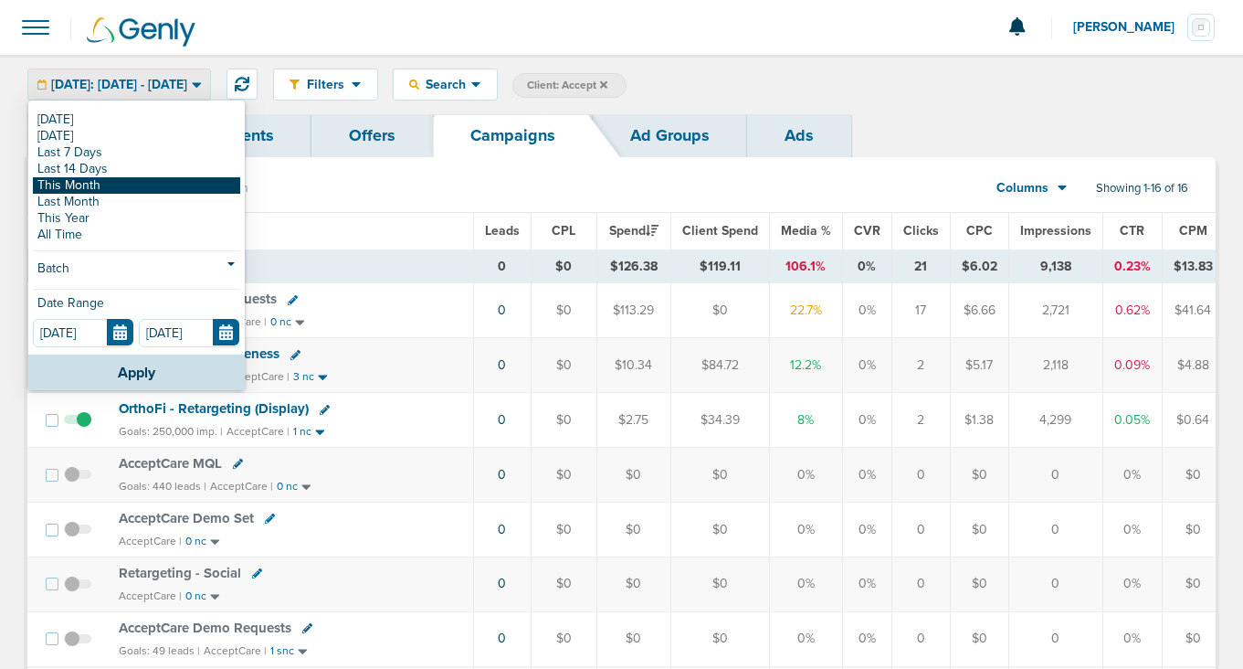
click at [138, 185] on link "This Month" at bounding box center [136, 185] width 207 height 16
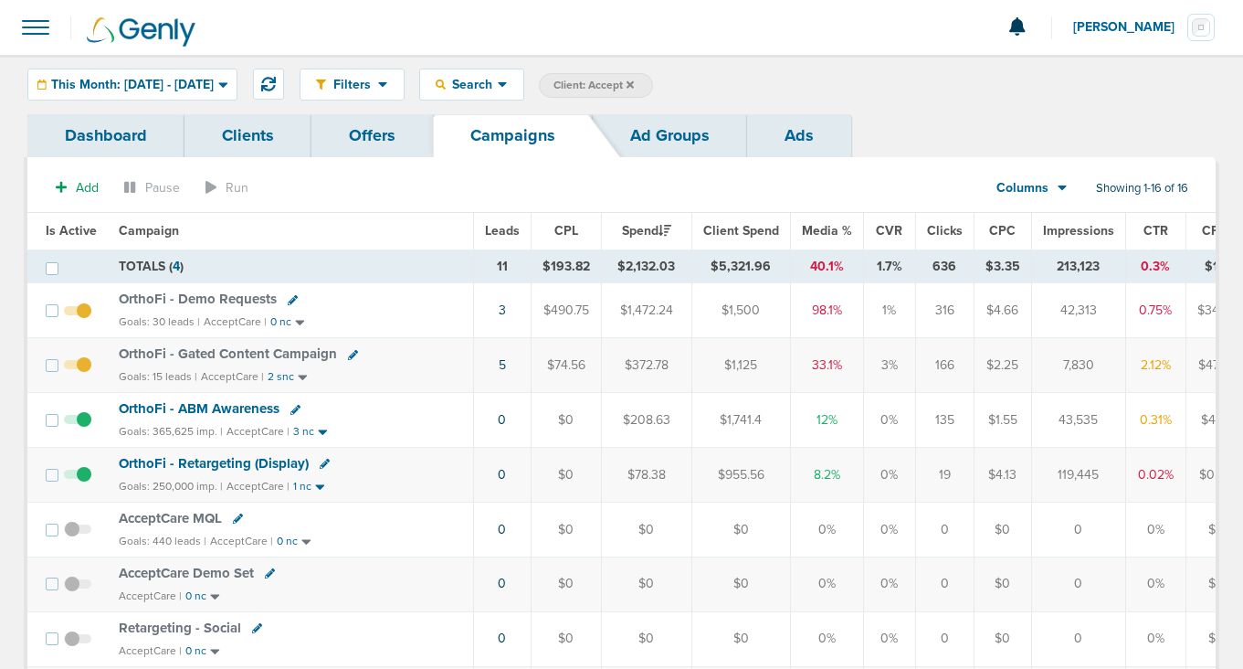
click at [190, 357] on span "OrthoFi - Gated Content Campaign" at bounding box center [228, 353] width 218 height 16
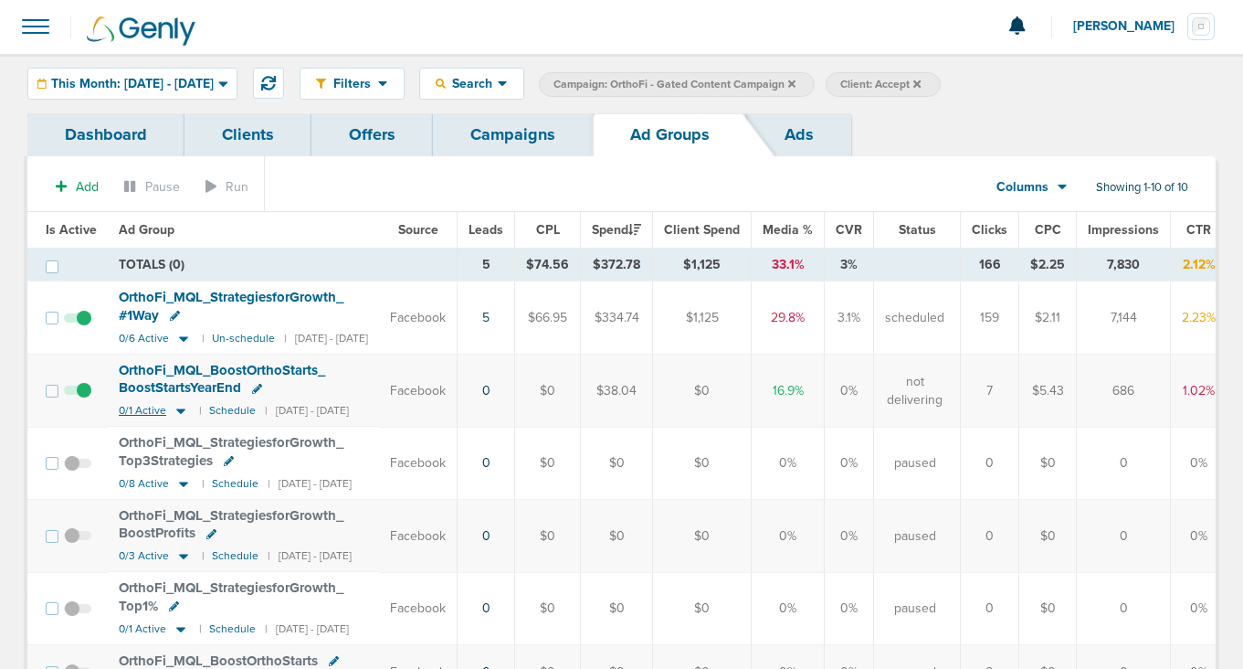
click at [181, 412] on icon at bounding box center [181, 411] width 18 height 16
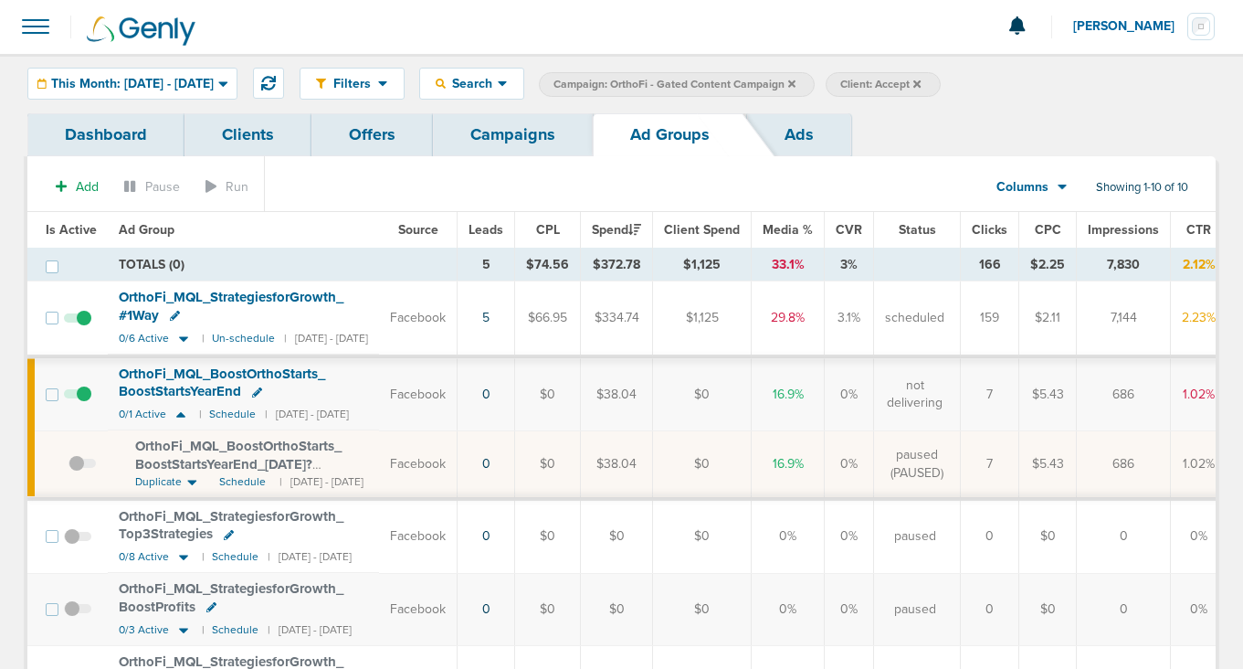
click at [80, 403] on span at bounding box center [77, 403] width 27 height 0
click at [78, 398] on input "checkbox" at bounding box center [78, 398] width 0 height 0
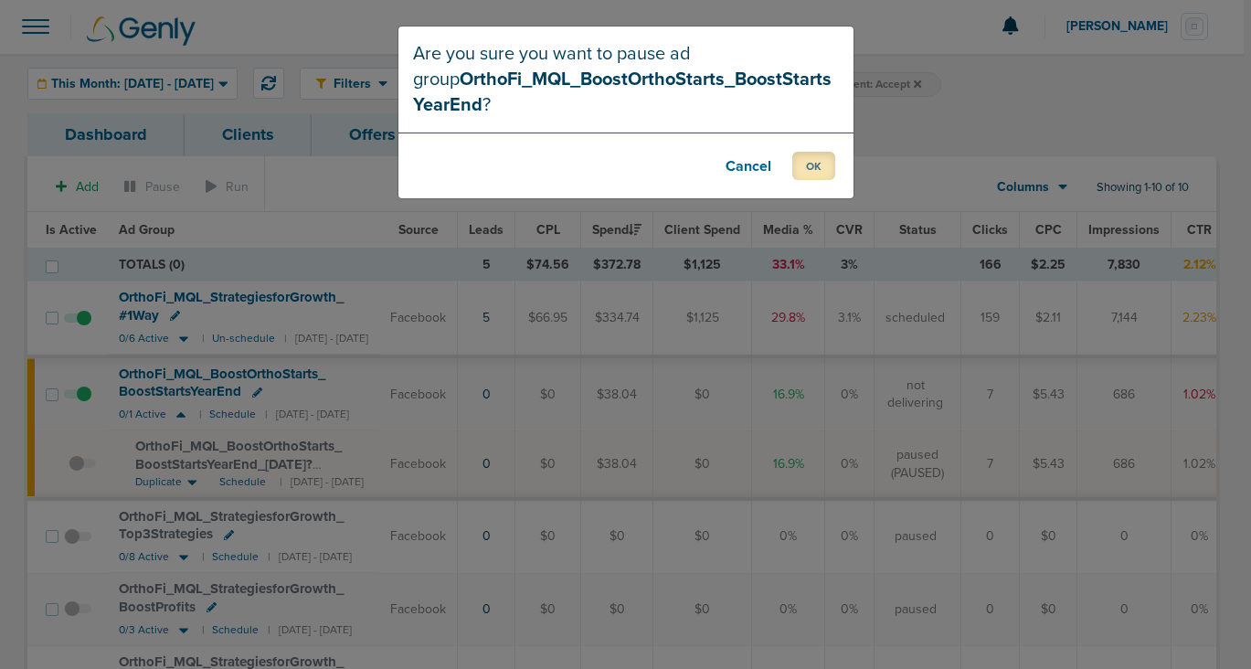
click at [804, 173] on button "OK" at bounding box center [813, 166] width 43 height 28
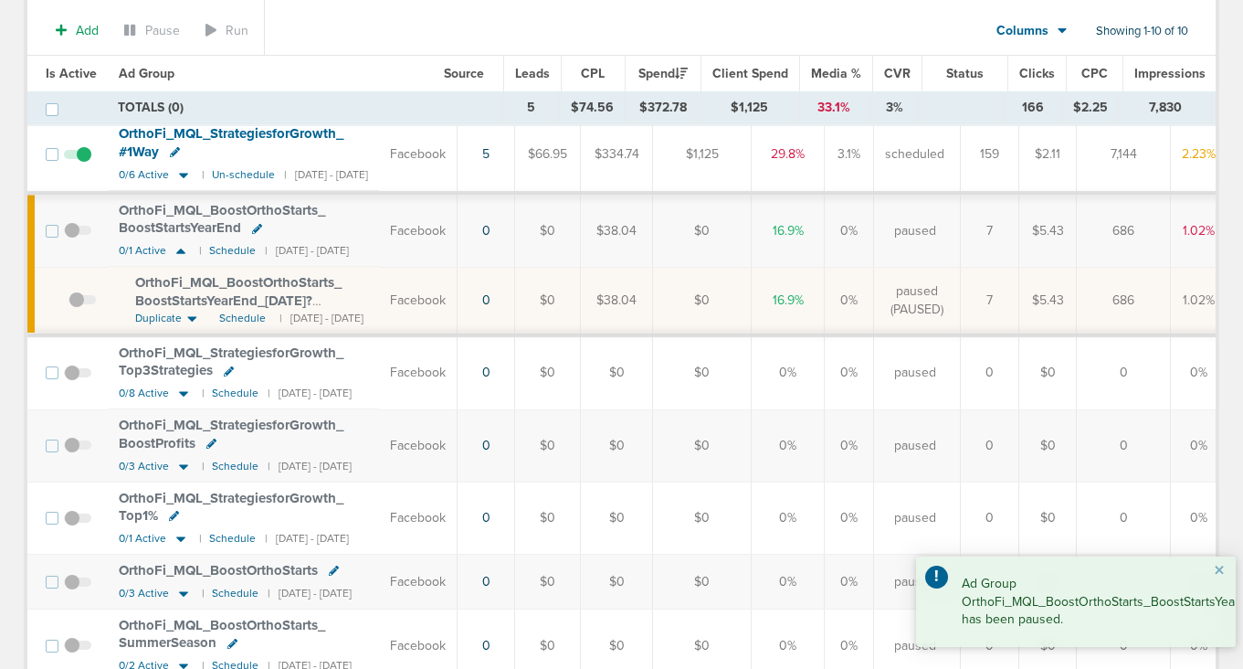
scroll to position [492, 0]
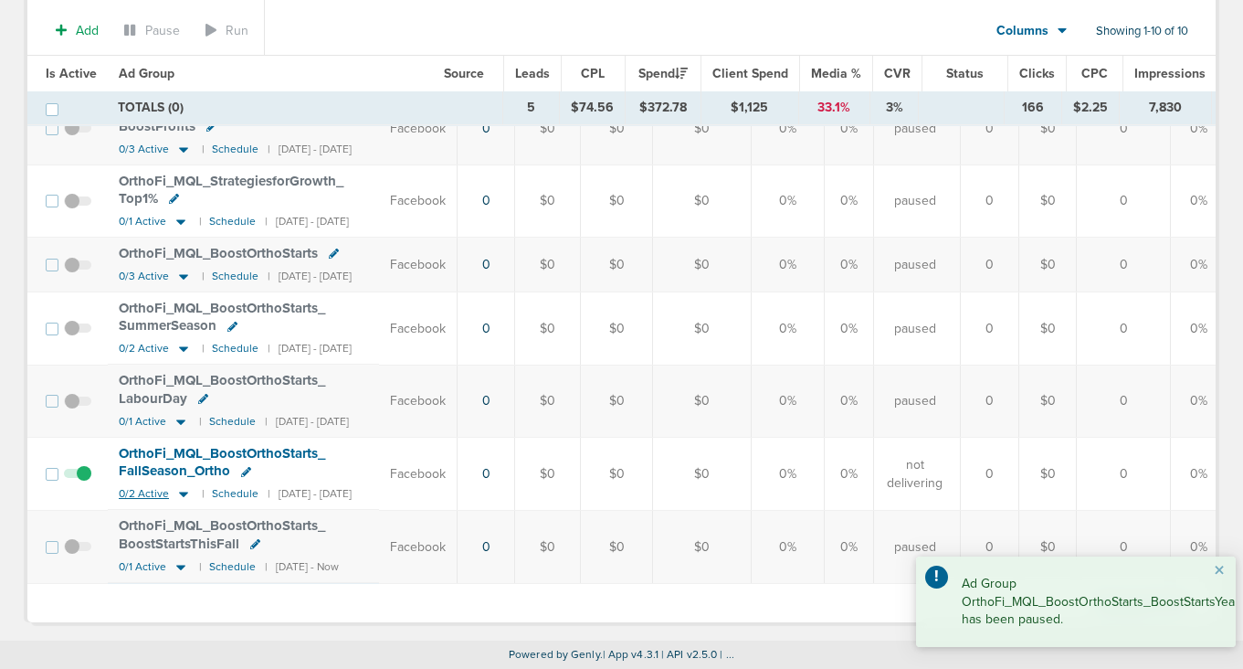
click at [171, 489] on small "0/2 Active" at bounding box center [156, 494] width 74 height 16
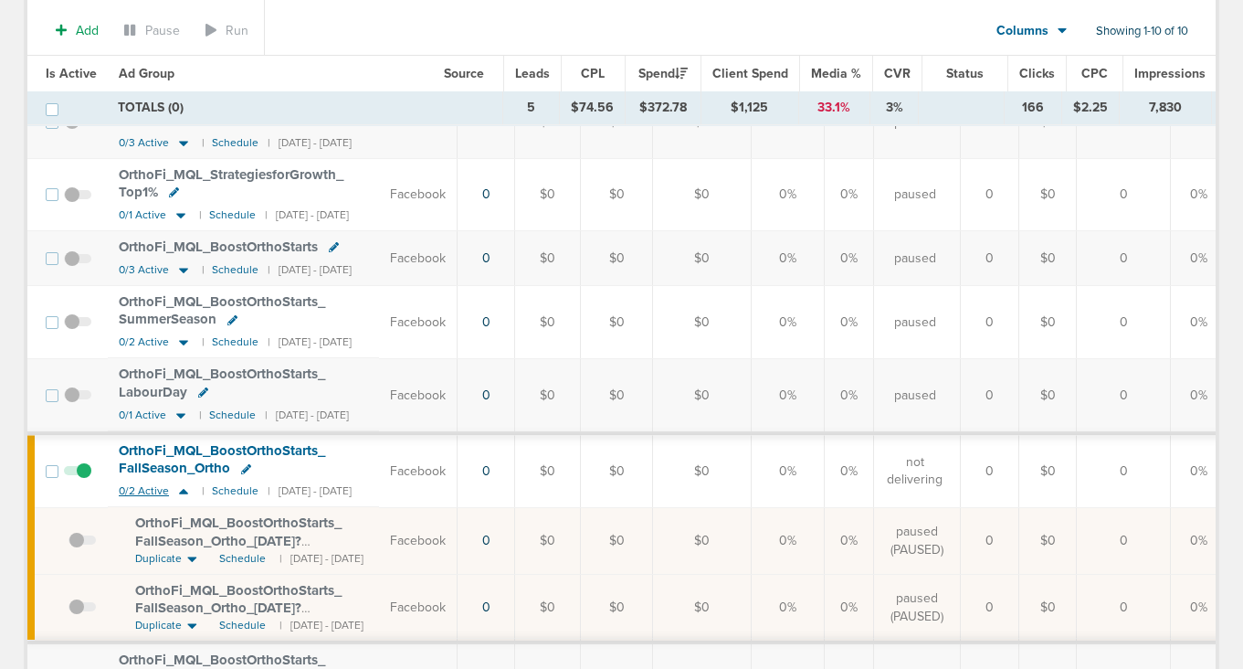
click at [181, 493] on icon at bounding box center [183, 491] width 18 height 16
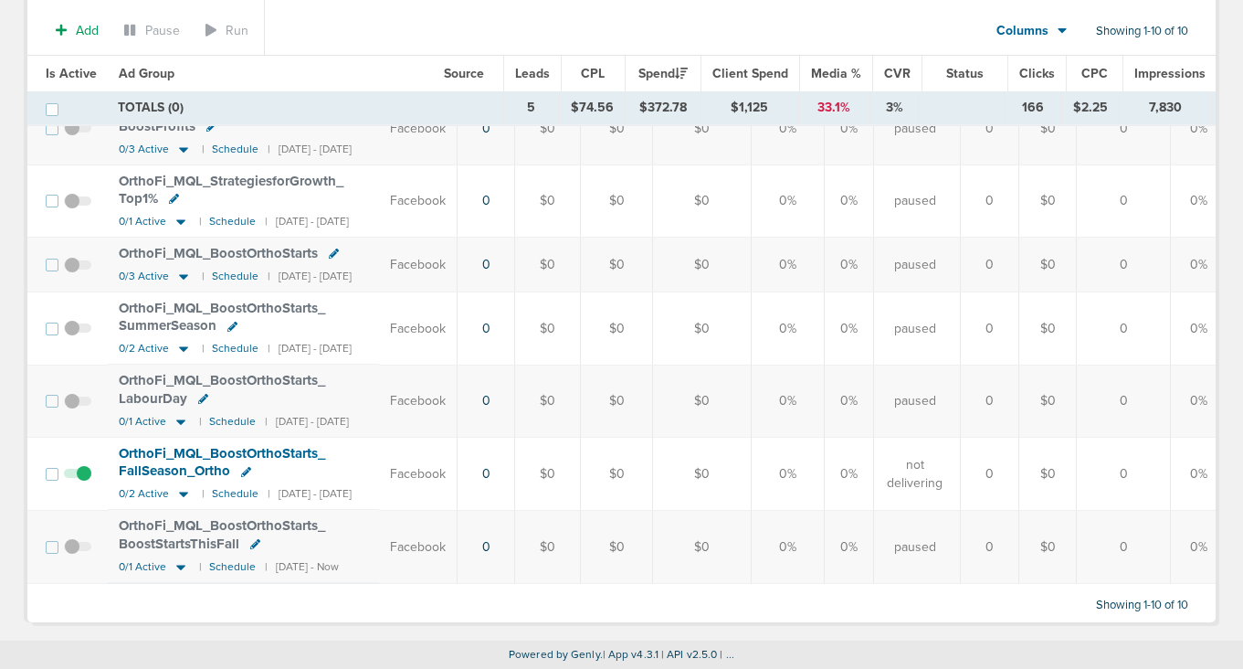
click at [85, 482] on span at bounding box center [77, 482] width 27 height 0
click at [78, 478] on input "checkbox" at bounding box center [78, 478] width 0 height 0
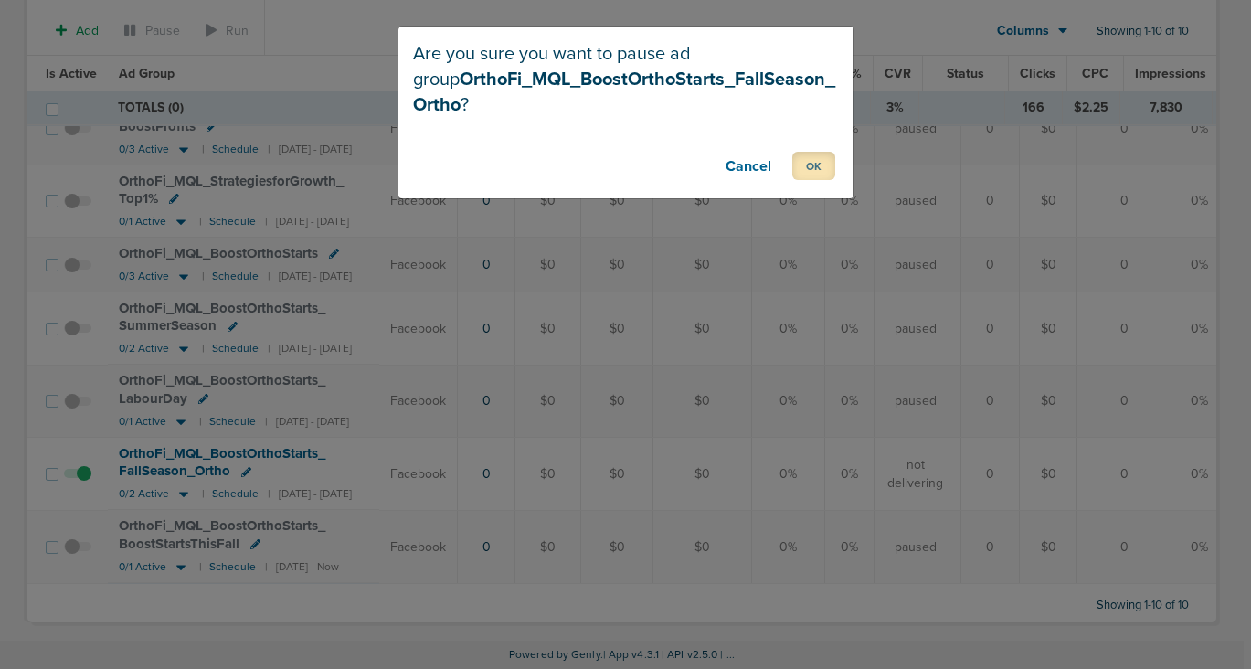
click at [816, 163] on button "OK" at bounding box center [813, 166] width 43 height 28
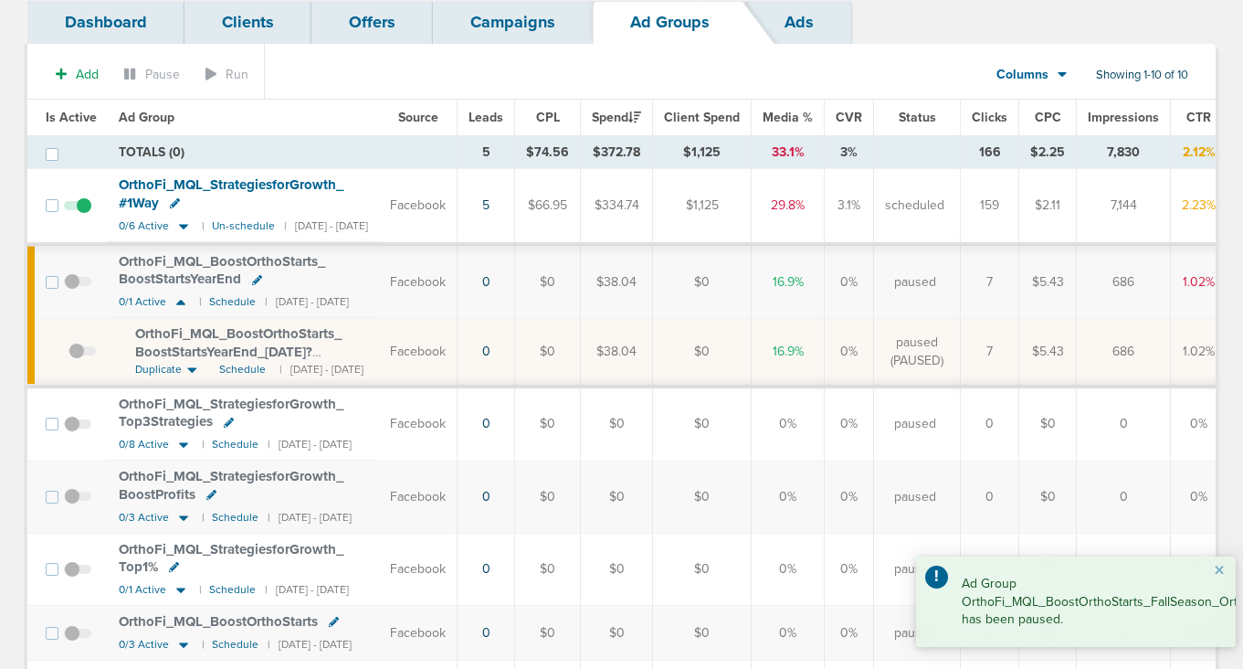
scroll to position [87, 0]
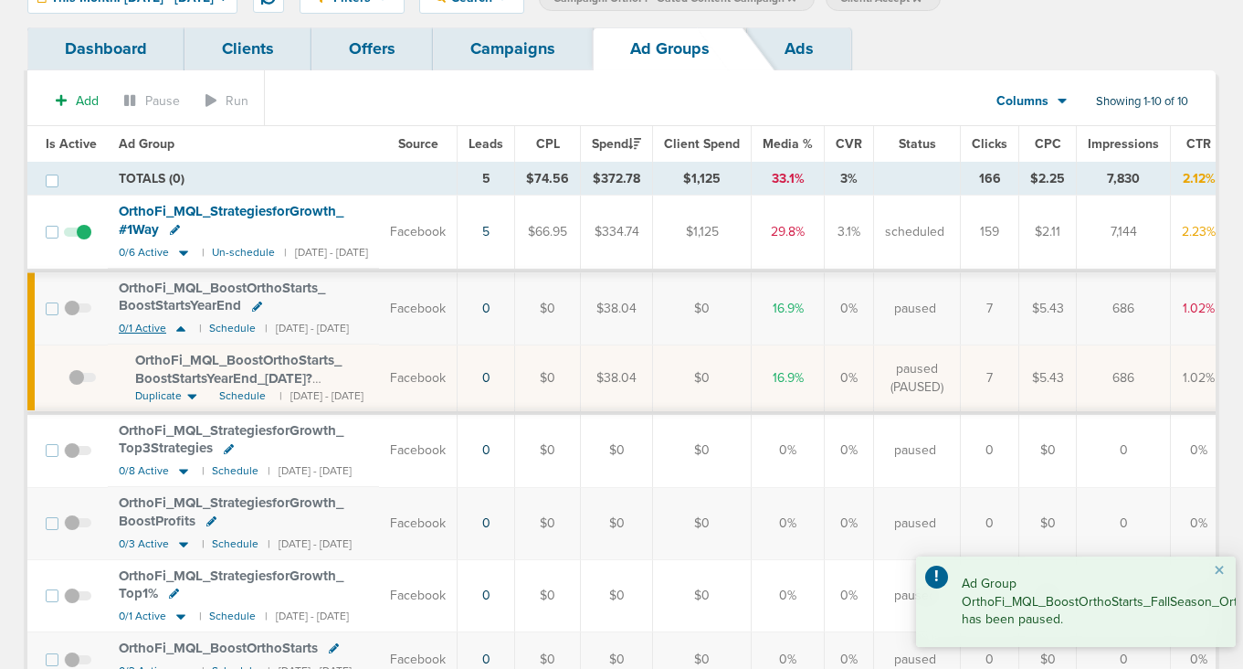
click at [181, 329] on icon at bounding box center [180, 328] width 9 height 5
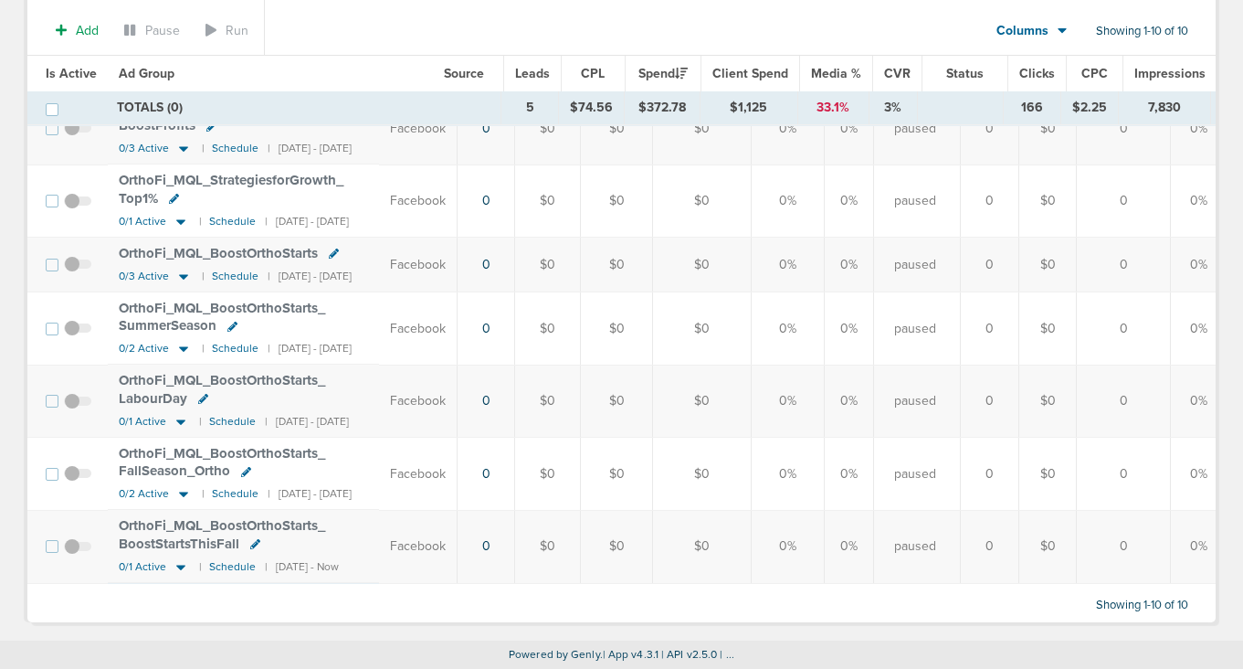
scroll to position [419, 0]
click at [179, 559] on icon at bounding box center [181, 567] width 18 height 16
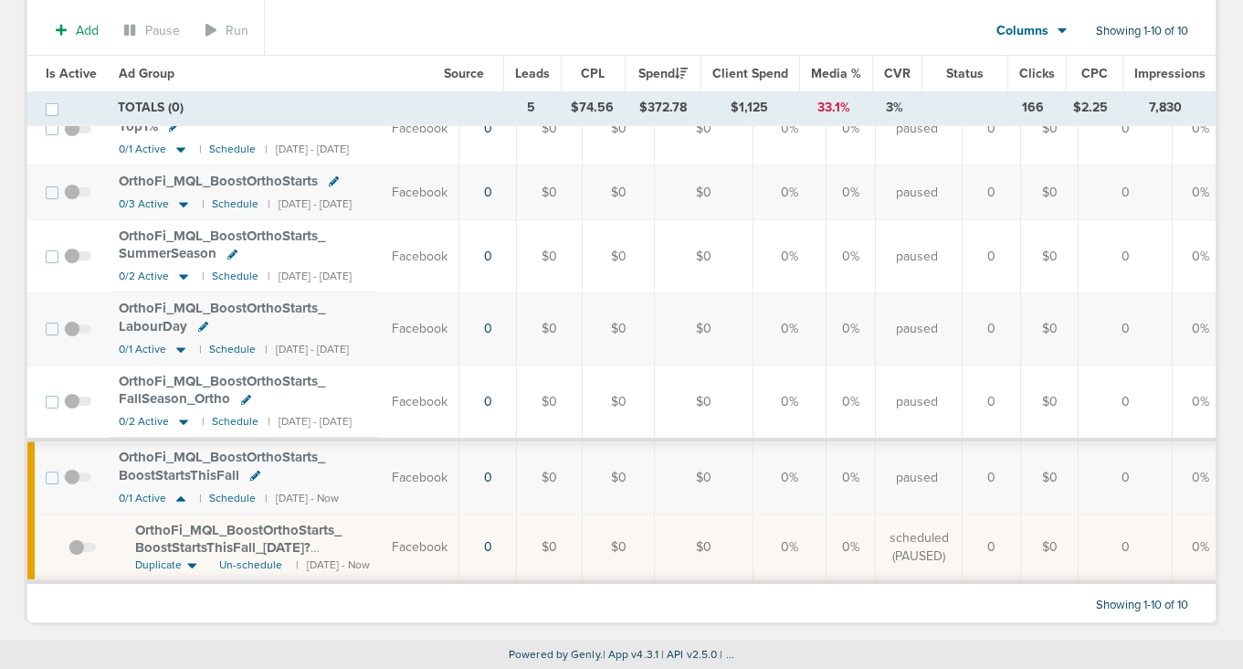
scroll to position [0, 0]
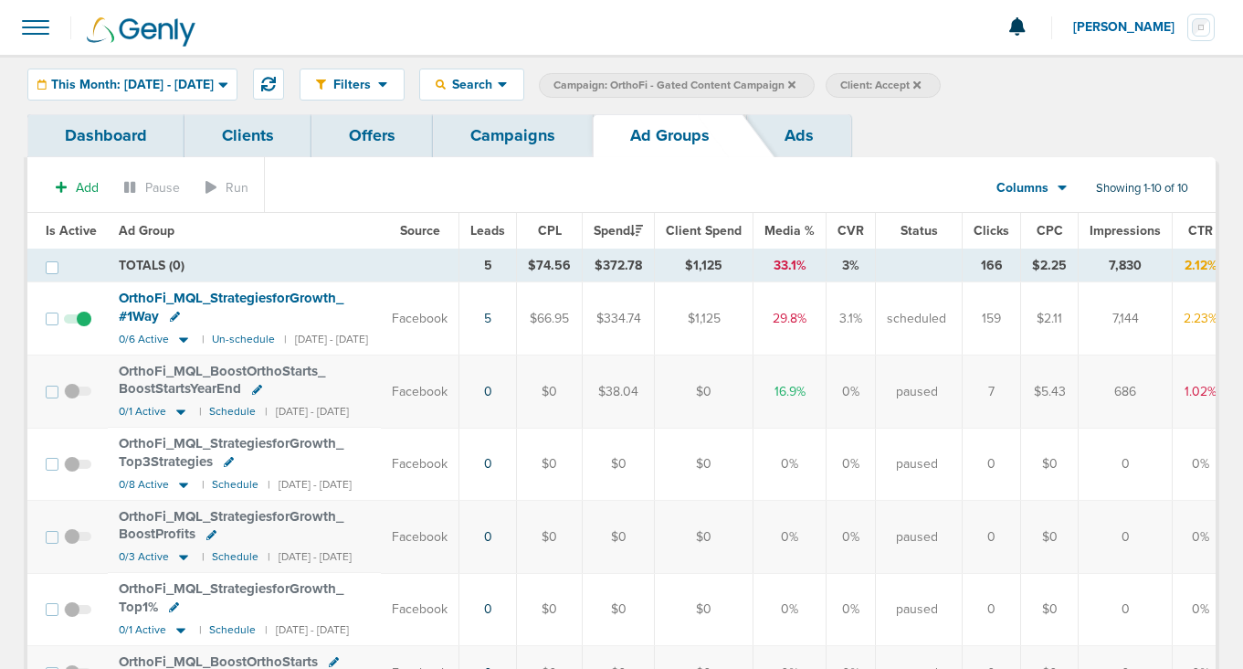
click at [517, 146] on link "Campaigns" at bounding box center [513, 135] width 160 height 43
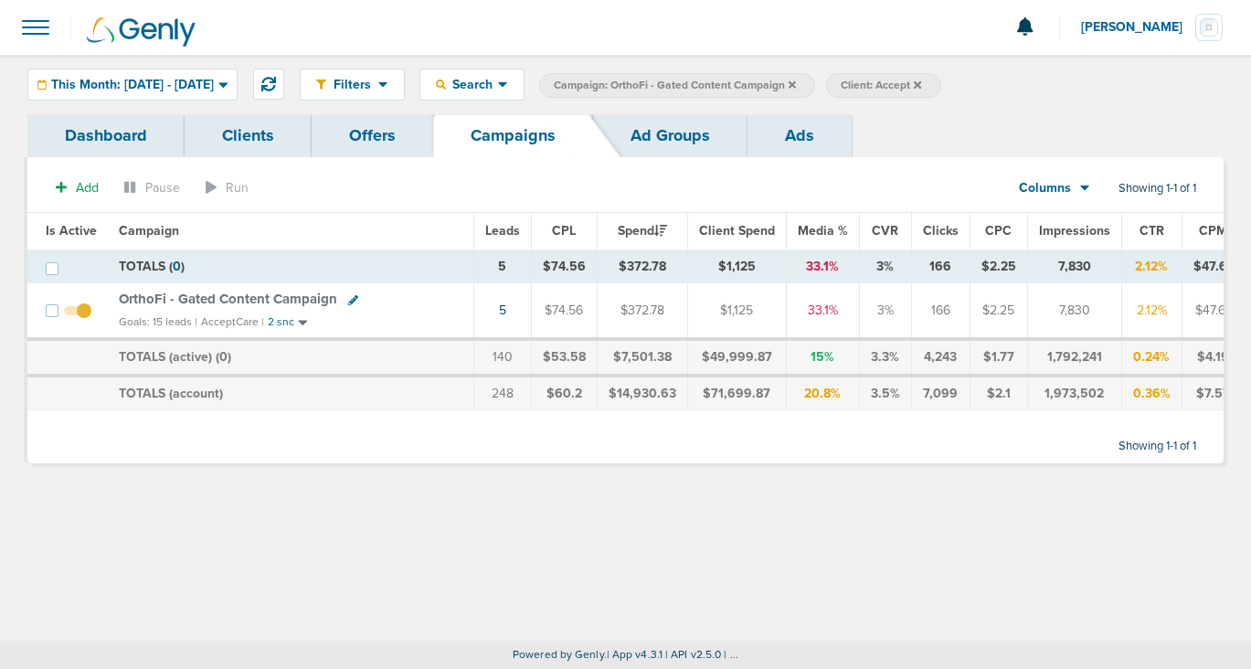
click at [815, 78] on label "Campaign: OrthoFi - Gated Content Campaign" at bounding box center [677, 85] width 276 height 25
click at [796, 86] on icon at bounding box center [791, 83] width 7 height 7
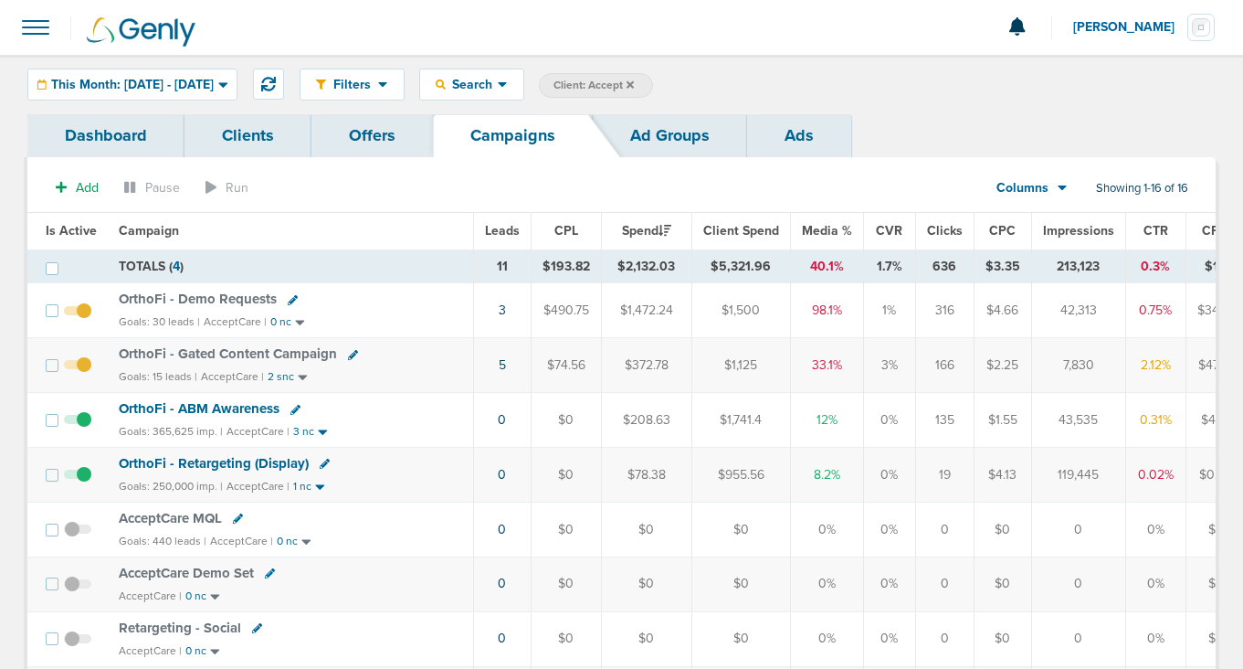
click at [634, 87] on icon at bounding box center [630, 83] width 7 height 7
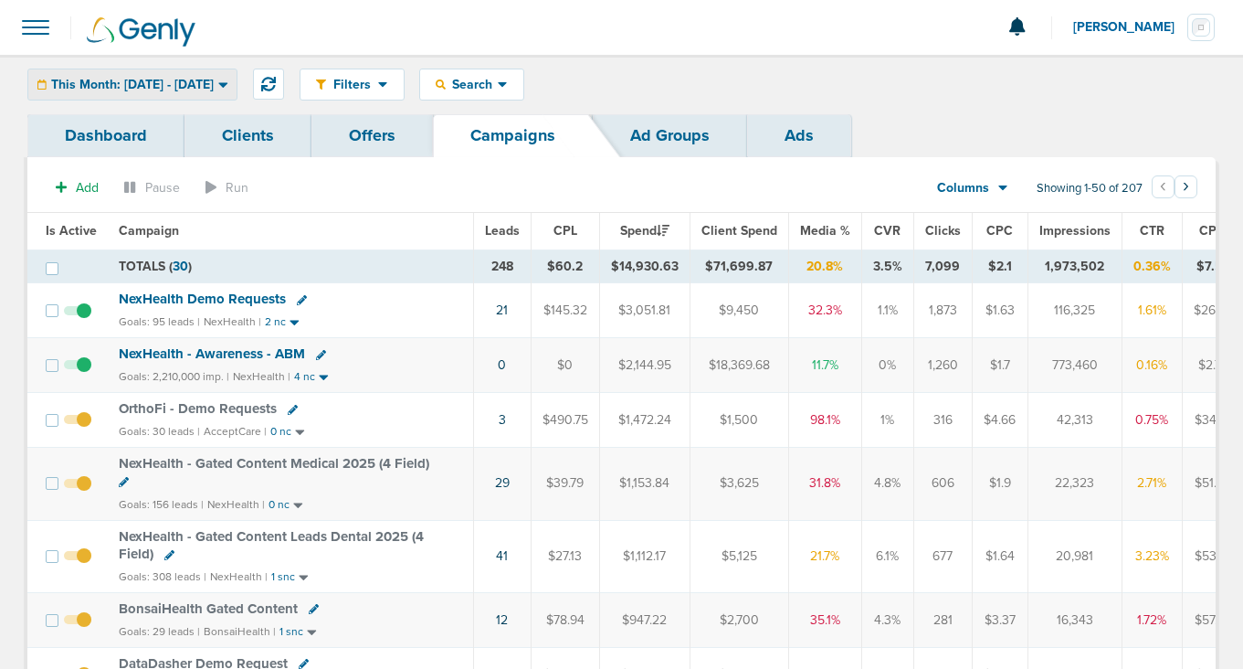
click at [195, 90] on span "This Month: [DATE] - [DATE]" at bounding box center [132, 85] width 163 height 13
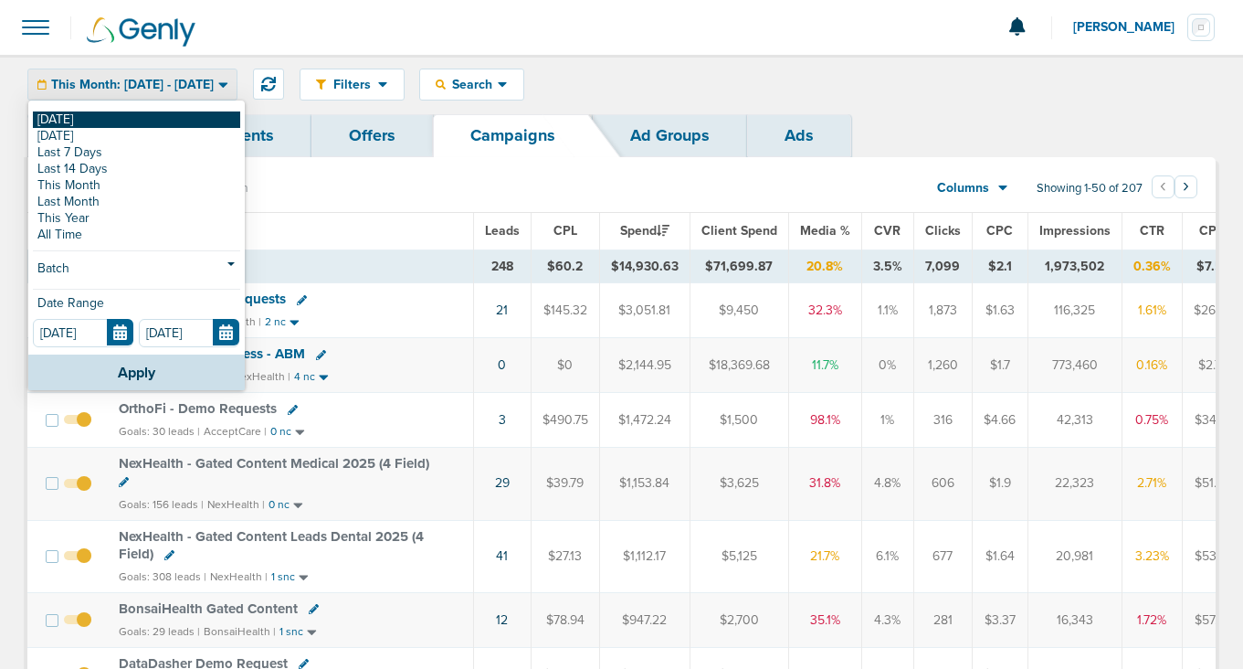
click at [179, 118] on link "[DATE]" at bounding box center [136, 119] width 207 height 16
